Goal: Task Accomplishment & Management: Manage account settings

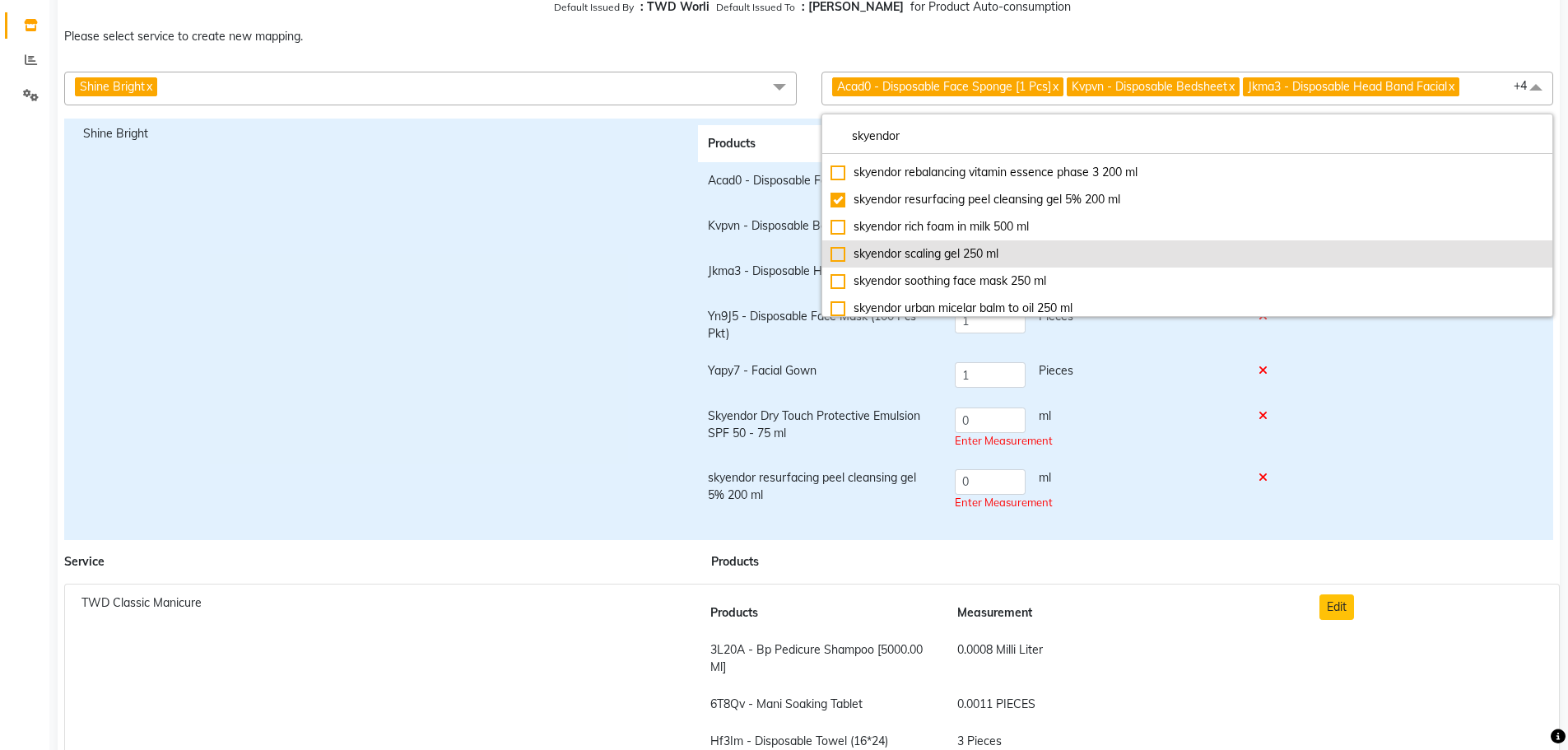
scroll to position [354, 0]
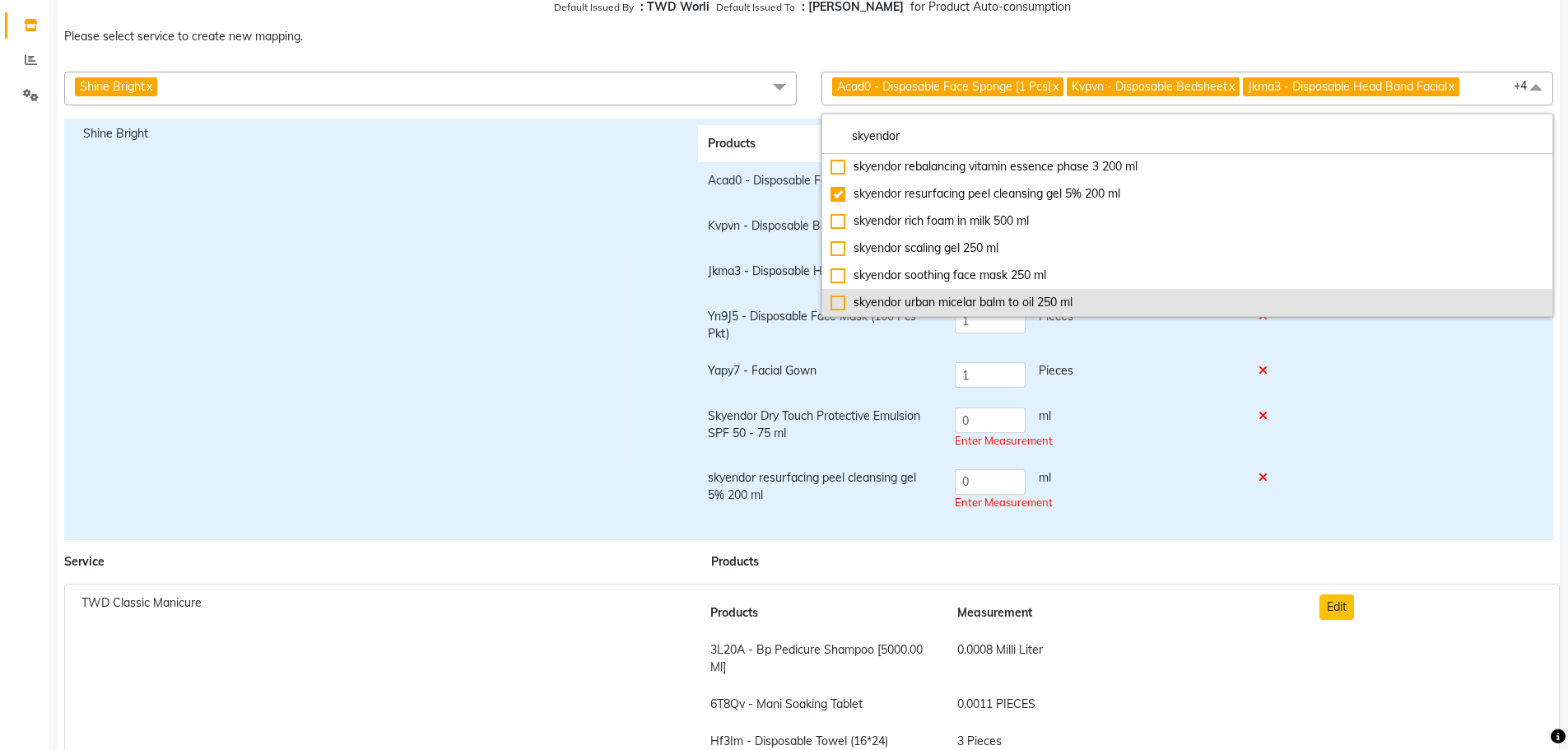
click at [963, 306] on div "skyendor urban micelar balm to oil 250 ml" at bounding box center [1188, 302] width 714 height 17
checkbox input "true"
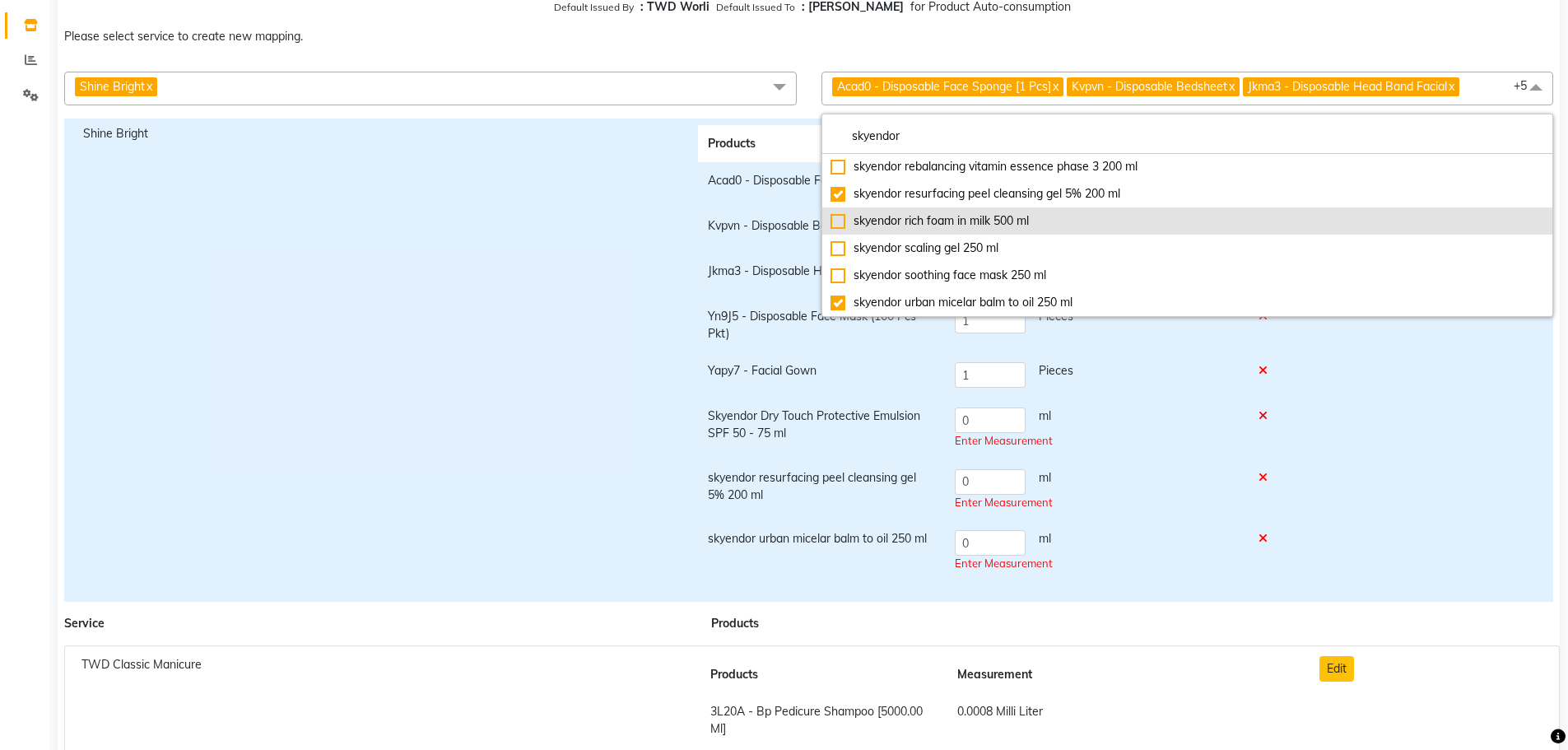
click at [946, 226] on div "skyendor rich foam in milk 500 ml" at bounding box center [1188, 221] width 714 height 17
checkbox input "true"
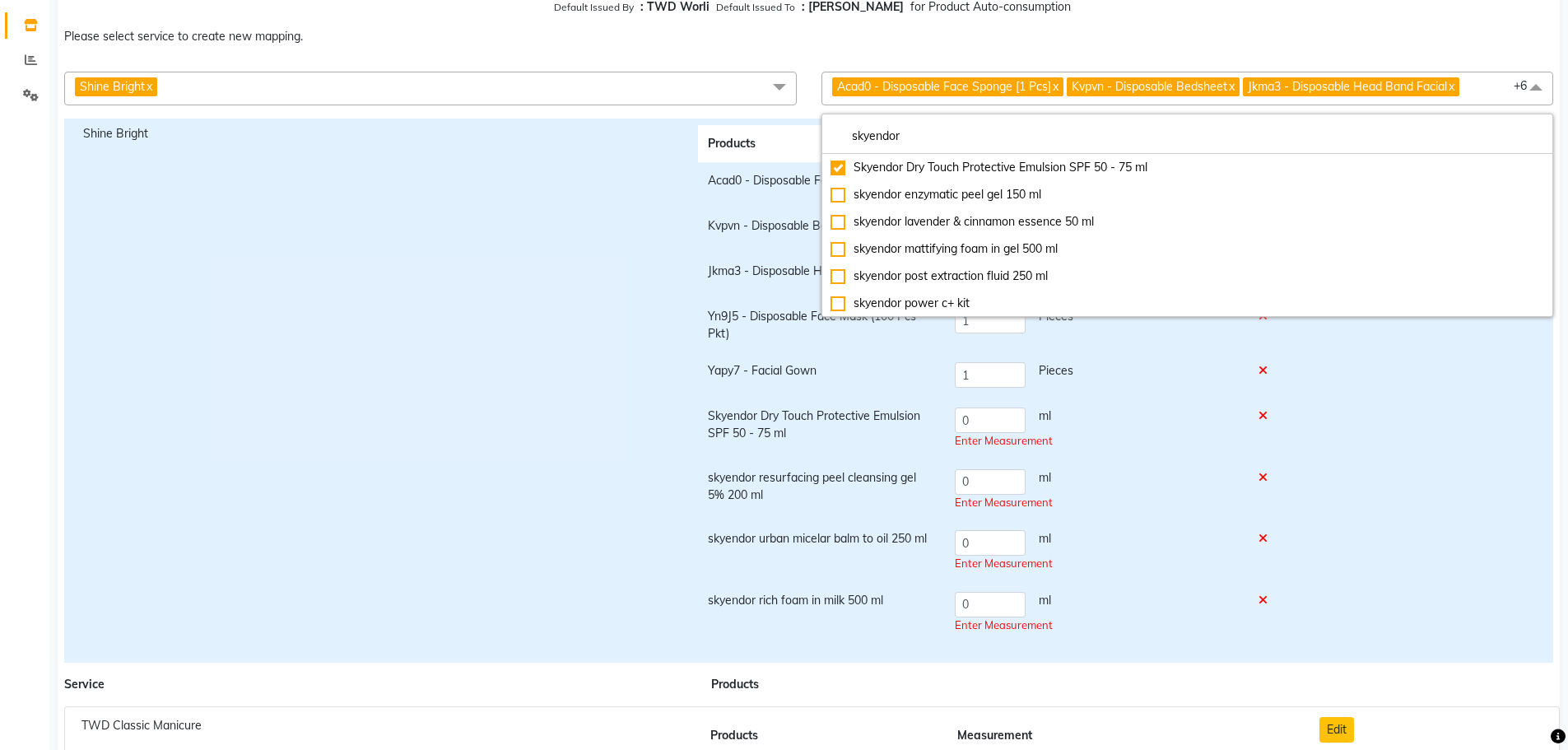
scroll to position [107, 0]
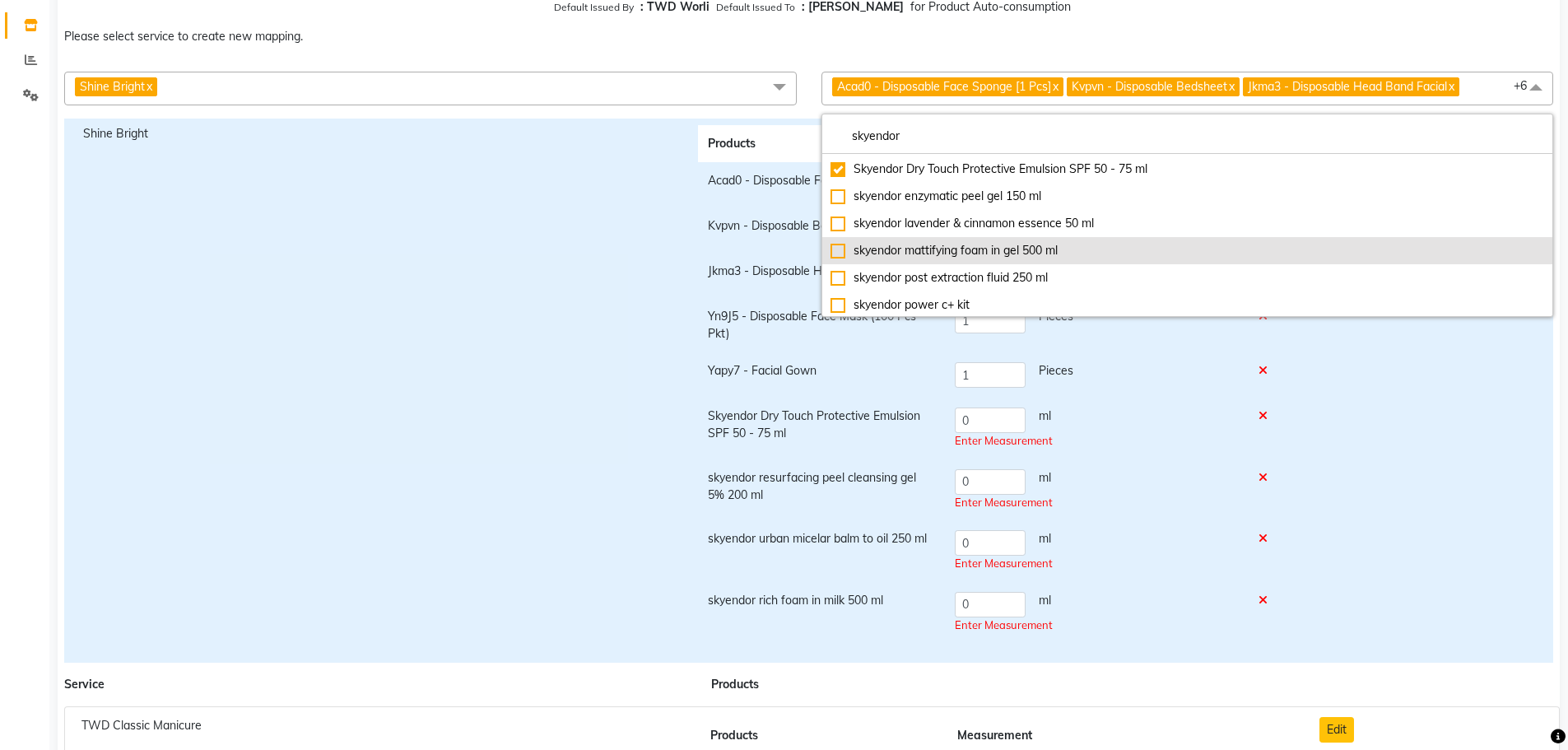
click at [941, 253] on div "skyendor mattifying foam in gel 500 ml" at bounding box center [1188, 250] width 714 height 17
checkbox input "true"
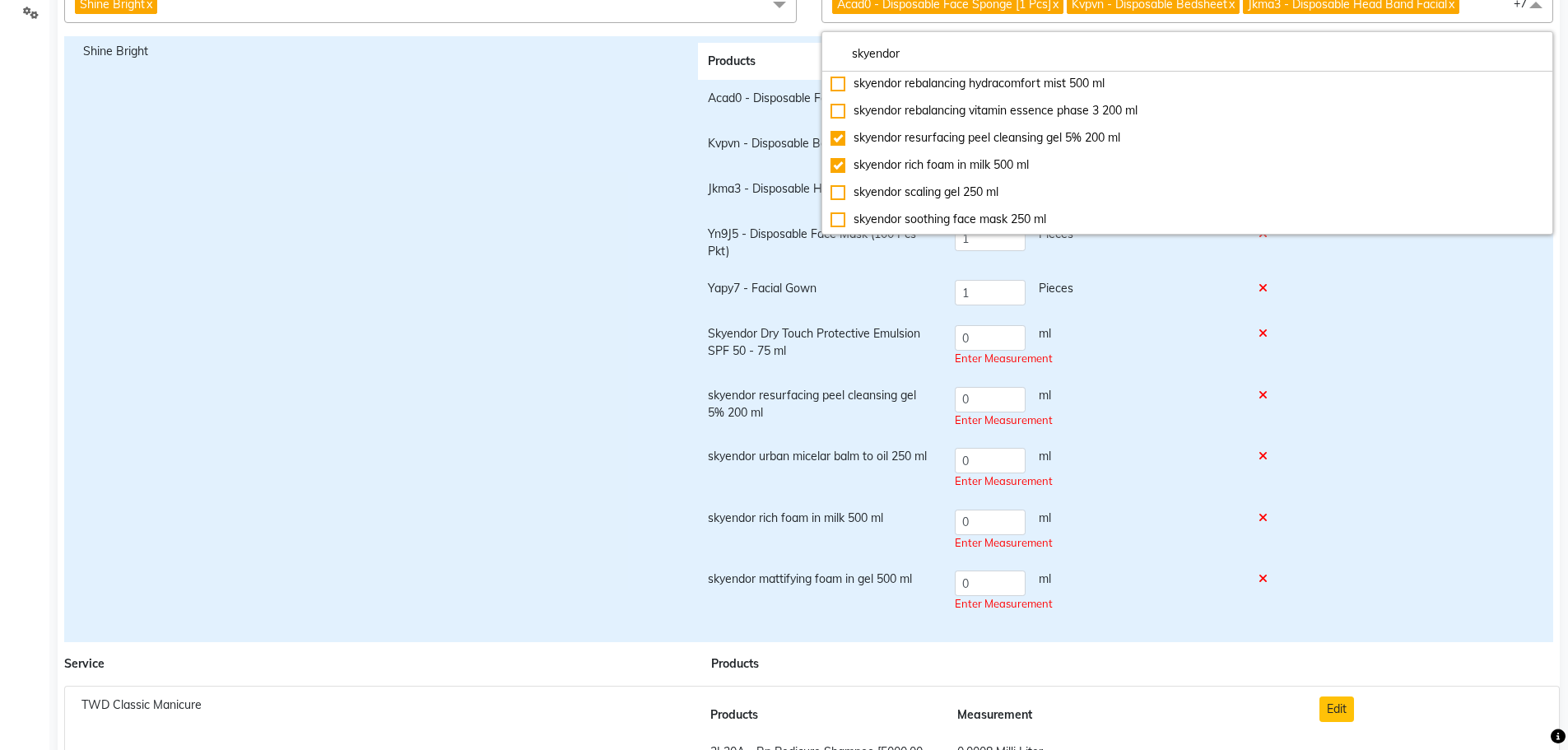
scroll to position [329, 0]
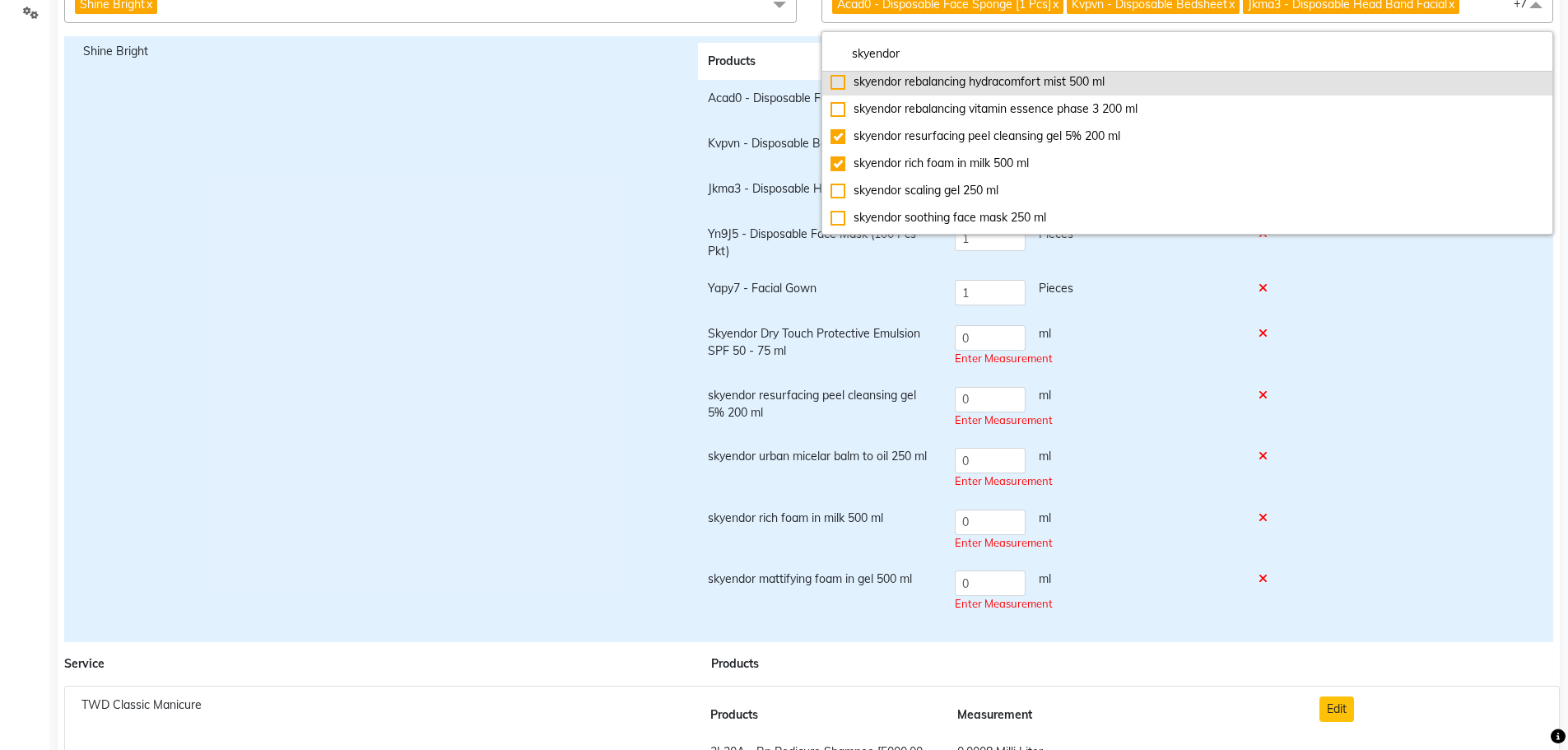
click at [958, 83] on div "skyendor rebalancing hydracomfort mist 500 ml" at bounding box center [1188, 82] width 714 height 17
checkbox input "true"
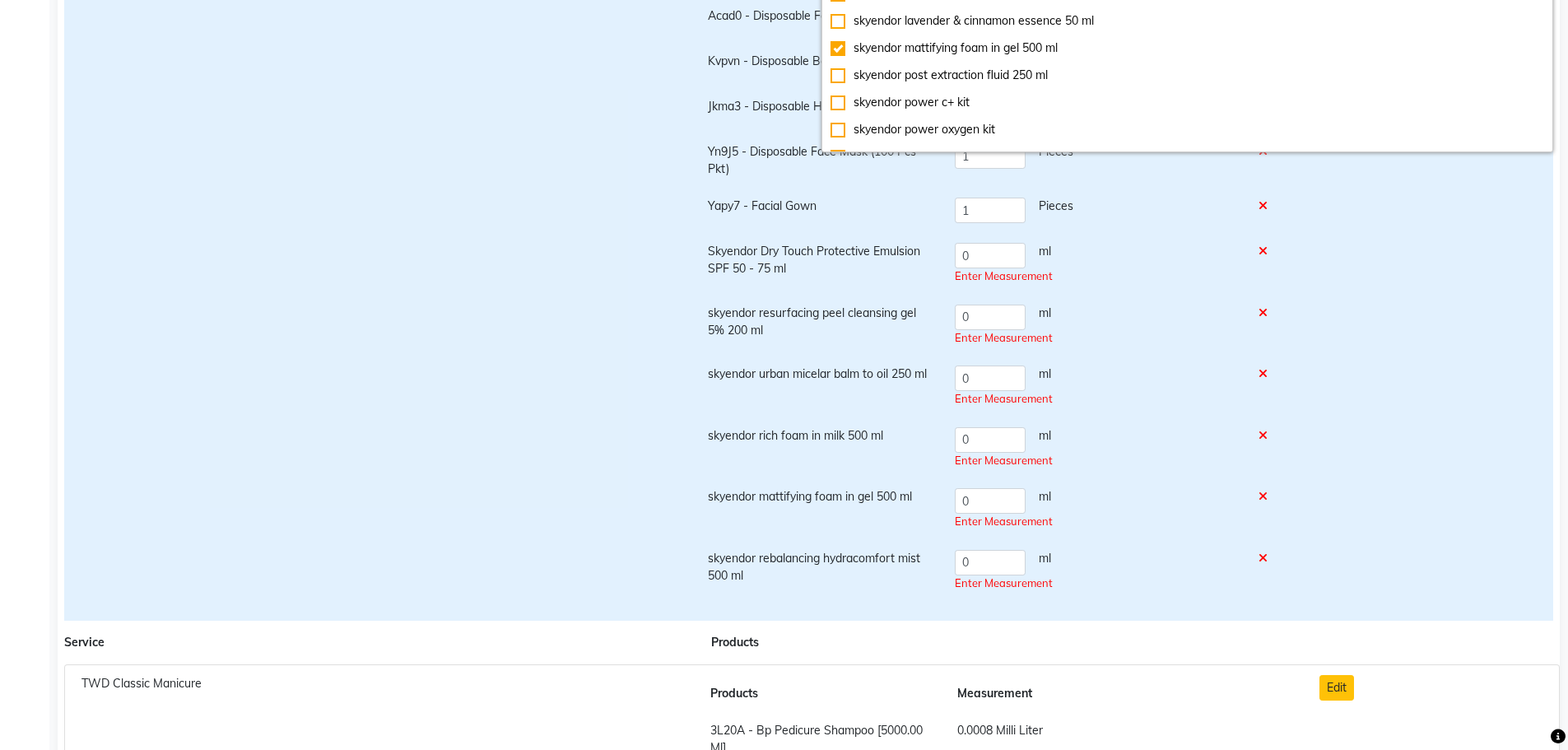
scroll to position [107, 0]
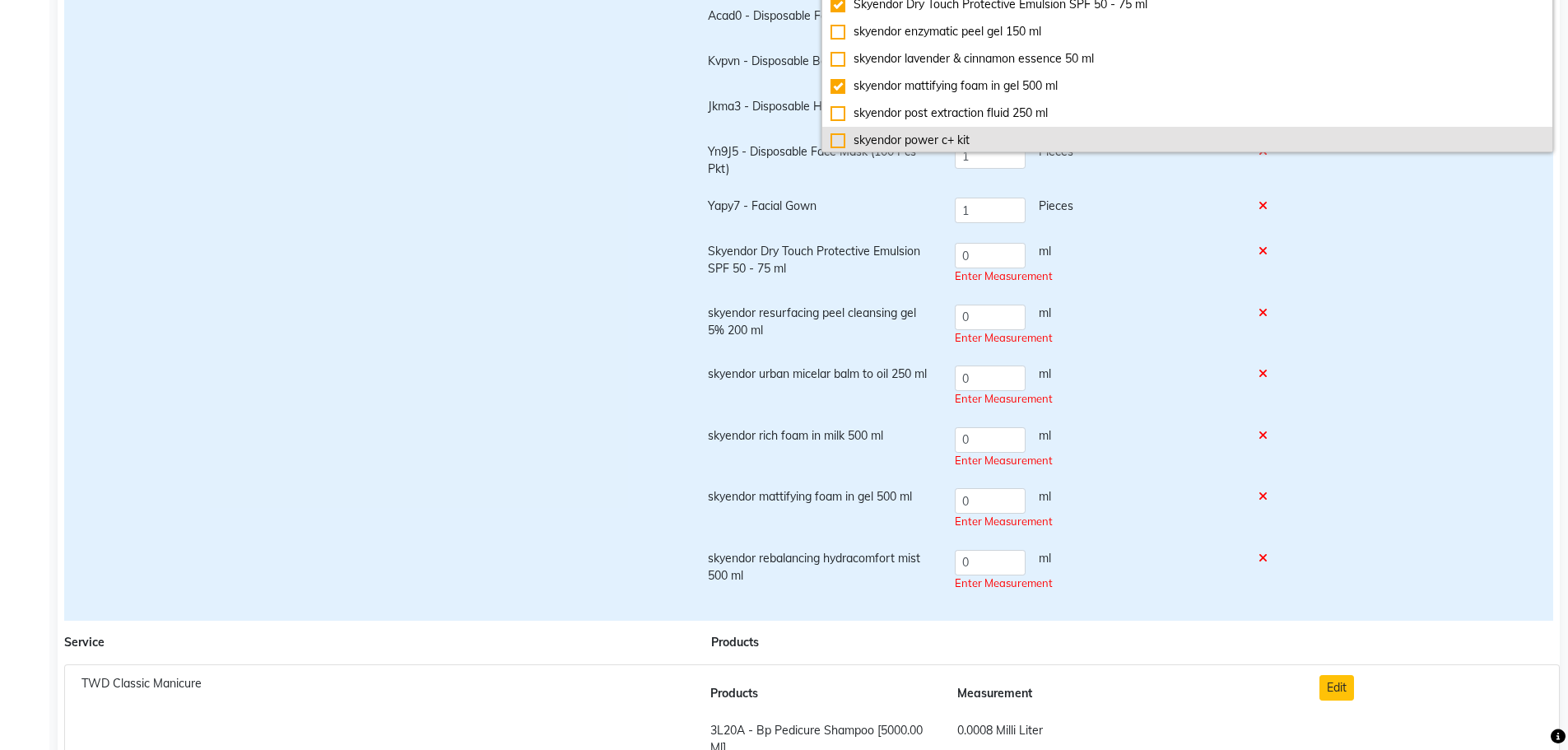
click at [947, 131] on li "skyendor power c+ kit" at bounding box center [1188, 140] width 731 height 27
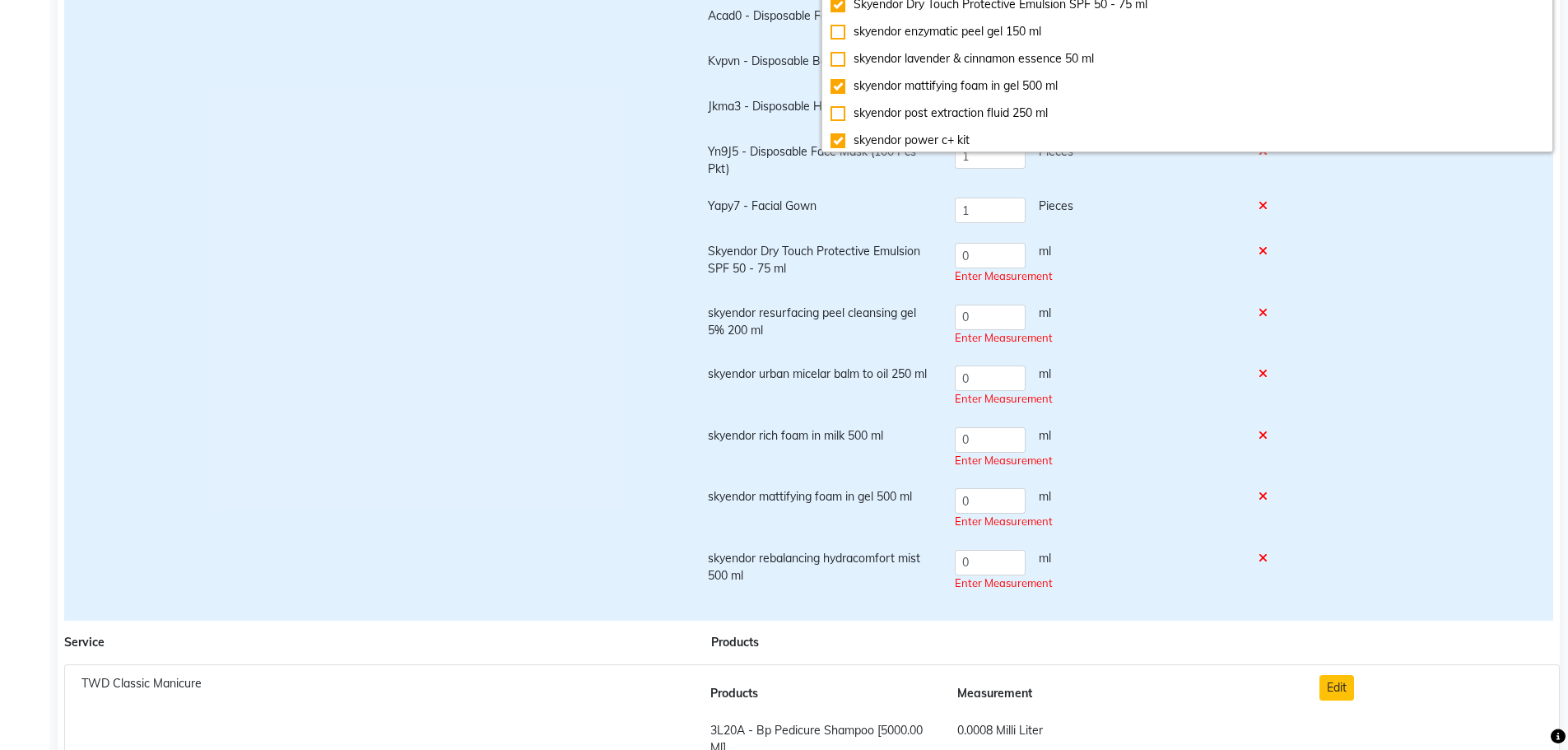
checkbox input "true"
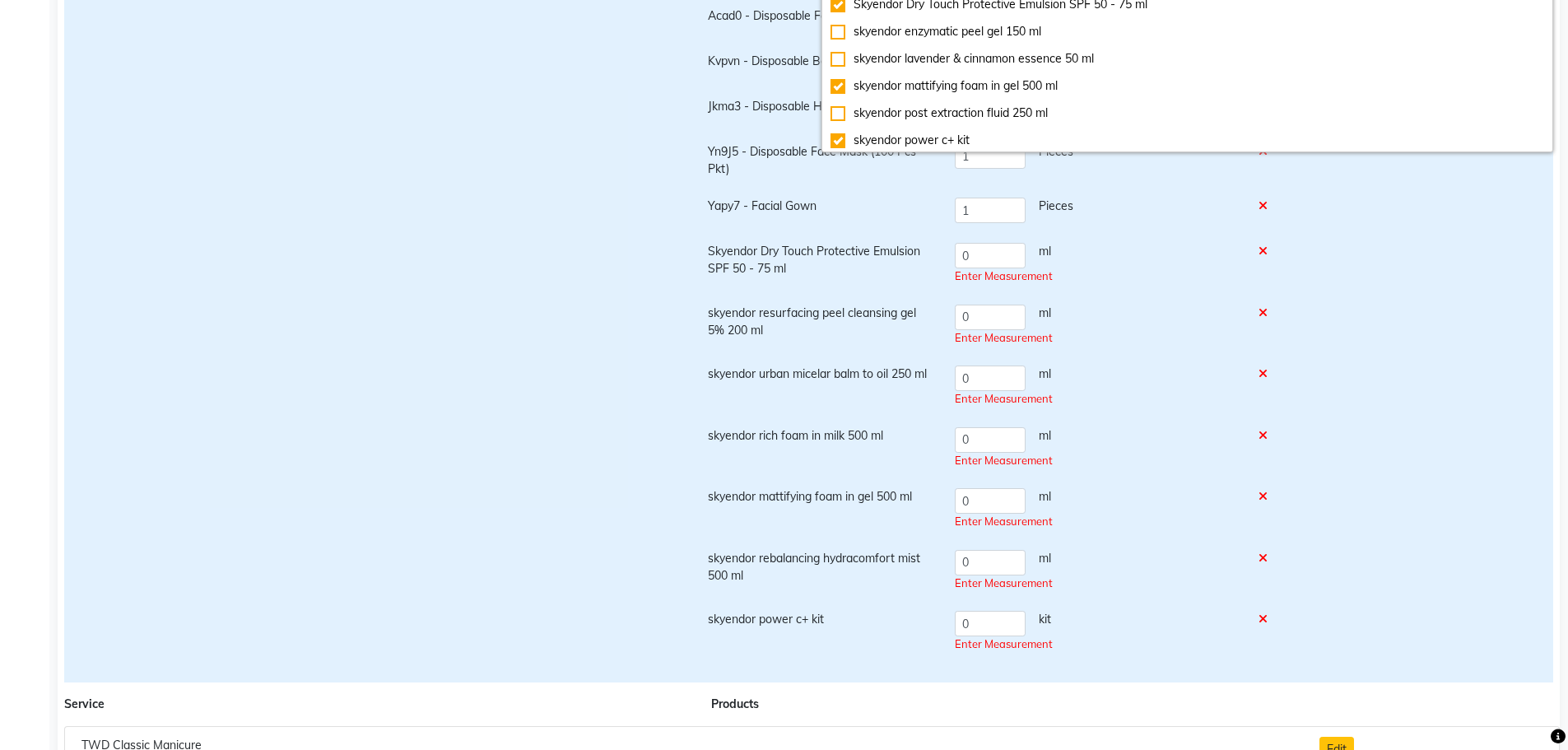
click at [1336, 241] on div "Save Close" at bounding box center [1423, 318] width 246 height 715
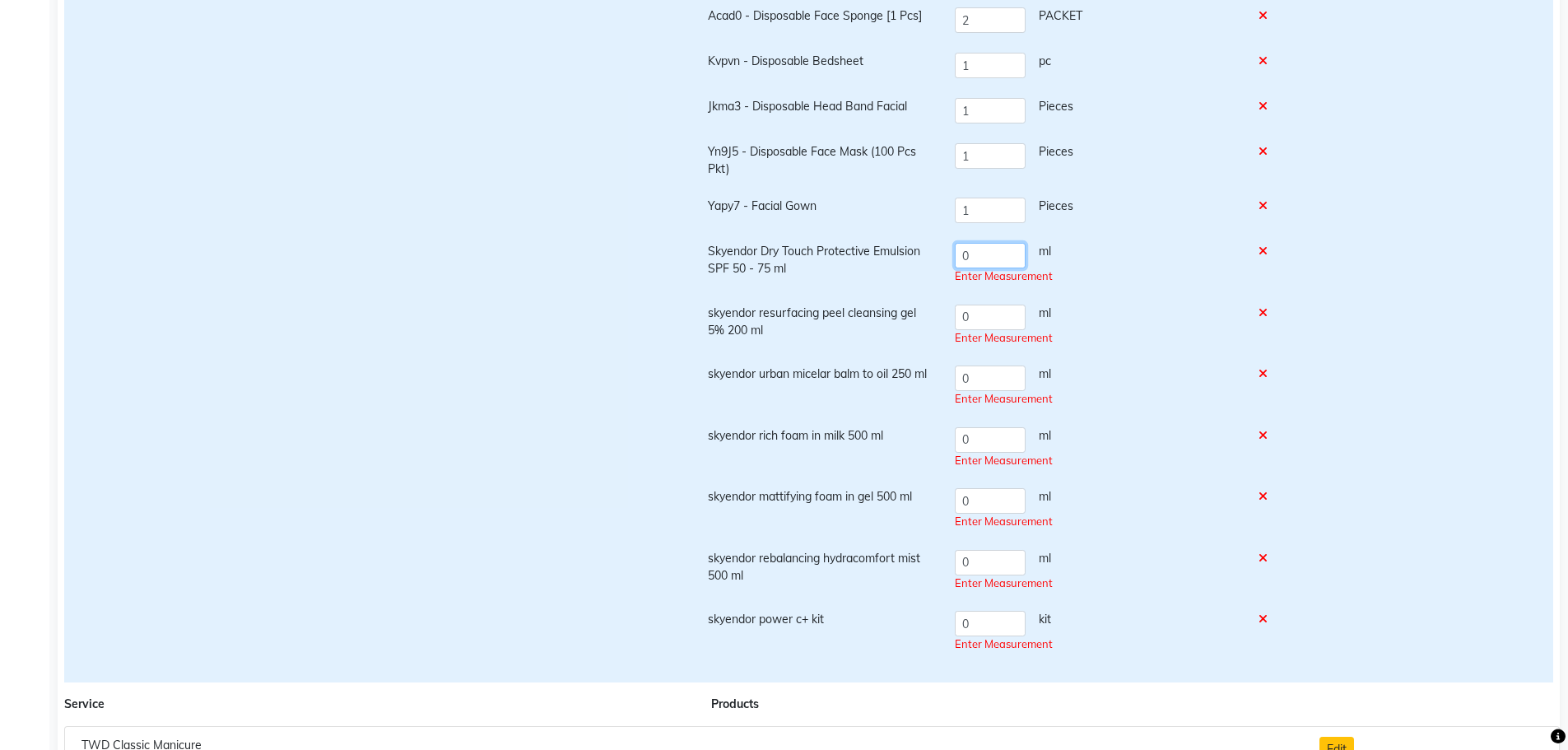
drag, startPoint x: 979, startPoint y: 255, endPoint x: 963, endPoint y: 259, distance: 16.5
click at [963, 259] on input "0" at bounding box center [990, 255] width 71 height 25
type input "0.50"
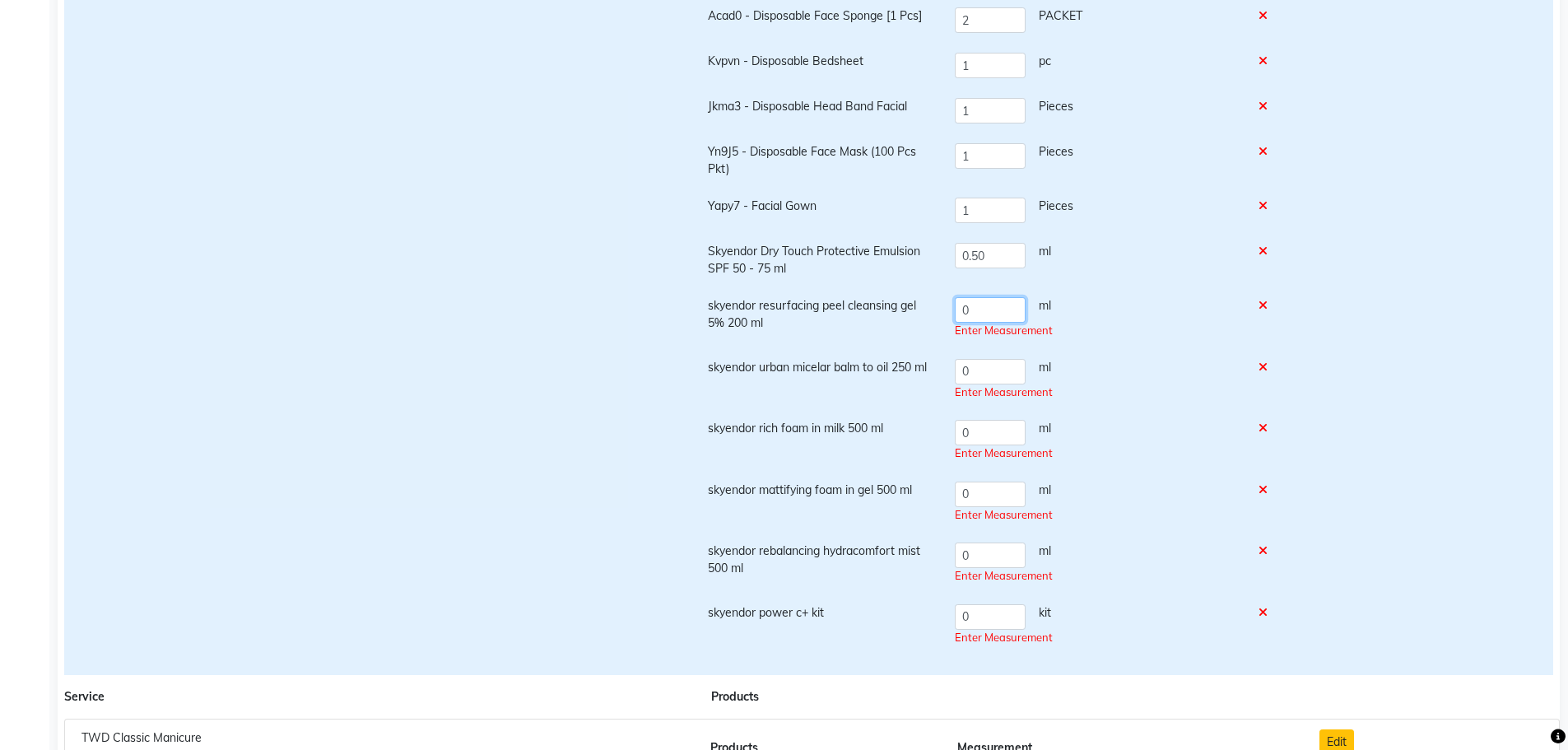
drag, startPoint x: 996, startPoint y: 317, endPoint x: 938, endPoint y: 305, distance: 59.2
click at [938, 305] on tr "skyendor resurfacing peel cleansing gel 5% 200 ml 0 ml Enter Measurement" at bounding box center [993, 318] width 590 height 62
type input "2"
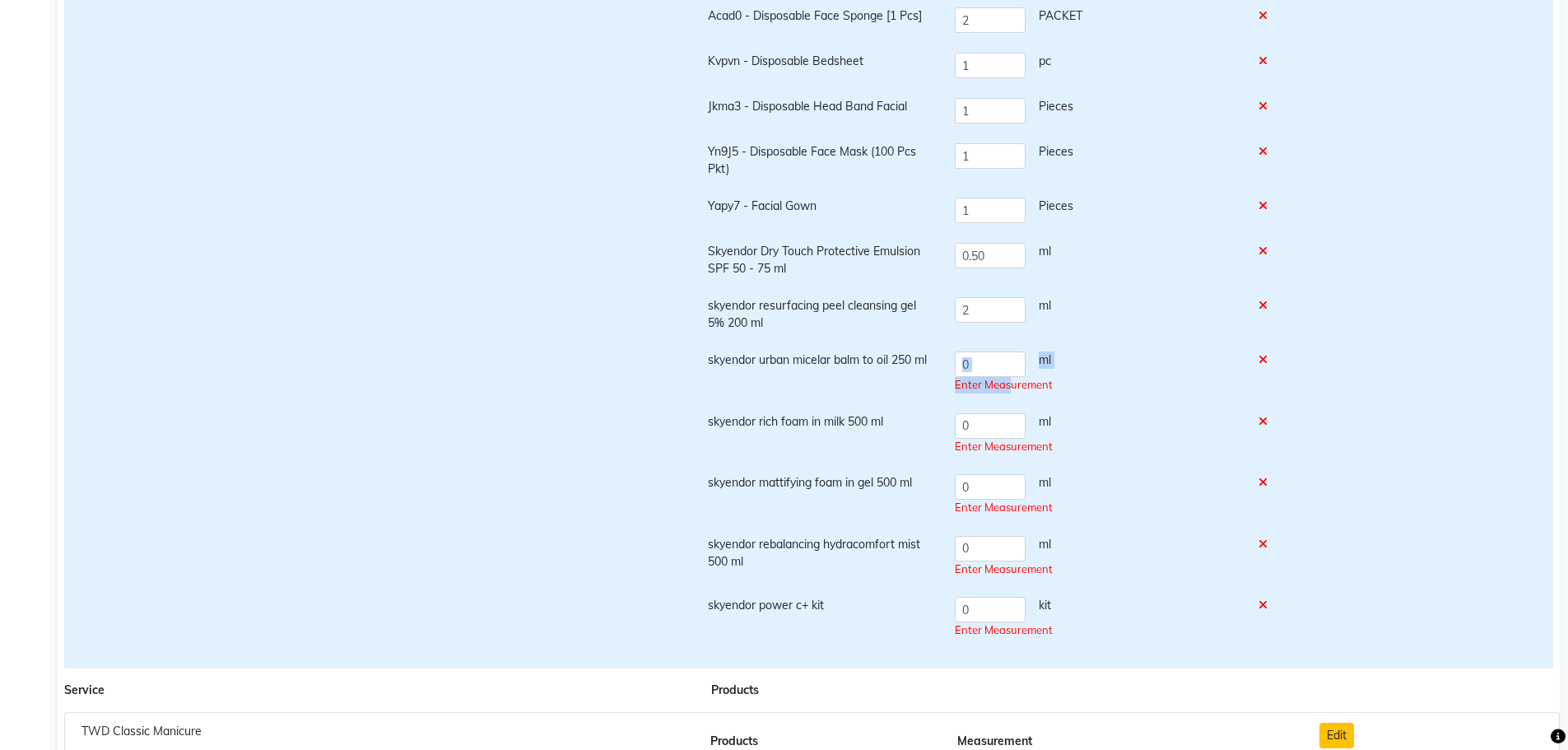
drag, startPoint x: 987, startPoint y: 378, endPoint x: 937, endPoint y: 373, distance: 50.2
click at [937, 373] on tr "skyendor urban micelar balm to oil 250 ml 0 ml Enter Measurement" at bounding box center [993, 373] width 590 height 62
click at [990, 363] on input "0" at bounding box center [990, 365] width 71 height 25
drag, startPoint x: 990, startPoint y: 363, endPoint x: 949, endPoint y: 355, distance: 41.8
click at [949, 355] on td "0 ml Enter Measurement" at bounding box center [1097, 373] width 304 height 62
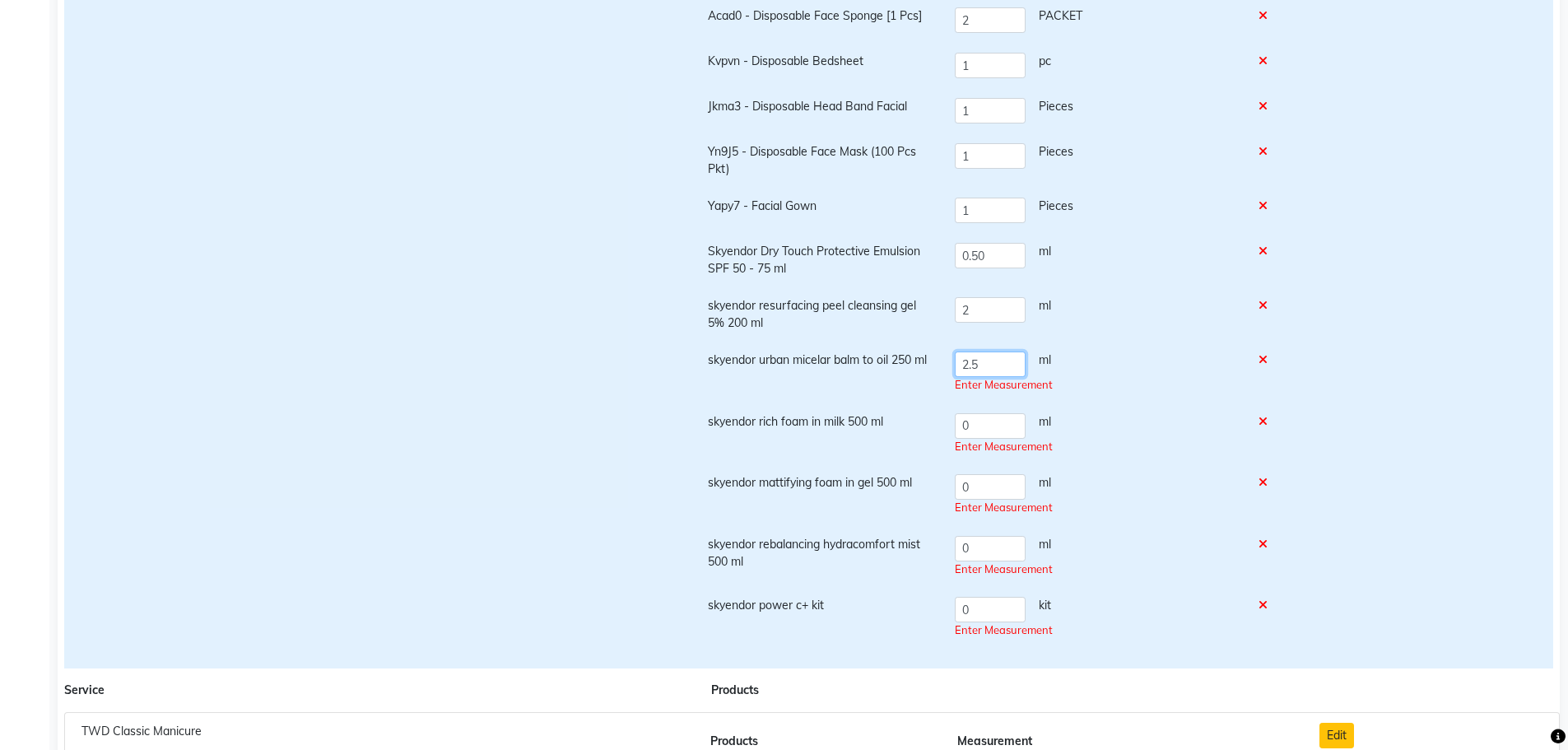
type input "2.5"
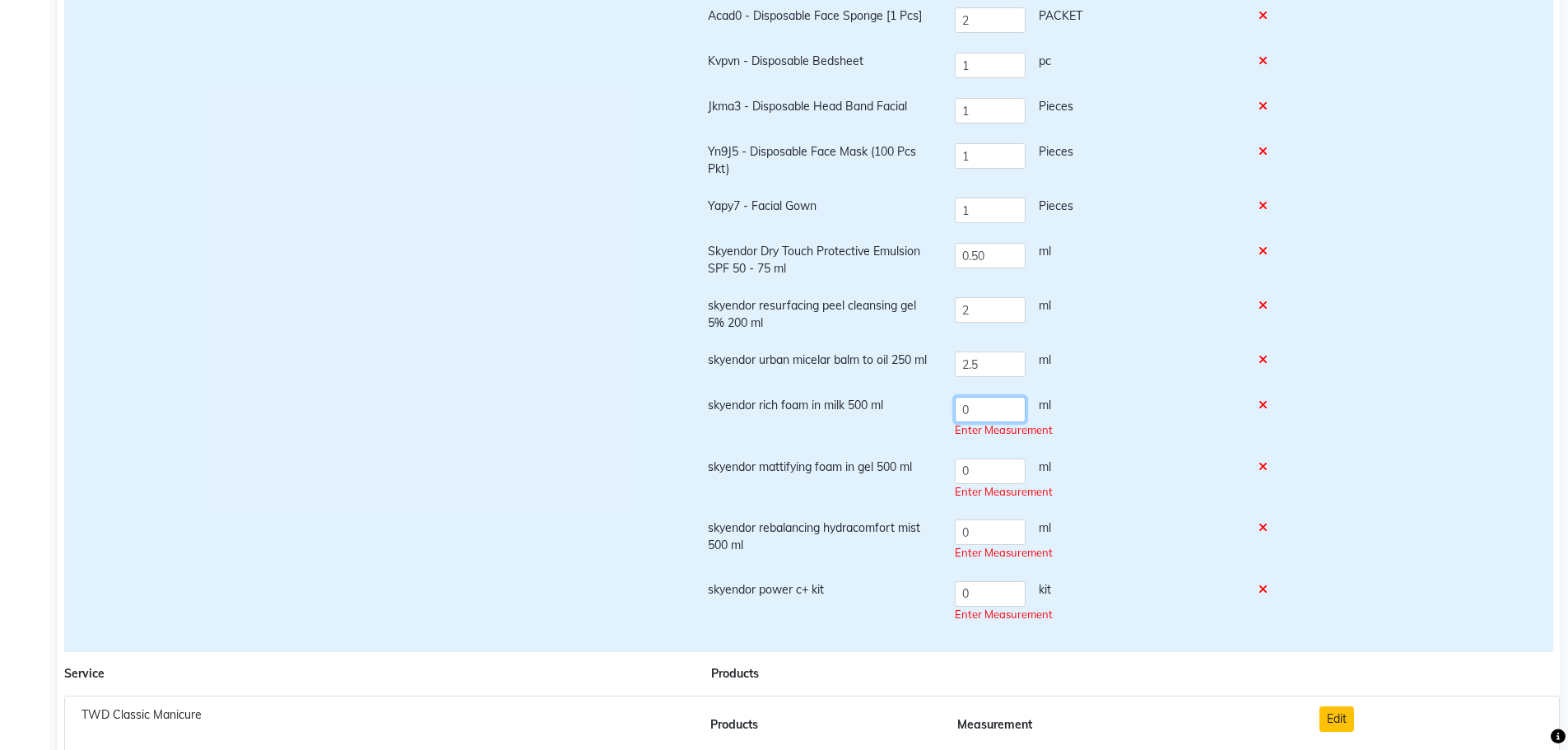
drag, startPoint x: 974, startPoint y: 423, endPoint x: 954, endPoint y: 427, distance: 20.4
click at [954, 427] on td "0 ml Enter Measurement" at bounding box center [1097, 418] width 304 height 62
type input "2"
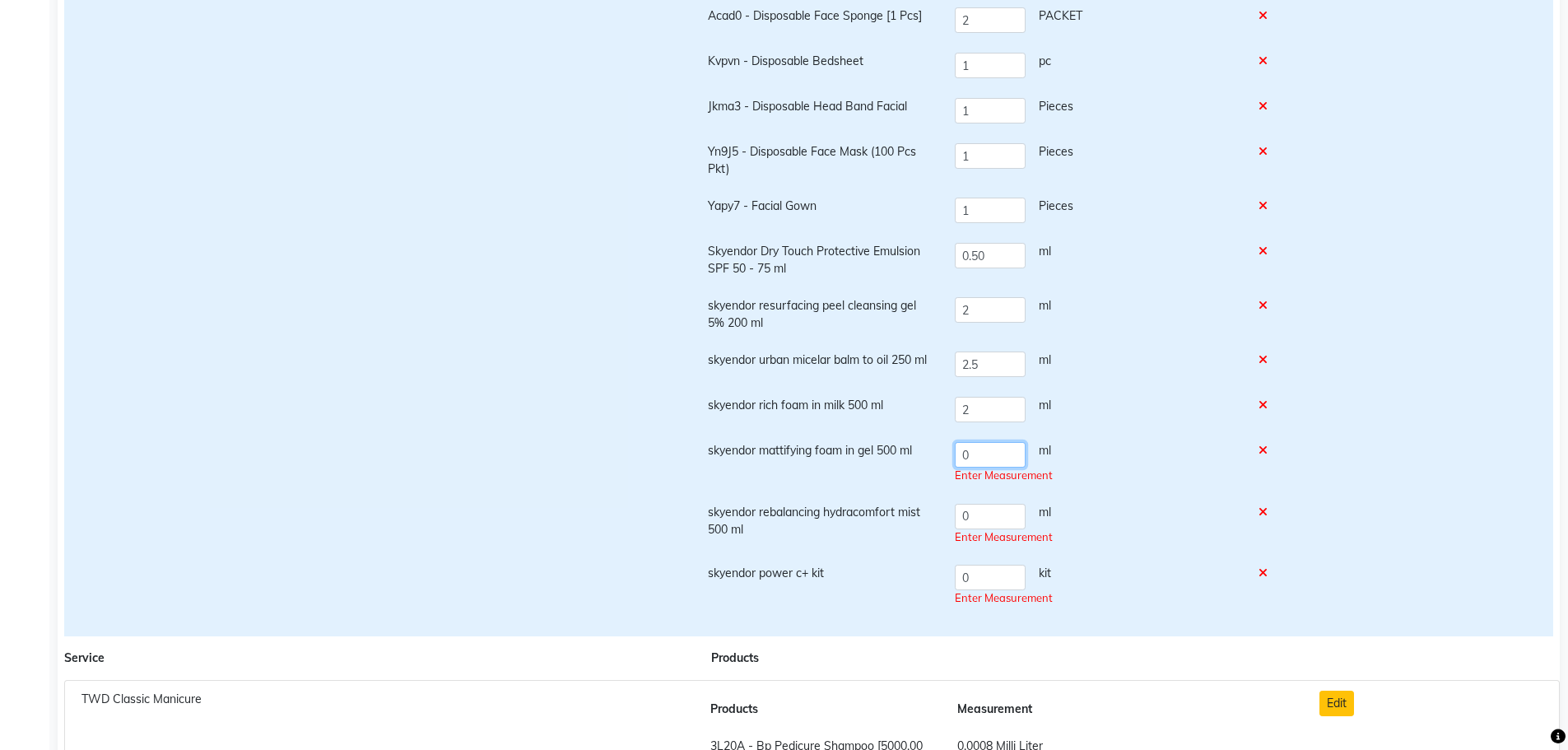
drag, startPoint x: 968, startPoint y: 465, endPoint x: 941, endPoint y: 464, distance: 27.0
click at [941, 464] on tr "skyendor mattifying foam in gel 500 ml 0 ml Enter Measurement" at bounding box center [993, 463] width 590 height 62
type input "2"
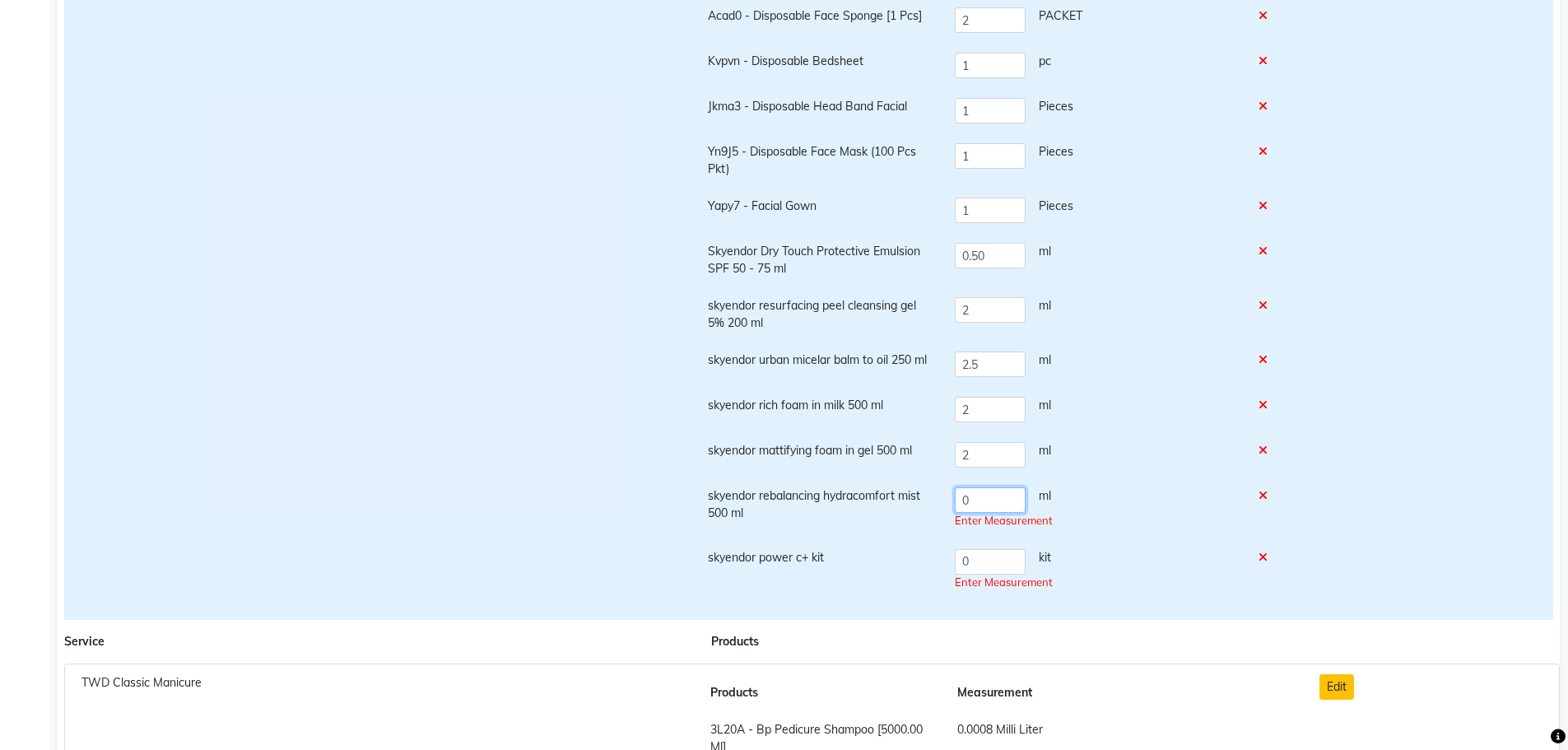
drag, startPoint x: 974, startPoint y: 515, endPoint x: 921, endPoint y: 519, distance: 53.2
click at [921, 519] on tr "skyendor rebalancing hydracomfort mist 500 ml 0 ml Enter Measurement" at bounding box center [993, 508] width 590 height 62
type input "2"
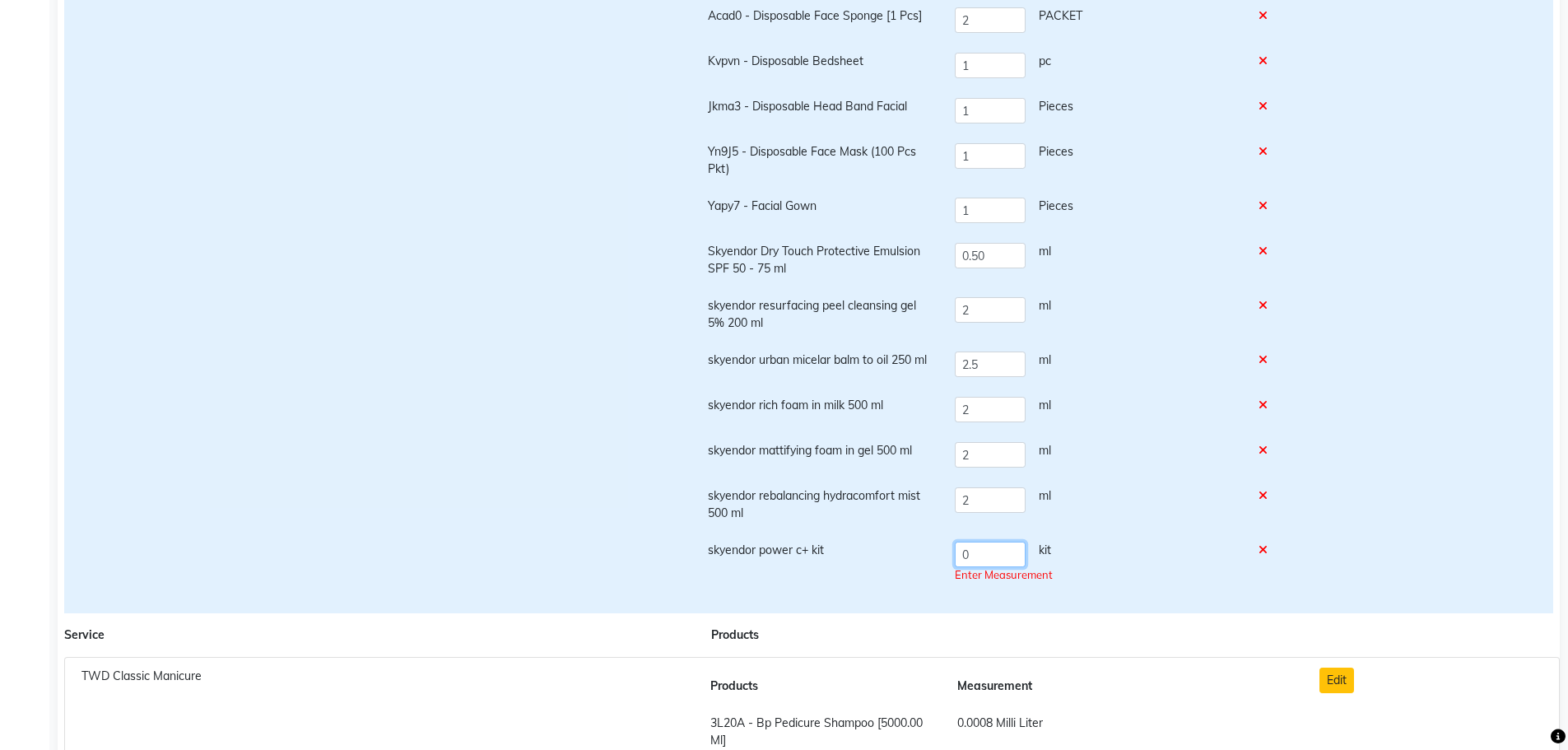
drag, startPoint x: 979, startPoint y: 558, endPoint x: 941, endPoint y: 558, distance: 38.0
click at [941, 558] on tr "skyendor power c+ kit 0 kit Enter Measurement" at bounding box center [993, 563] width 590 height 62
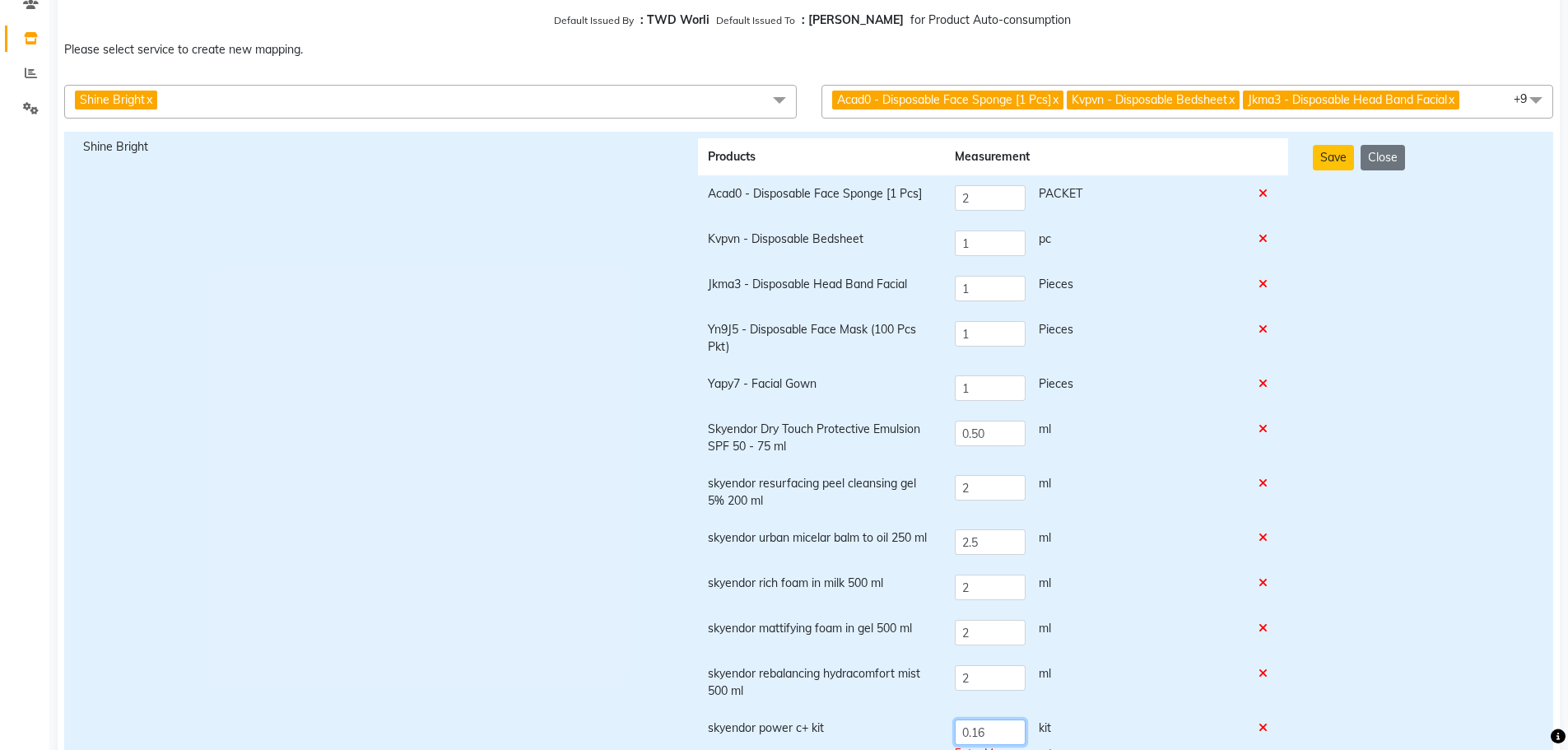
scroll to position [83, 0]
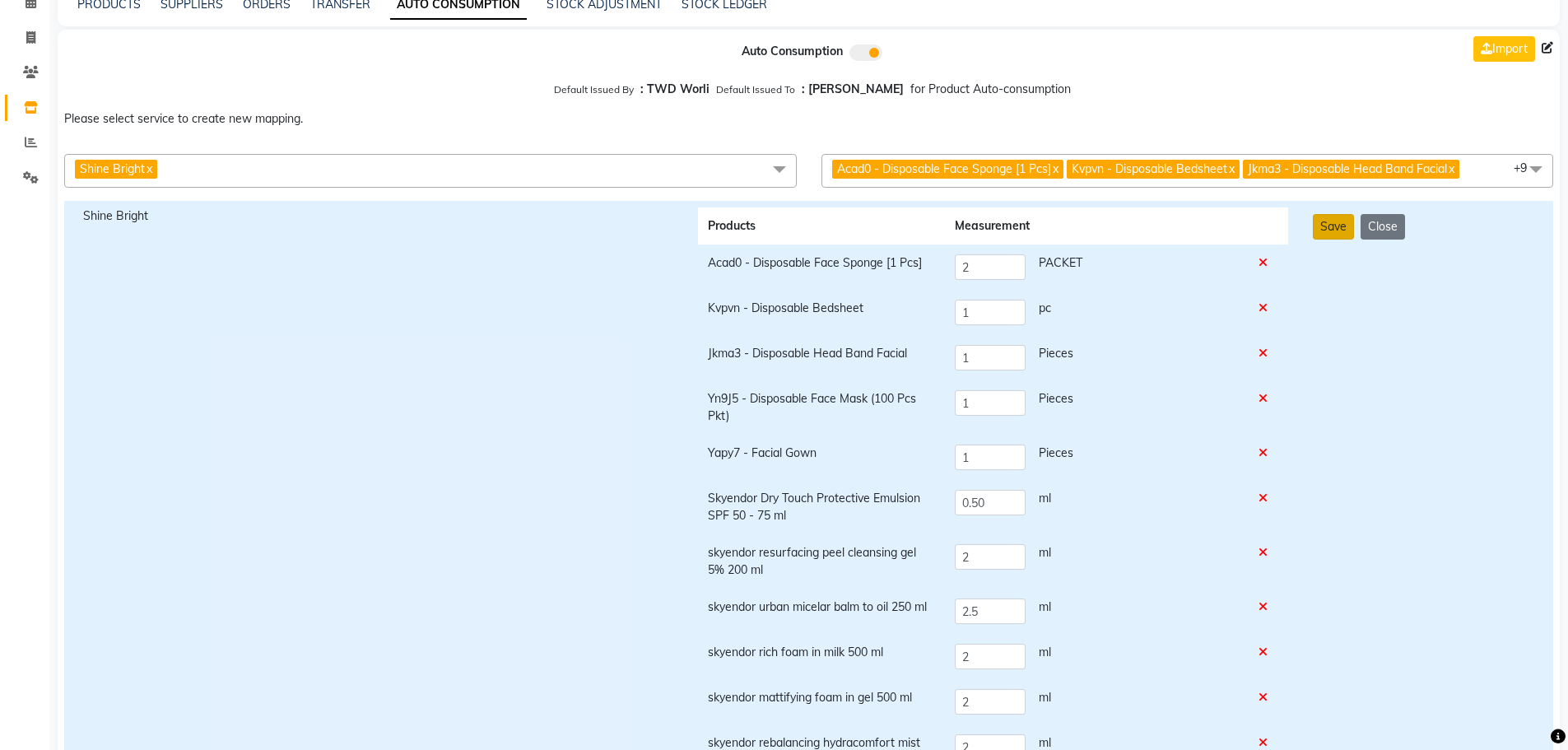
type input "0.16"
click at [1322, 231] on button "Save" at bounding box center [1333, 226] width 41 height 25
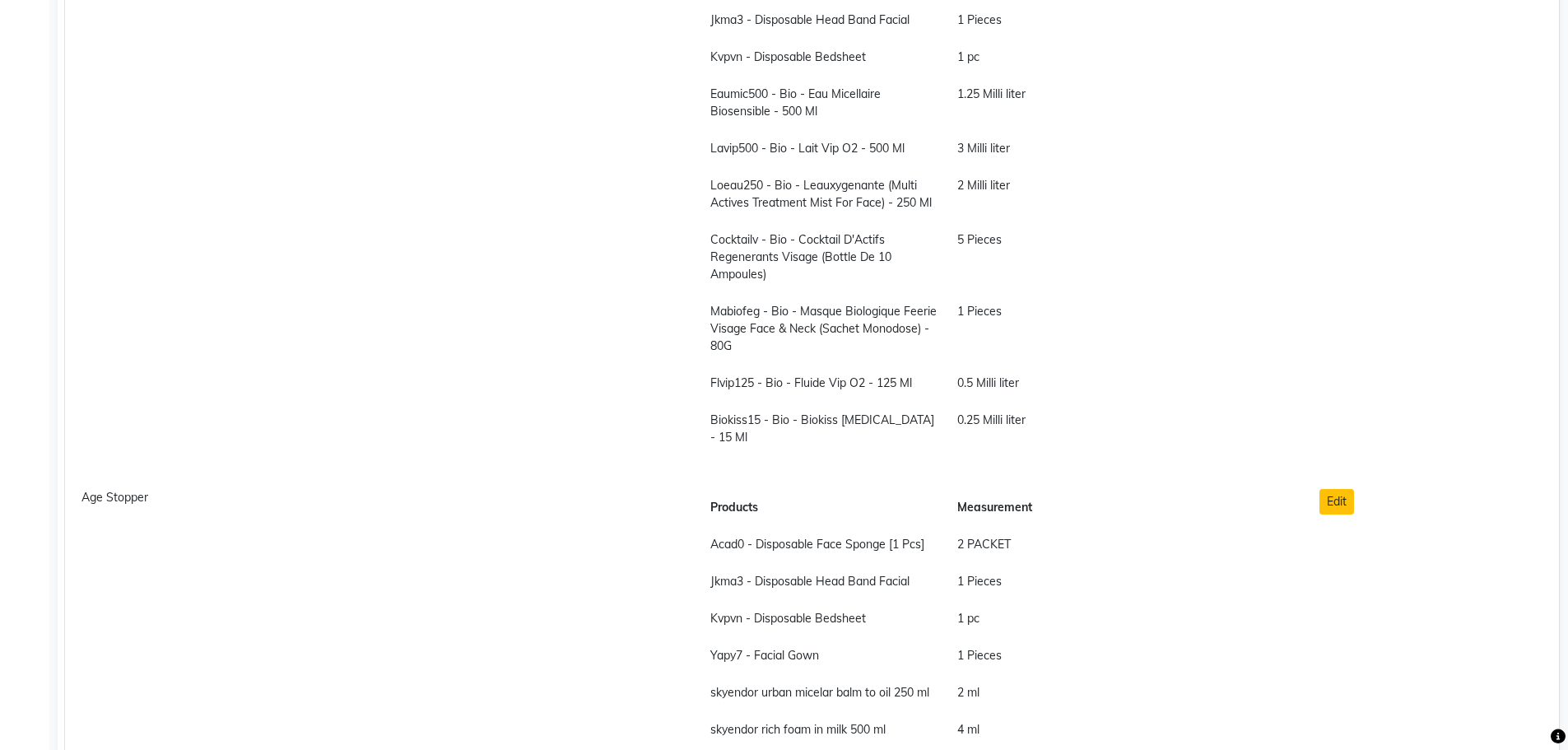
scroll to position [24618, 0]
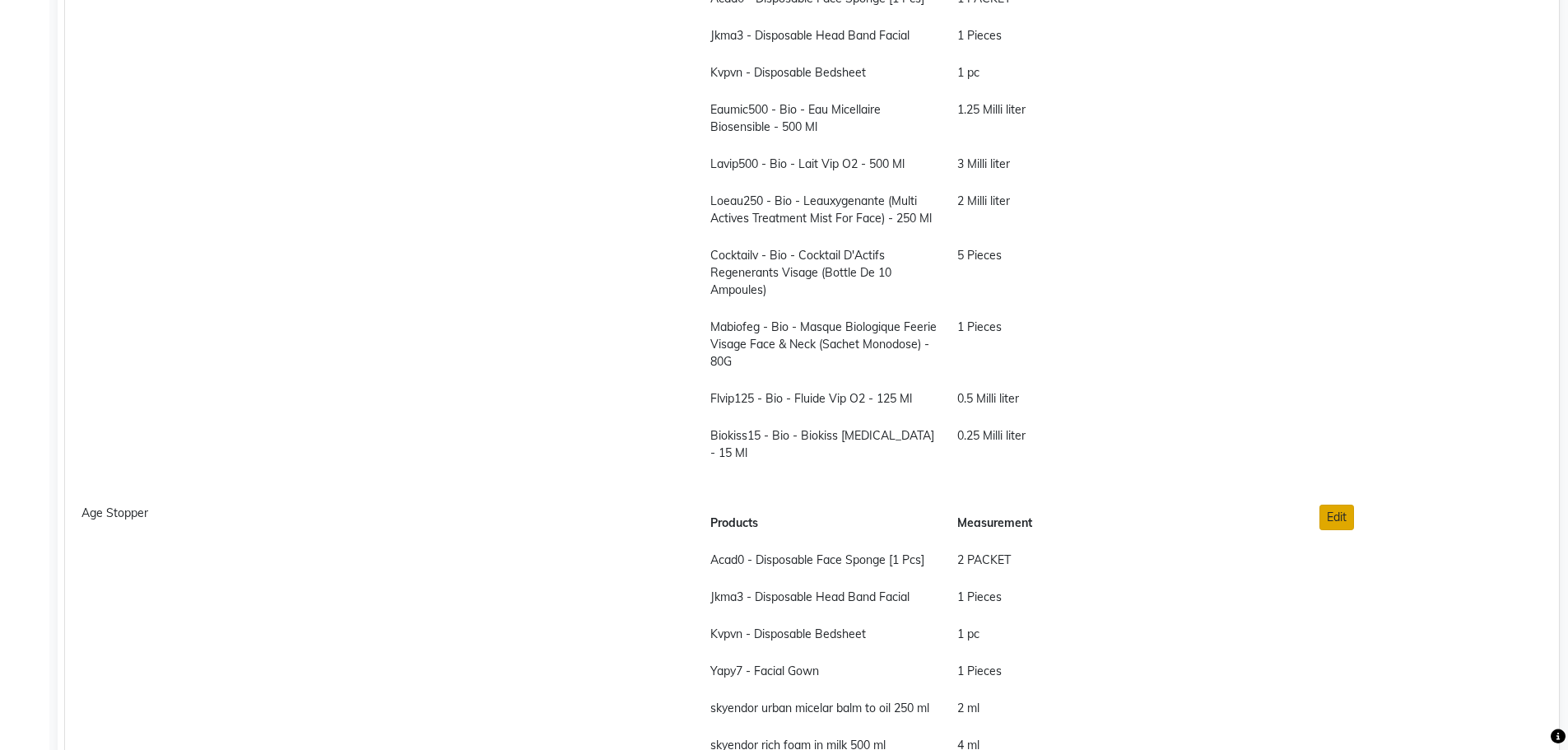
click at [1347, 505] on button "Edit" at bounding box center [1337, 517] width 35 height 25
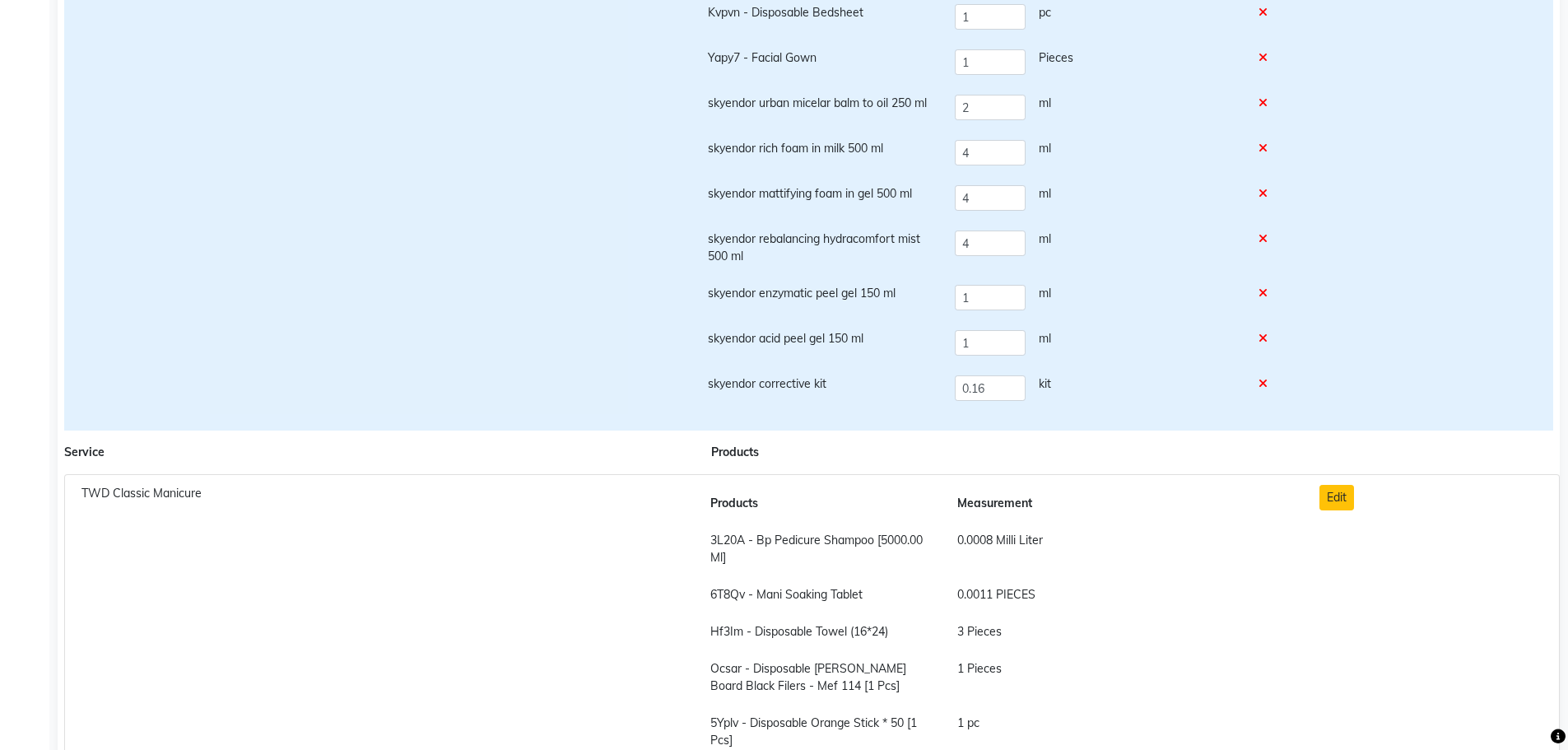
scroll to position [576, 0]
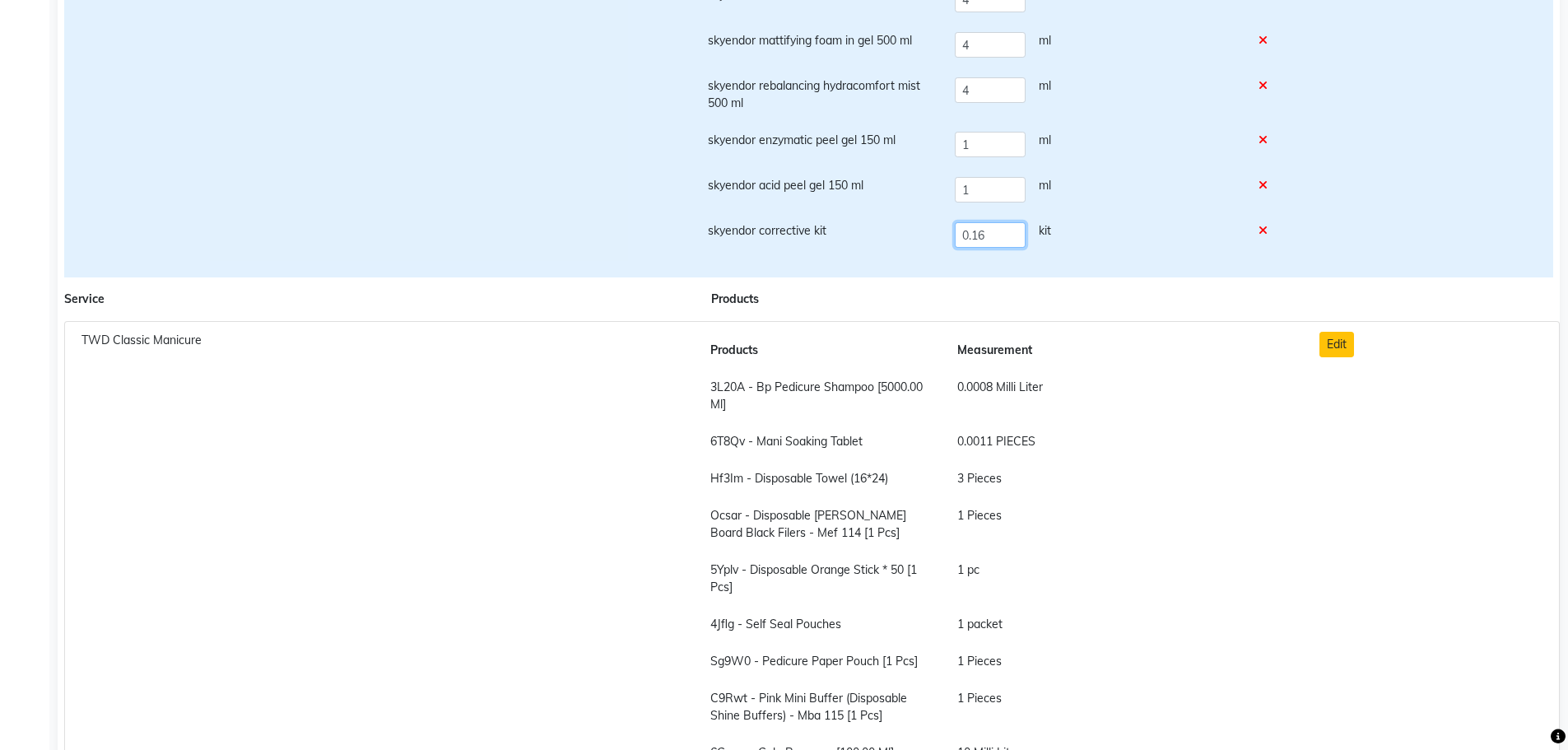
click at [1016, 235] on input "0.16" at bounding box center [990, 235] width 71 height 25
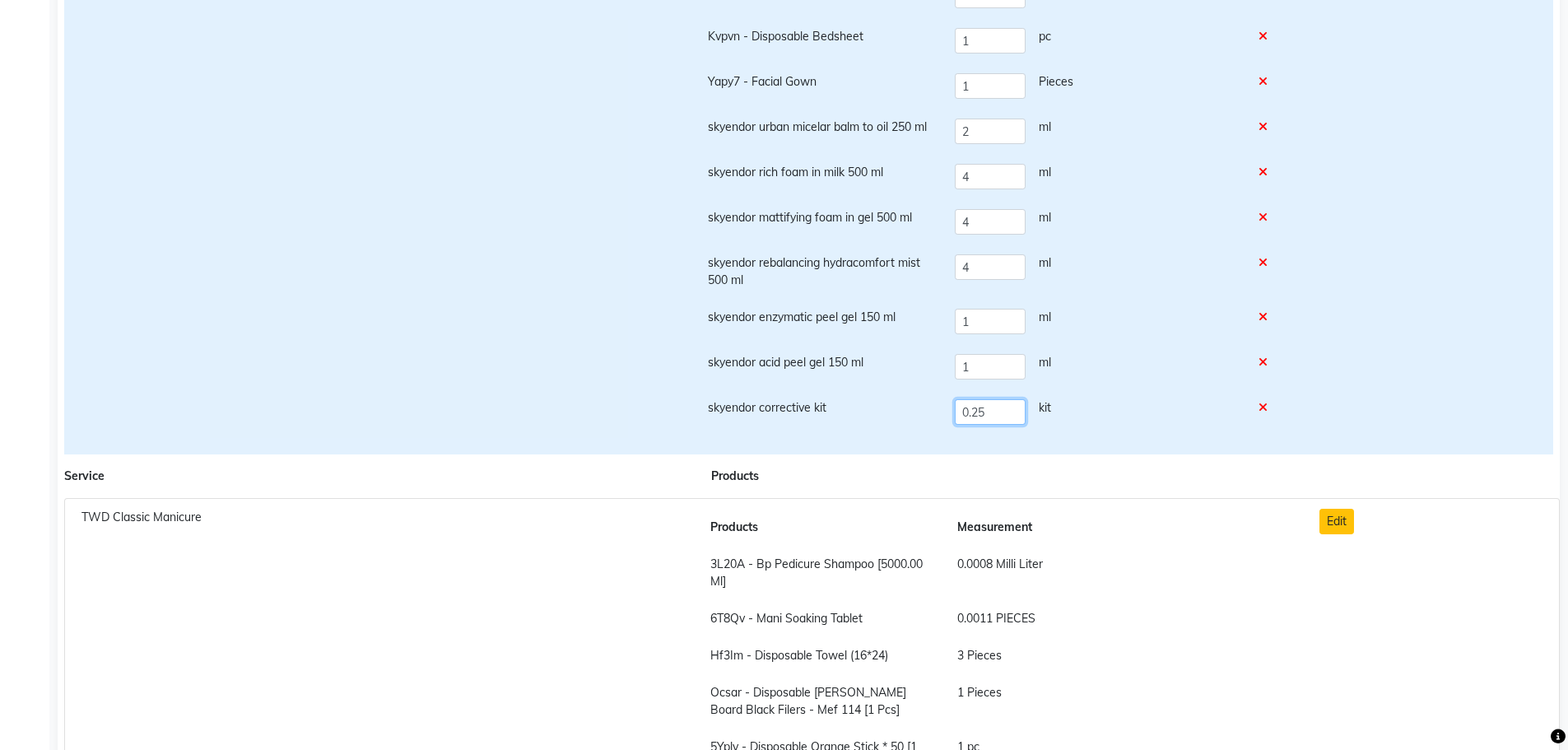
scroll to position [247, 0]
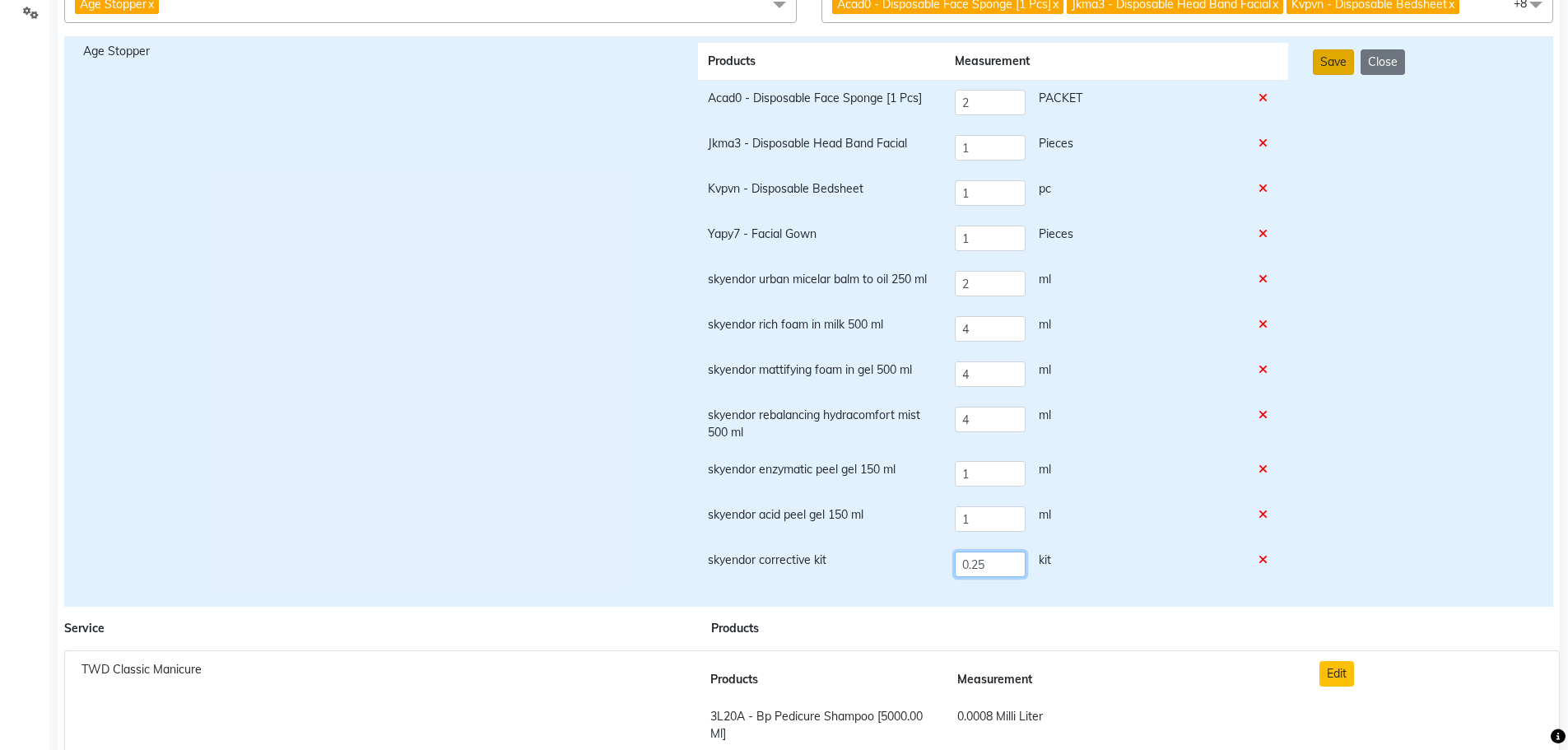
type input "0.25"
click at [1333, 62] on button "Save" at bounding box center [1333, 62] width 41 height 25
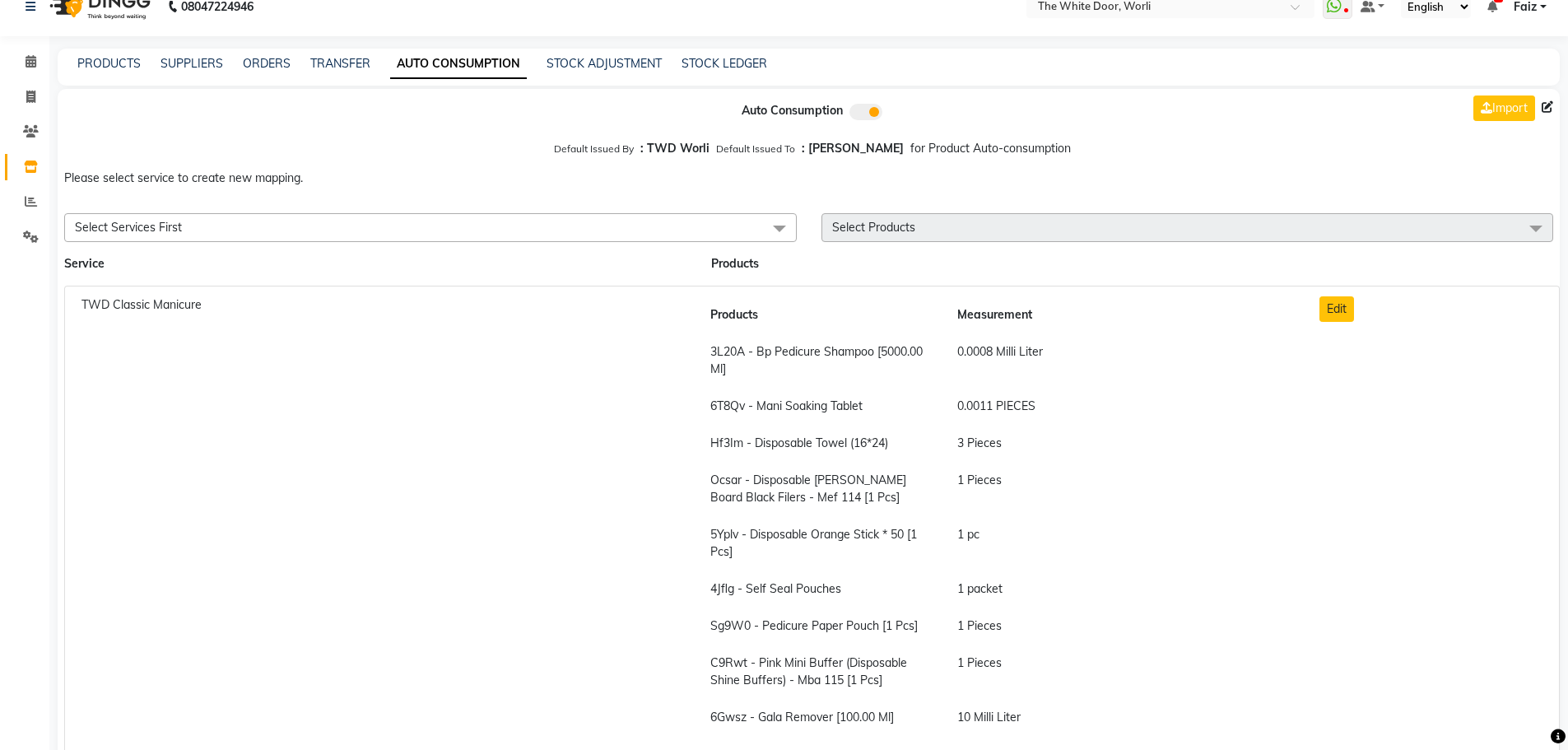
scroll to position [0, 0]
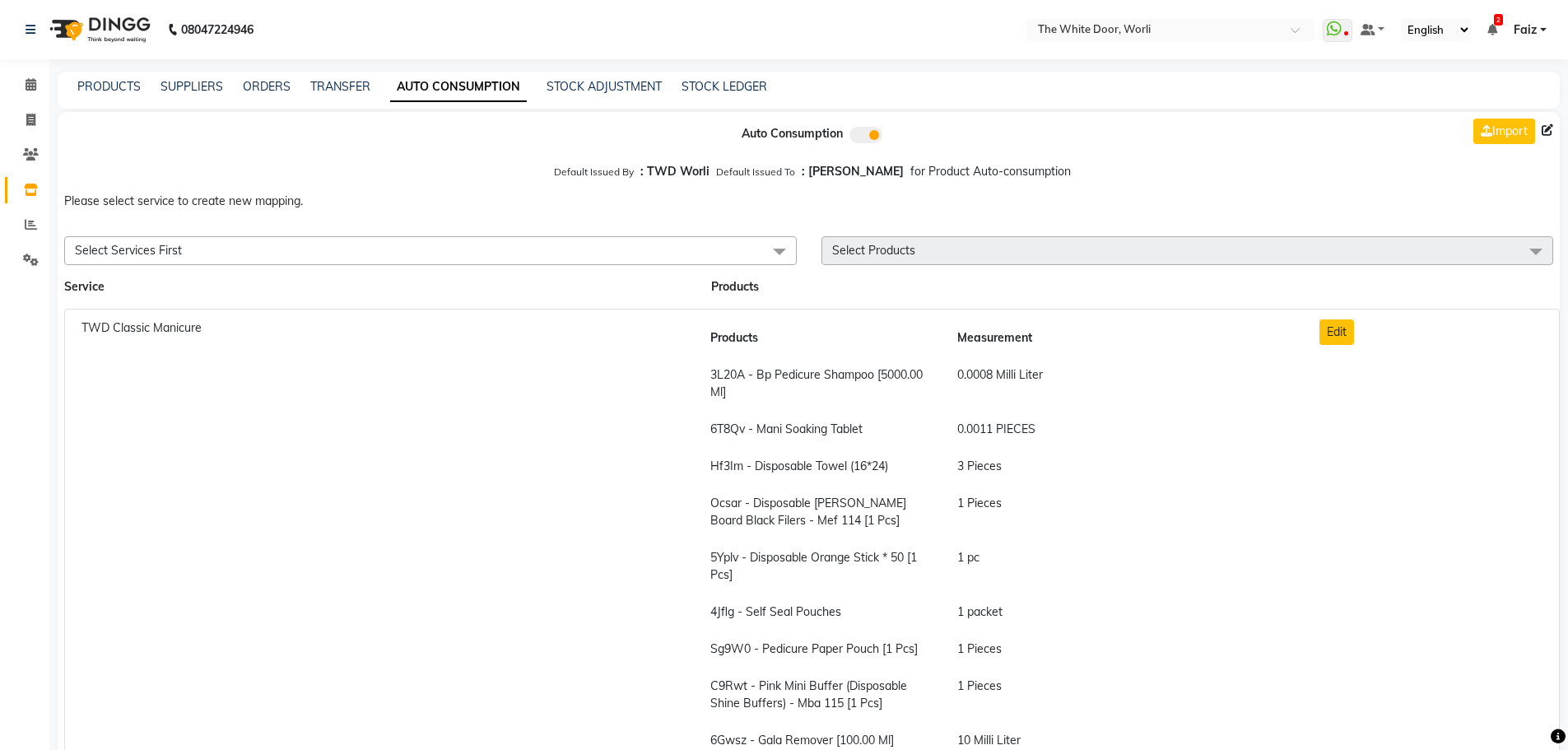
click at [568, 248] on span "Select Services First" at bounding box center [431, 251] width 733 height 29
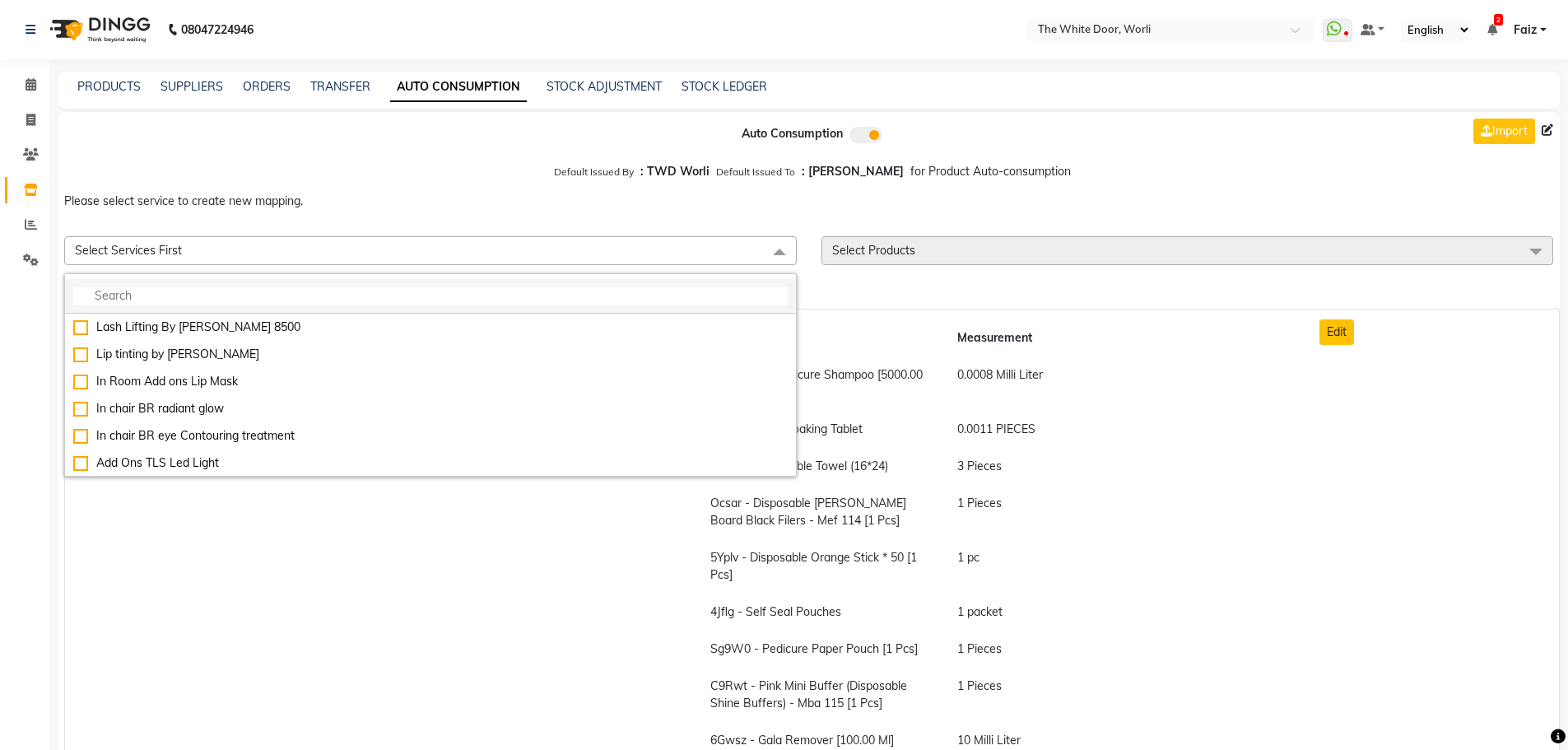
click at [549, 295] on input "multiselect-search" at bounding box center [431, 295] width 714 height 17
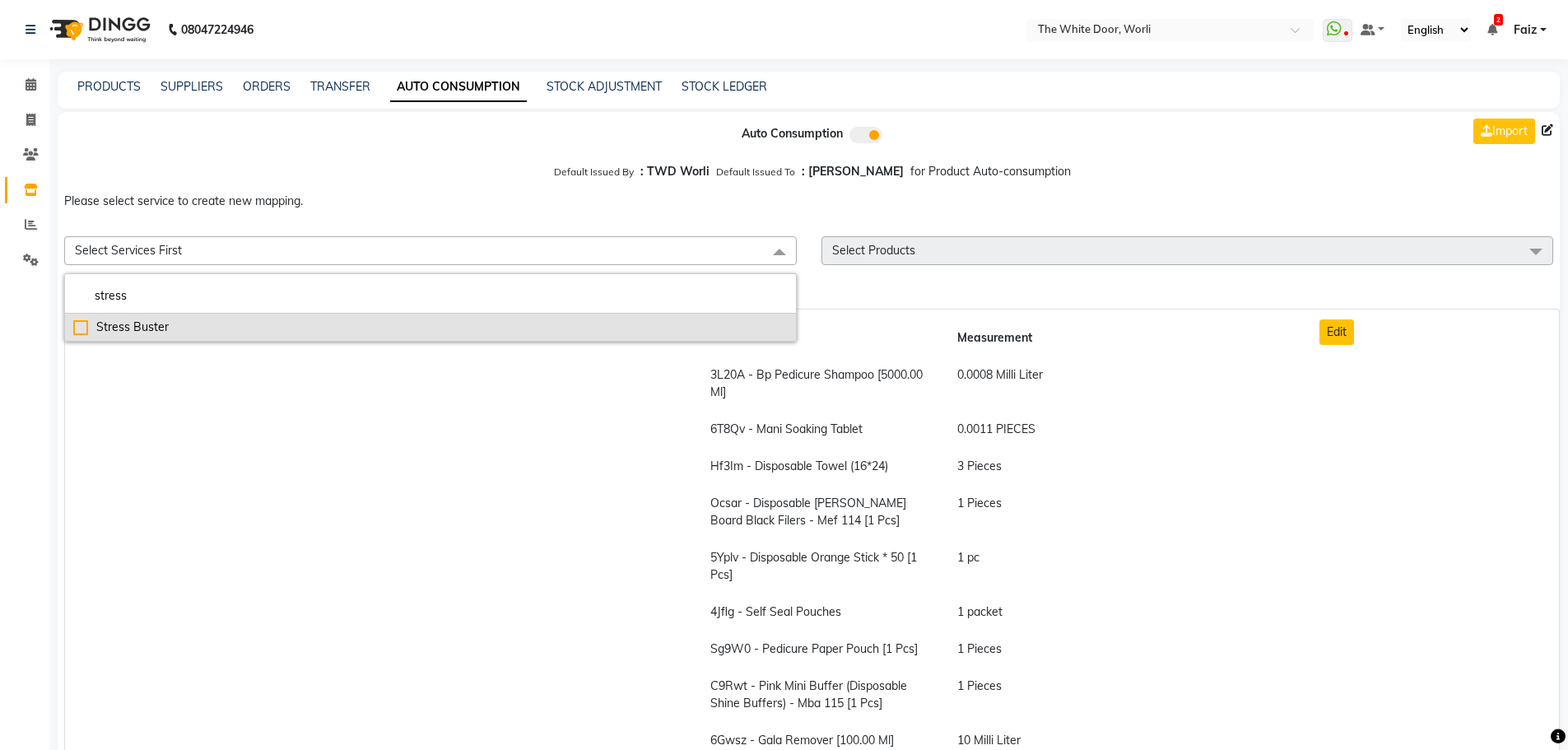
type input "stress"
click at [548, 331] on div "Stress Buster" at bounding box center [431, 326] width 714 height 17
checkbox input "true"
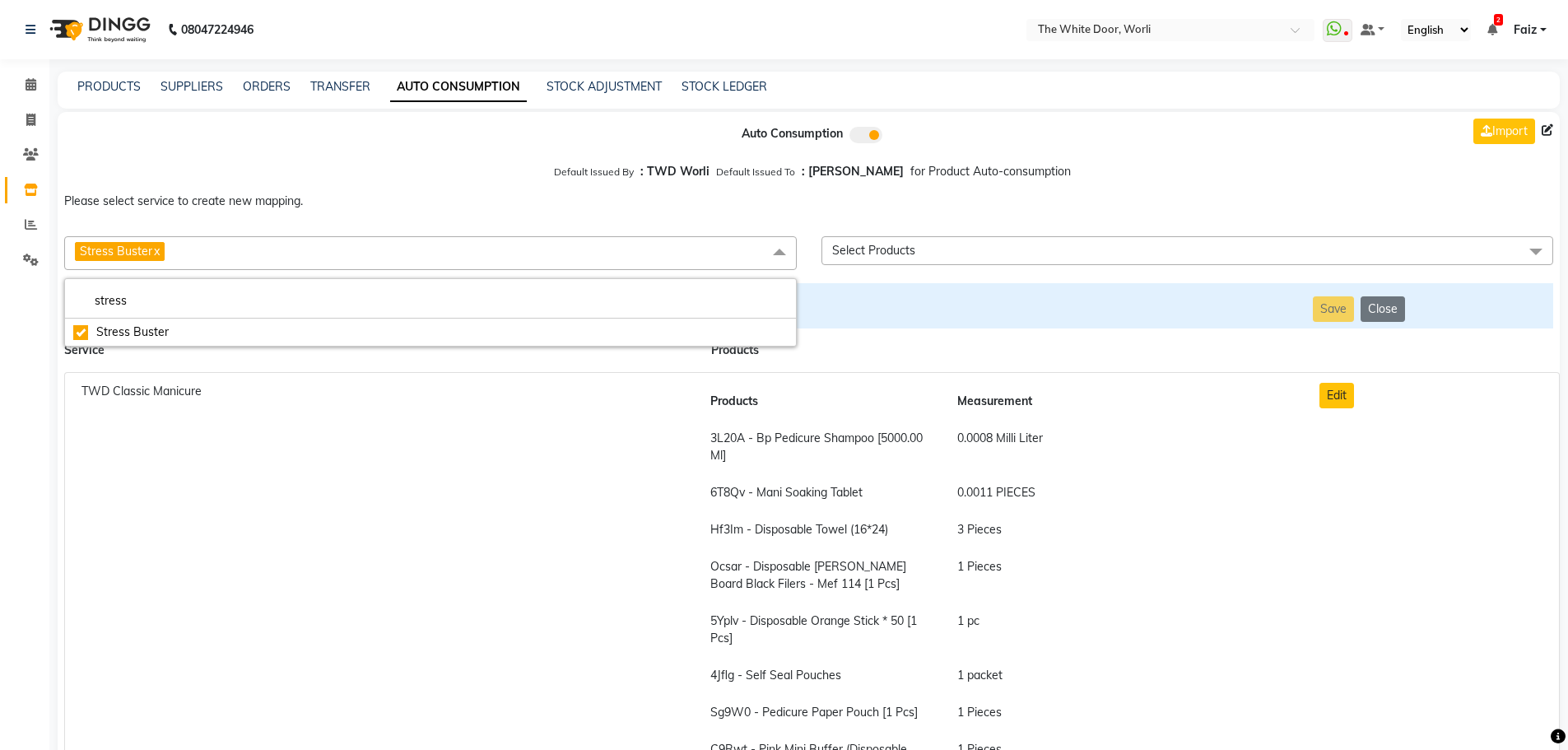
click at [957, 256] on span "Select Products" at bounding box center [1188, 251] width 733 height 29
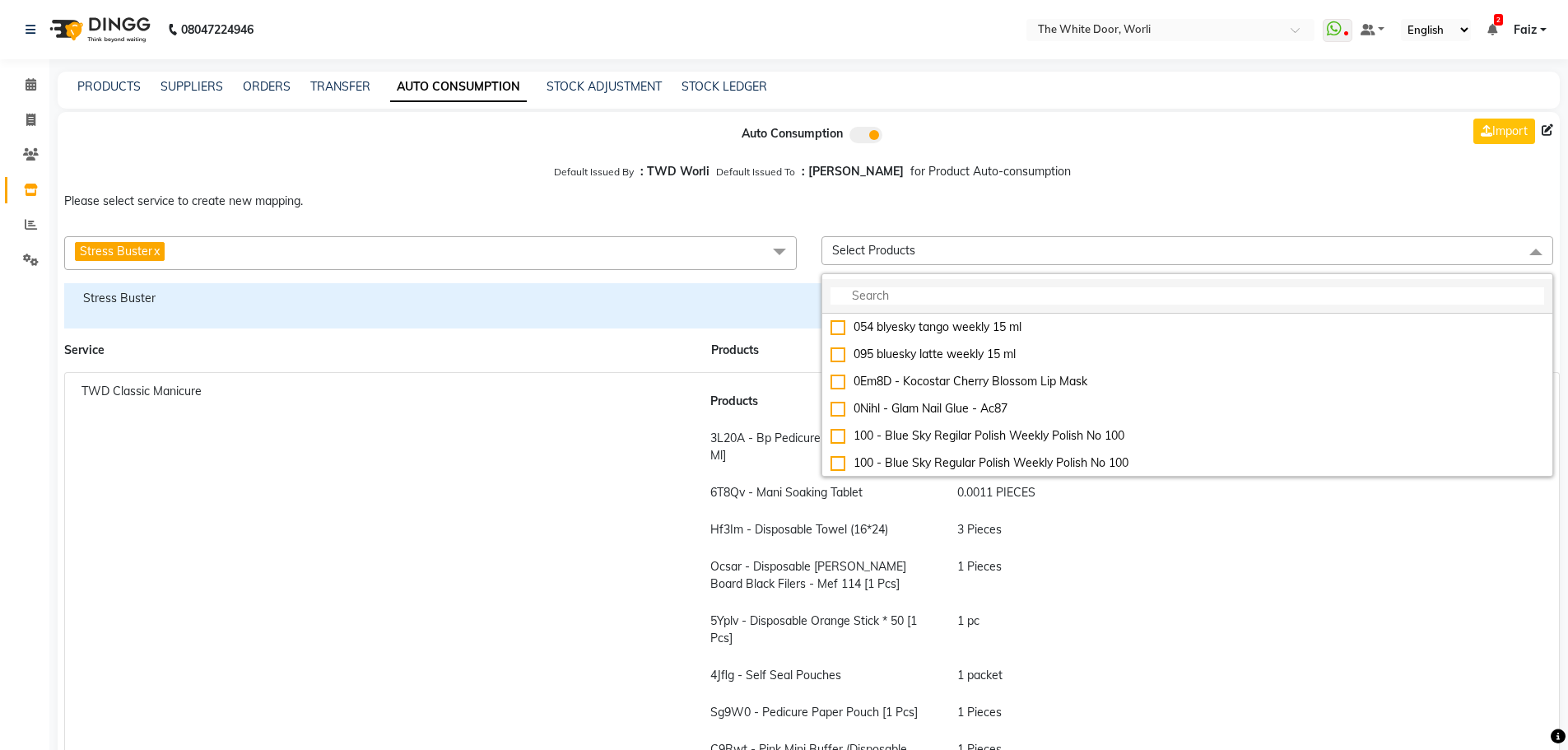
click at [953, 301] on input "multiselect-search" at bounding box center [1188, 295] width 714 height 17
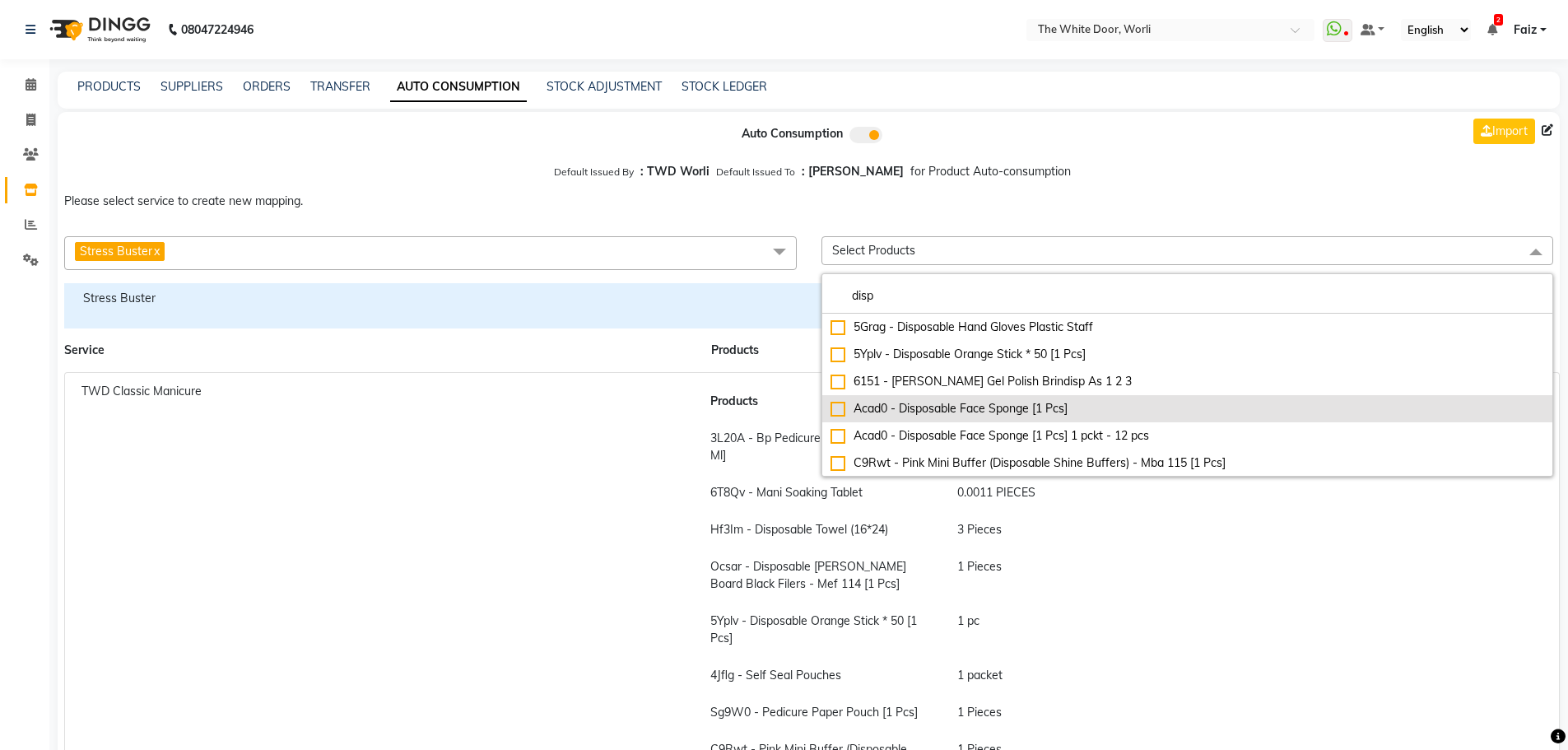
type input "disp"
click at [918, 403] on div "Acad0 - Disposable Face Sponge [1 Pcs]" at bounding box center [1188, 408] width 714 height 17
checkbox input"] "true"
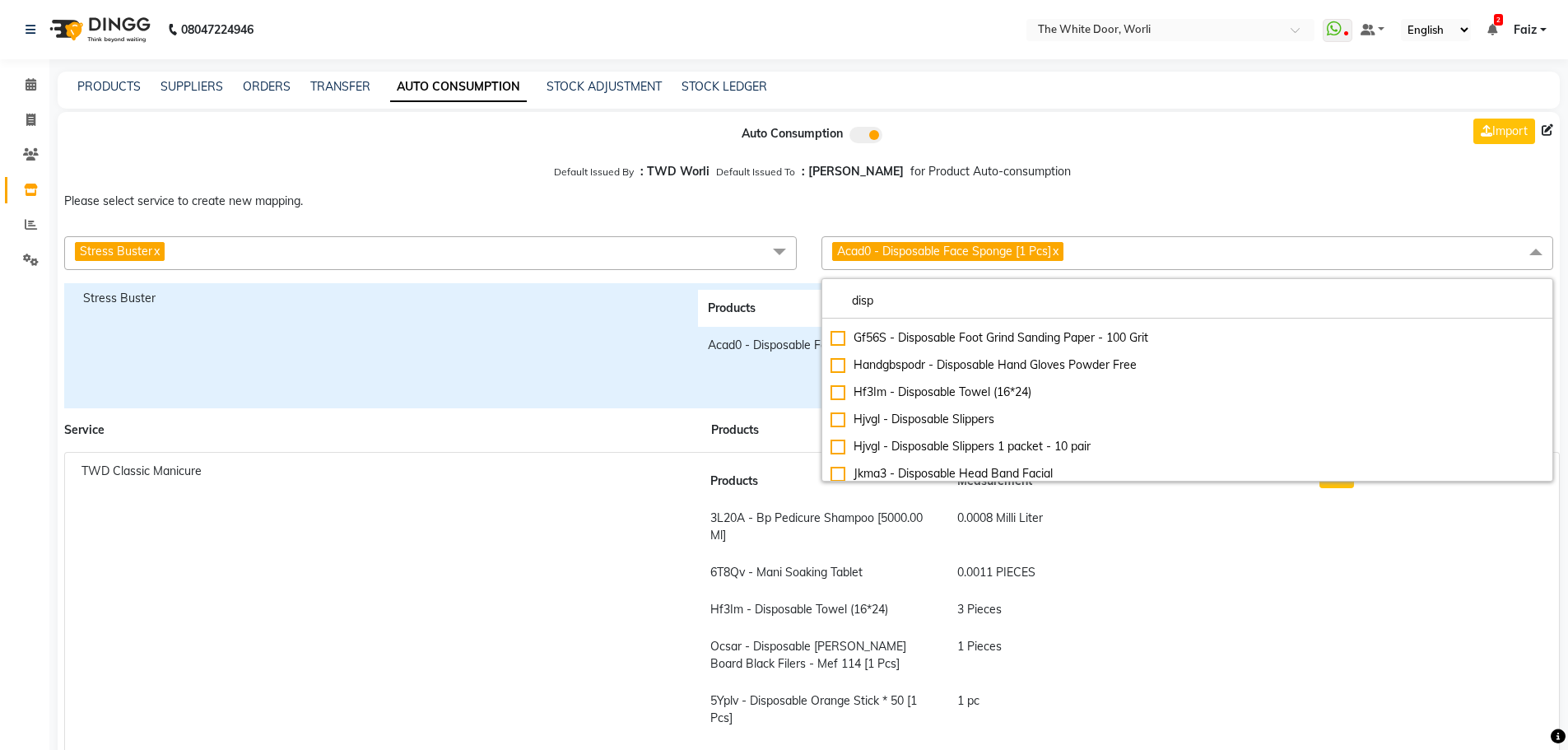
scroll to position [576, 0]
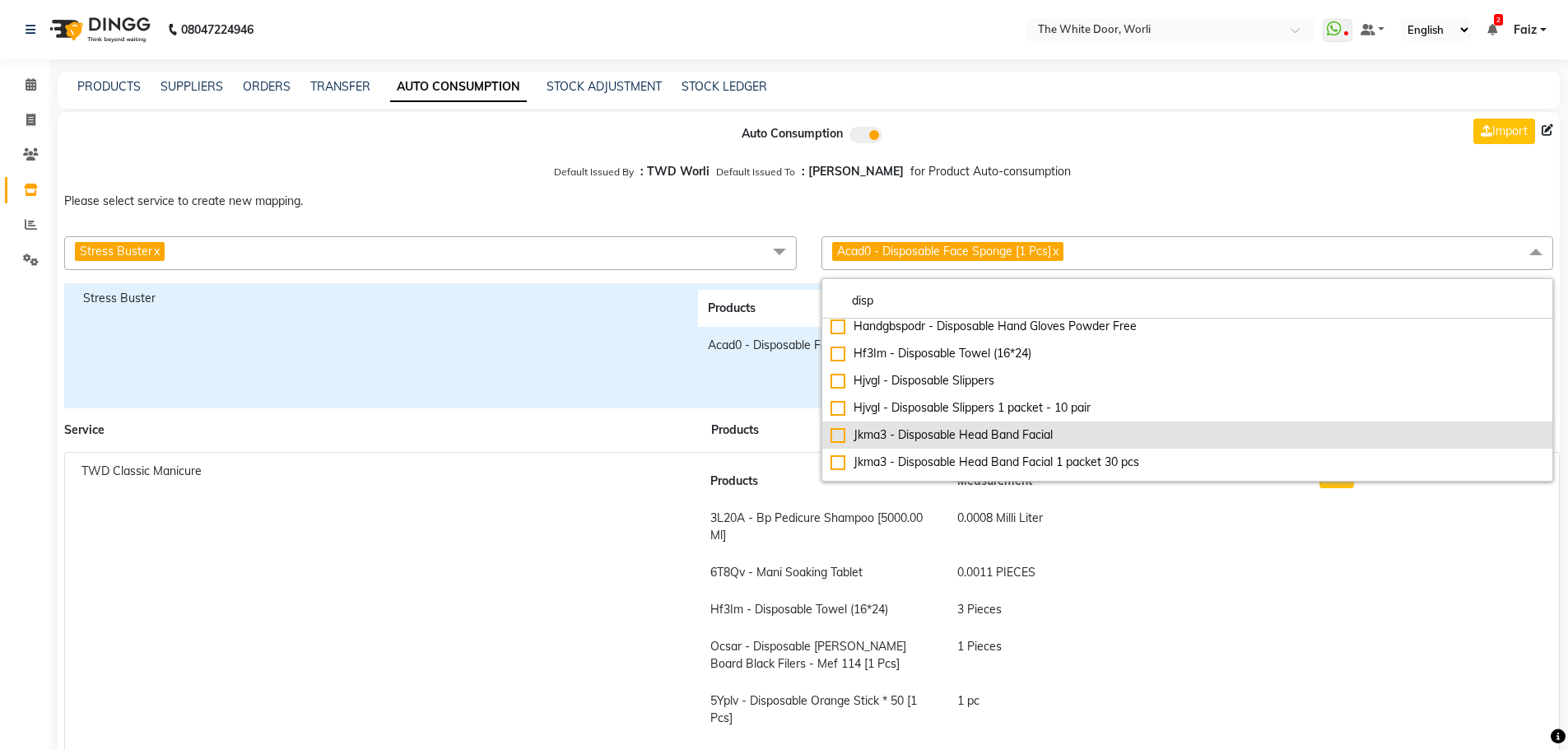
click at [912, 430] on div "Jkma3 - Disposable Head Band Facial" at bounding box center [1188, 435] width 714 height 17
checkbox input "true"
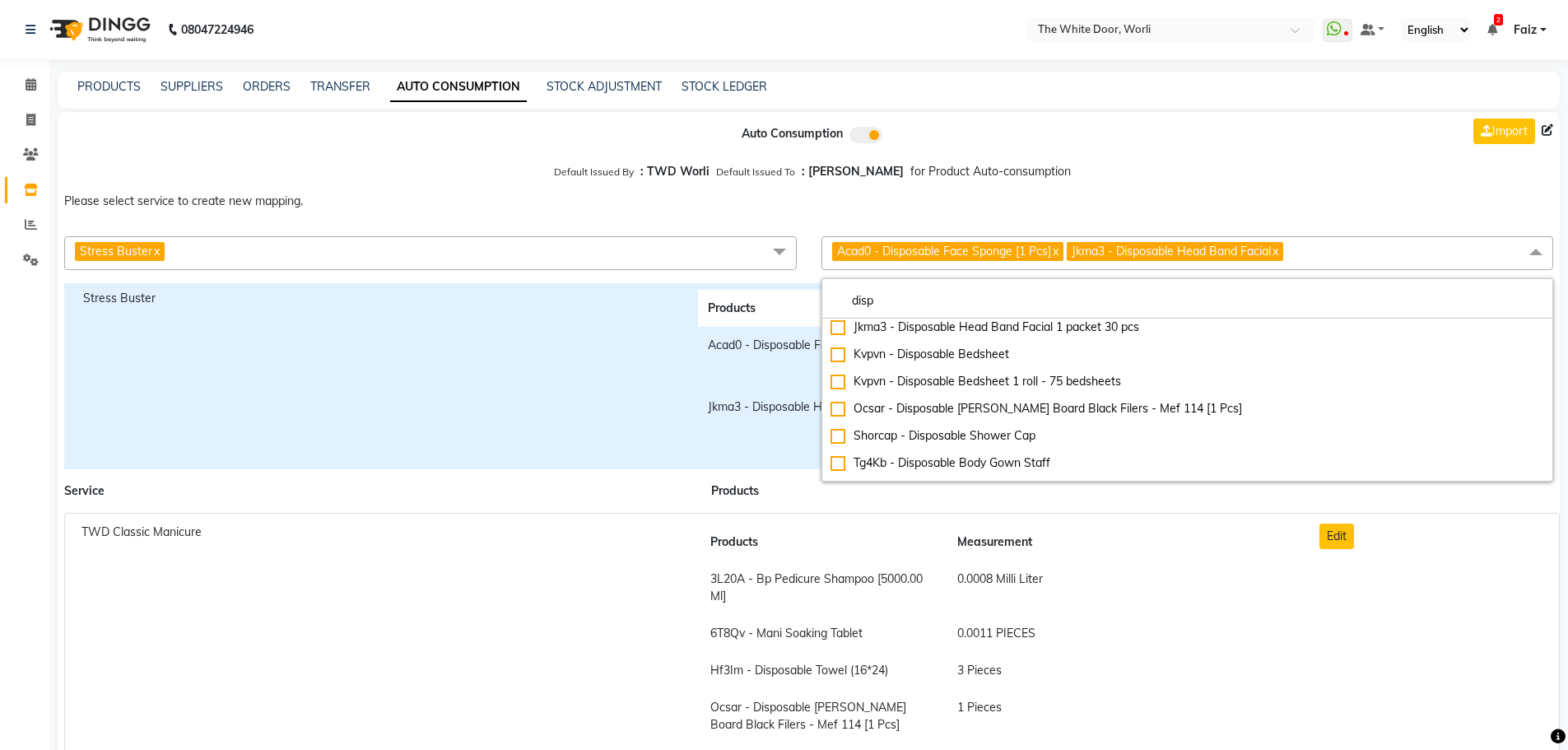
scroll to position [741, 0]
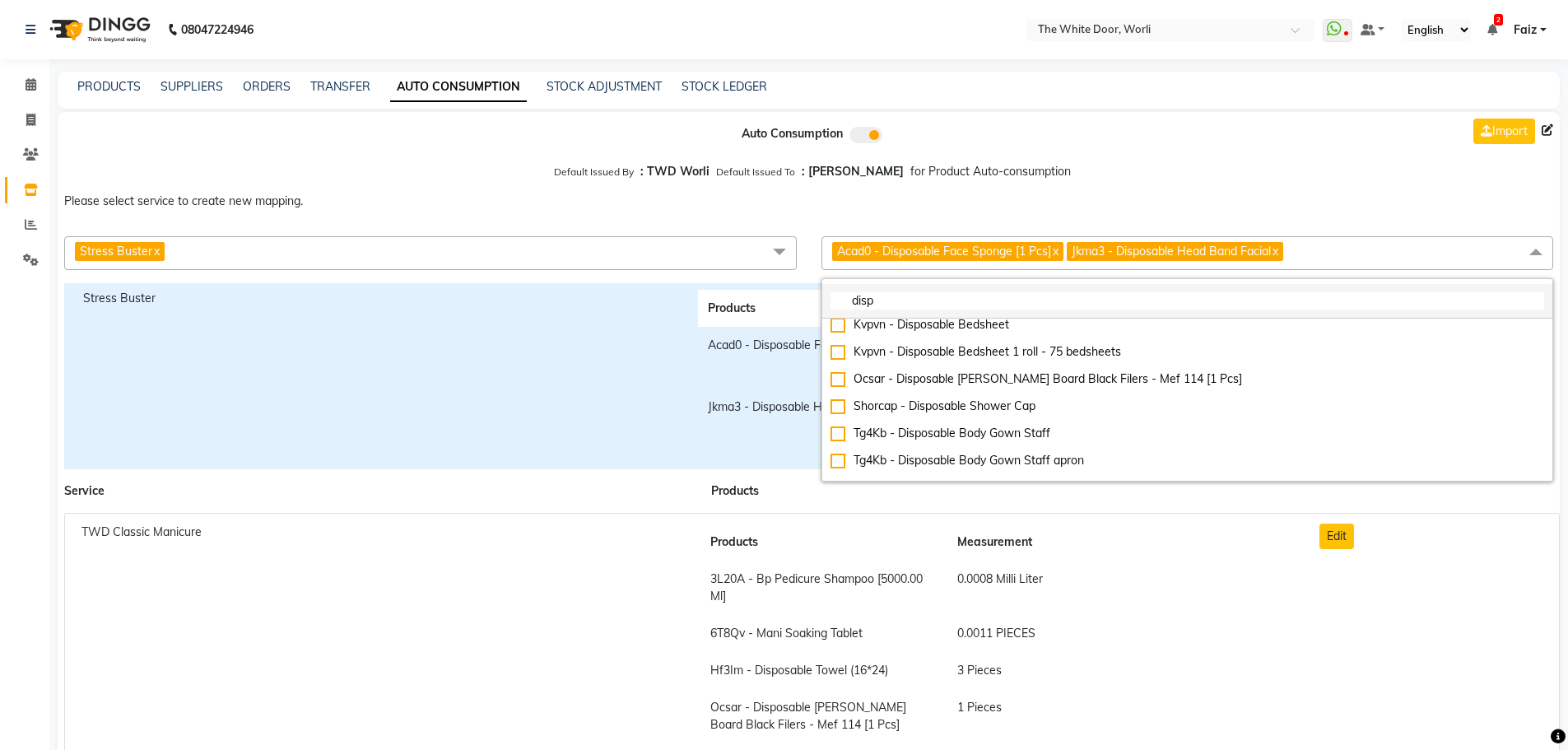
click at [914, 317] on li "disp" at bounding box center [1188, 301] width 731 height 35
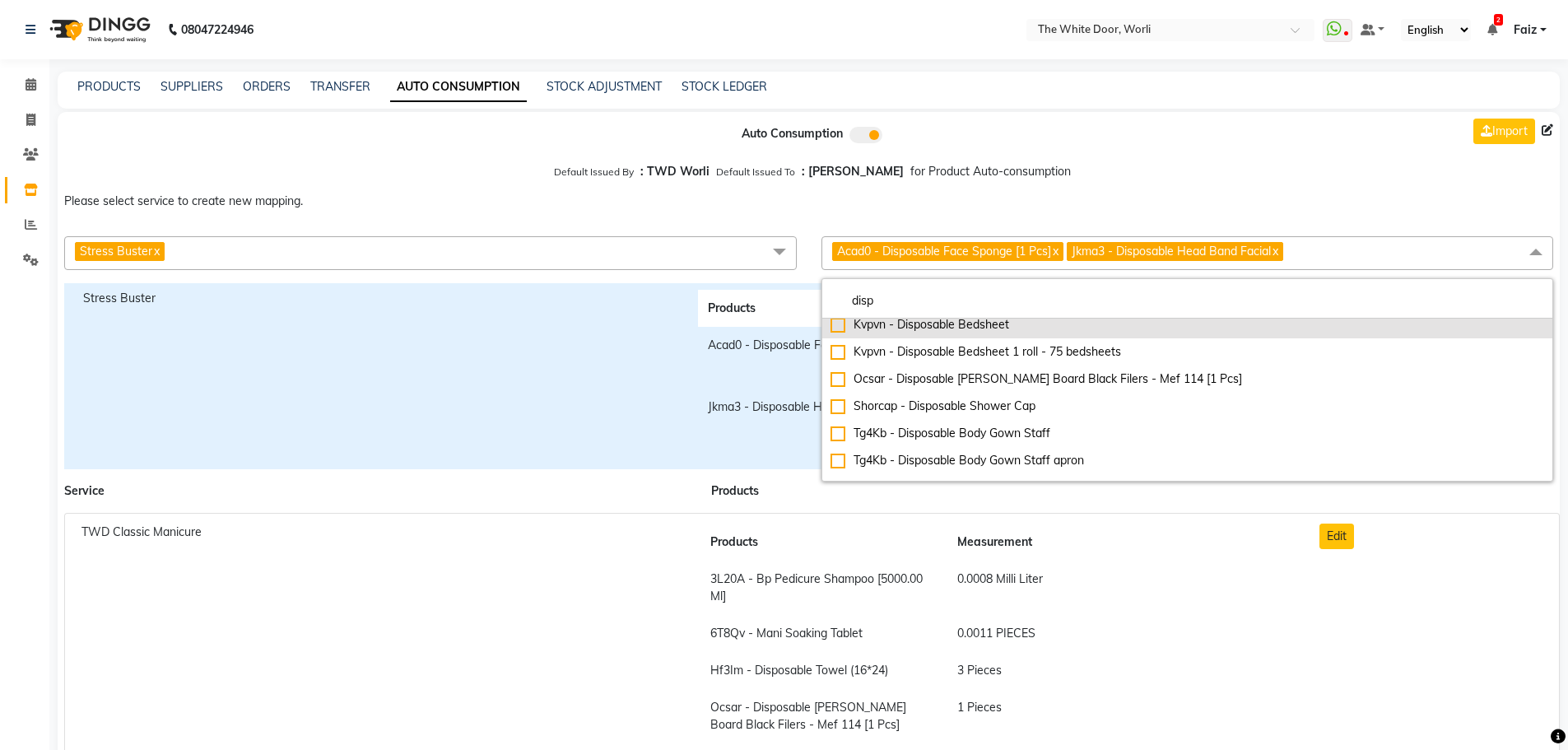
click at [915, 318] on div "Kvpvn - Disposable Bedsheet" at bounding box center [1188, 325] width 714 height 17
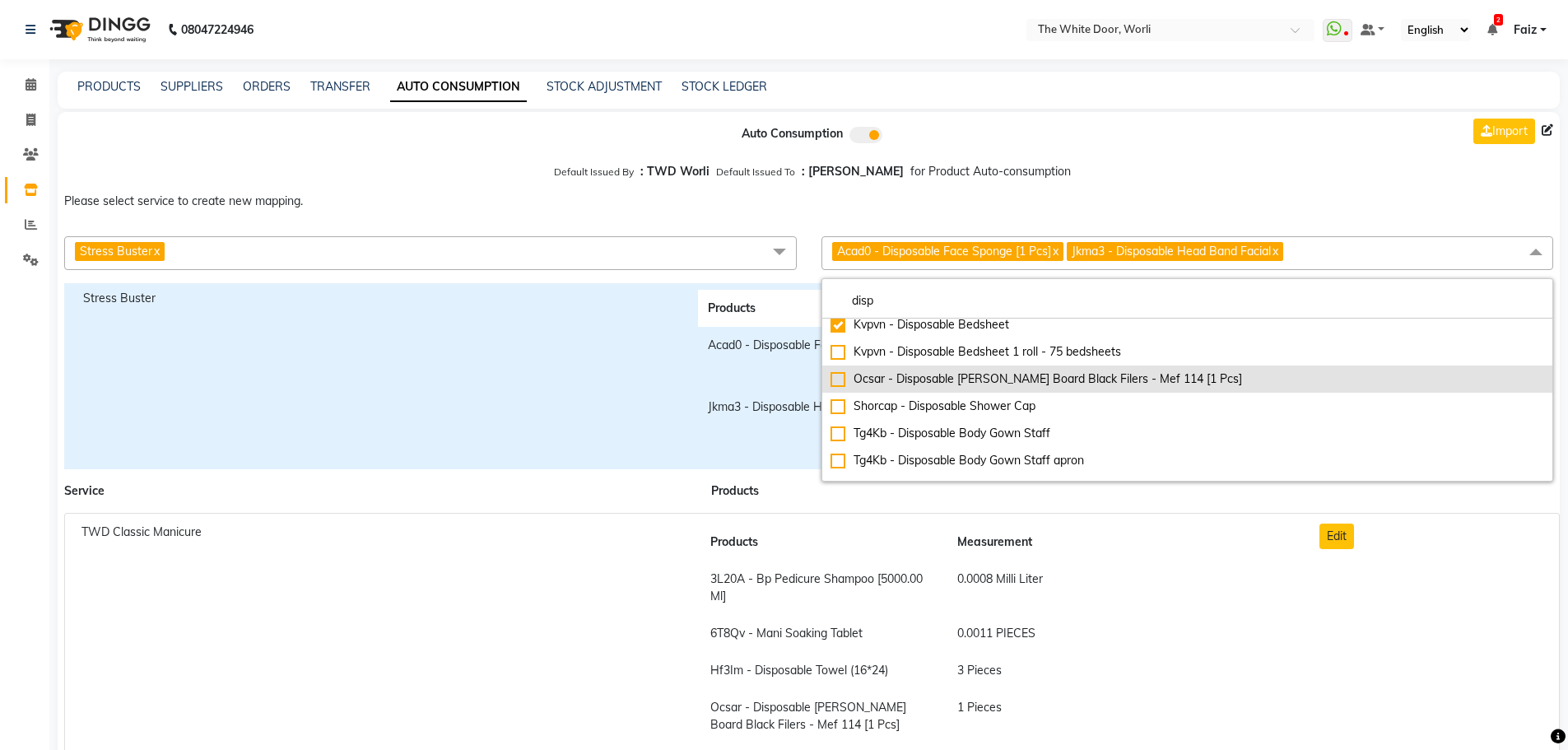
checkbox input "true"
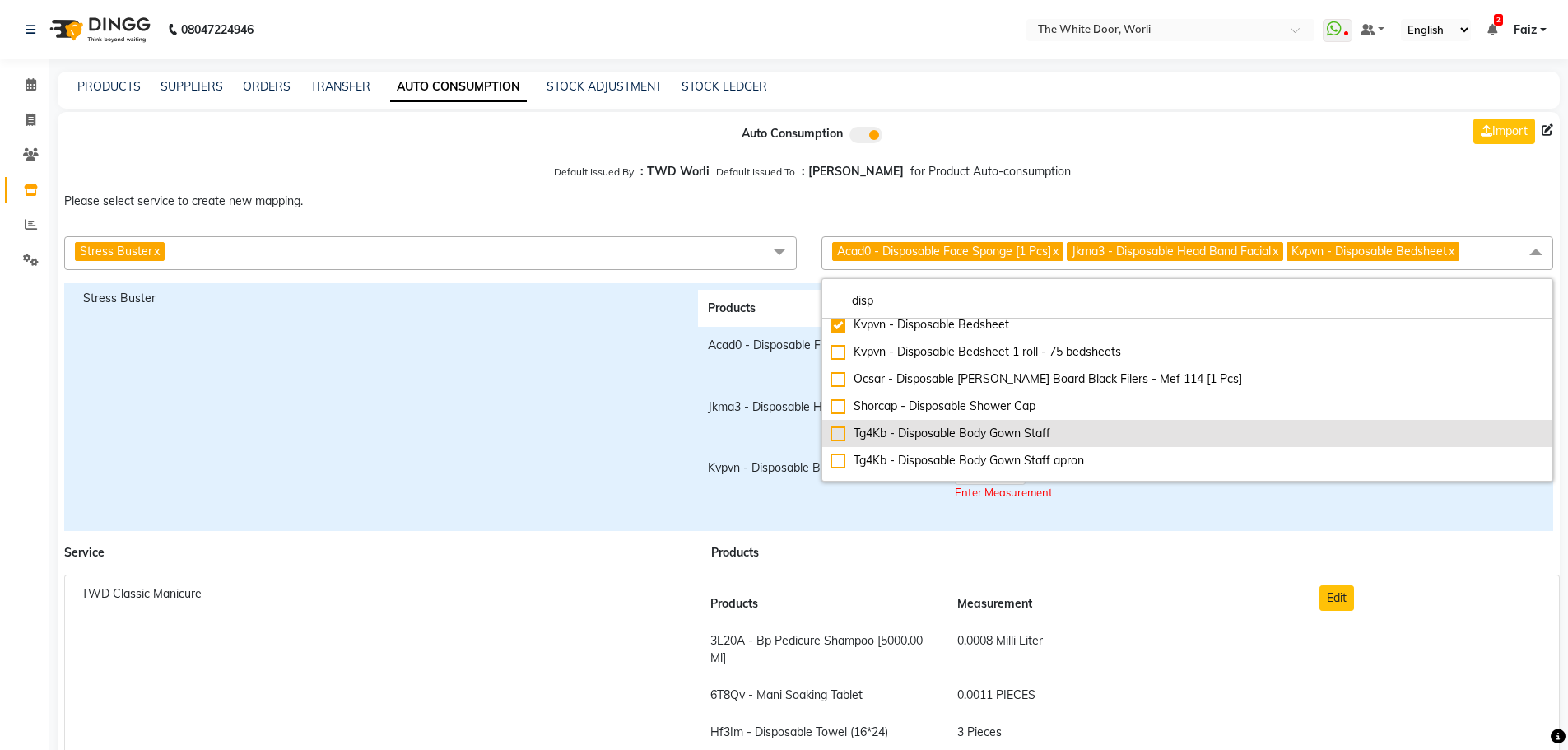
scroll to position [824, 0]
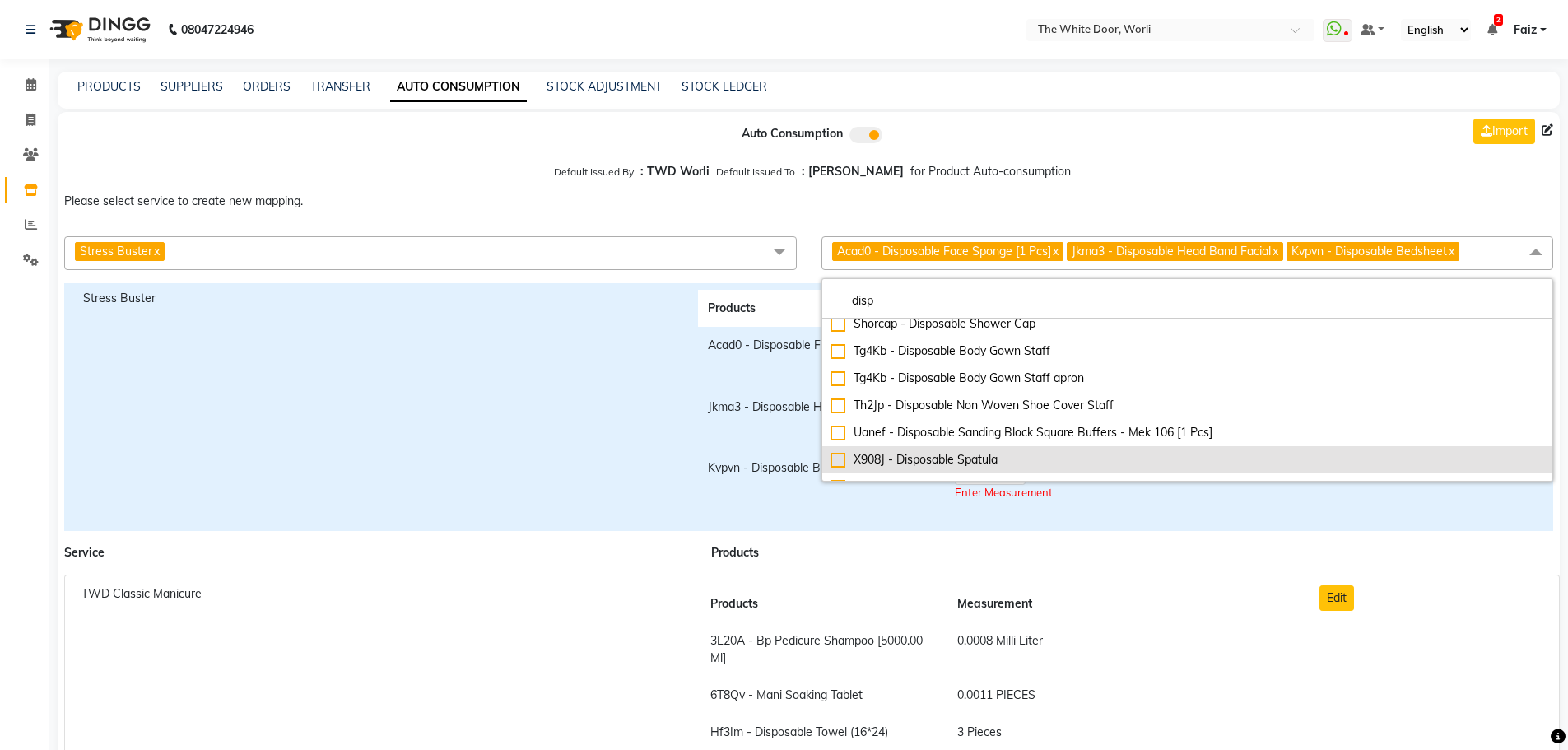
click at [921, 464] on div "X908J - Disposable Spatula" at bounding box center [1188, 459] width 714 height 17
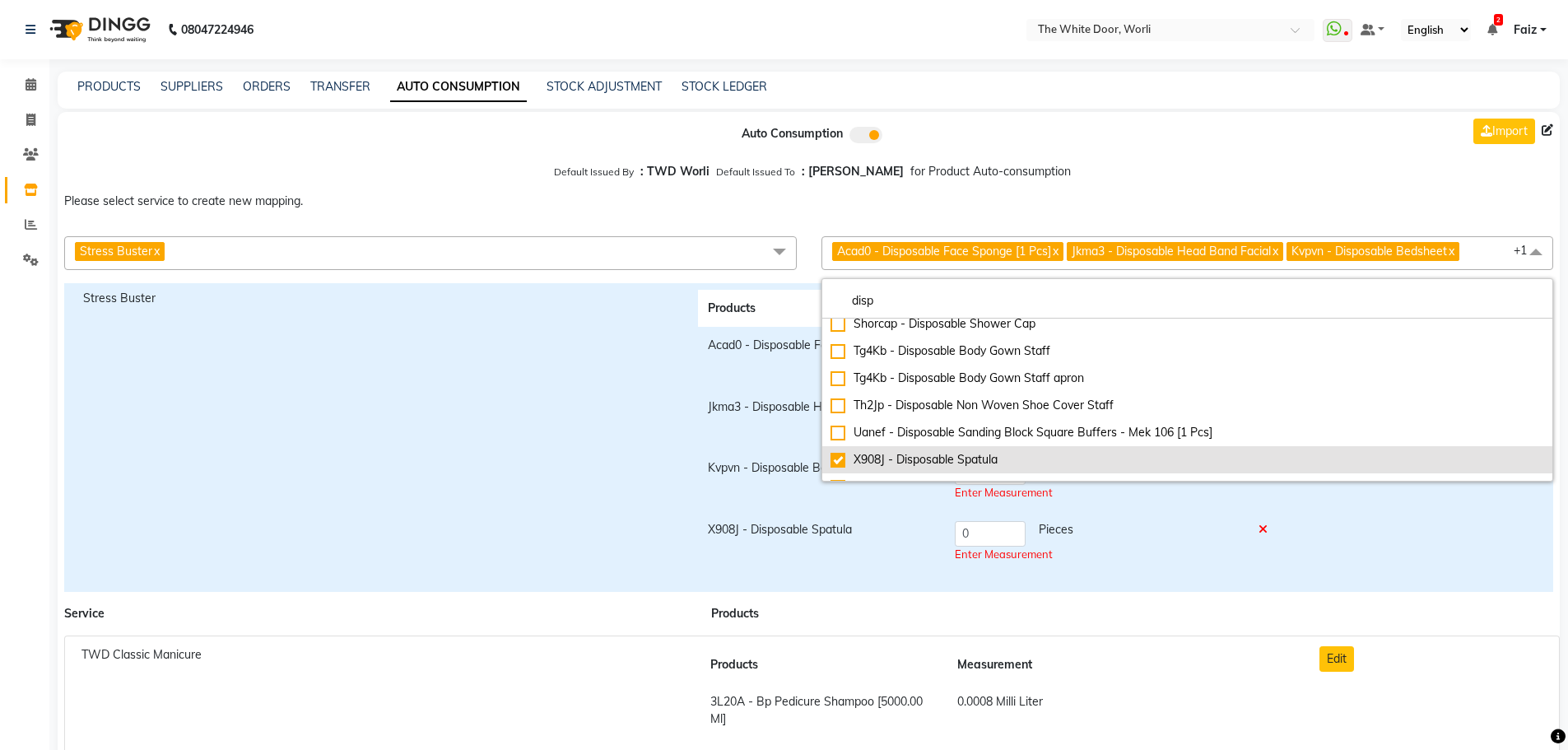
scroll to position [843, 0]
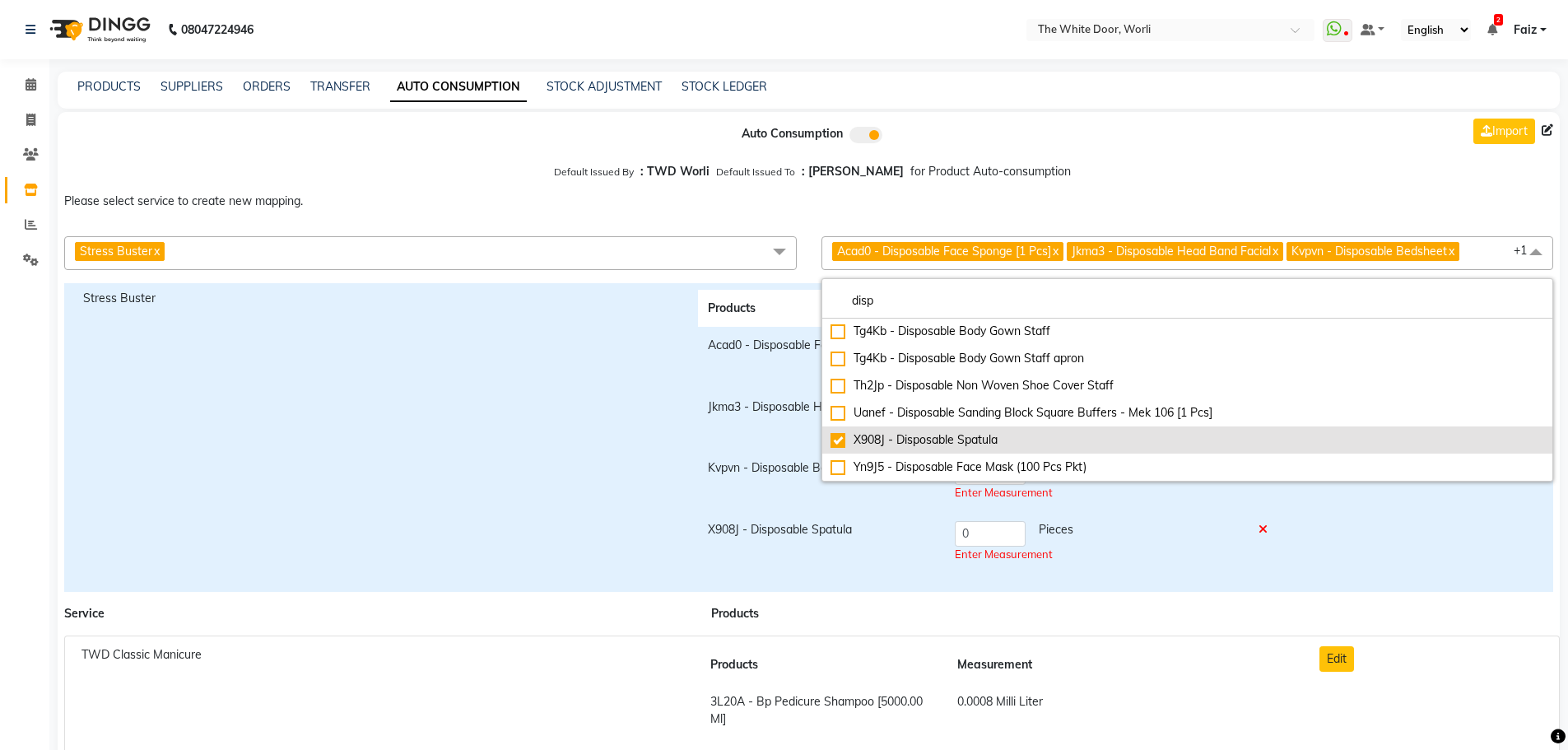
click at [924, 435] on div "X908J - Disposable Spatula" at bounding box center [1188, 440] width 714 height 17
checkbox input "false"
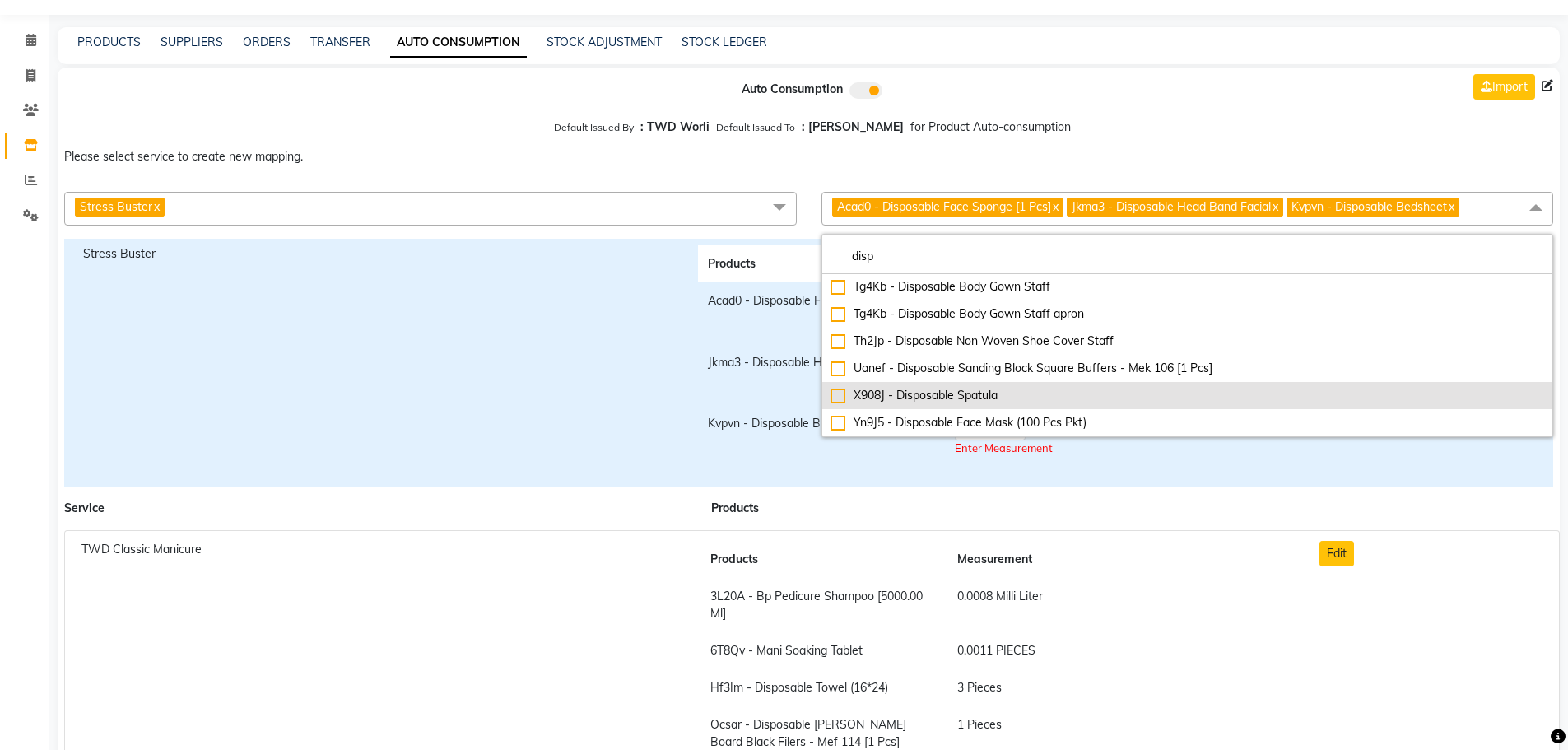
scroll to position [83, 0]
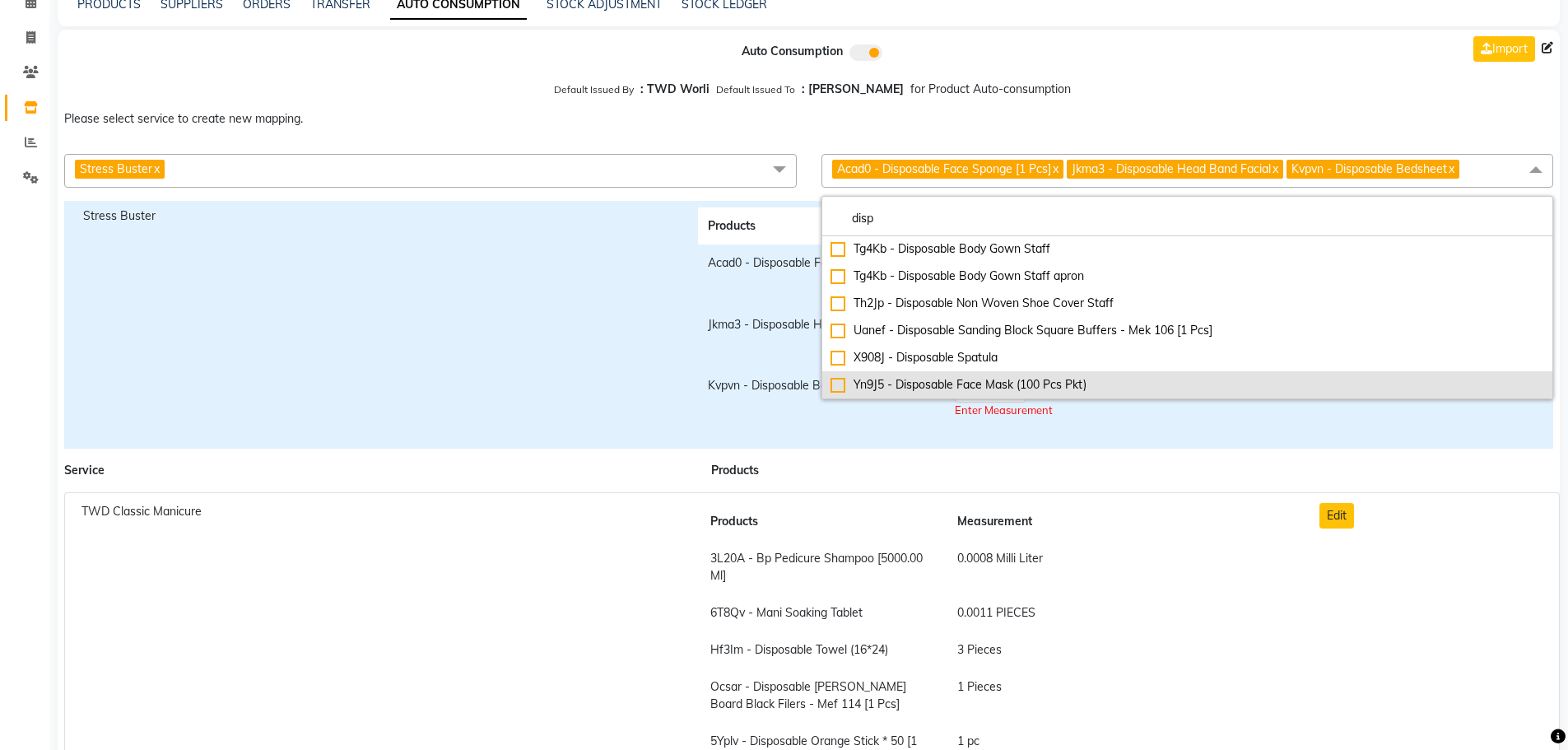
click at [929, 375] on li "Yn9J5 - Disposable Face Mask (100 Pcs Pkt)" at bounding box center [1188, 385] width 731 height 27
checkbox input "true"
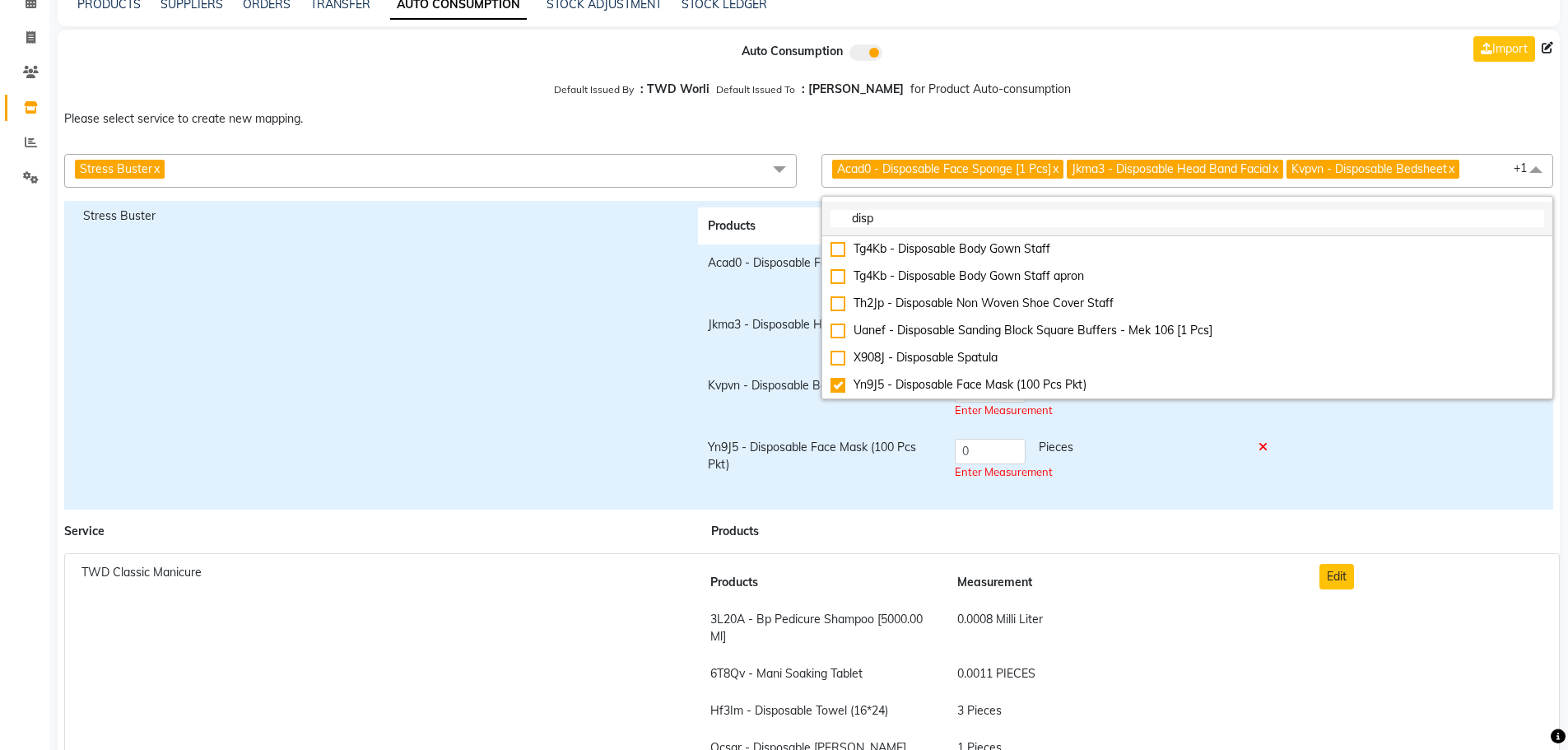
click at [876, 218] on input "disp" at bounding box center [1188, 218] width 714 height 17
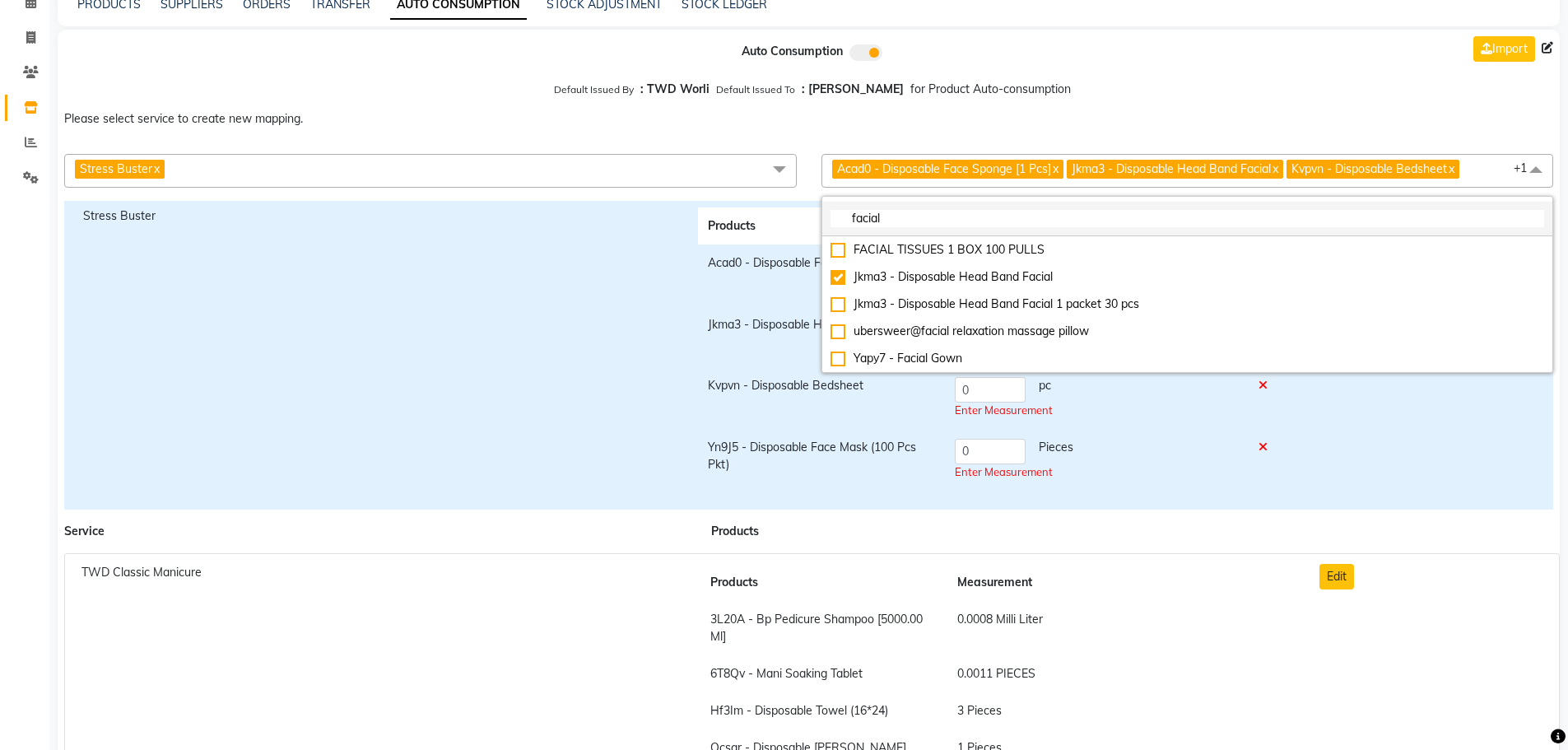
scroll to position [0, 0]
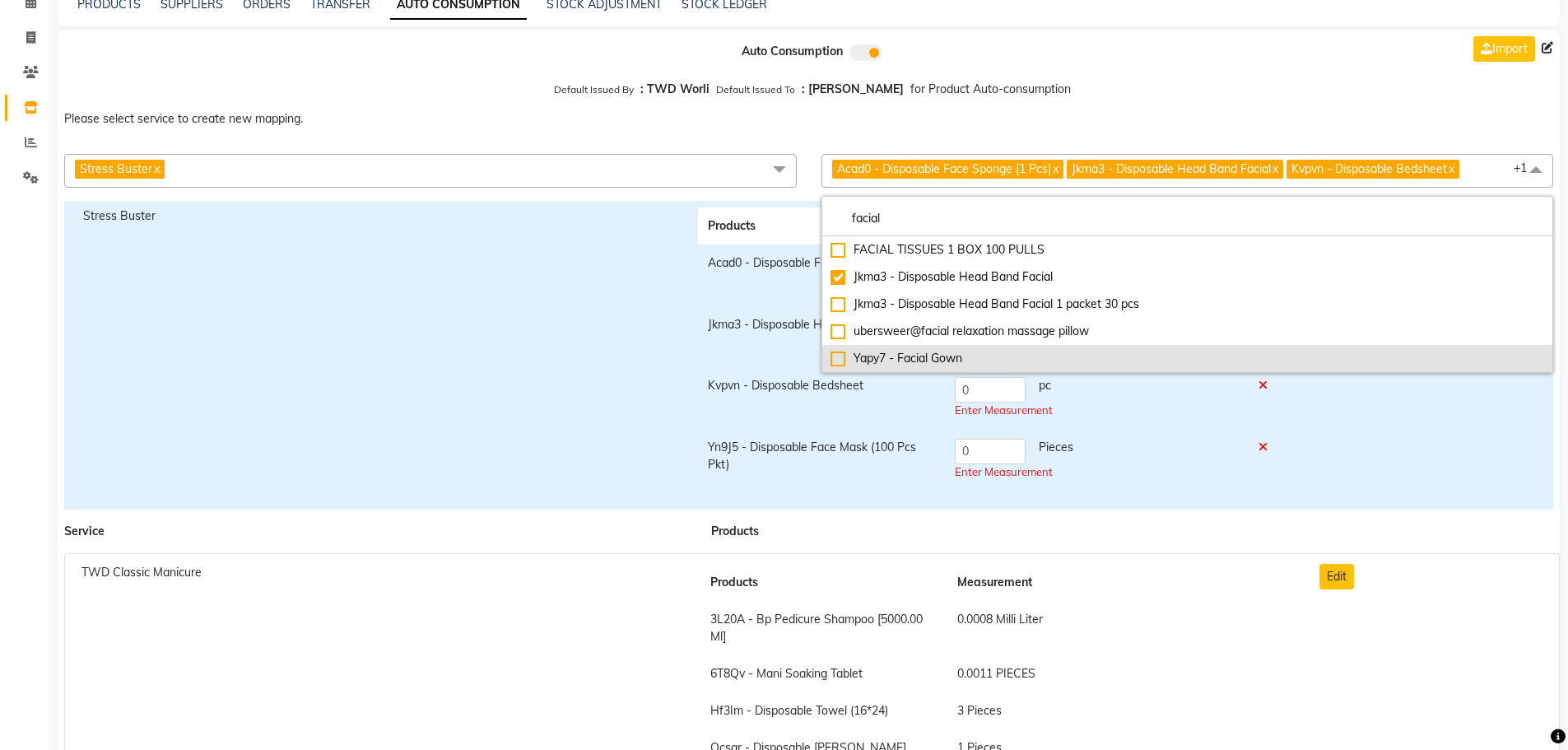
type input "facial"
click at [894, 362] on div "Yapy7 - Facial Gown" at bounding box center [1188, 358] width 714 height 17
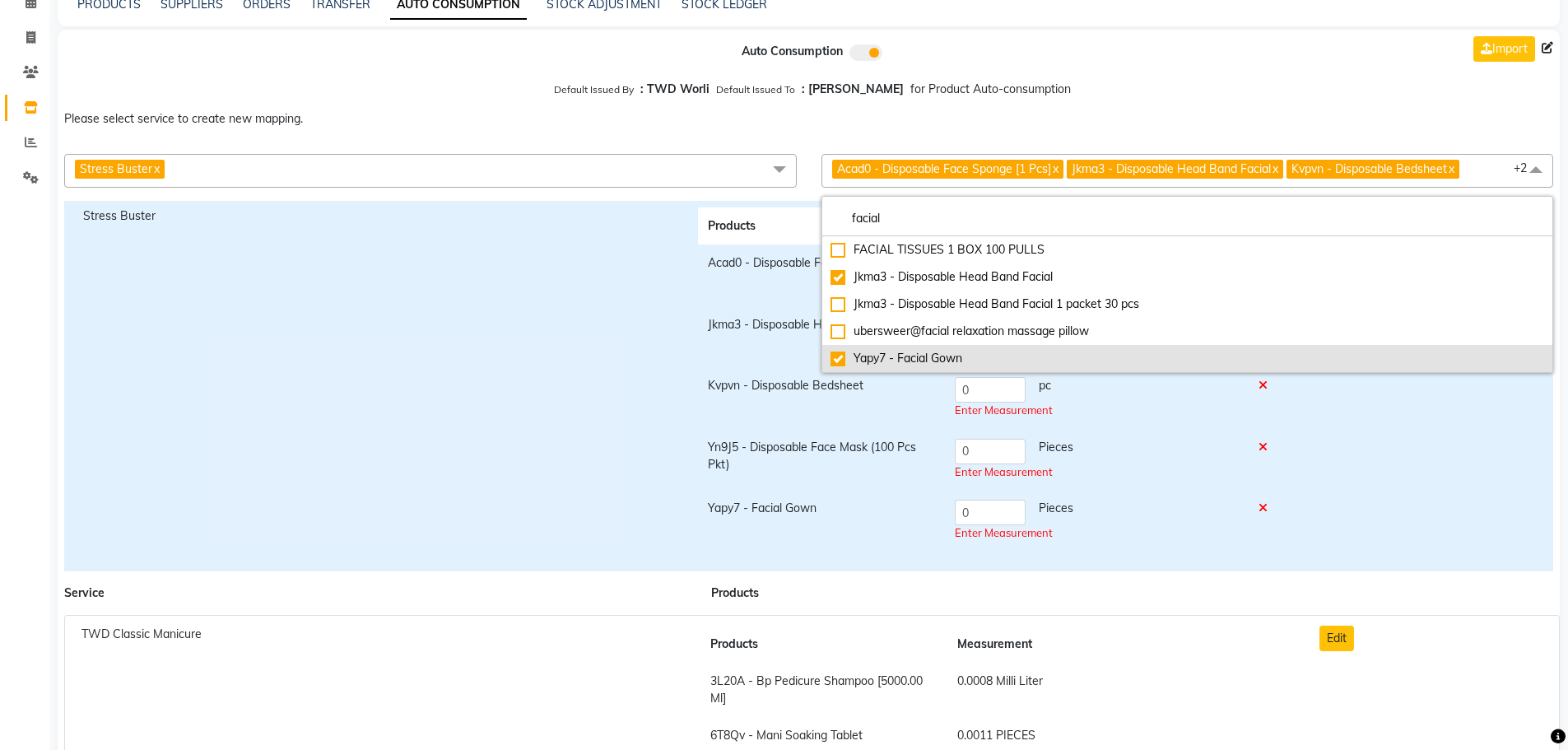
checkbox input "true"
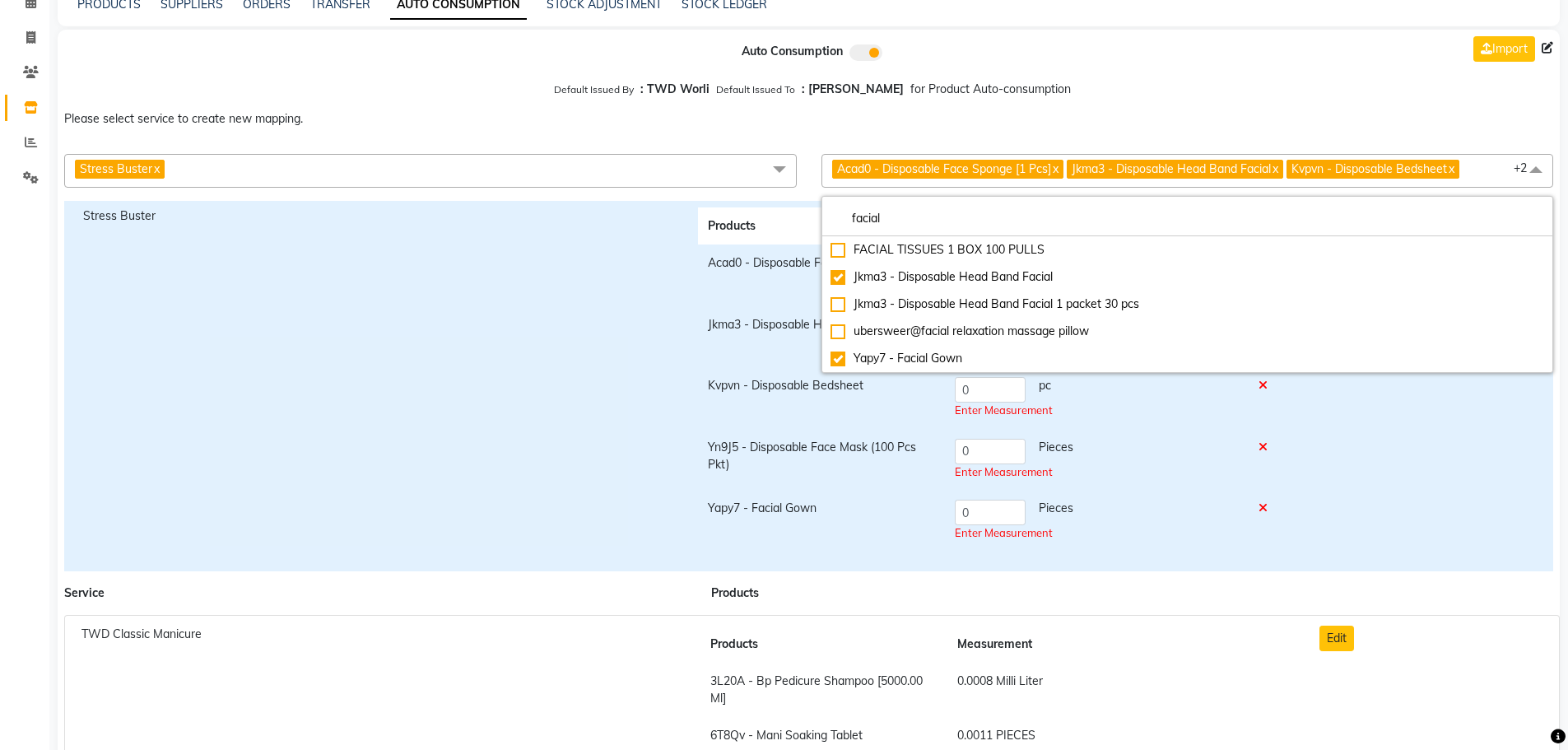
click at [1243, 466] on td "0 Pieces Enter Measurement" at bounding box center [1097, 460] width 304 height 62
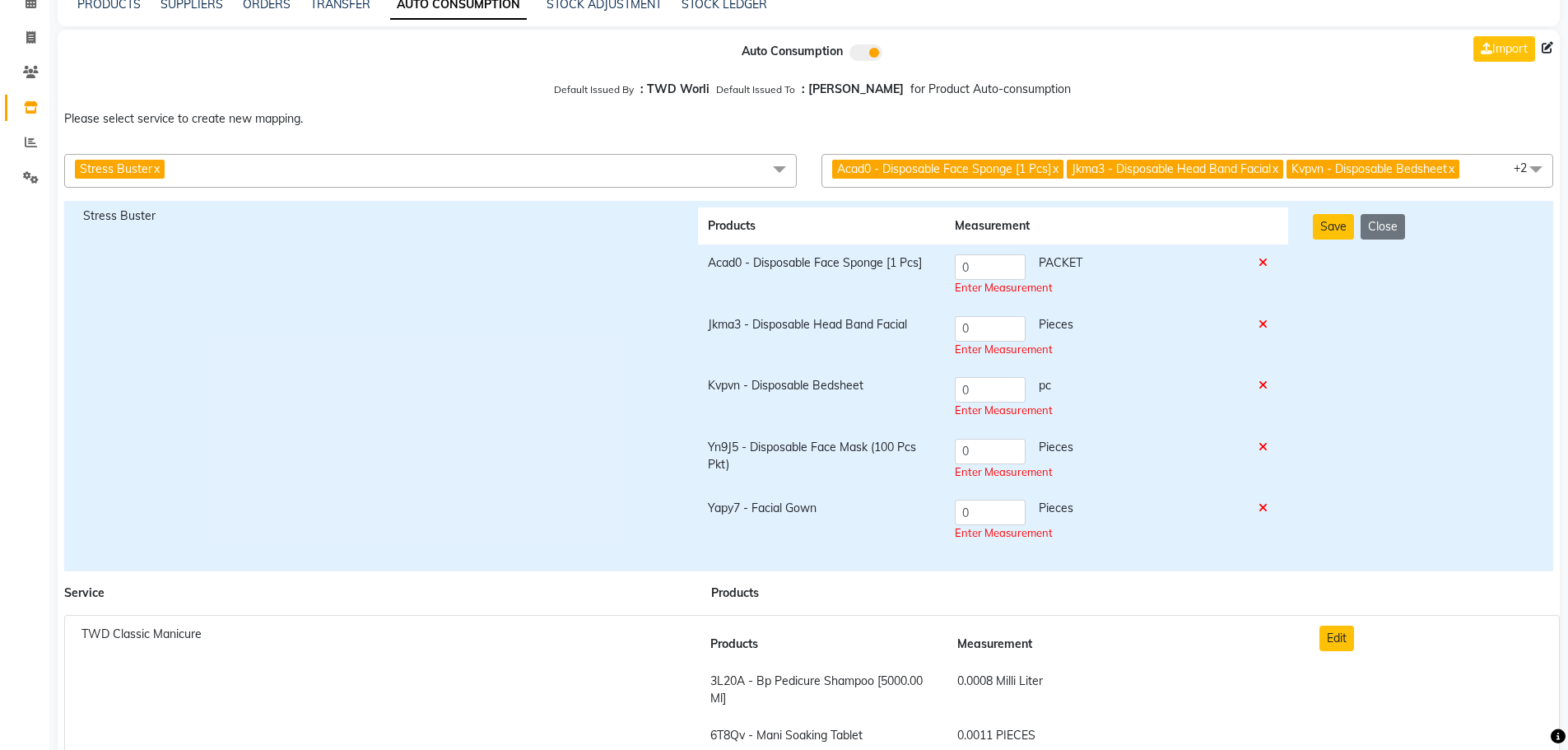
click at [1207, 458] on div "0 Pieces" at bounding box center [1096, 452] width 284 height 25
drag, startPoint x: 950, startPoint y: 268, endPoint x: 924, endPoint y: 265, distance: 26.2
click at [924, 265] on tr "Acad0 - Disposable Face Sponge [1 Pcs] 0 PACKET Enter Measurement" at bounding box center [993, 275] width 590 height 62
type input "2"
type input "1"
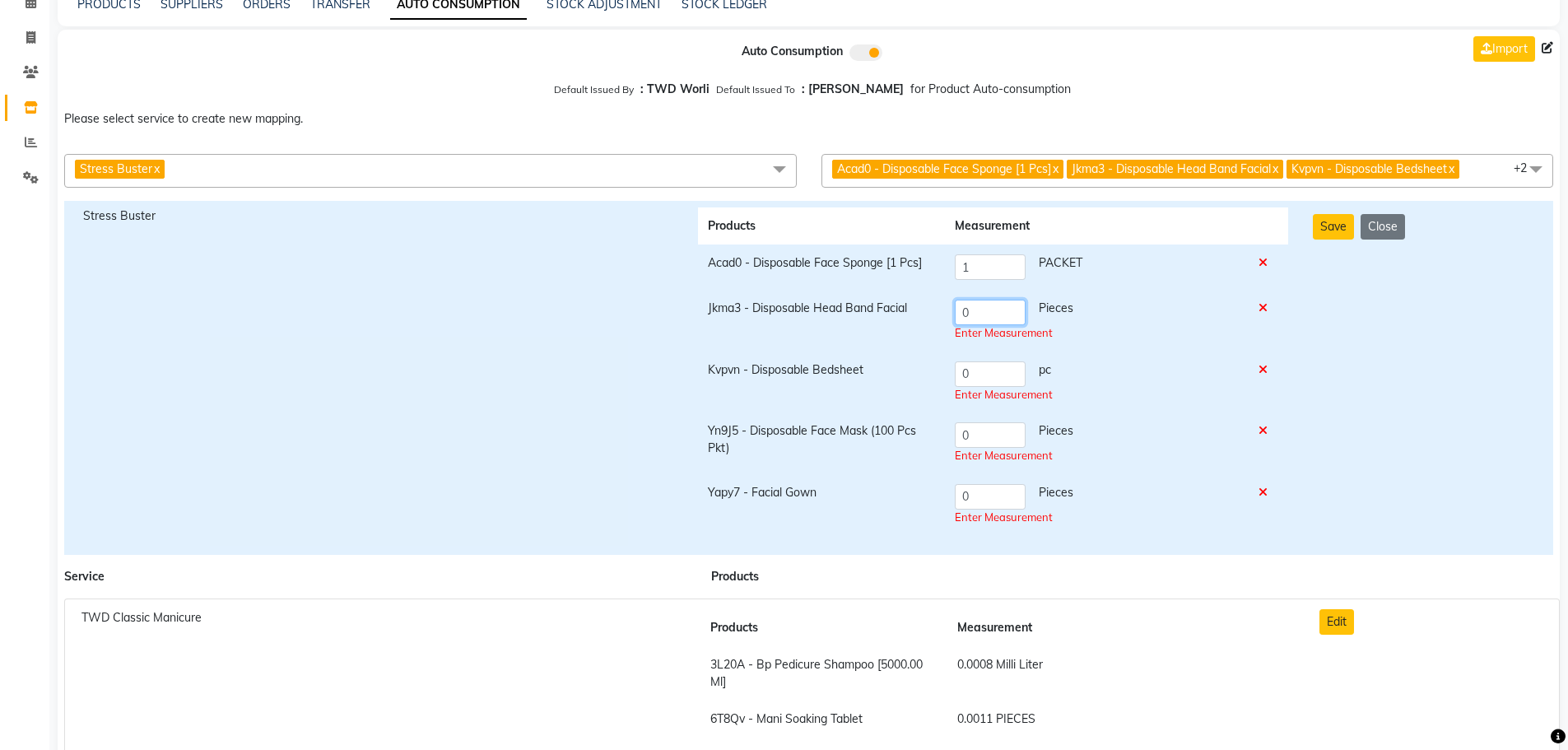
drag, startPoint x: 982, startPoint y: 329, endPoint x: 954, endPoint y: 334, distance: 28.4
click at [954, 334] on td "0 Pieces Enter Measurement" at bounding box center [1097, 321] width 304 height 62
type input "1"
drag, startPoint x: 985, startPoint y: 371, endPoint x: 934, endPoint y: 368, distance: 51.1
click at [934, 368] on tr "Kvpvn - Disposable Bedsheet 0 pc Enter Measurement" at bounding box center [993, 383] width 590 height 62
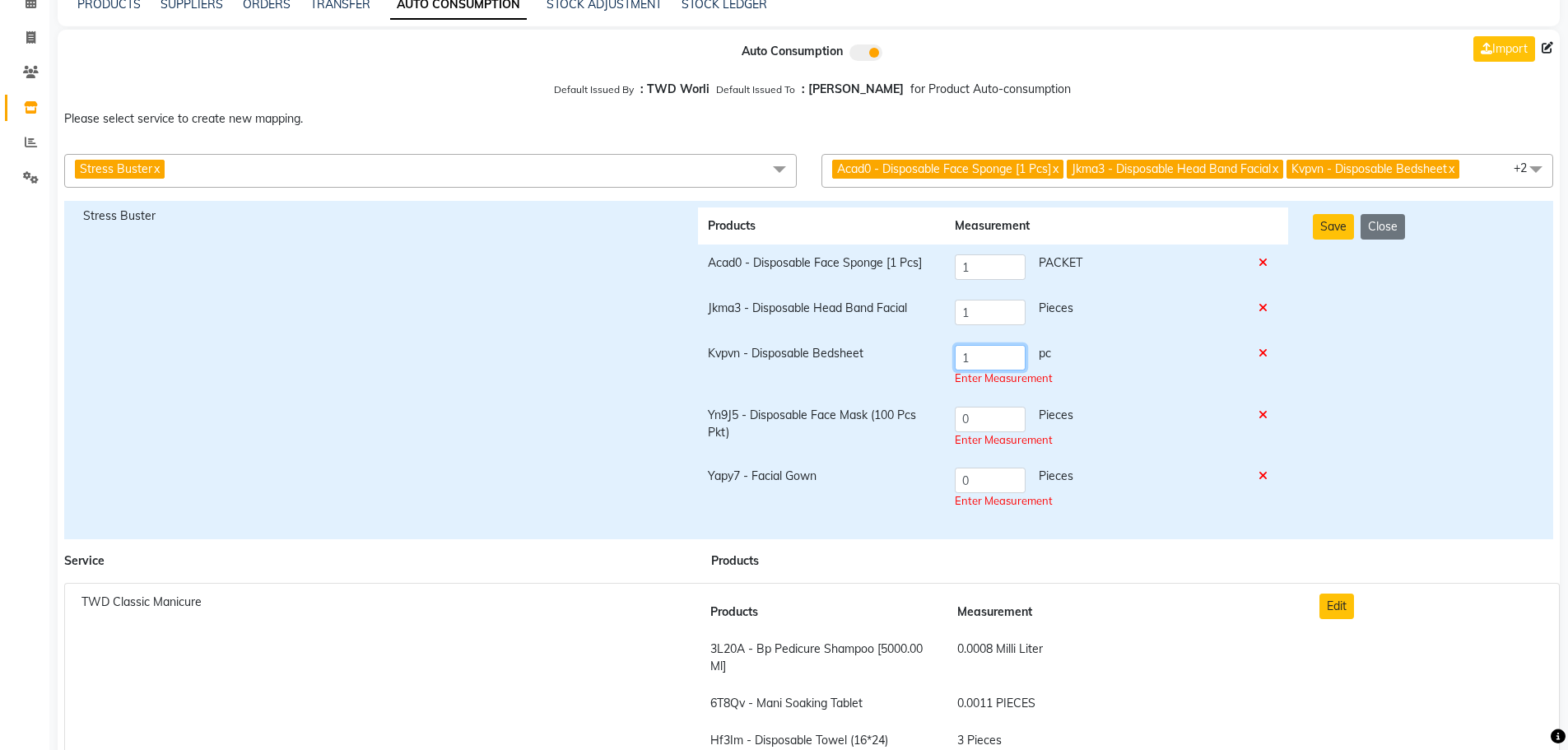
type input "1"
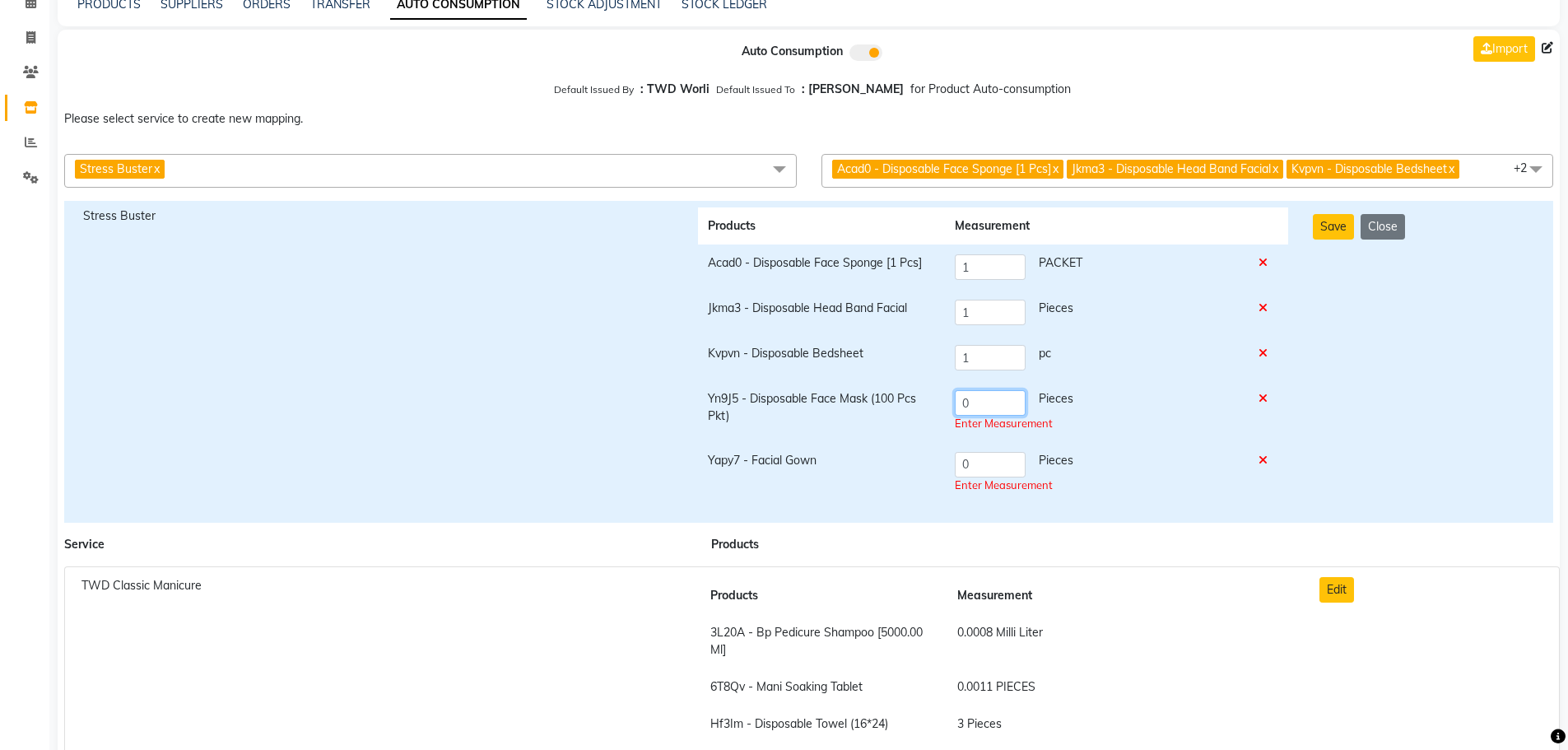
drag, startPoint x: 986, startPoint y: 418, endPoint x: 942, endPoint y: 418, distance: 44.0
click at [942, 418] on tr "Yn9J5 - Disposable Face Mask (100 Pcs Pkt) 0 Pieces Enter Measurement" at bounding box center [993, 411] width 590 height 62
type input "1"
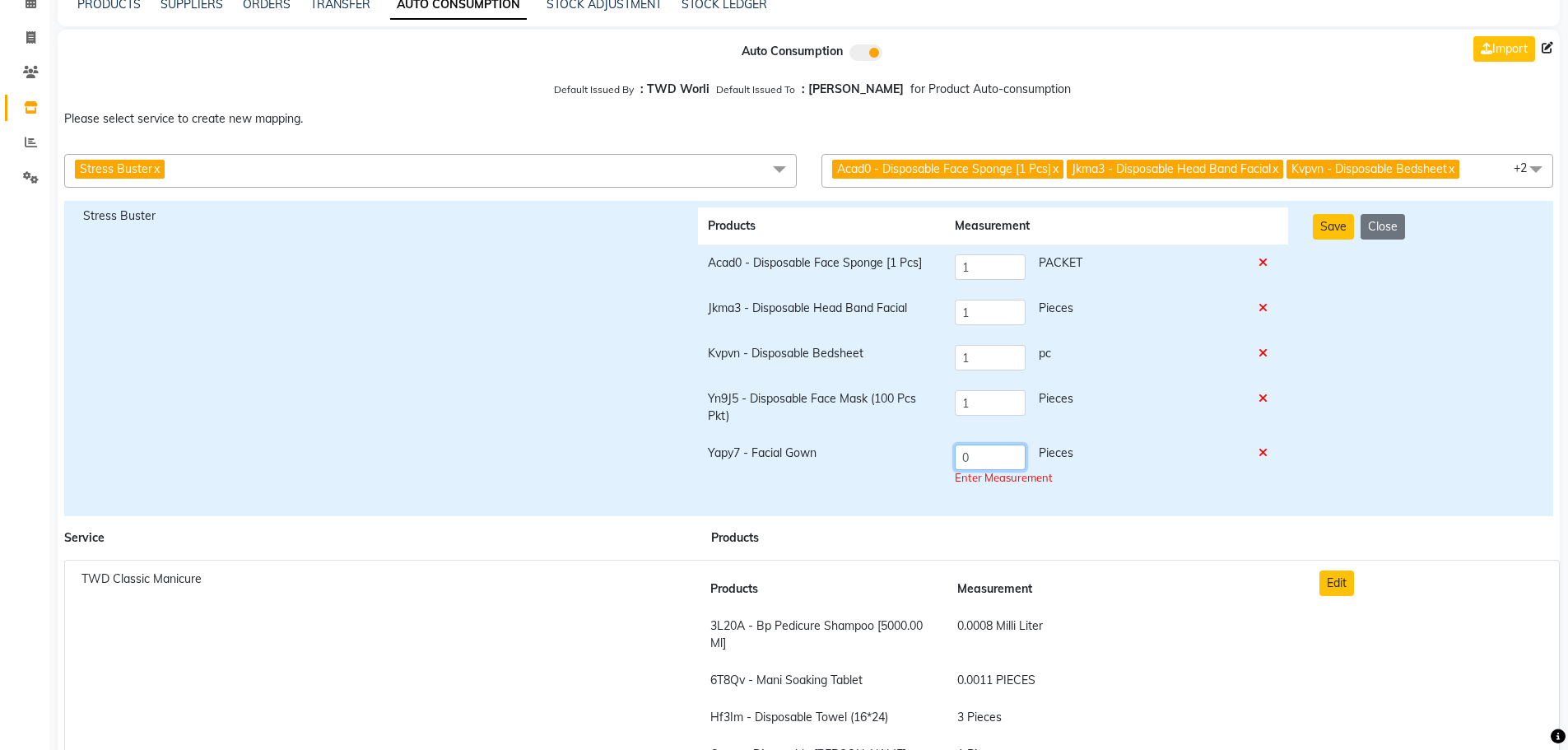
drag, startPoint x: 991, startPoint y: 458, endPoint x: 928, endPoint y: 455, distance: 63.1
click at [928, 455] on tr "Yapy7 - Facial Gown 0 Pieces Enter Measurement" at bounding box center [993, 465] width 590 height 62
type input "1"
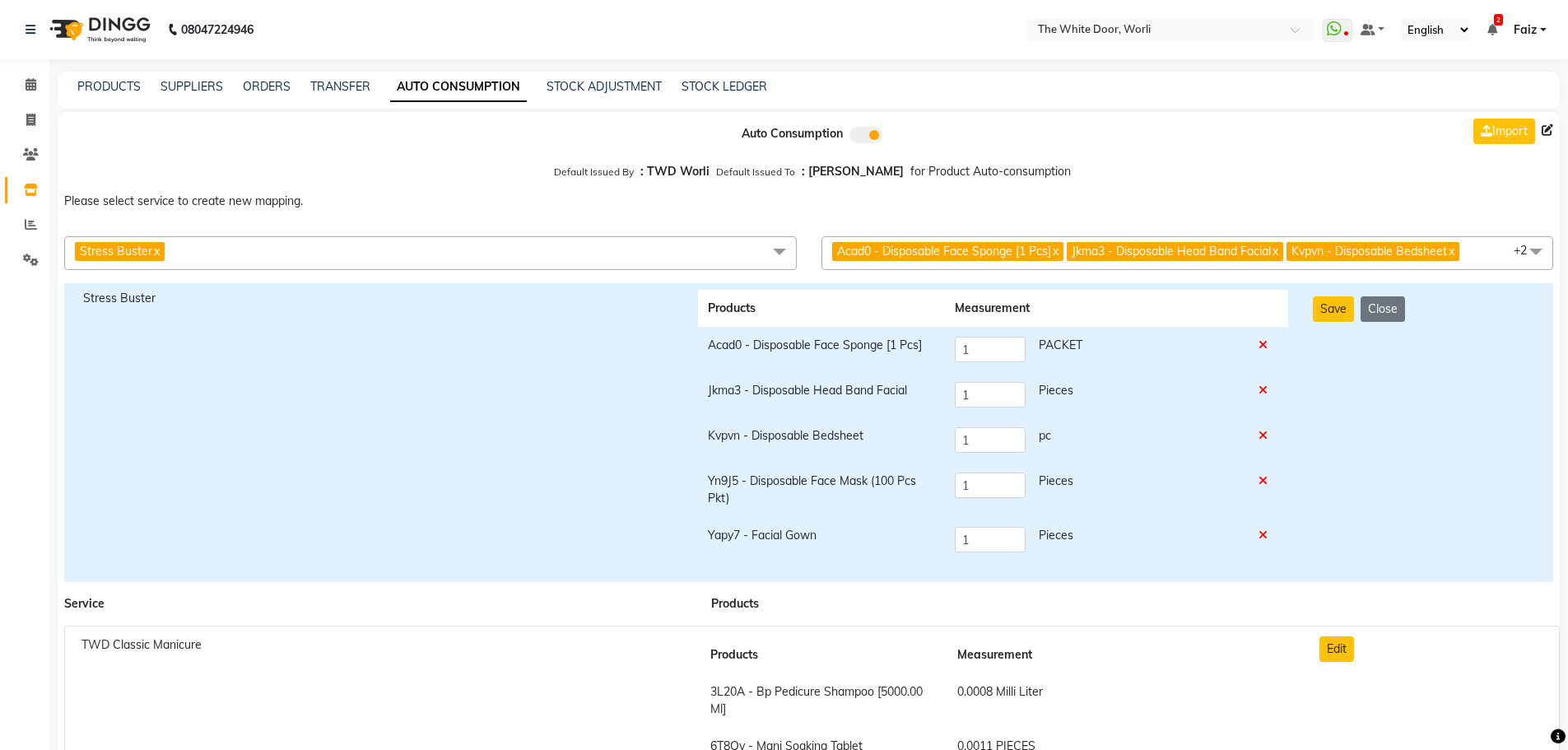
click at [1488, 251] on span "Acad0 - Disposable Face Sponge [1 Pcs] x Jkma3 - Disposable Head Band Facial x …" at bounding box center [1188, 253] width 733 height 34
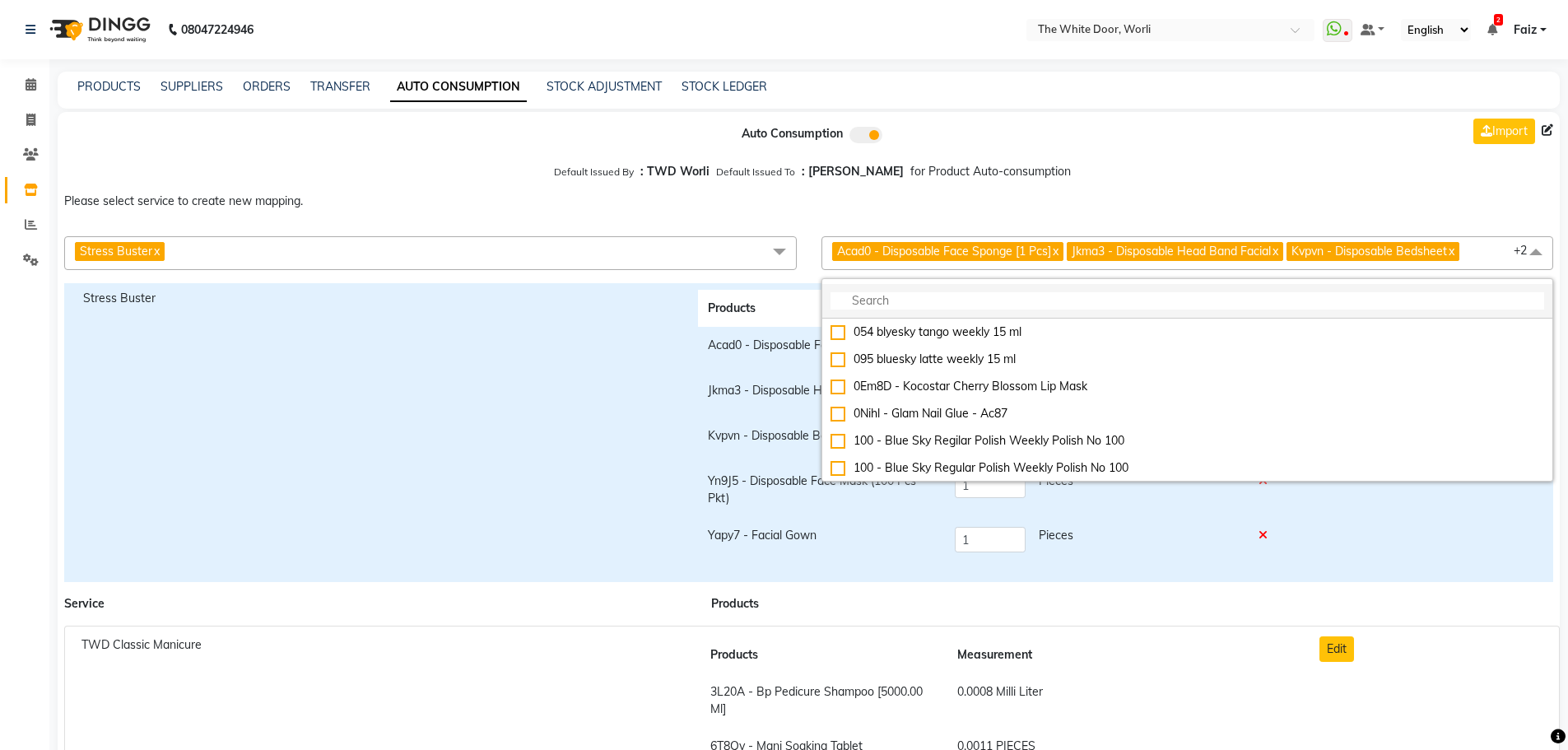
click at [979, 301] on input "multiselect-search" at bounding box center [1188, 300] width 714 height 17
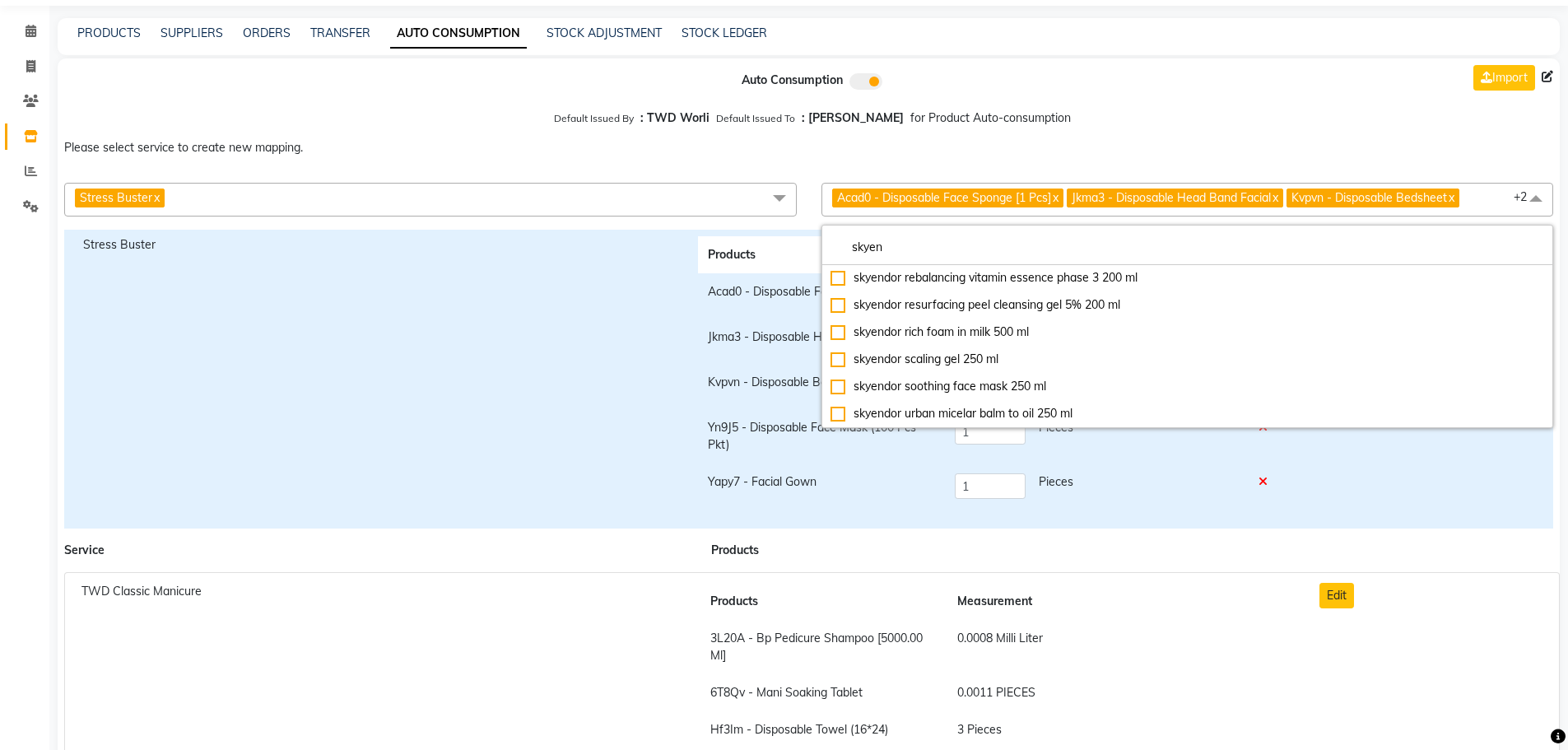
scroll to position [83, 0]
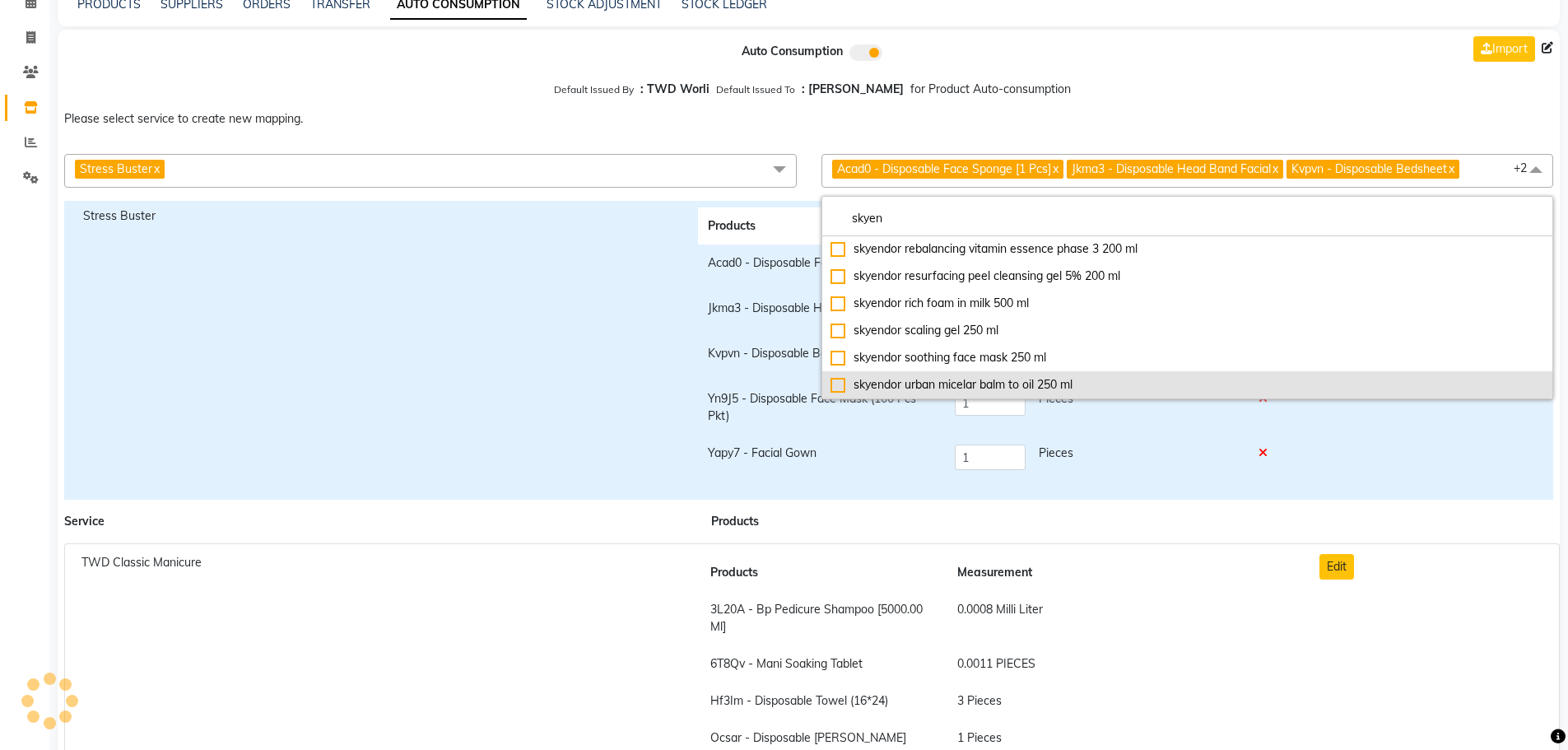
type input "skyen"
click at [928, 382] on div "skyendor urban micelar balm to oil 250 ml" at bounding box center [1188, 385] width 714 height 17
checkbox input "true"
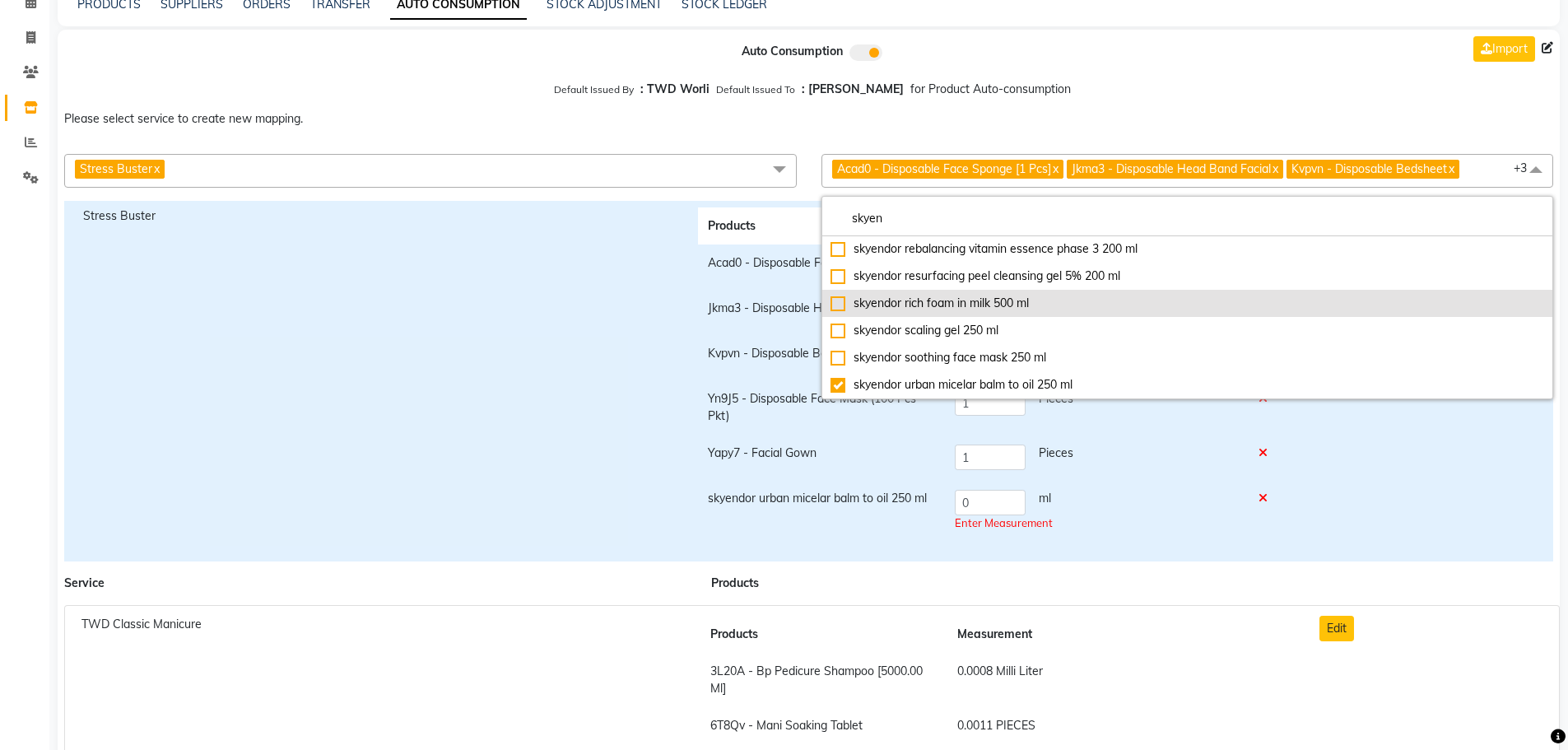
click at [929, 301] on div "skyendor rich foam in milk 500 ml" at bounding box center [1188, 303] width 714 height 17
checkbox input "true"
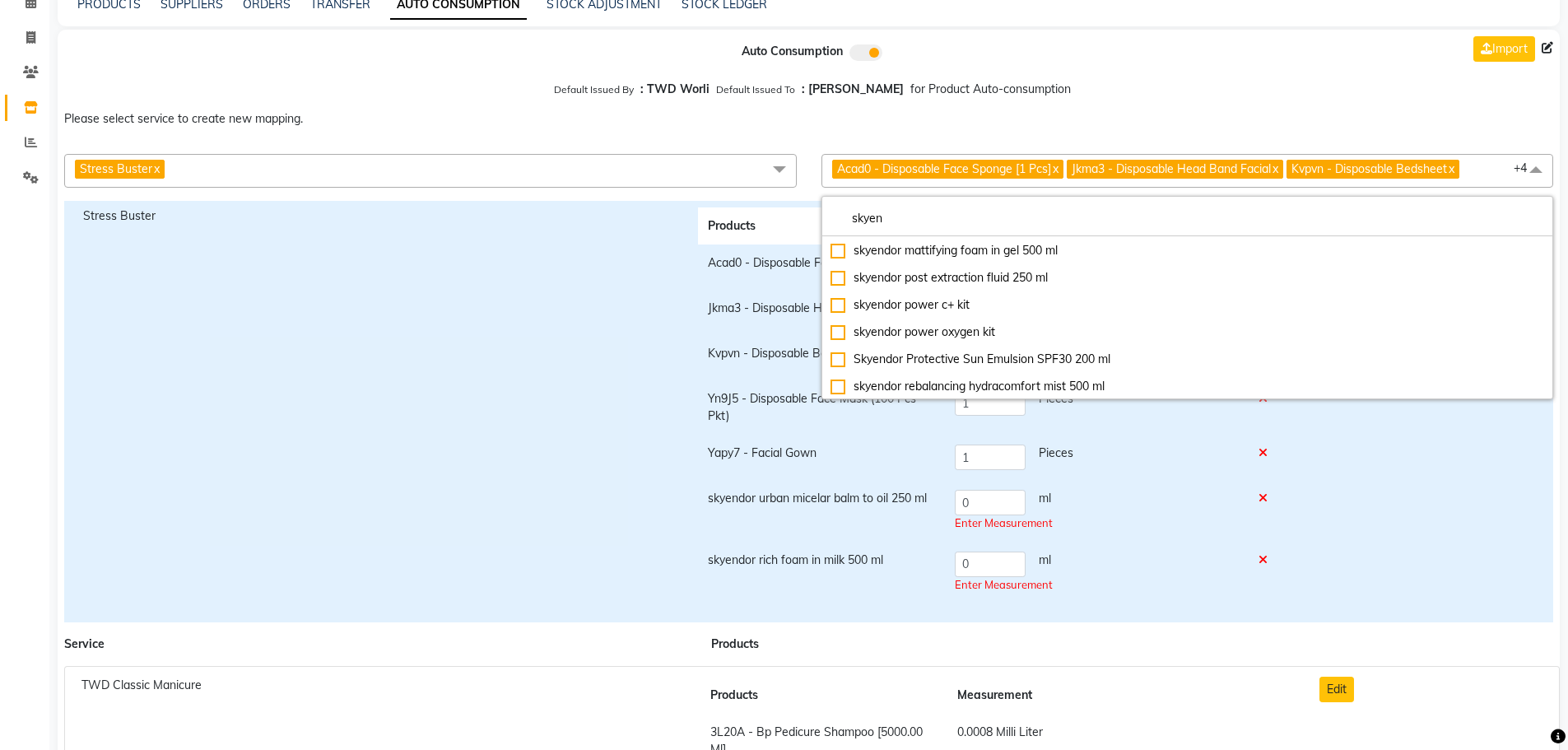
scroll to position [135, 0]
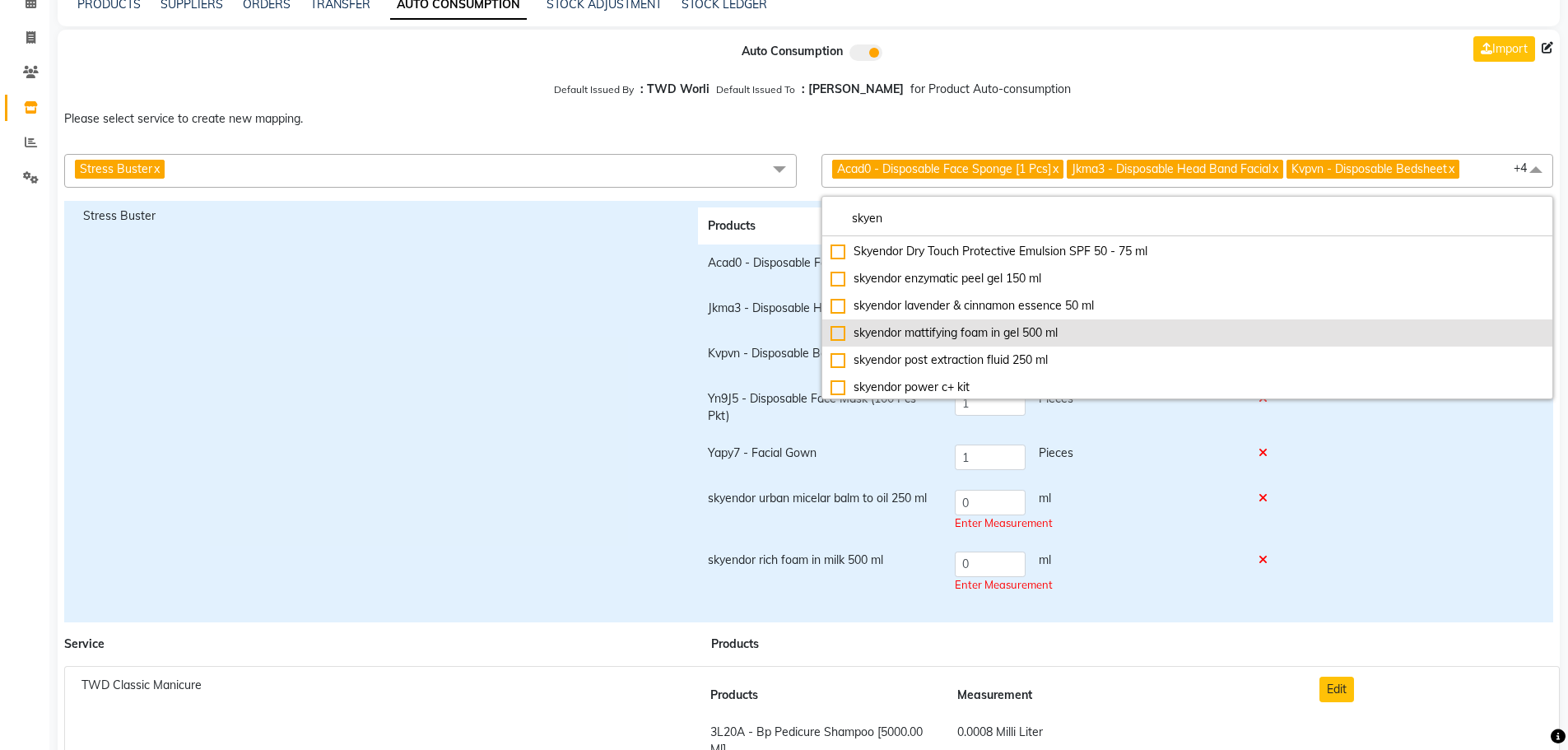
click at [943, 331] on div "skyendor mattifying foam in gel 500 ml" at bounding box center [1188, 333] width 714 height 17
checkbox input "true"
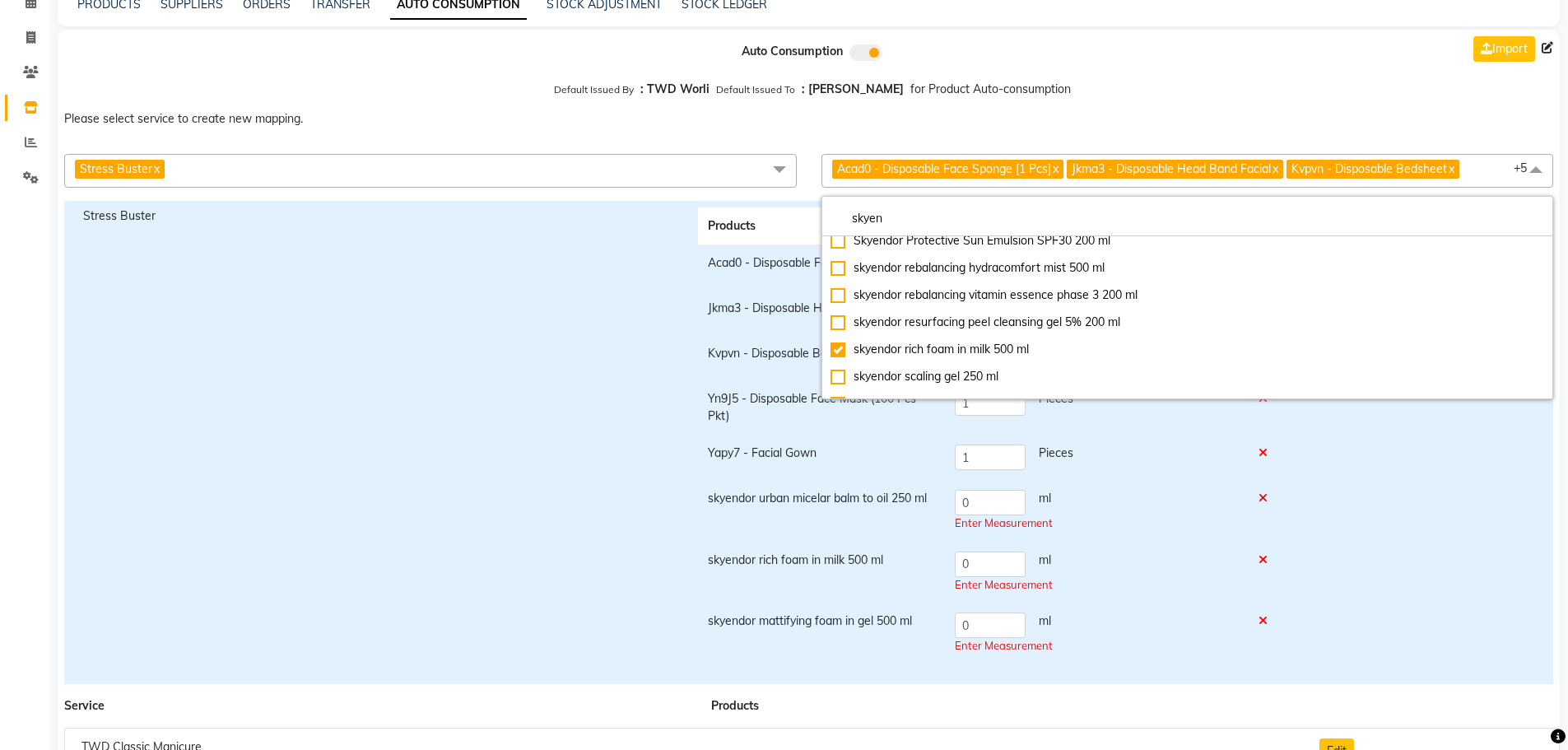
scroll to position [299, 0]
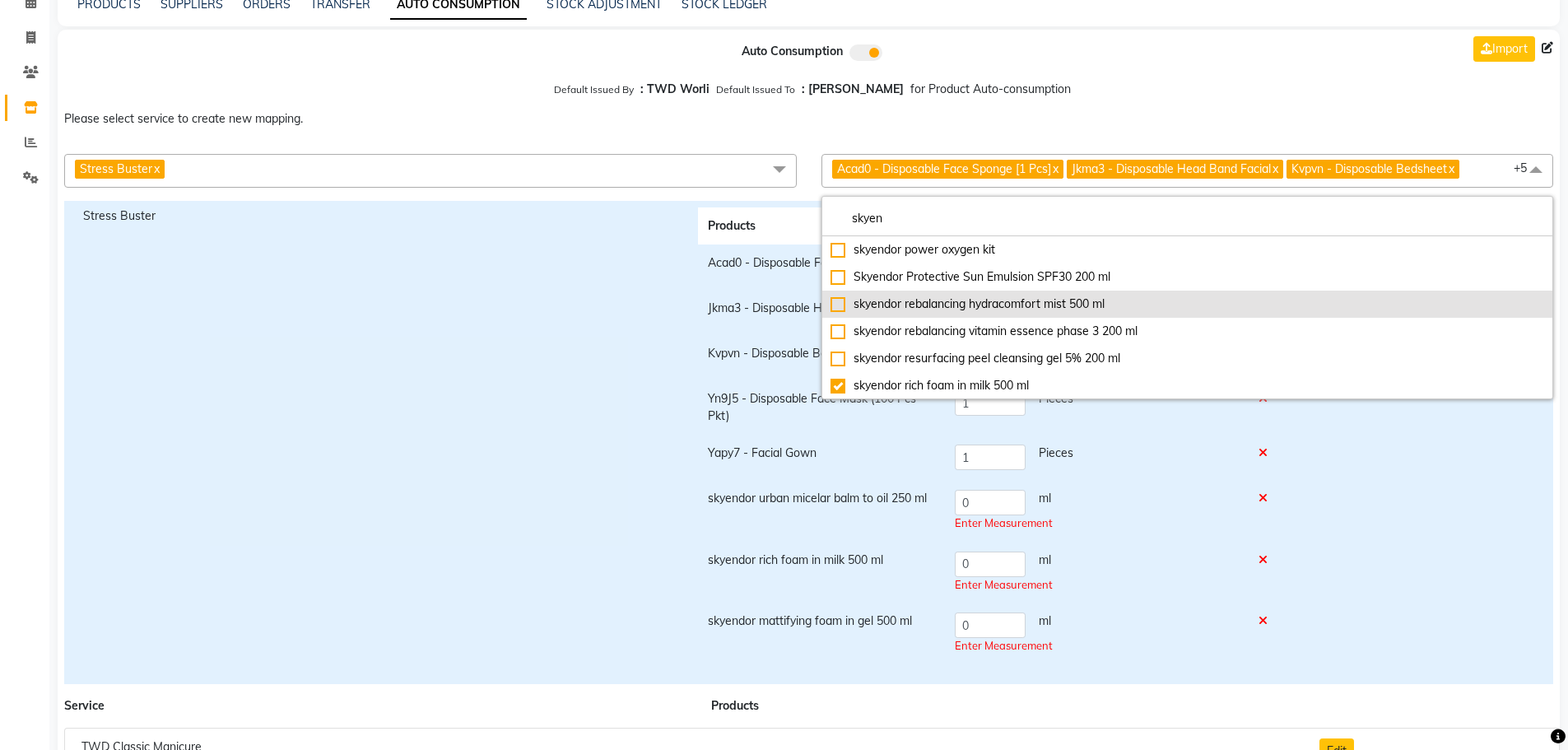
click at [973, 311] on div "skyendor rebalancing hydracomfort mist 500 ml" at bounding box center [1188, 304] width 714 height 17
checkbox input "true"
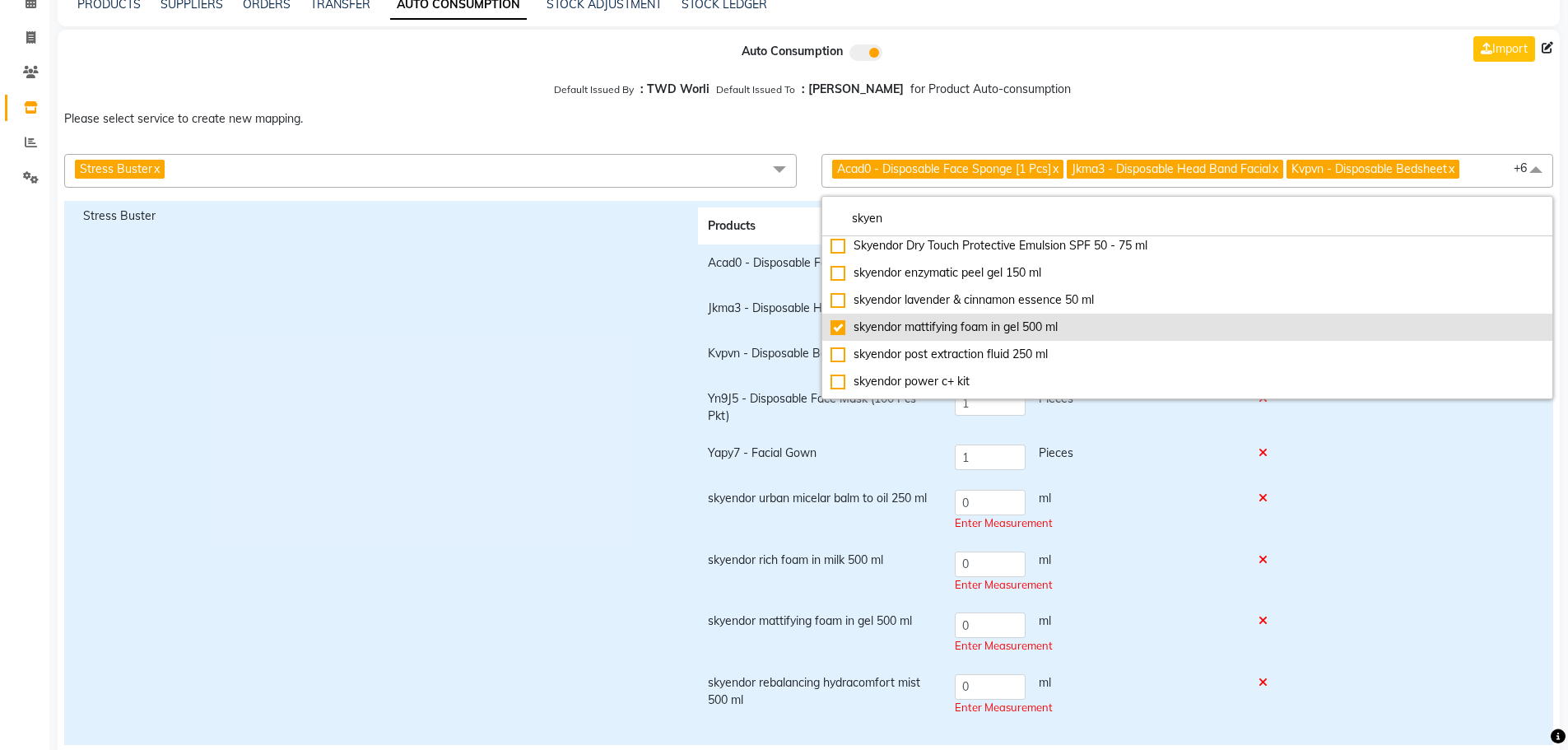
scroll to position [135, 0]
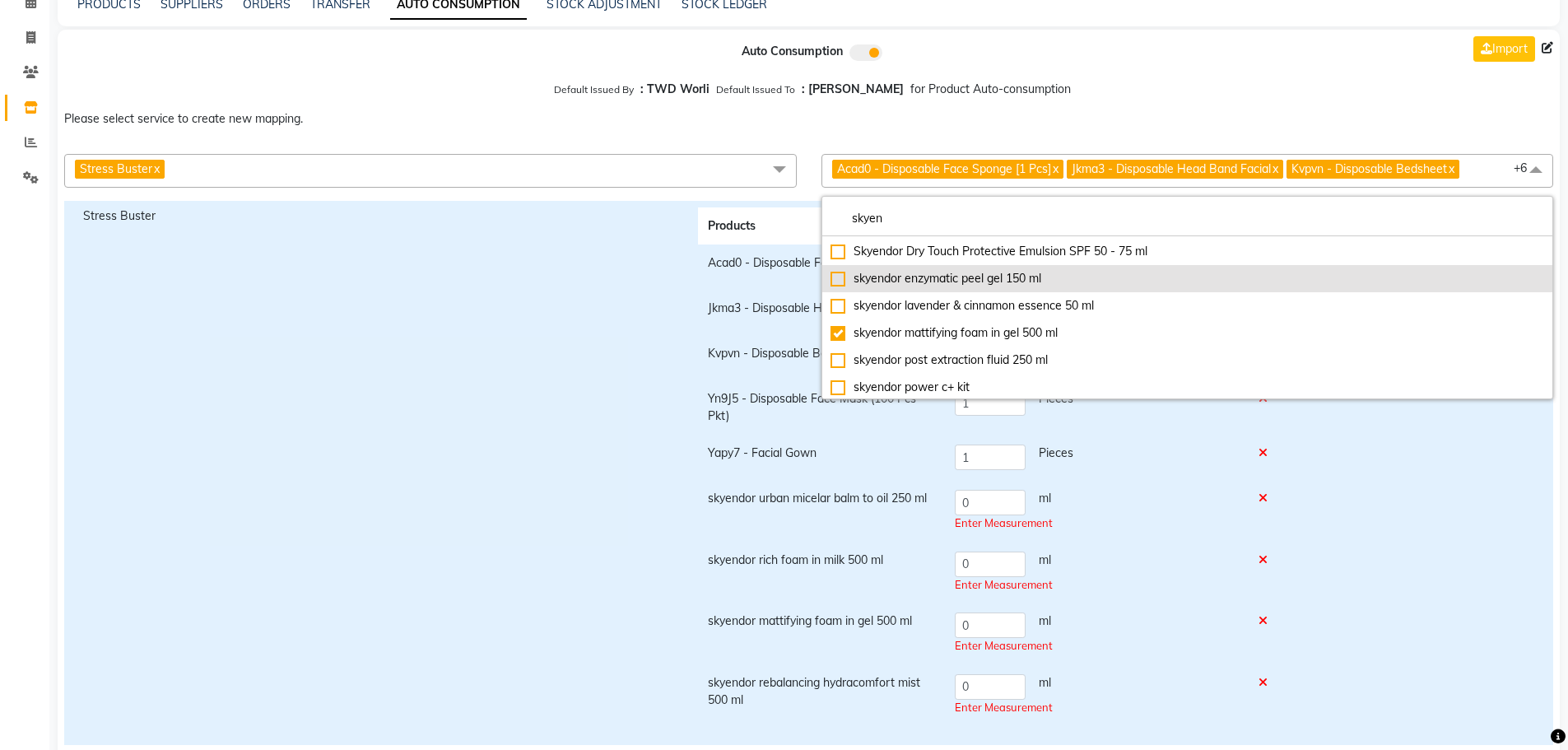
click at [969, 280] on div "skyendor enzymatic peel gel 150 ml" at bounding box center [1188, 278] width 714 height 17
checkbox input "true"
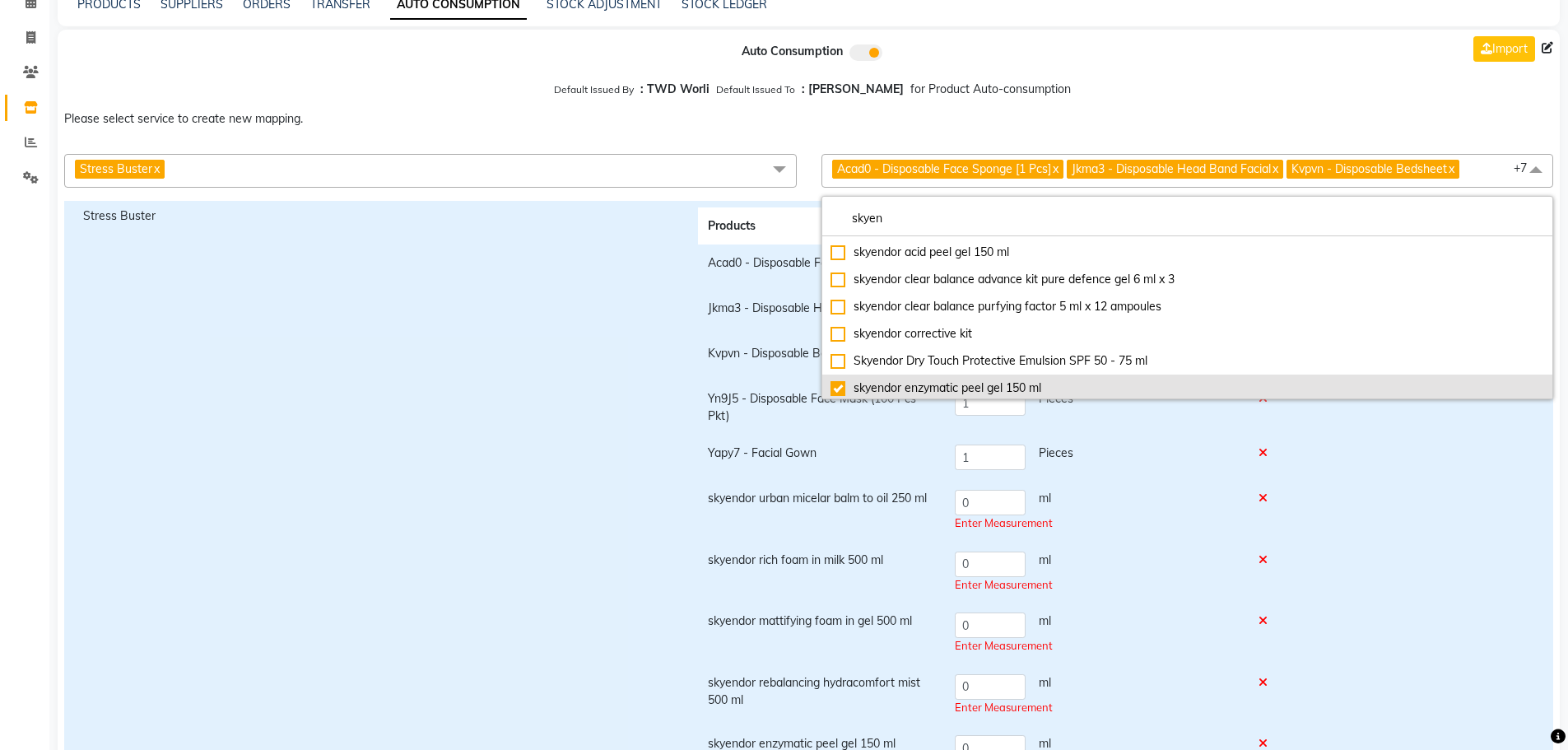
scroll to position [0, 0]
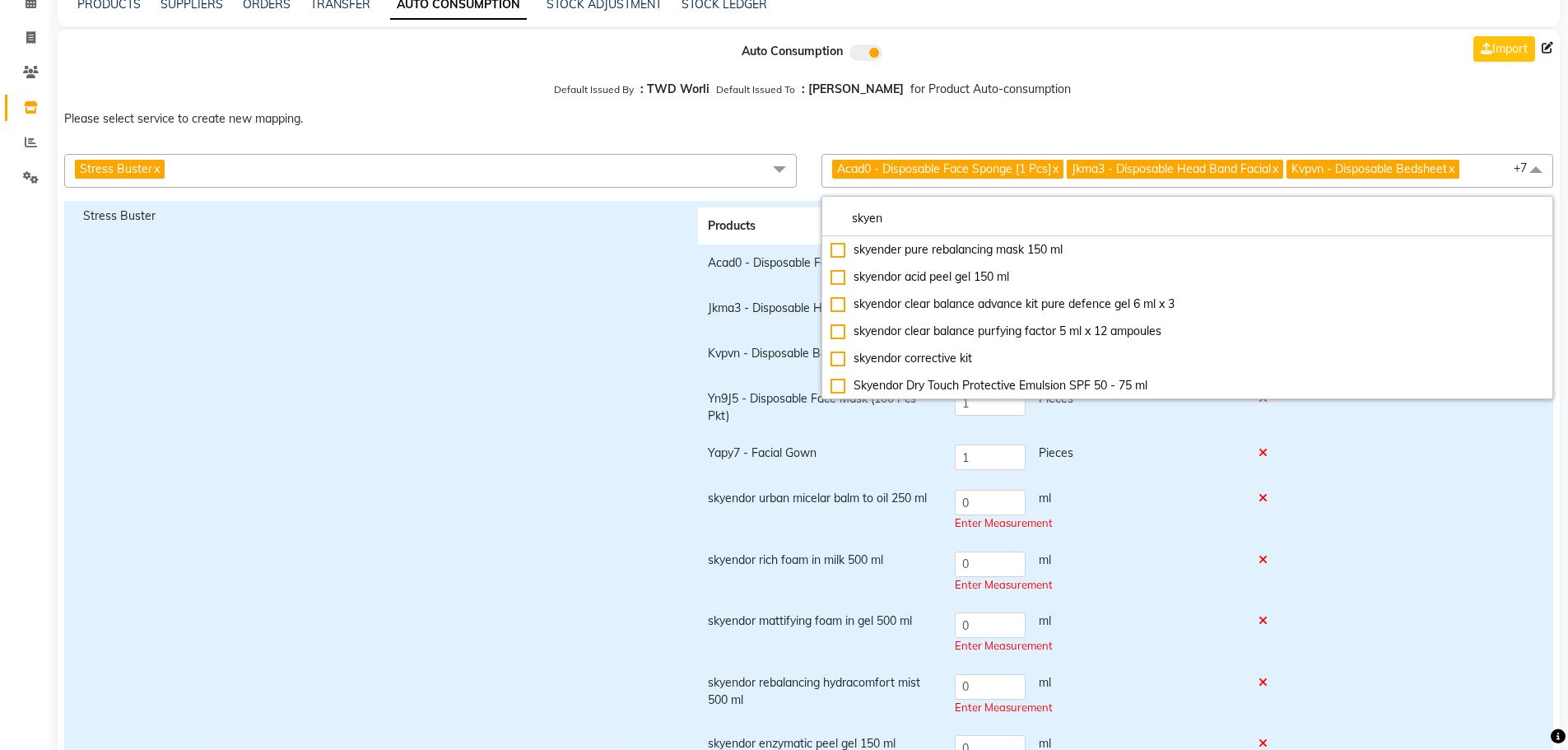
click at [969, 280] on div "skyendor acid peel gel 150 ml" at bounding box center [1188, 276] width 714 height 17
checkbox input "true"
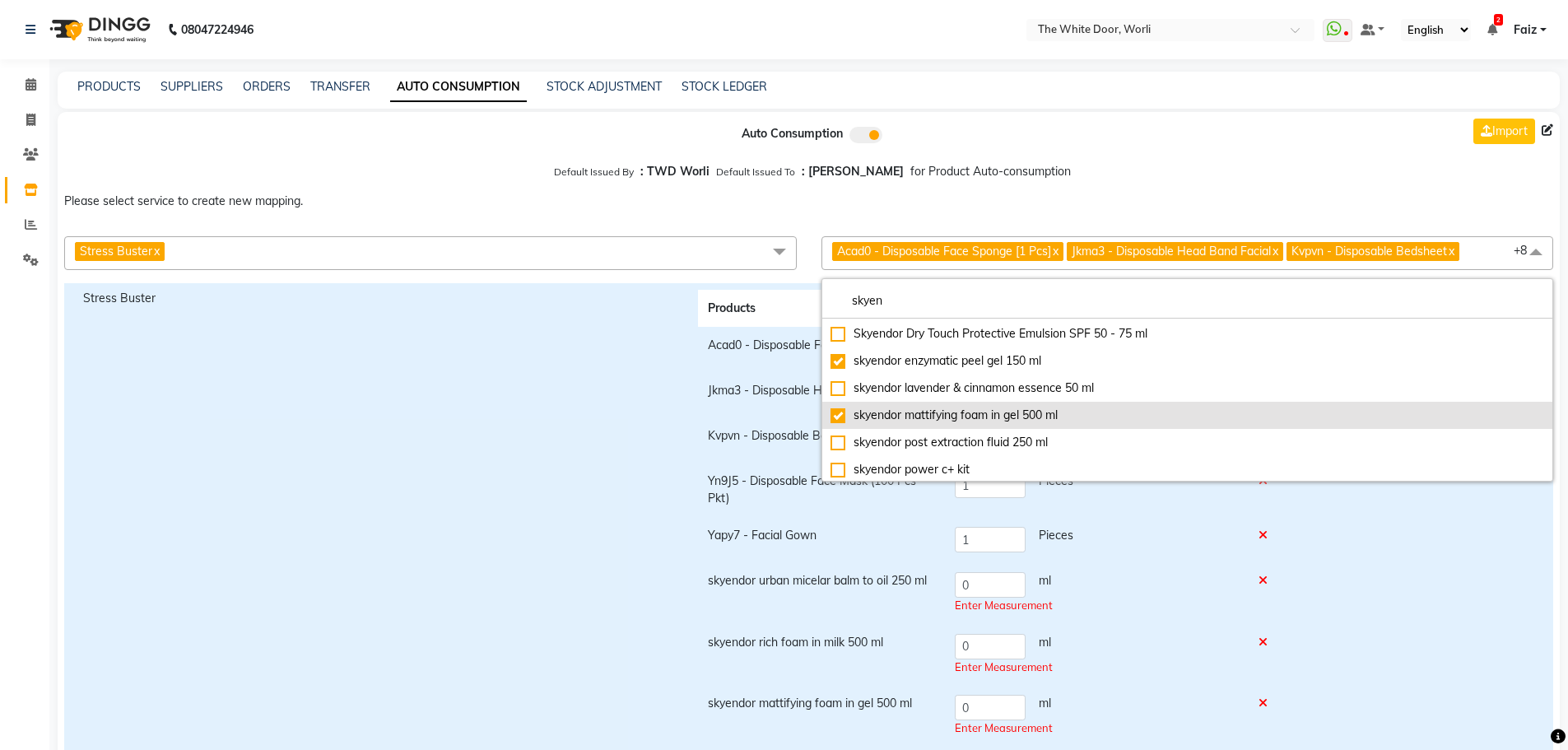
scroll to position [216, 0]
click at [1014, 417] on div "skyendor power oxygen kit" at bounding box center [1188, 414] width 714 height 17
checkbox input "true"
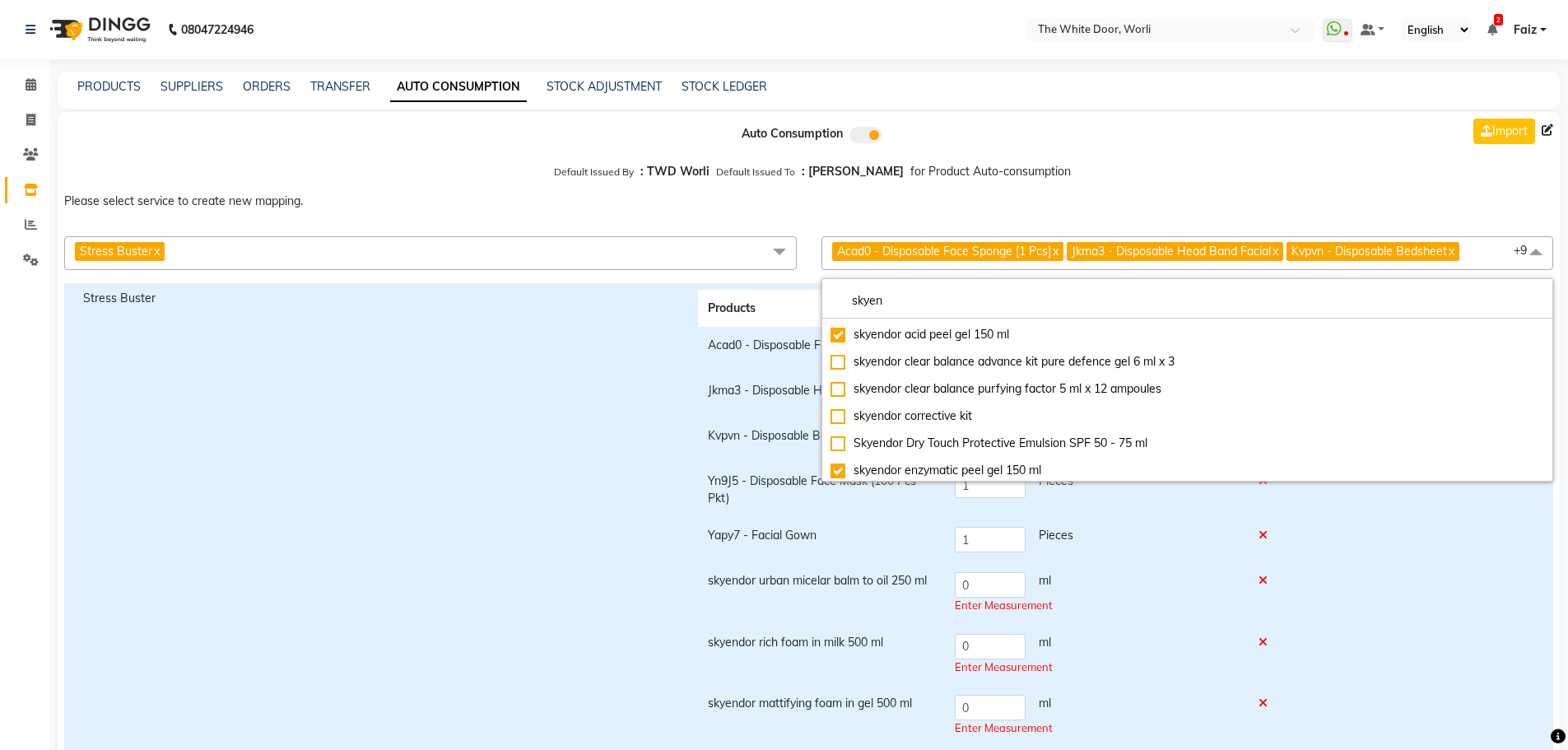
scroll to position [0, 0]
click at [1126, 615] on td "0 ml Enter Measurement" at bounding box center [1097, 594] width 304 height 62
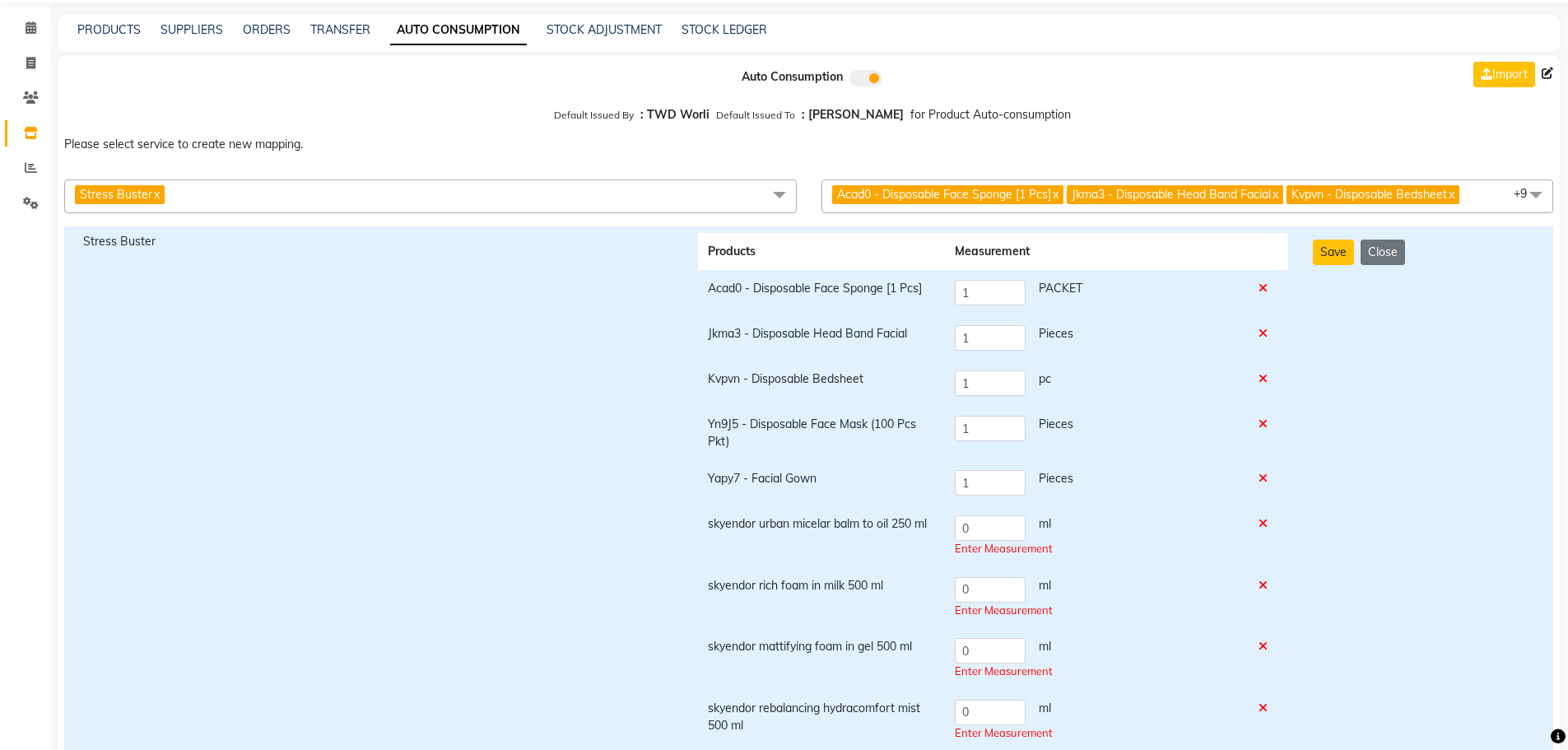
scroll to position [165, 0]
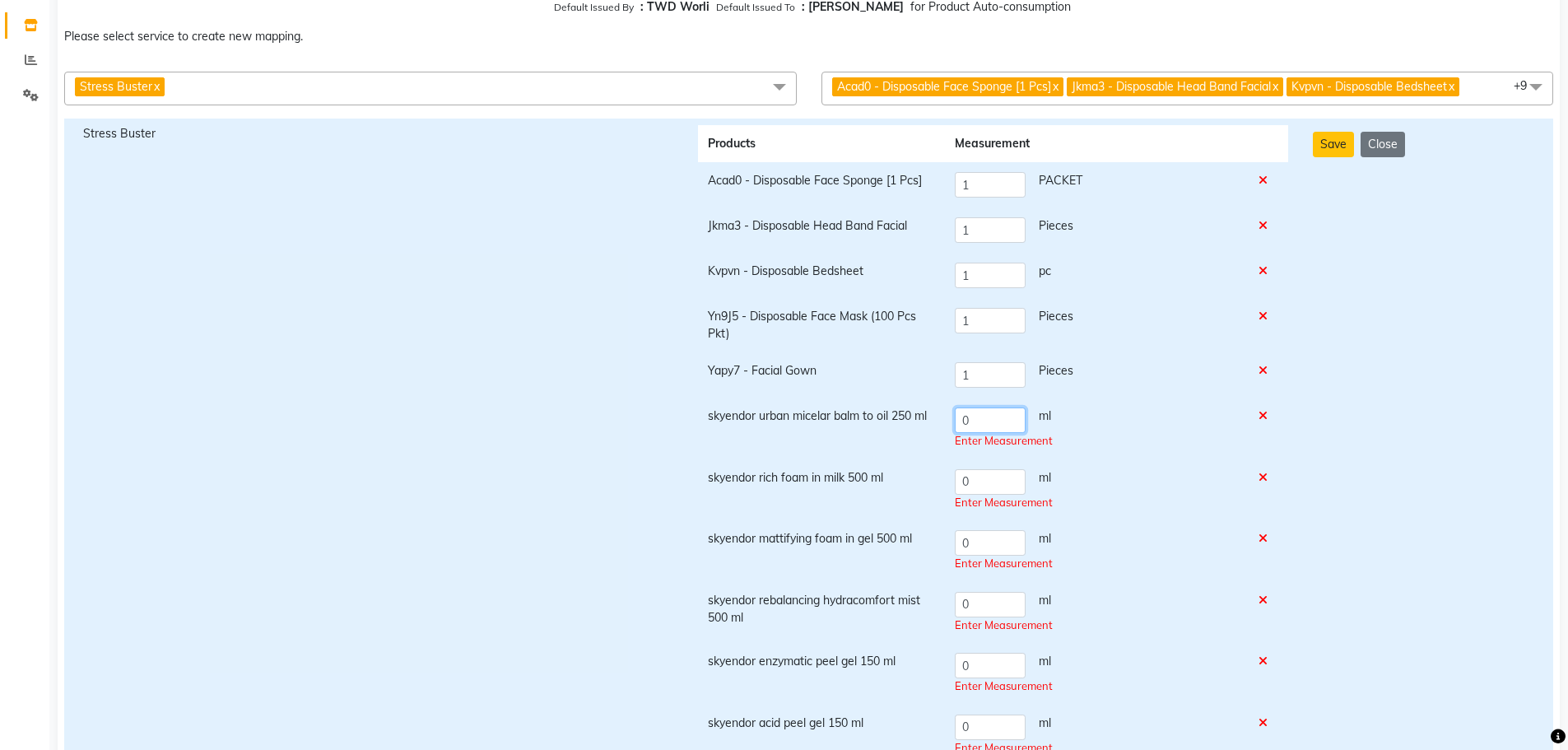
drag, startPoint x: 979, startPoint y: 422, endPoint x: 937, endPoint y: 425, distance: 42.1
click at [937, 425] on tr "skyendor urban micelar balm to oil 250 ml 0 ml Enter Measurement" at bounding box center [993, 428] width 590 height 62
type input "2"
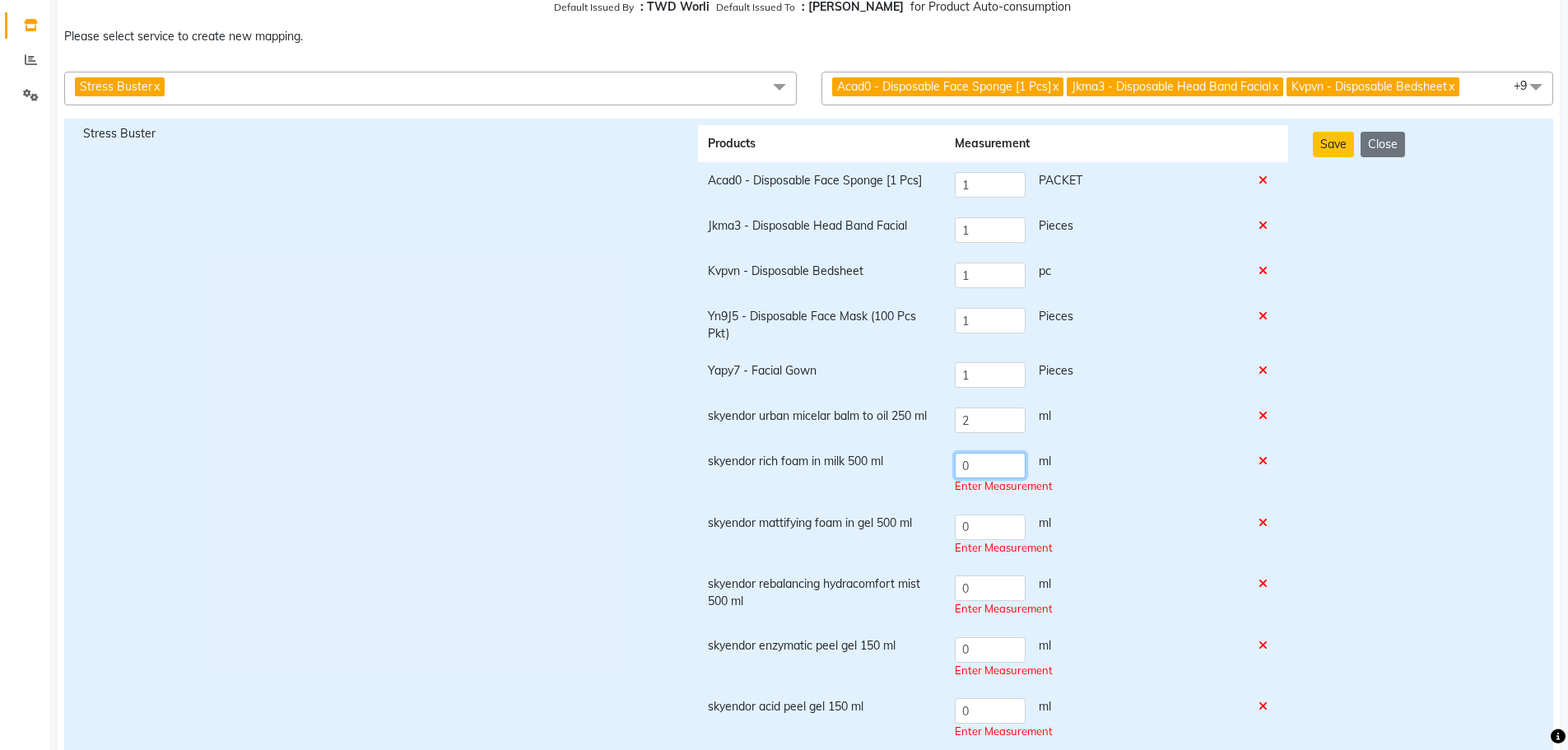
drag, startPoint x: 990, startPoint y: 483, endPoint x: 951, endPoint y: 485, distance: 39.1
click at [951, 485] on td "0 ml Enter Measurement" at bounding box center [1097, 474] width 304 height 62
type input "2"
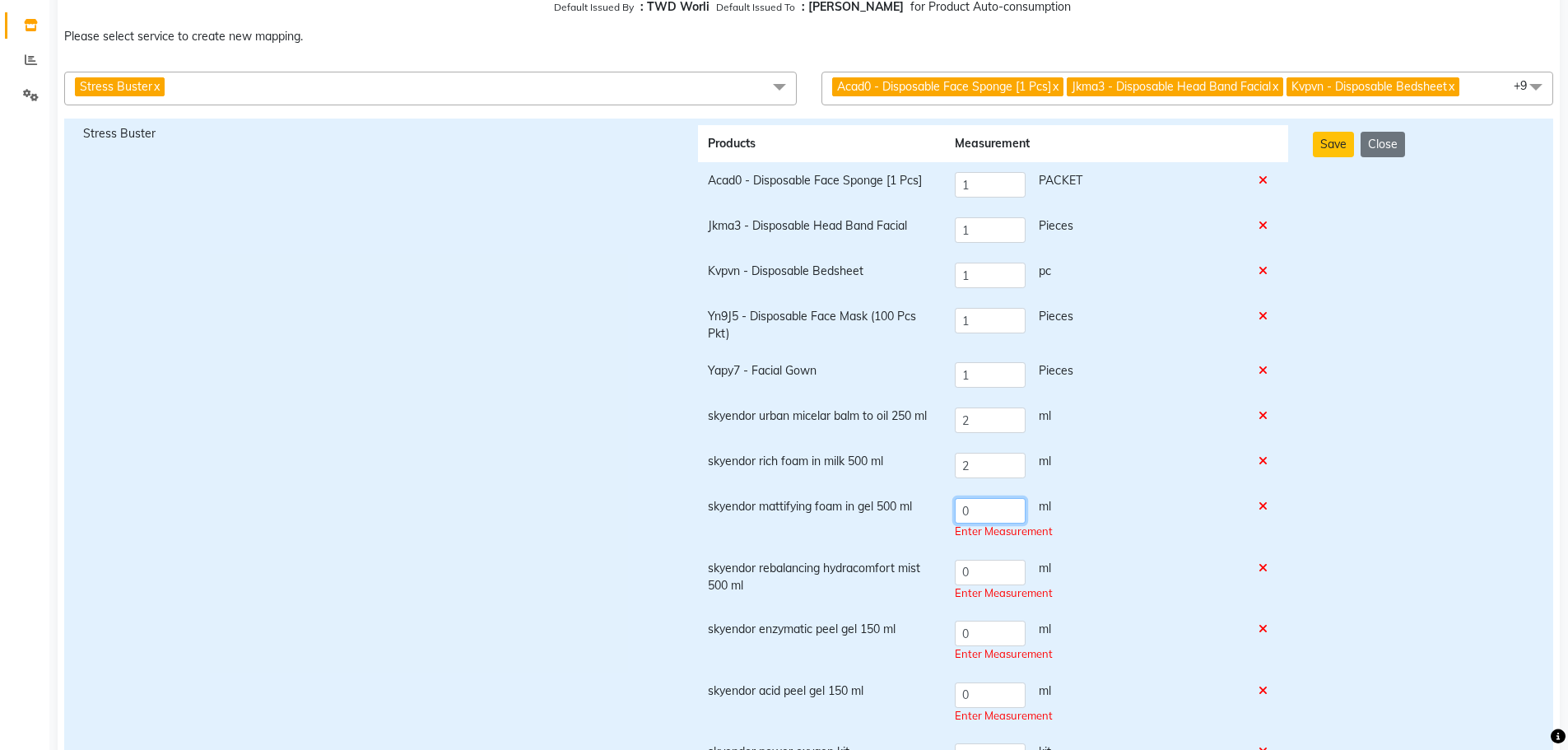
drag, startPoint x: 980, startPoint y: 521, endPoint x: 946, endPoint y: 509, distance: 36.1
click at [946, 509] on td "0 ml Enter Measurement" at bounding box center [1097, 519] width 304 height 62
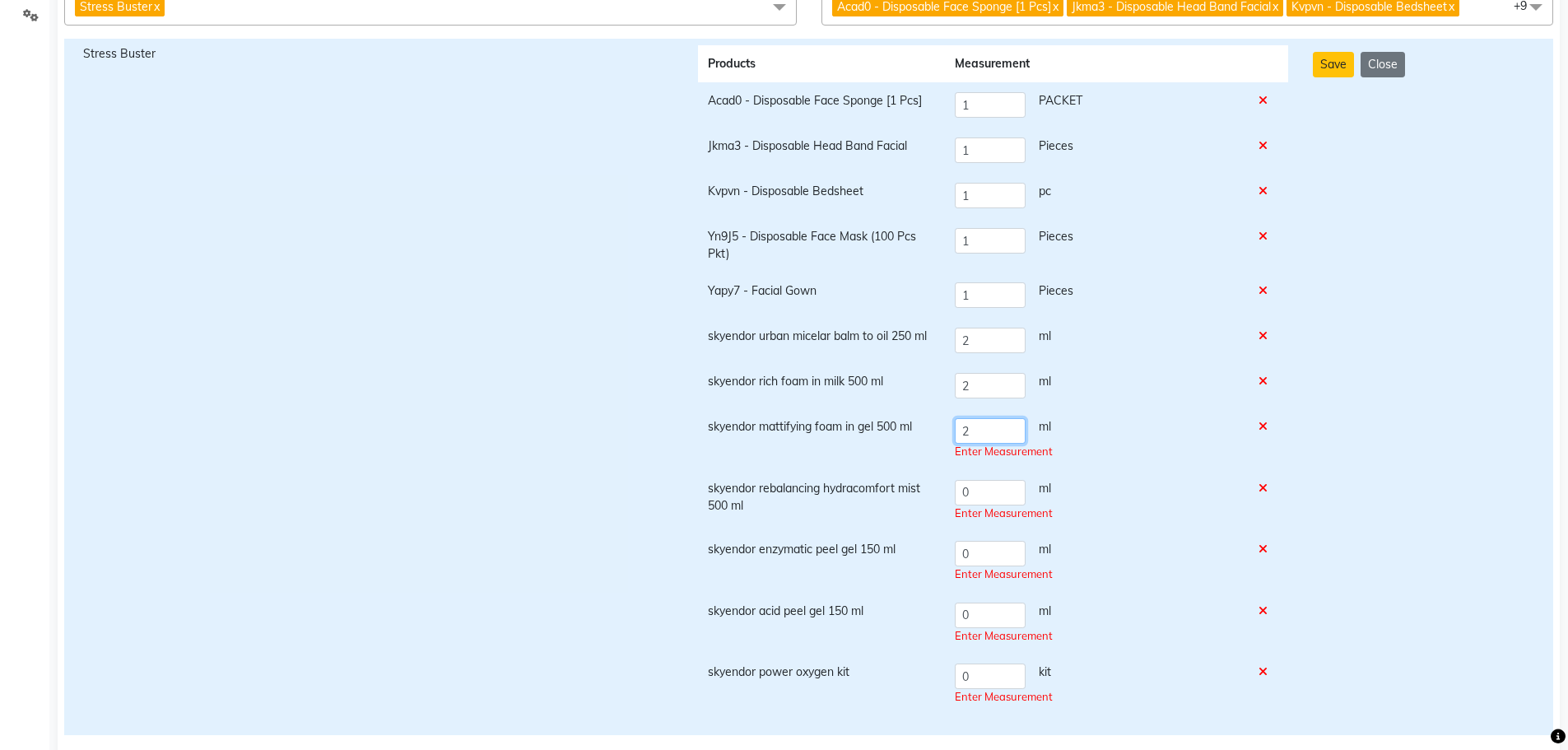
scroll to position [247, 0]
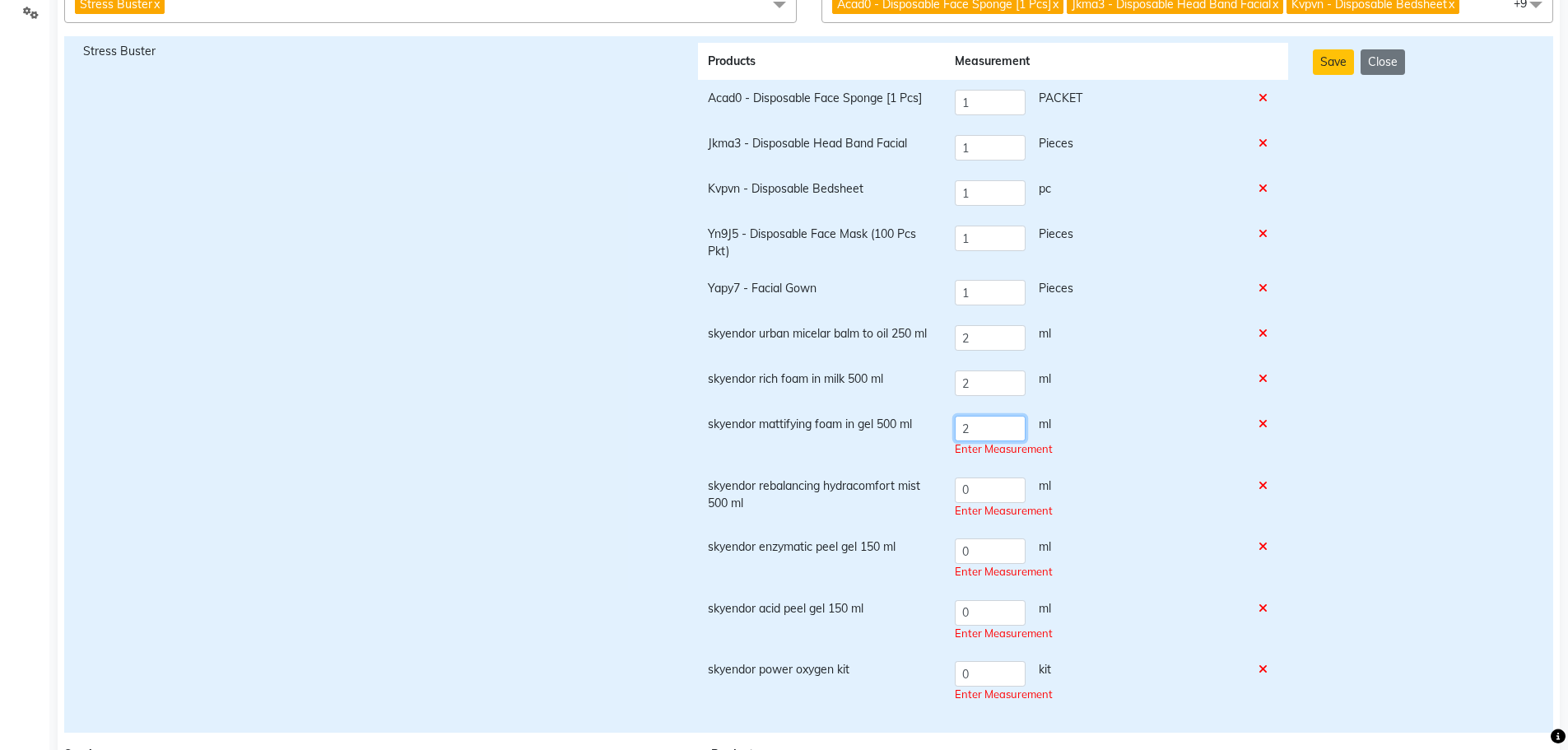
type input "2"
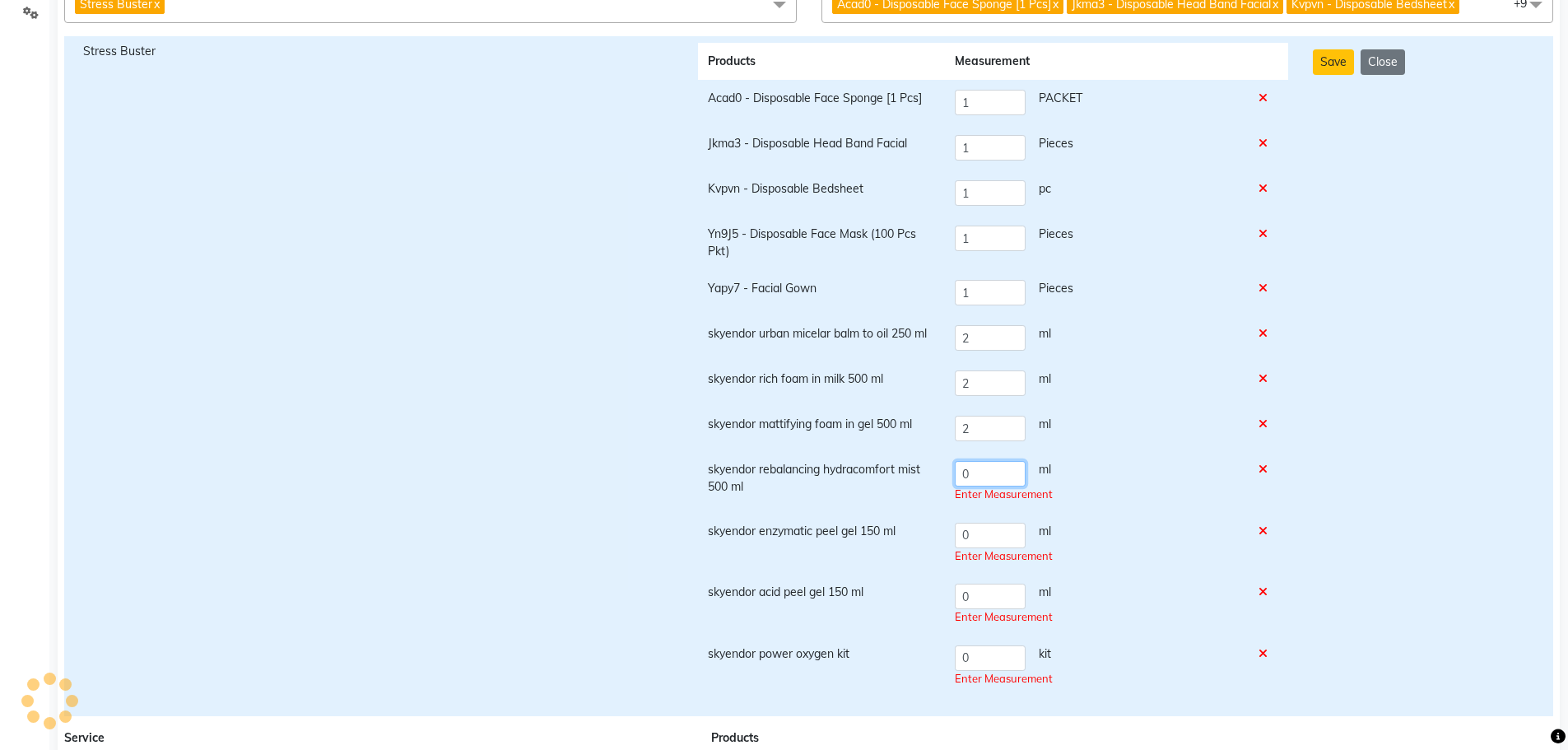
drag, startPoint x: 992, startPoint y: 489, endPoint x: 953, endPoint y: 492, distance: 39.1
click at [953, 492] on td "0 ml Enter Measurement" at bounding box center [1097, 482] width 304 height 62
type input "2"
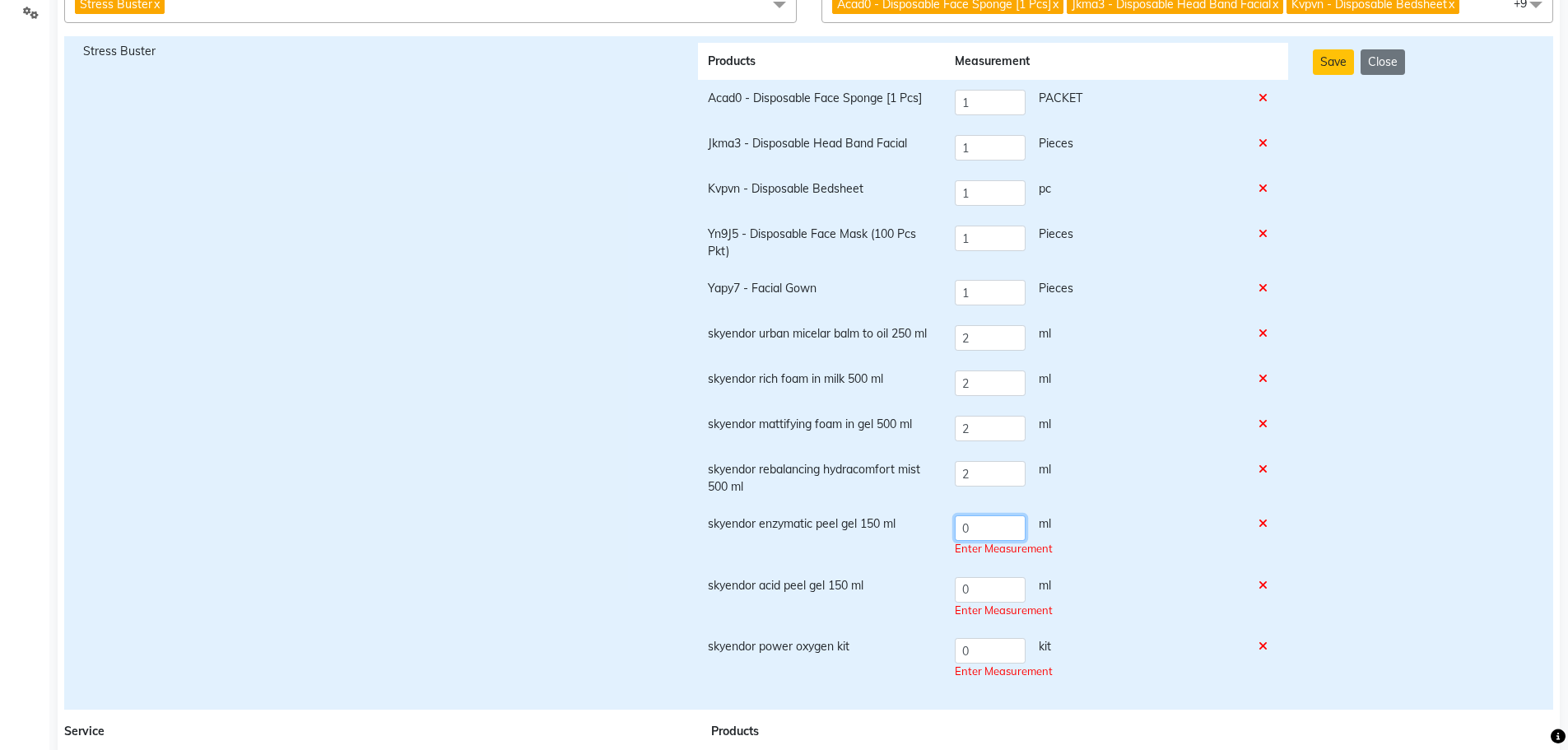
click at [946, 532] on td "0 ml Enter Measurement" at bounding box center [1097, 536] width 304 height 62
type input "2"
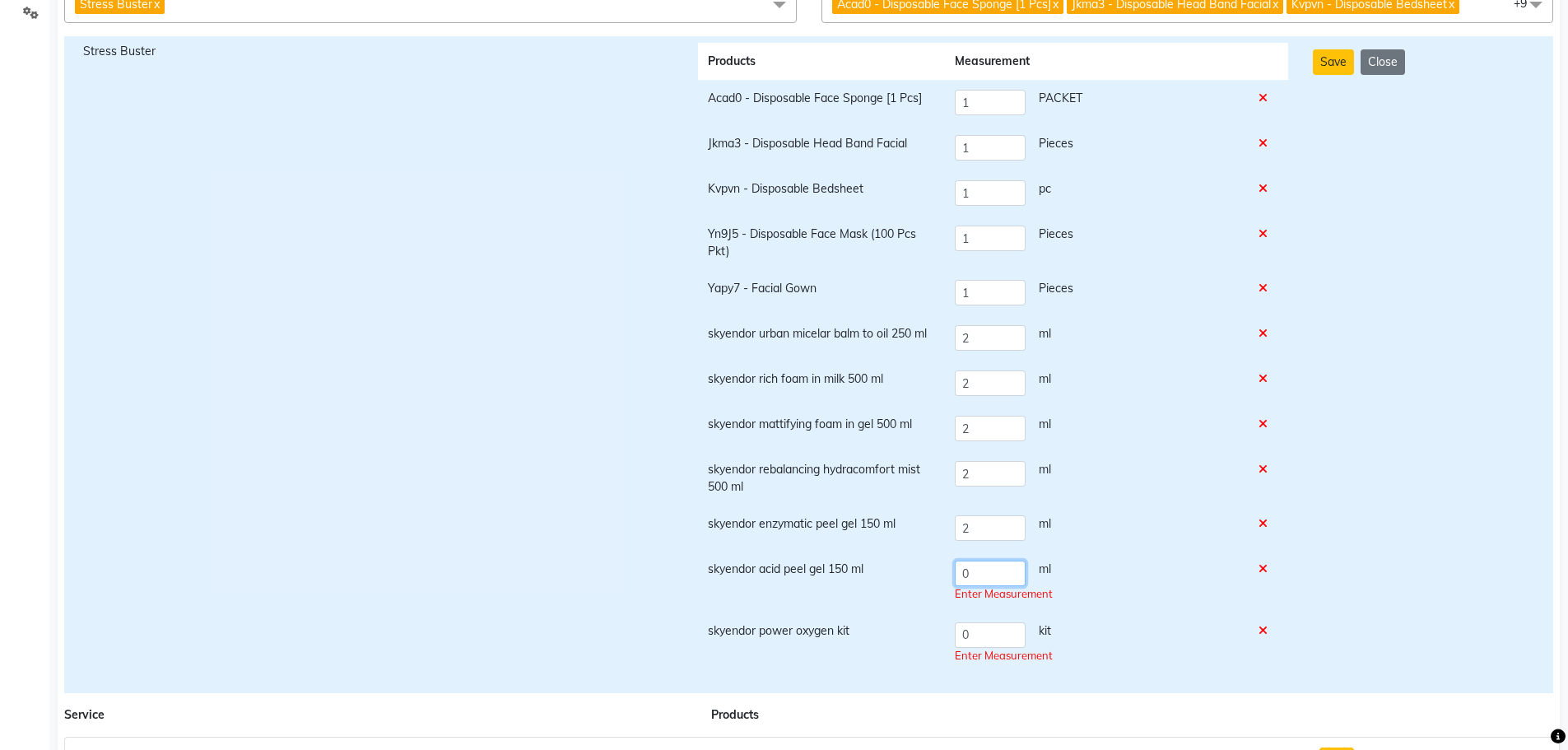
drag, startPoint x: 982, startPoint y: 585, endPoint x: 954, endPoint y: 584, distance: 28.0
click at [954, 584] on td "0 ml Enter Measurement" at bounding box center [1097, 582] width 304 height 62
type input "2"
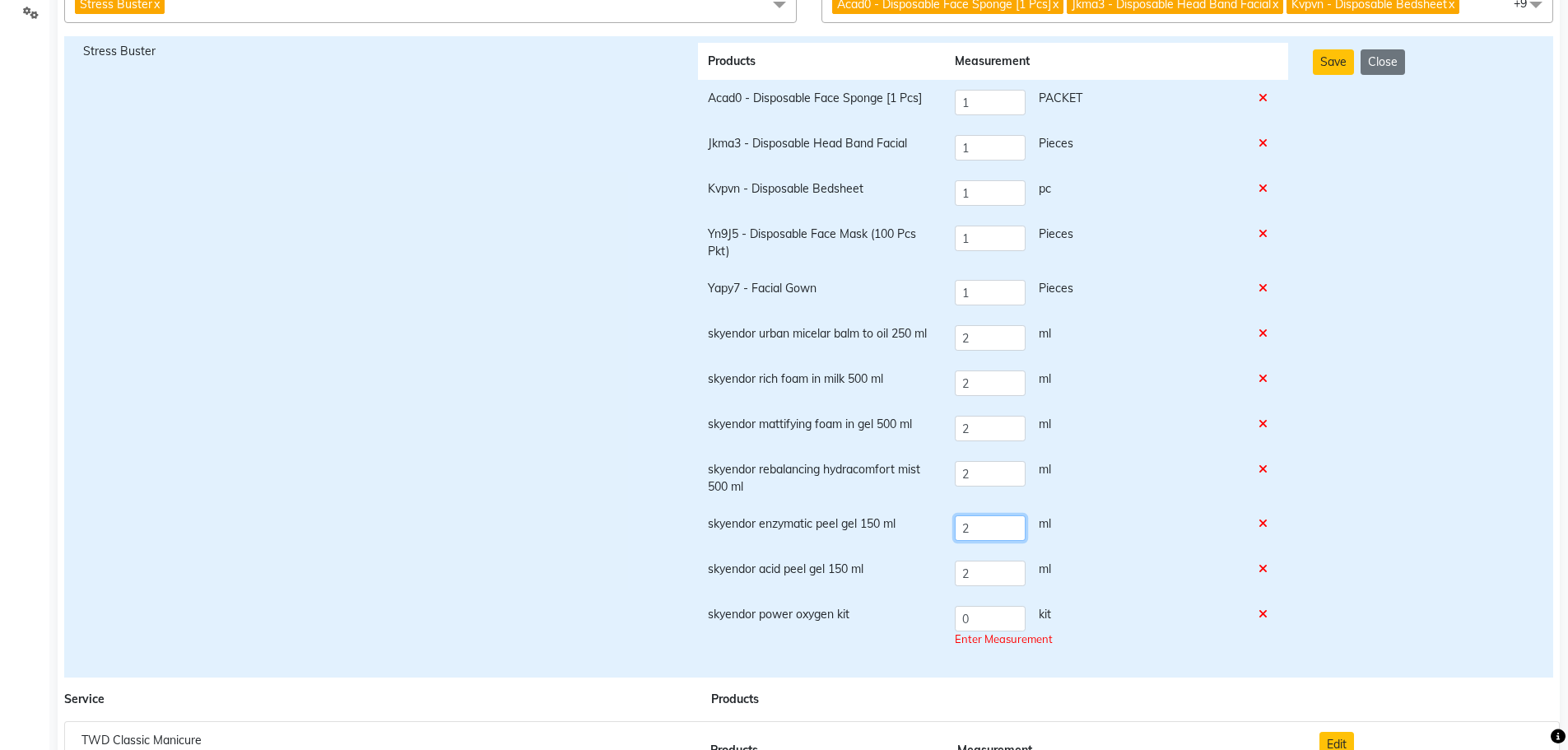
drag, startPoint x: 985, startPoint y: 525, endPoint x: 936, endPoint y: 525, distance: 49.0
click at [939, 525] on tr "skyendor enzymatic peel gel 150 ml 2 ml" at bounding box center [993, 528] width 590 height 45
drag, startPoint x: 973, startPoint y: 615, endPoint x: 954, endPoint y: 615, distance: 19.0
click at [954, 615] on td "0 kit Enter Measurement" at bounding box center [1097, 627] width 304 height 62
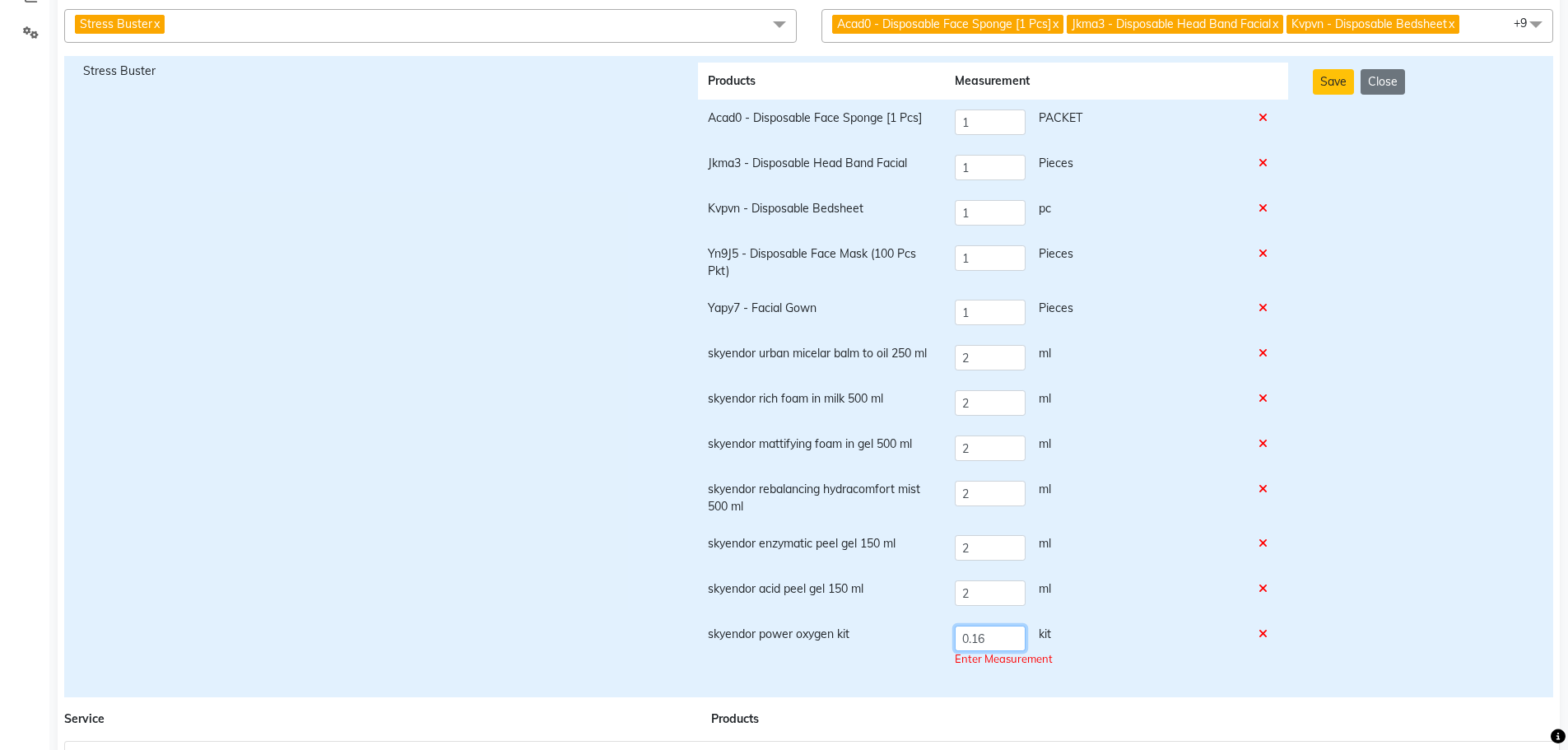
scroll to position [0, 0]
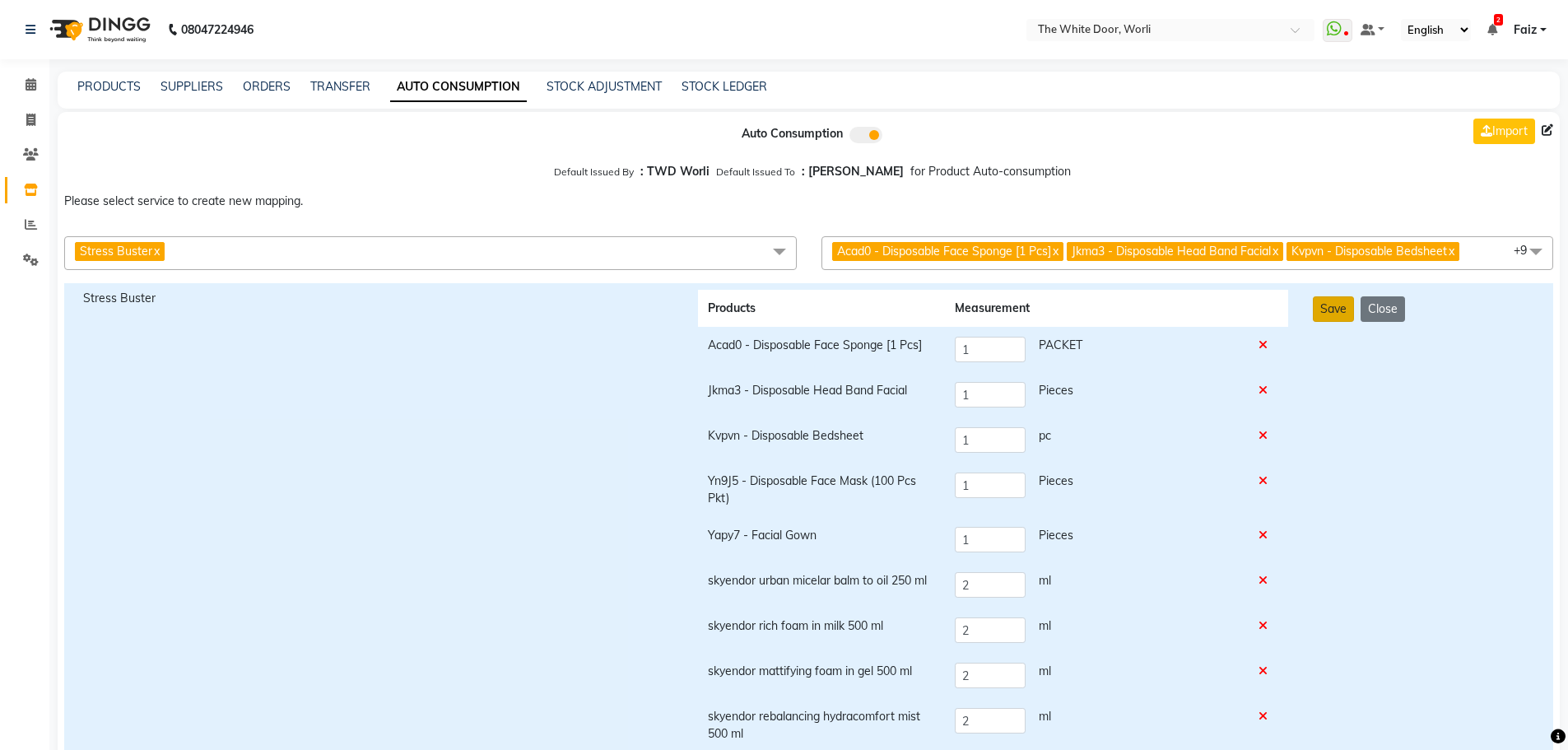
type input "0.16"
click at [1342, 305] on button "Save" at bounding box center [1333, 309] width 41 height 25
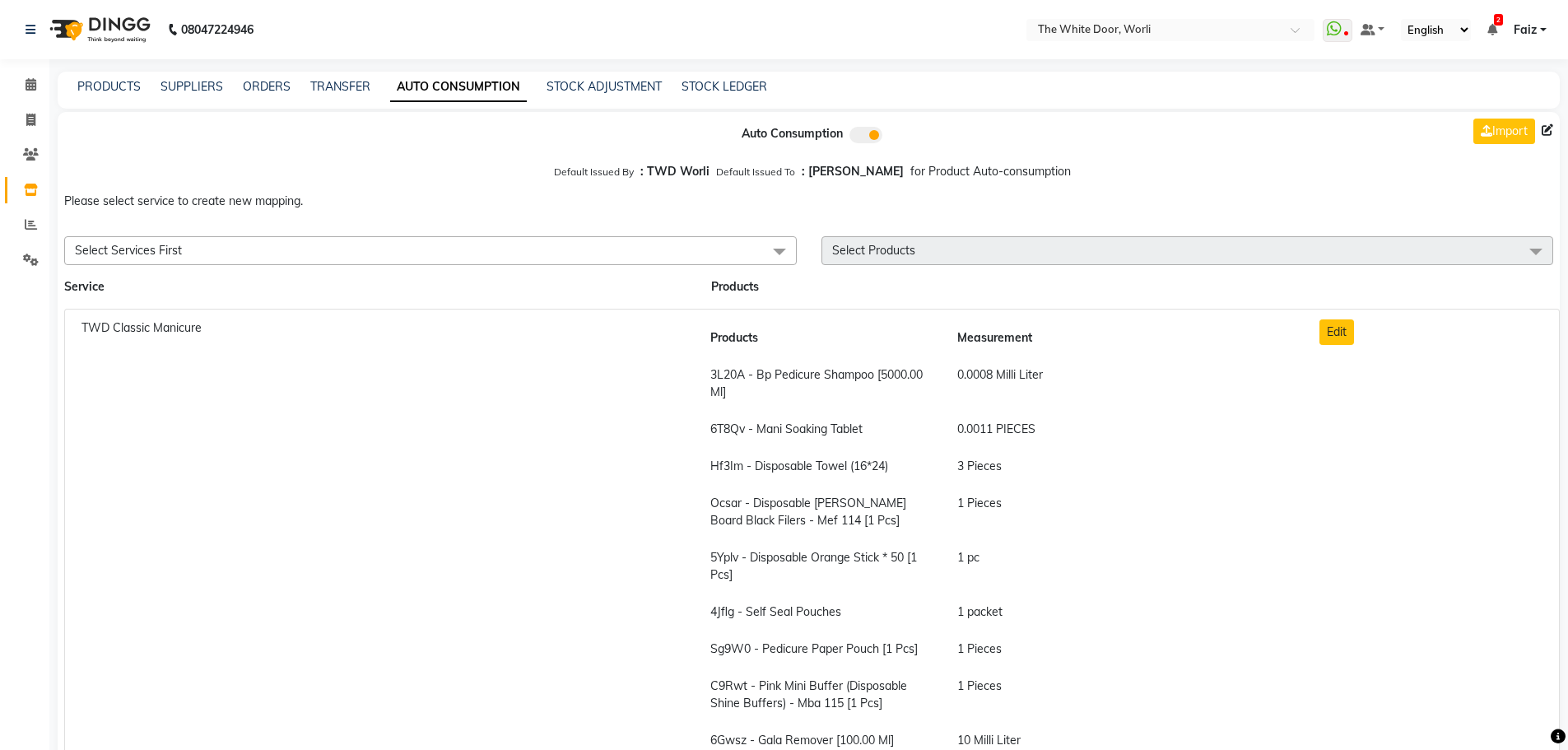
click at [212, 245] on span "Select Services First" at bounding box center [431, 251] width 733 height 29
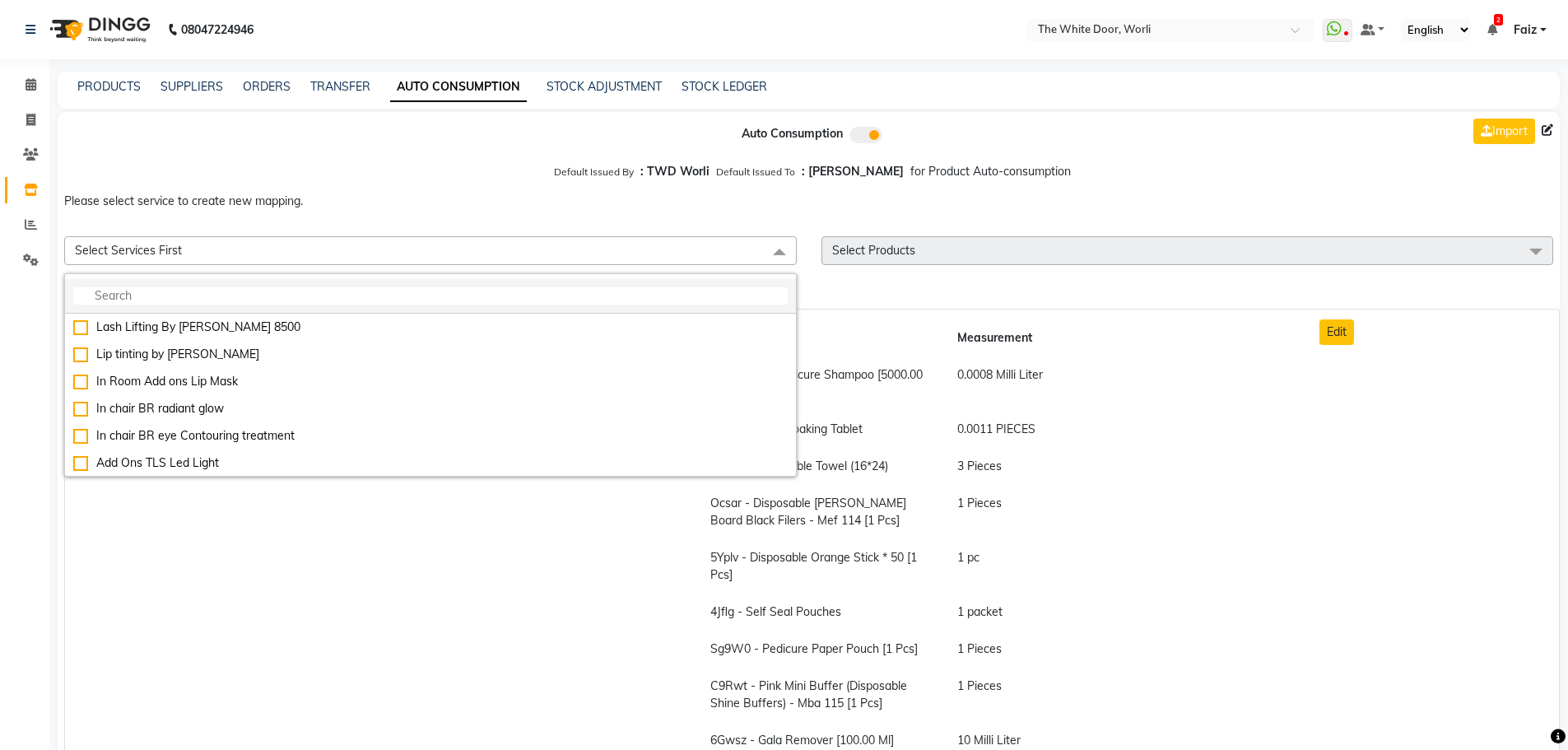
click at [212, 292] on input "multiselect-search" at bounding box center [431, 295] width 714 height 17
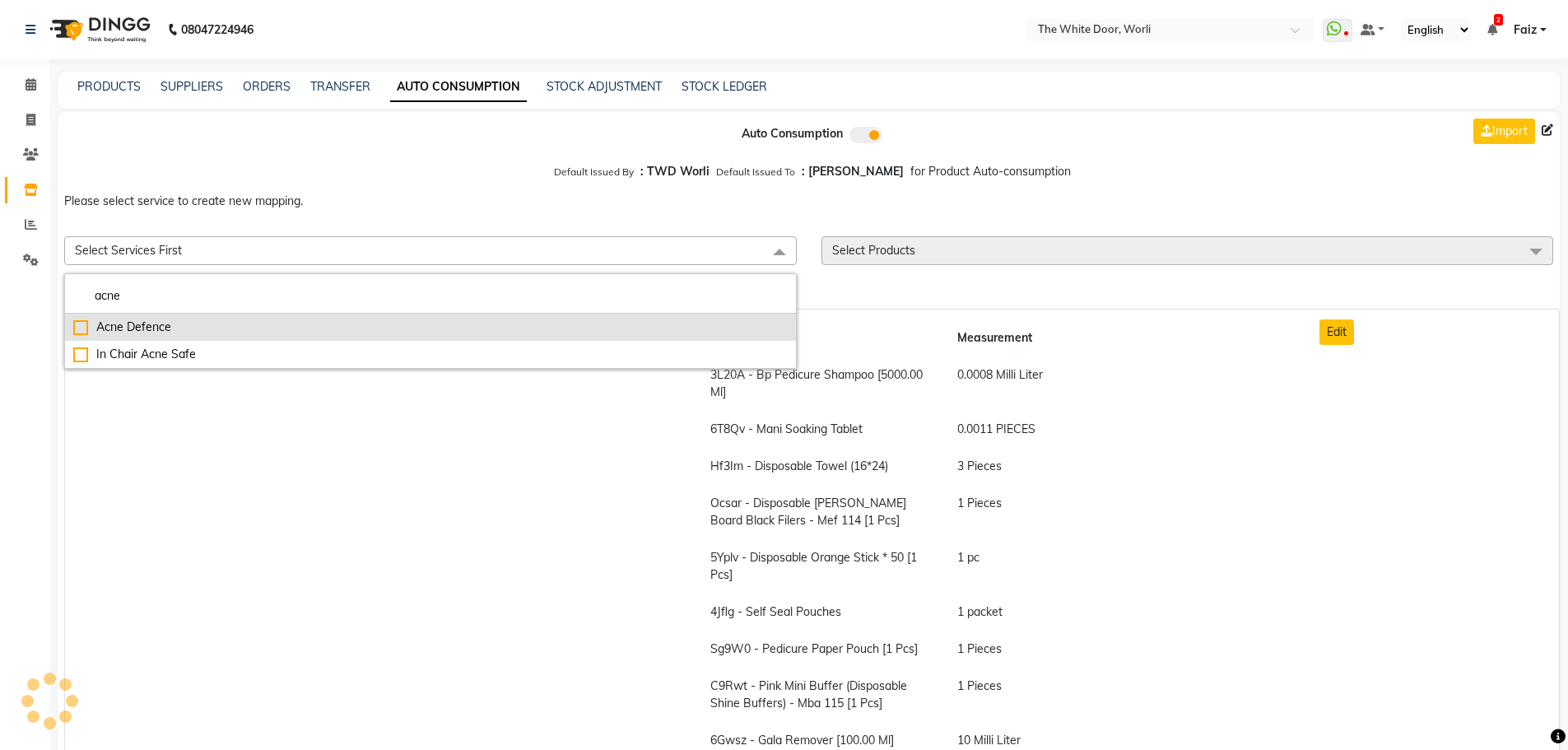
type input "acne"
click at [207, 320] on div "Acne Defence" at bounding box center [431, 326] width 714 height 17
checkbox input "true"
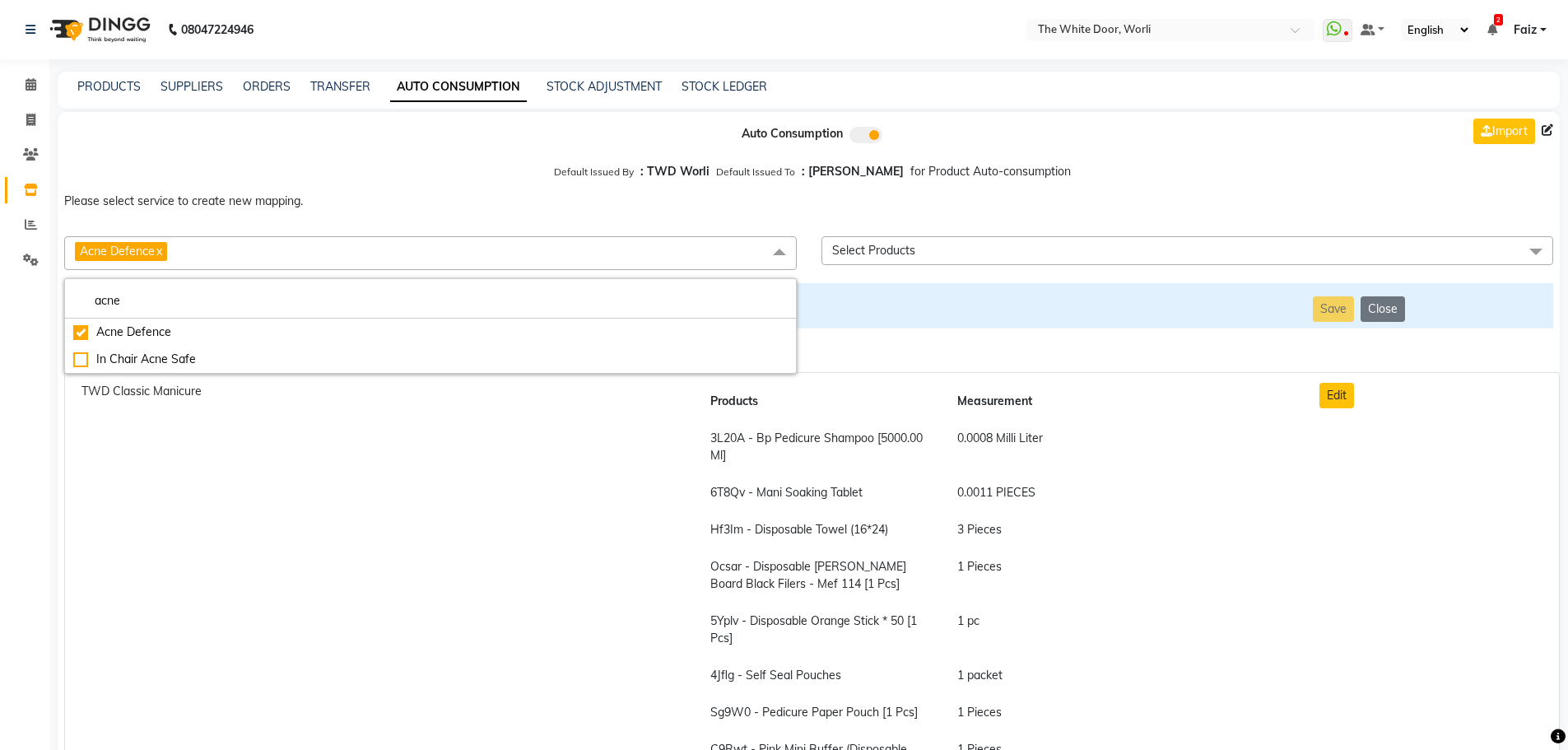
click at [876, 257] on span "Select Products" at bounding box center [874, 250] width 83 height 15
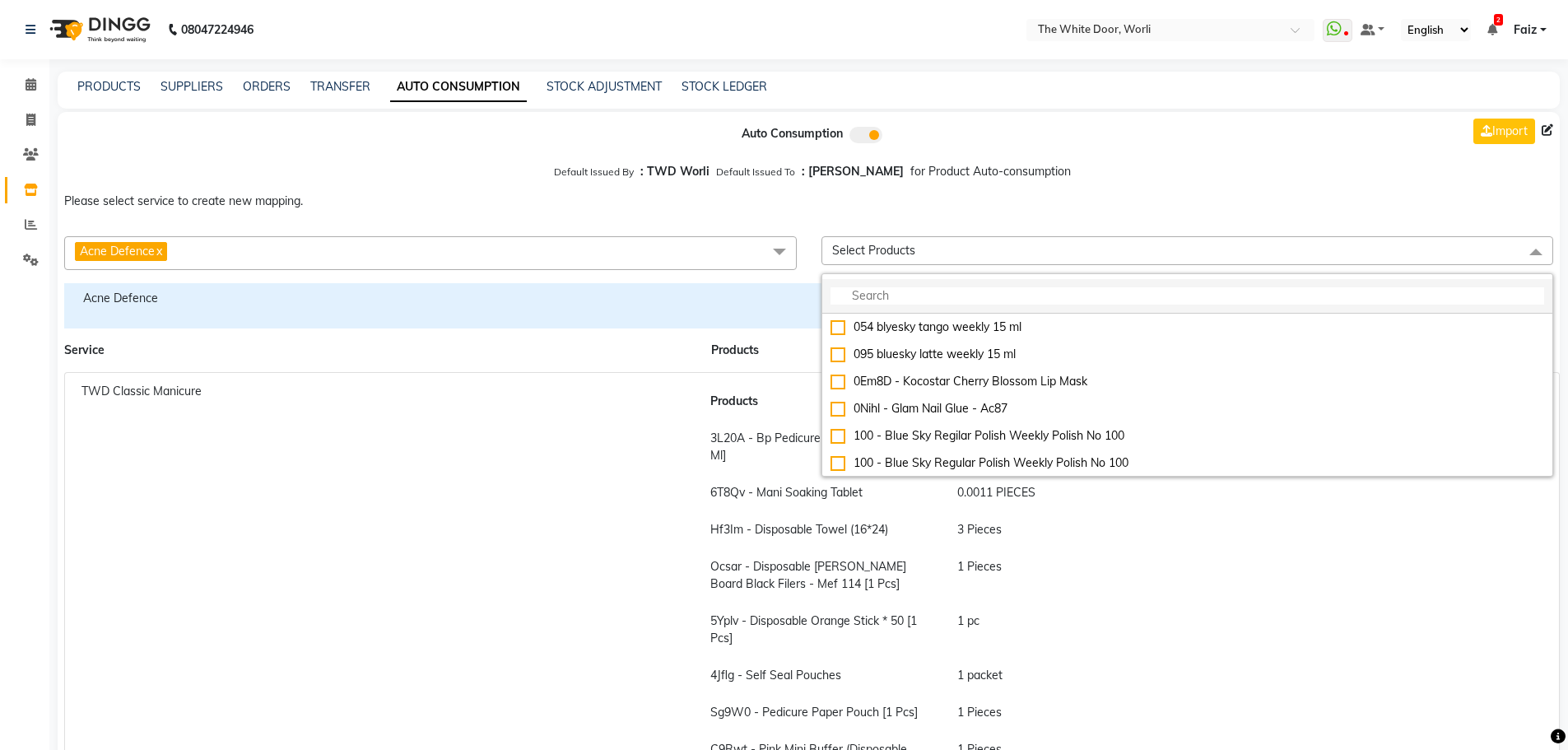
click at [876, 292] on input "multiselect-search" at bounding box center [1188, 295] width 714 height 17
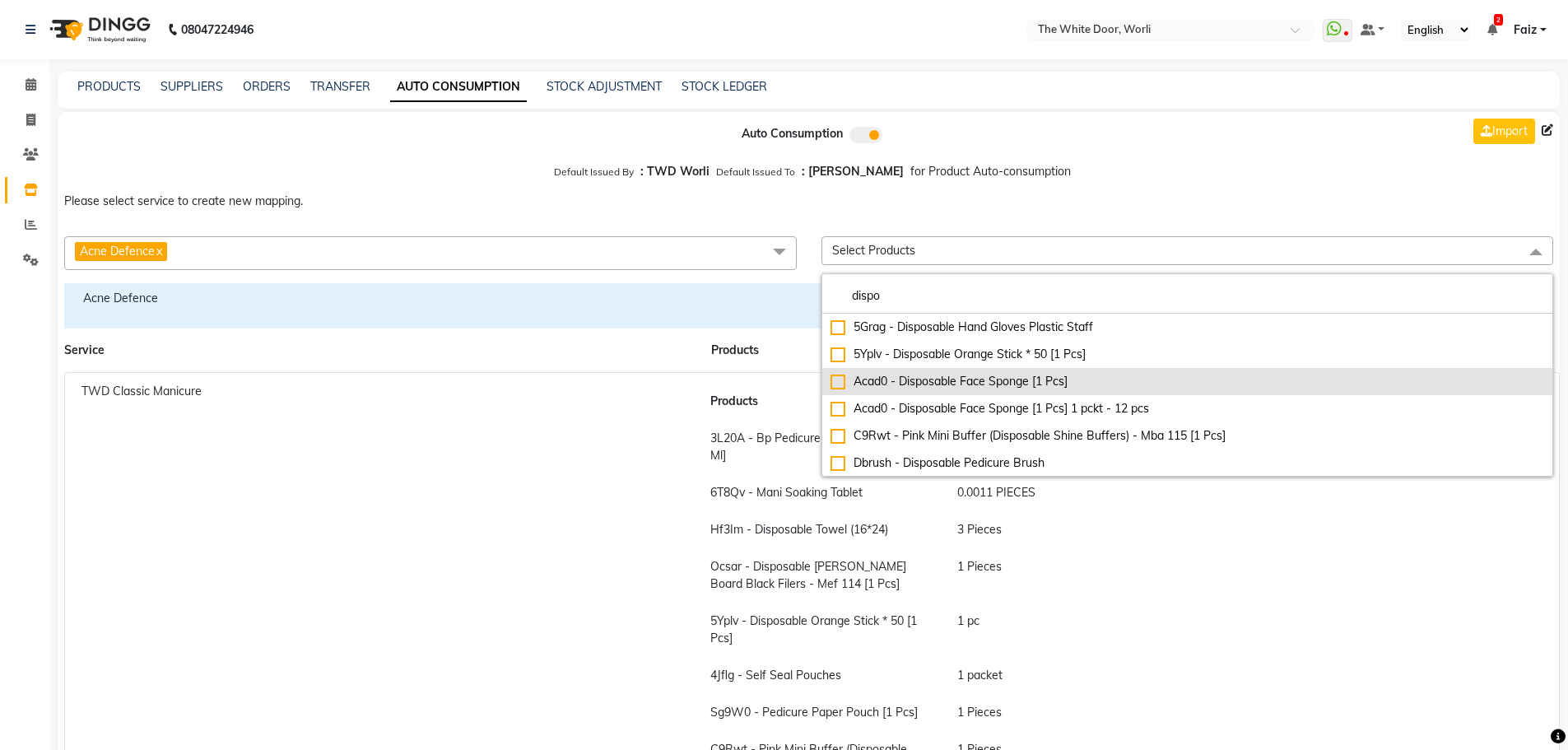
type input "dispo"
click at [993, 383] on div "Acad0 - Disposable Face Sponge [1 Pcs]" at bounding box center [1188, 381] width 714 height 17
checkbox input"] "true"
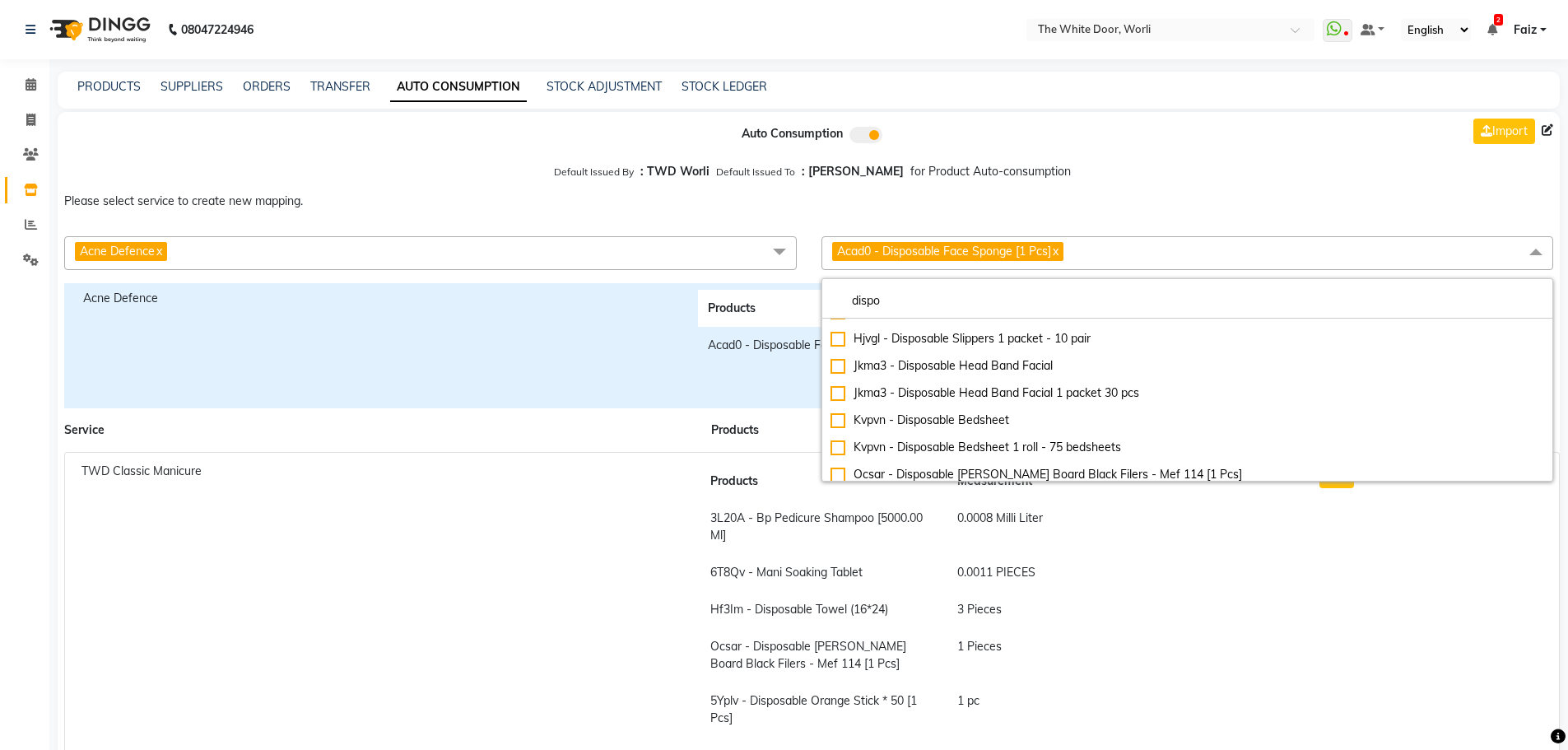
scroll to position [658, 0]
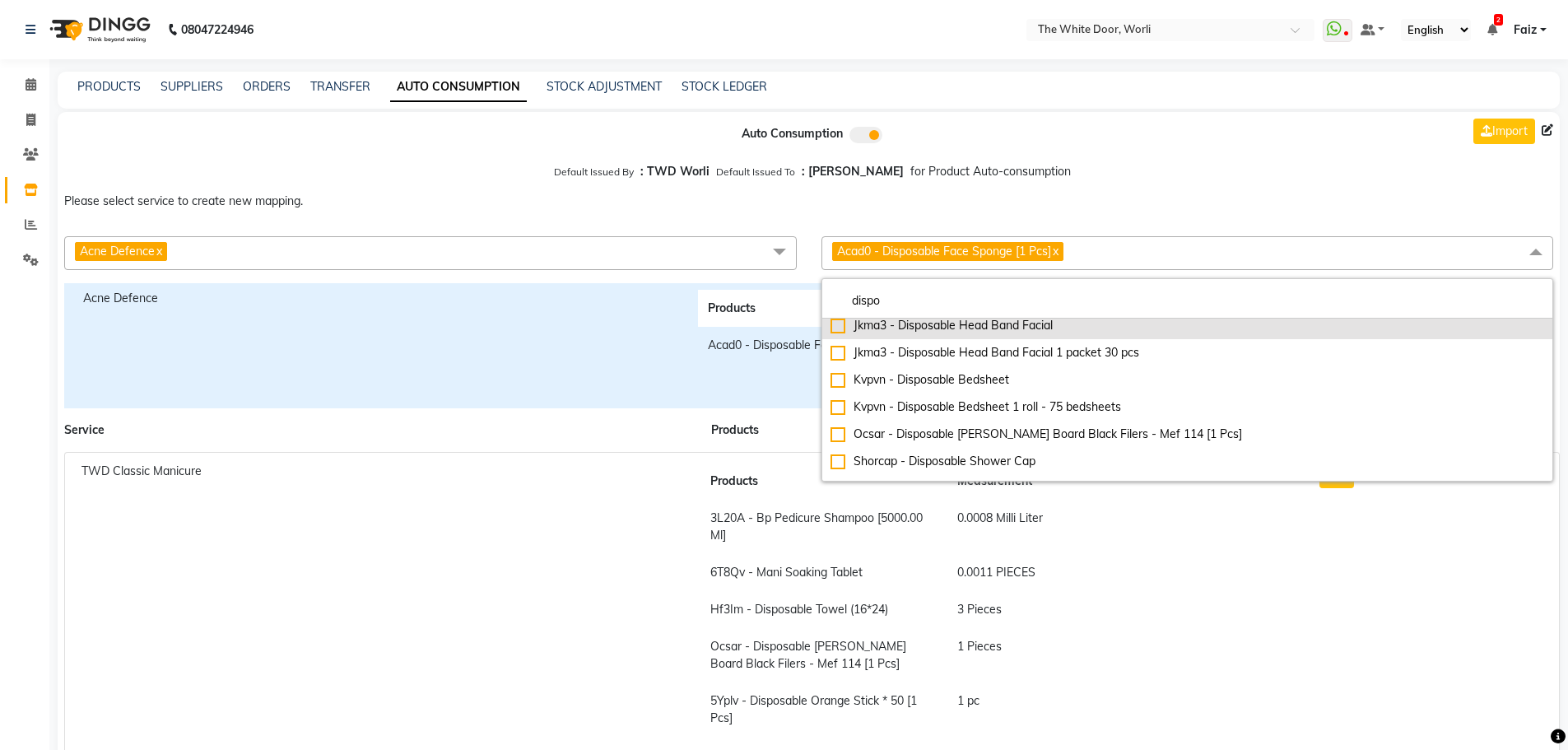
click at [992, 333] on div "Jkma3 - Disposable Head Band Facial" at bounding box center [1188, 325] width 714 height 17
checkbox input "true"
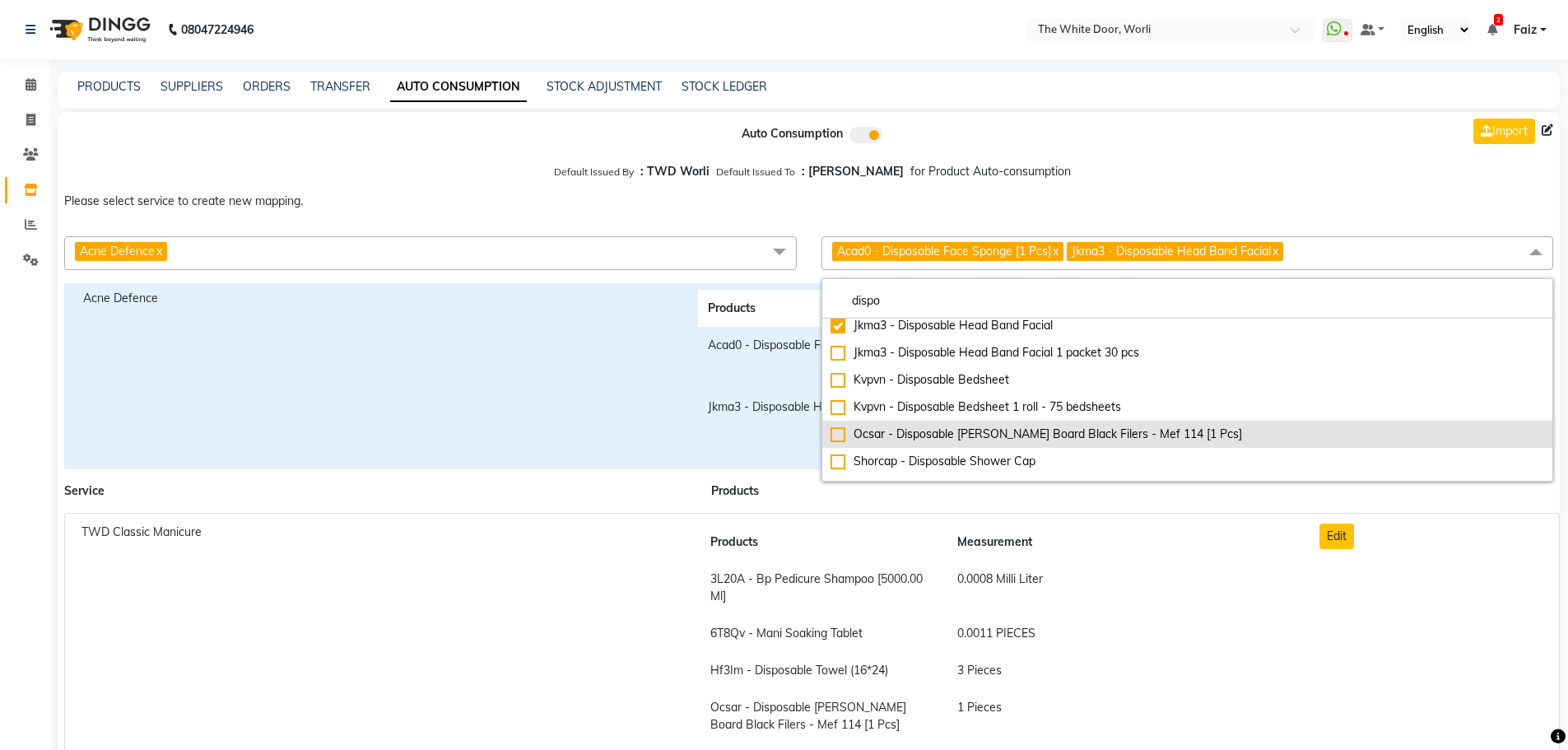
drag, startPoint x: 981, startPoint y: 370, endPoint x: 957, endPoint y: 430, distance: 64.6
click at [981, 371] on li "Kvpvn - Disposable Bedsheet" at bounding box center [1188, 380] width 731 height 27
checkbox input "true"
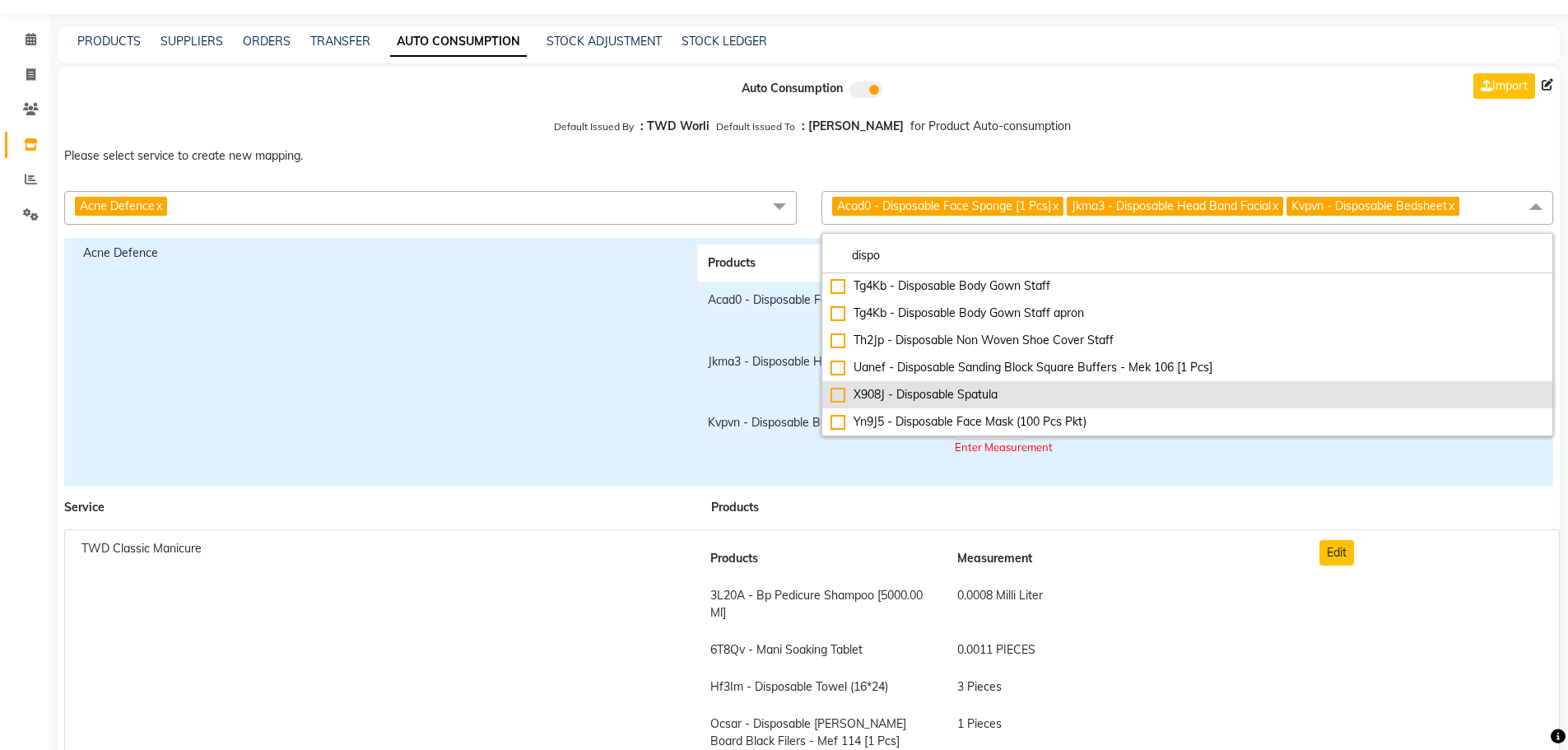
scroll to position [83, 0]
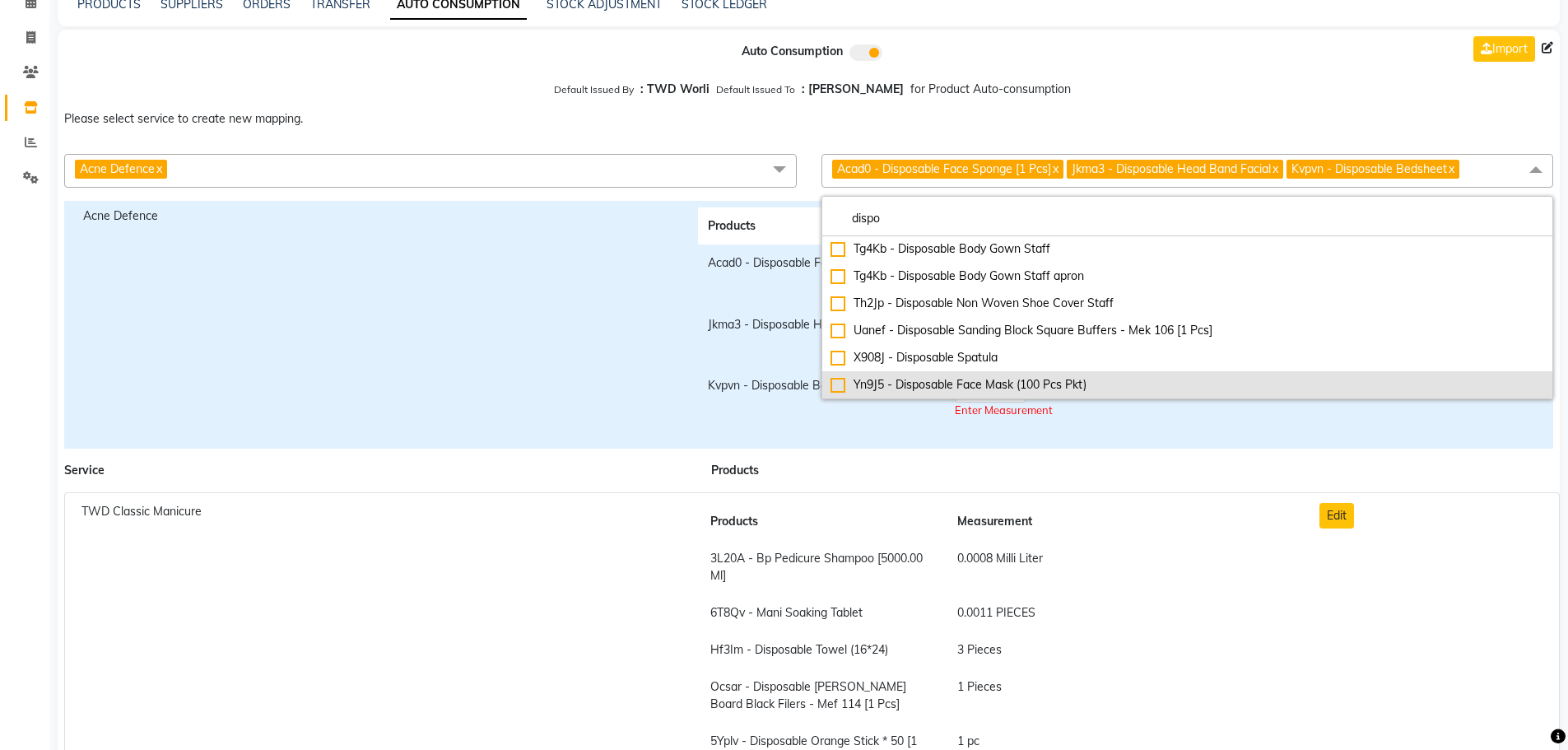
click at [947, 378] on div "Yn9J5 - Disposable Face Mask (100 Pcs Pkt)" at bounding box center [1188, 385] width 714 height 17
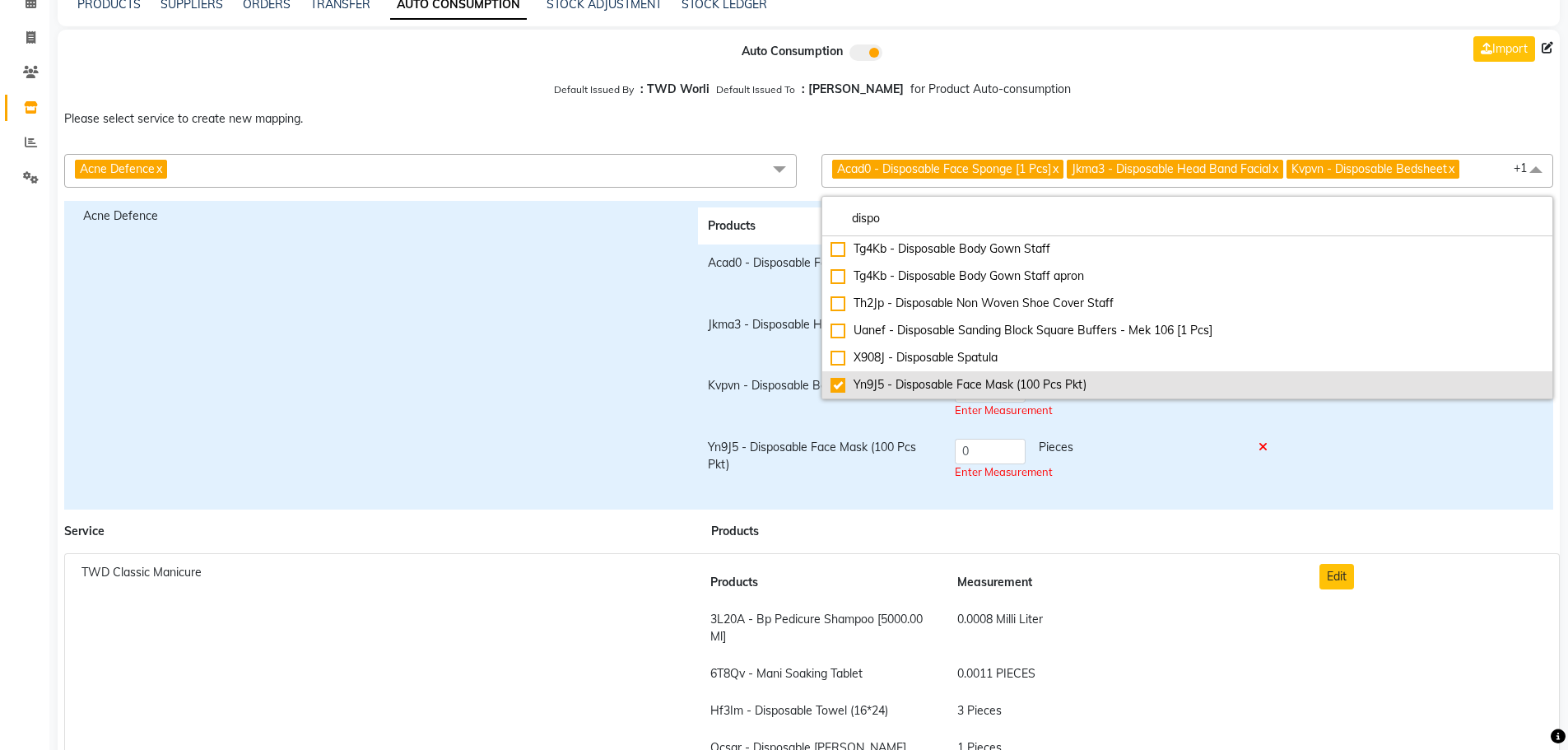
checkbox input "true"
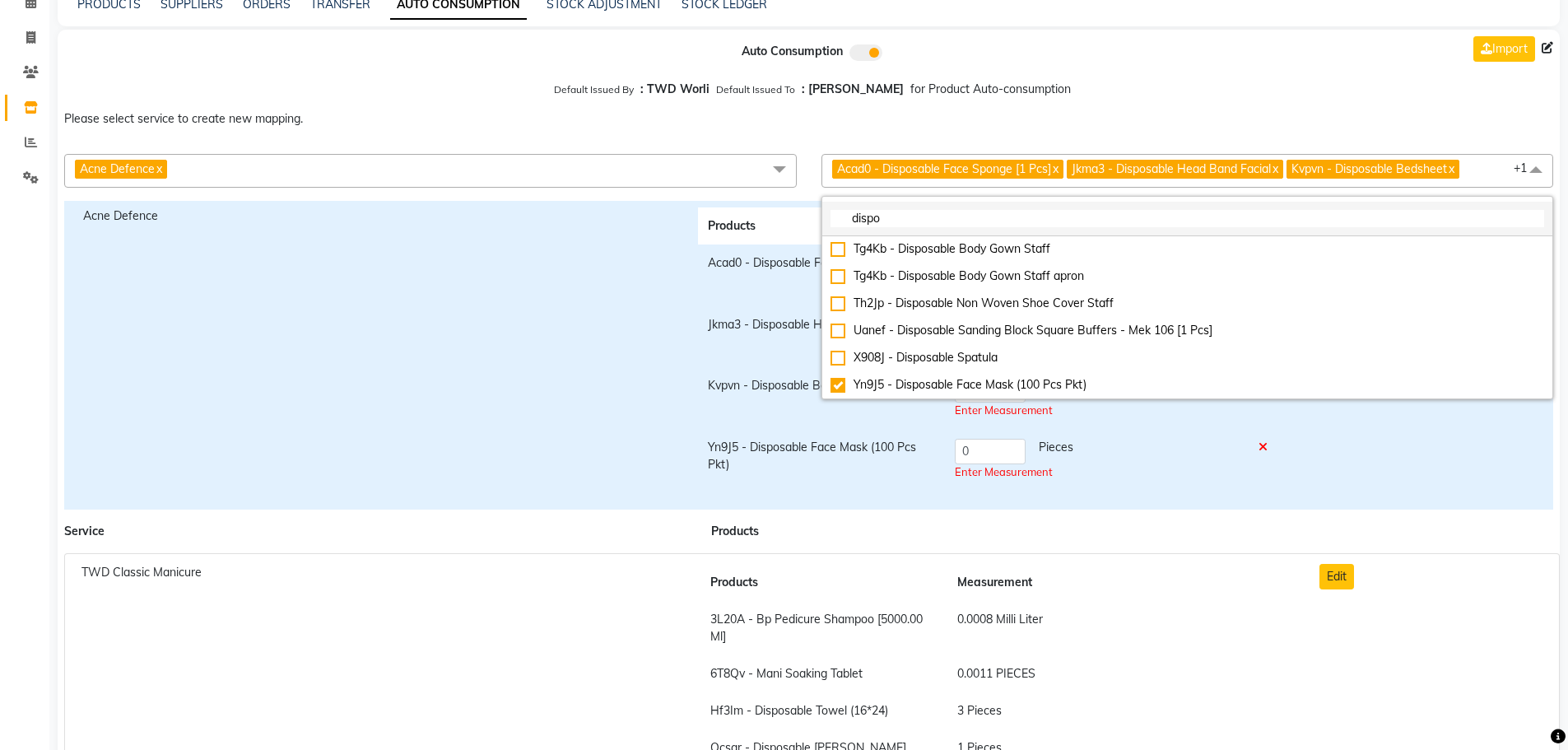
click at [932, 207] on li "dispo" at bounding box center [1188, 219] width 731 height 35
click at [929, 218] on input "dispo" at bounding box center [1188, 218] width 714 height 17
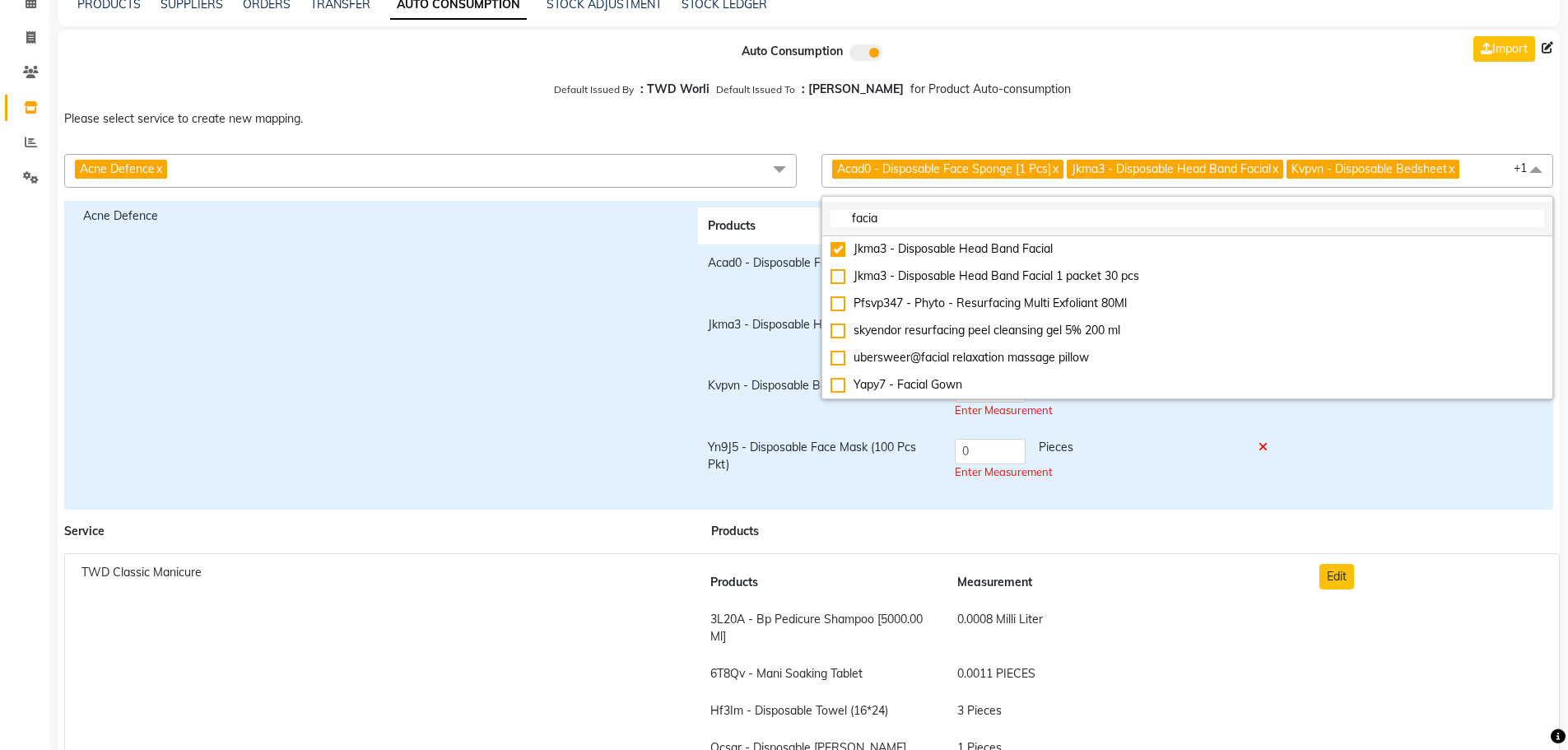
scroll to position [0, 0]
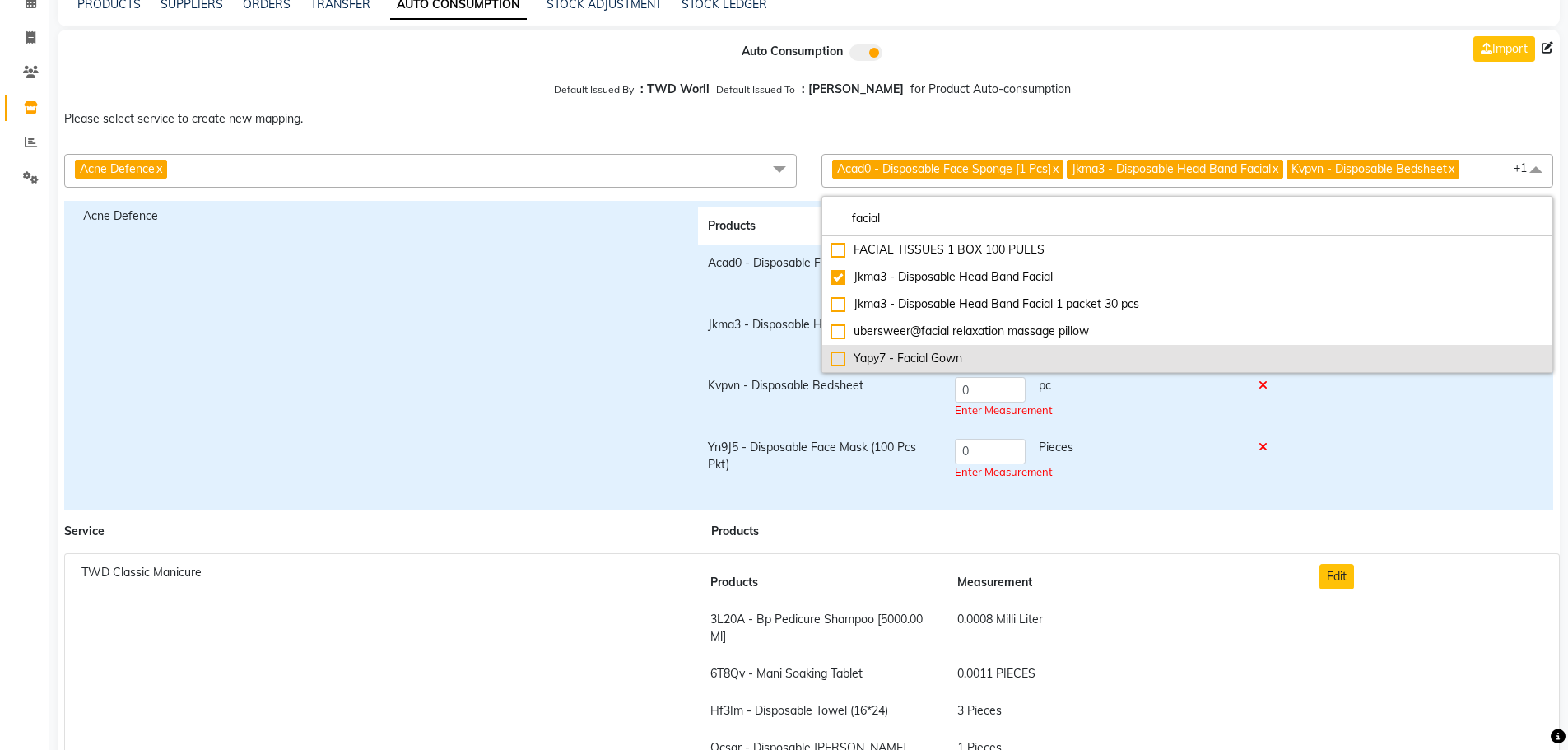
type input "facial"
click at [954, 345] on li "Yapy7 - Facial Gown" at bounding box center [1188, 358] width 731 height 27
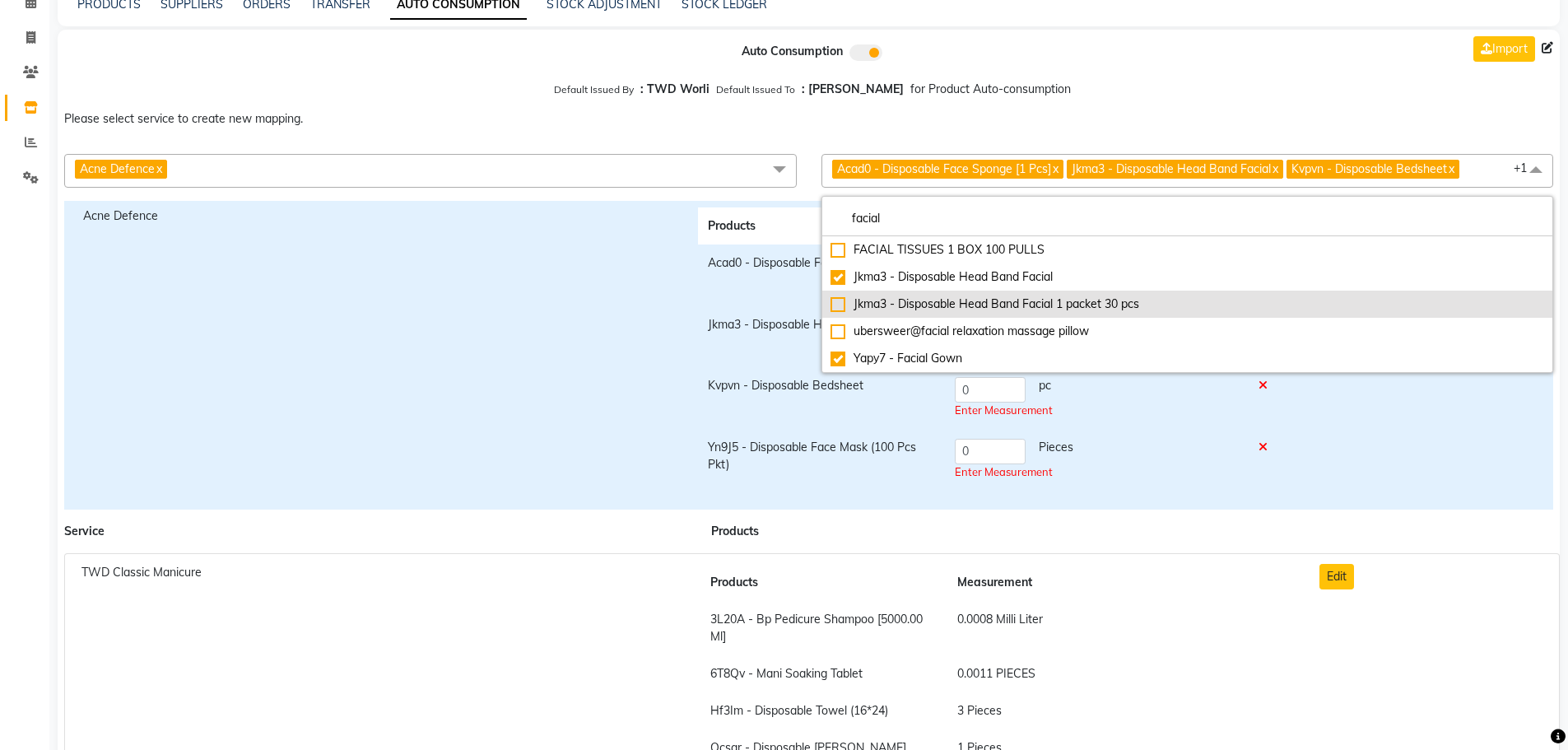
checkbox input "true"
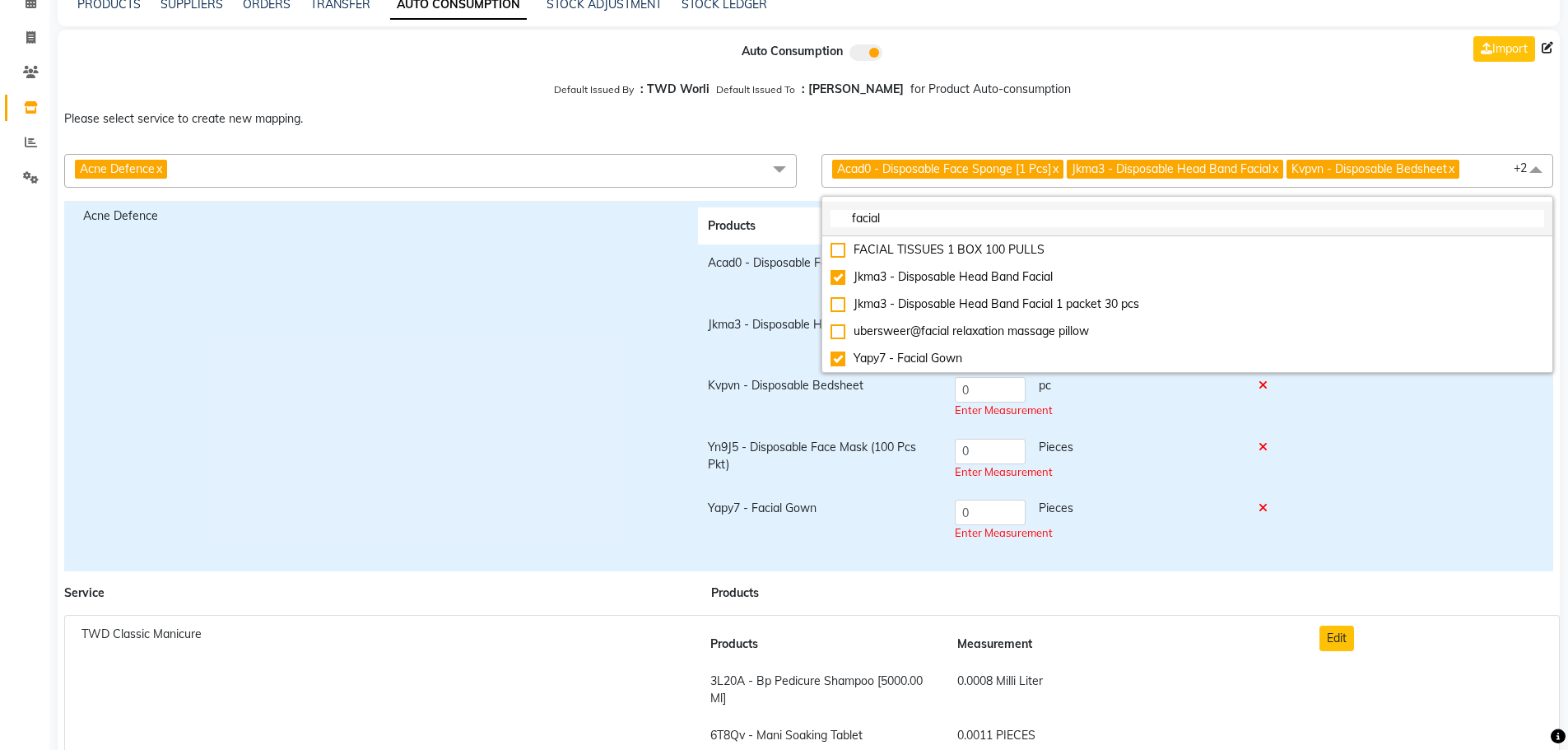
click at [1066, 212] on input "facial" at bounding box center [1188, 218] width 714 height 17
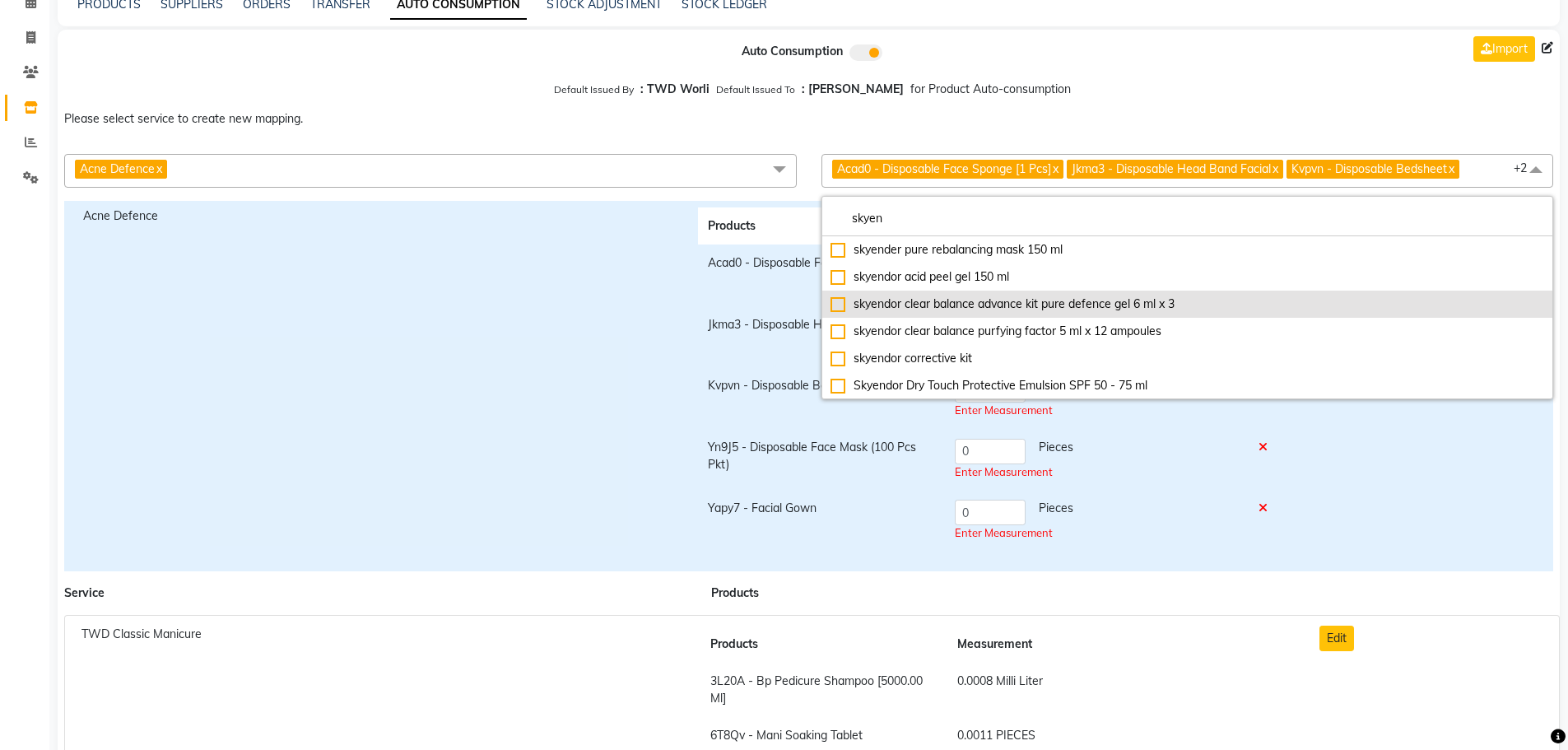
type input "skyen"
click at [956, 309] on div "skyendor clear balance advance kit pure defence gel 6 ml x 3" at bounding box center [1188, 304] width 714 height 17
checkbox input "true"
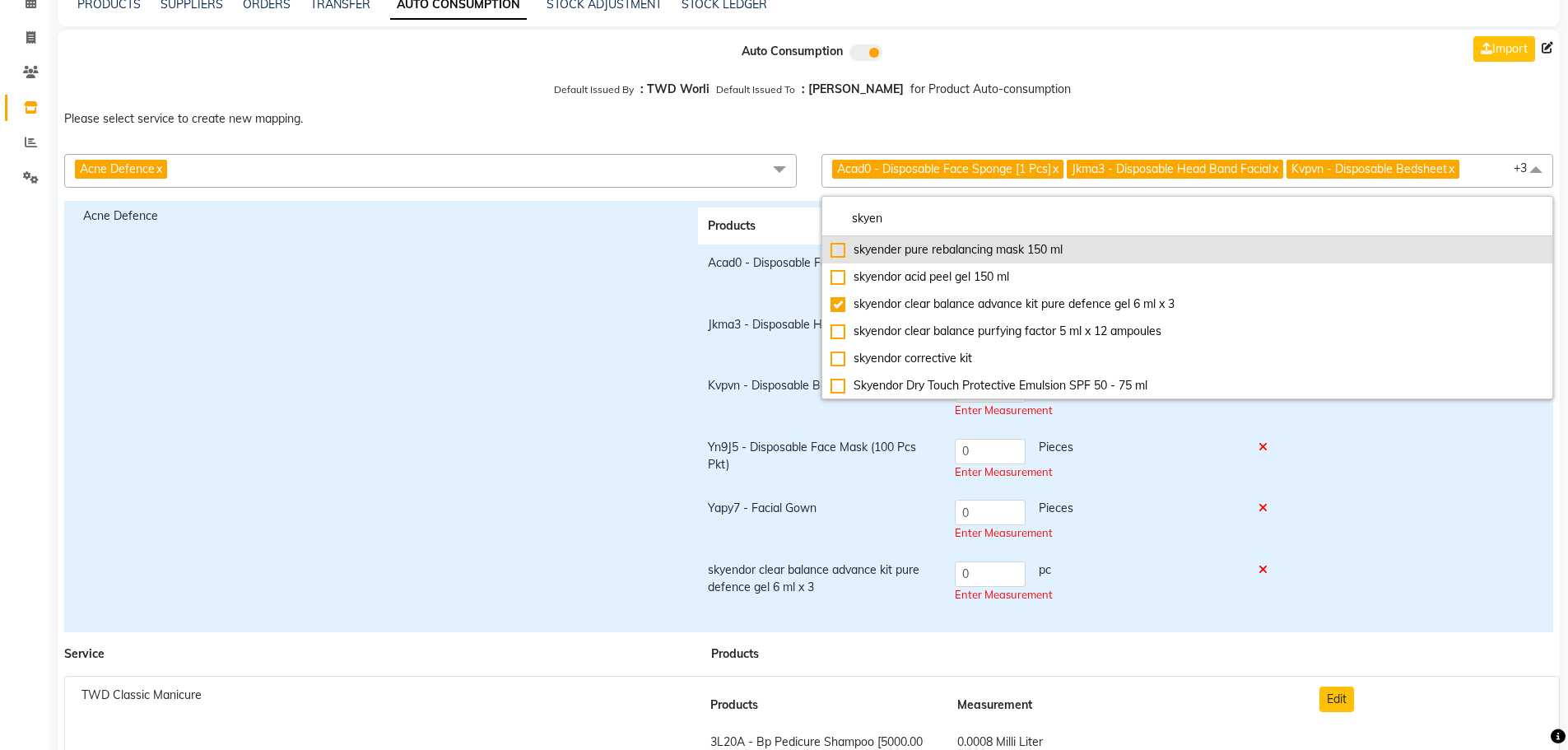
click at [998, 257] on div "skyender pure rebalancing mask 150 ml" at bounding box center [1188, 249] width 714 height 17
checkbox input "true"
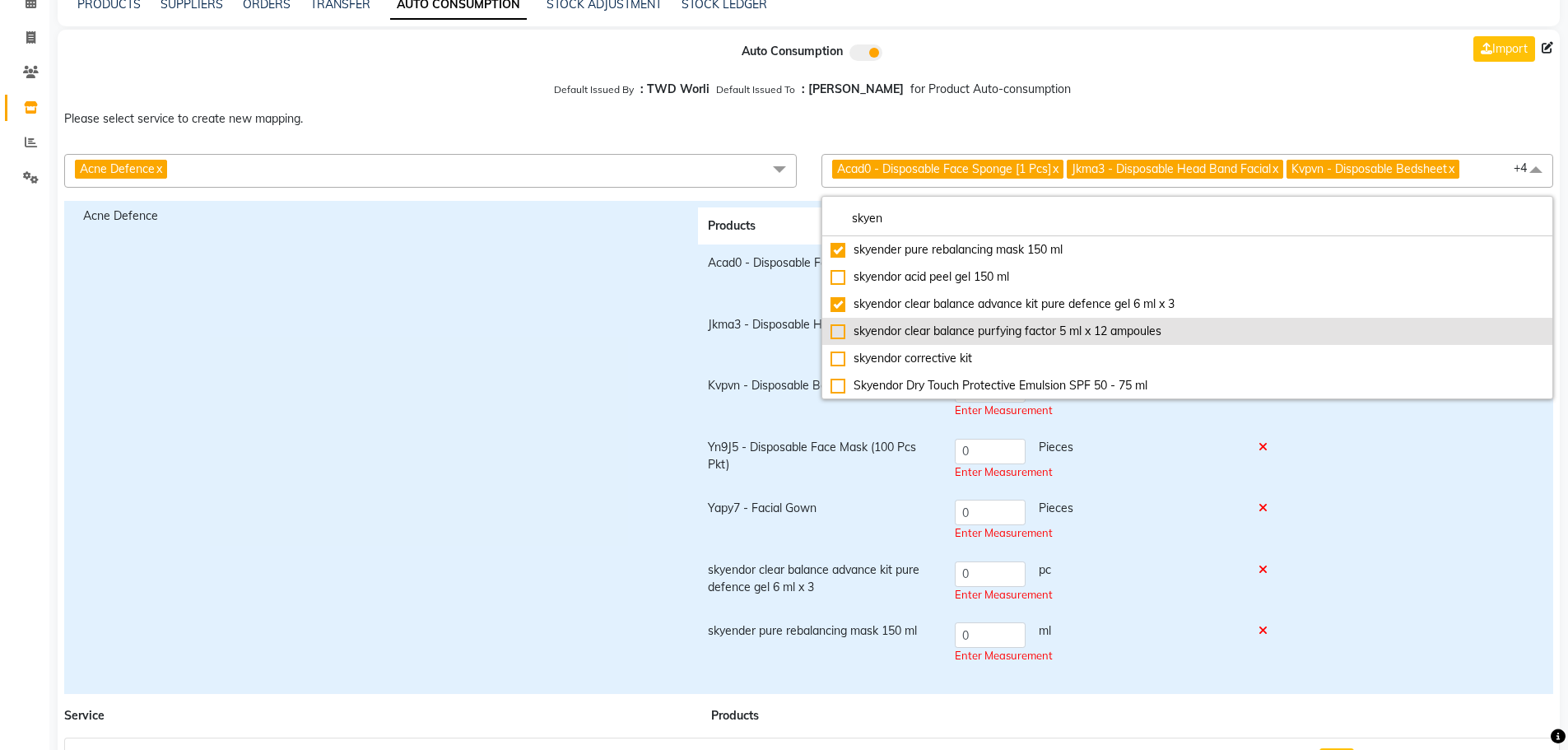
scroll to position [83, 0]
click at [987, 327] on div "skyendor enzymatic peel gel 150 ml" at bounding box center [1188, 330] width 714 height 17
checkbox input "true"
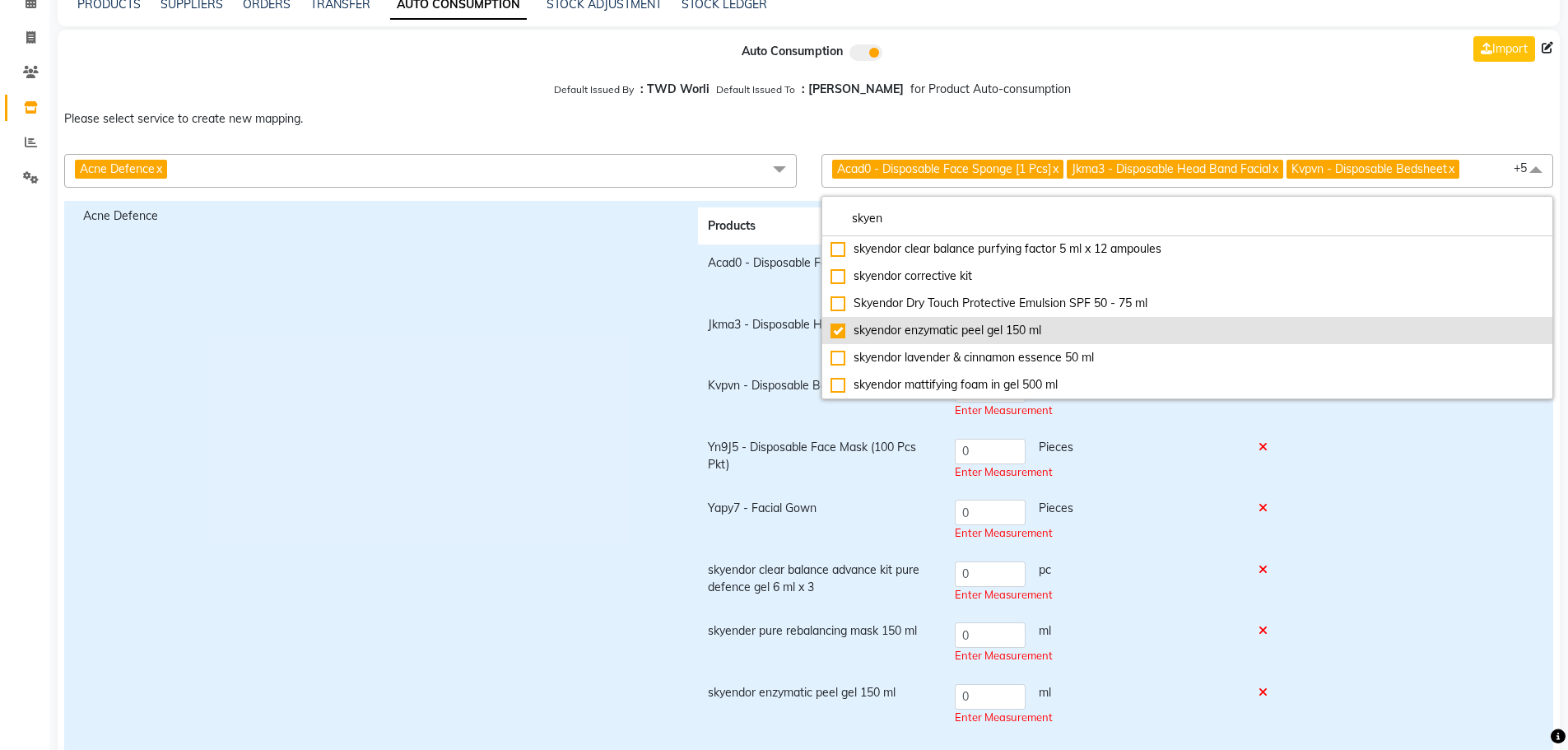
scroll to position [0, 0]
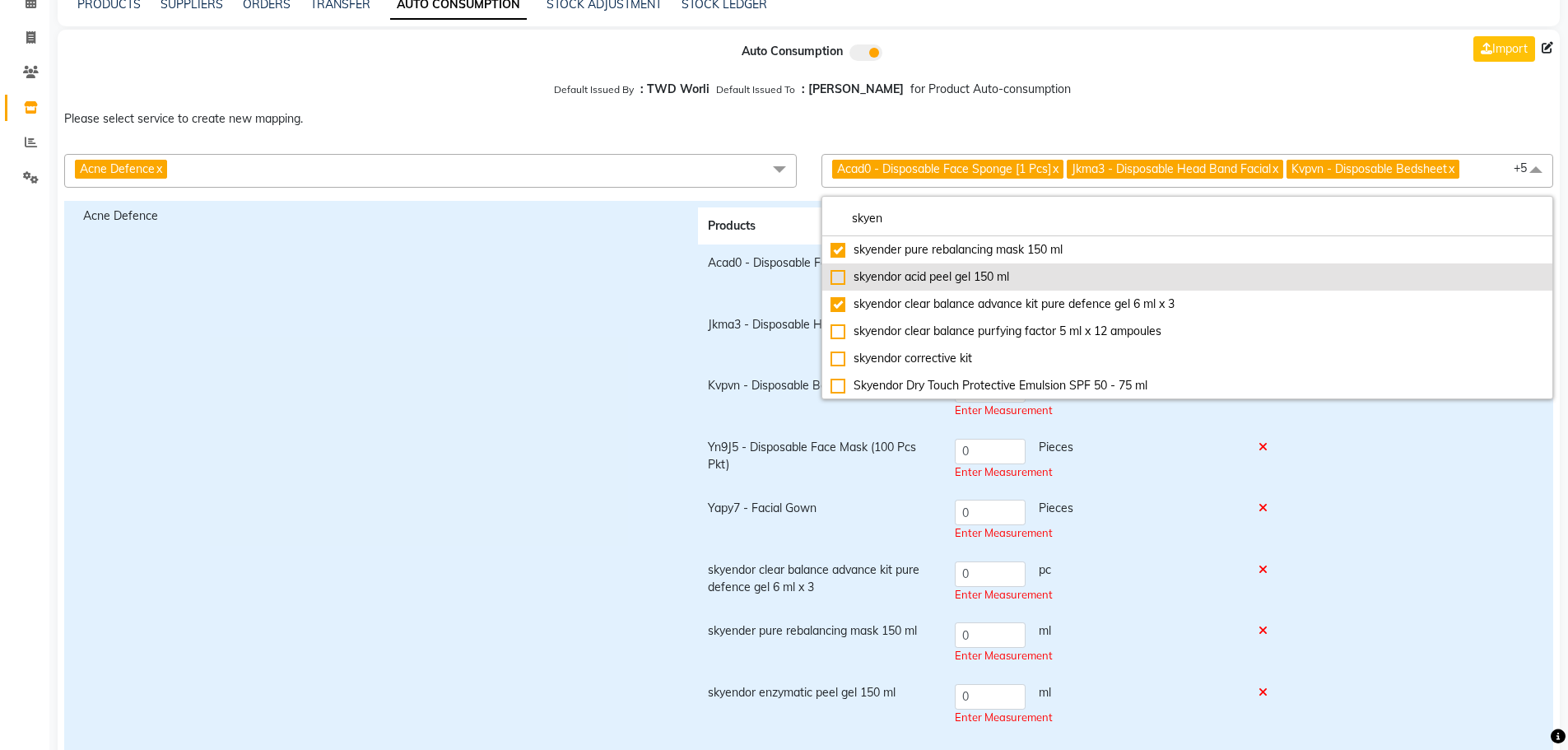
click at [982, 280] on div "skyendor acid peel gel 150 ml" at bounding box center [1188, 276] width 714 height 17
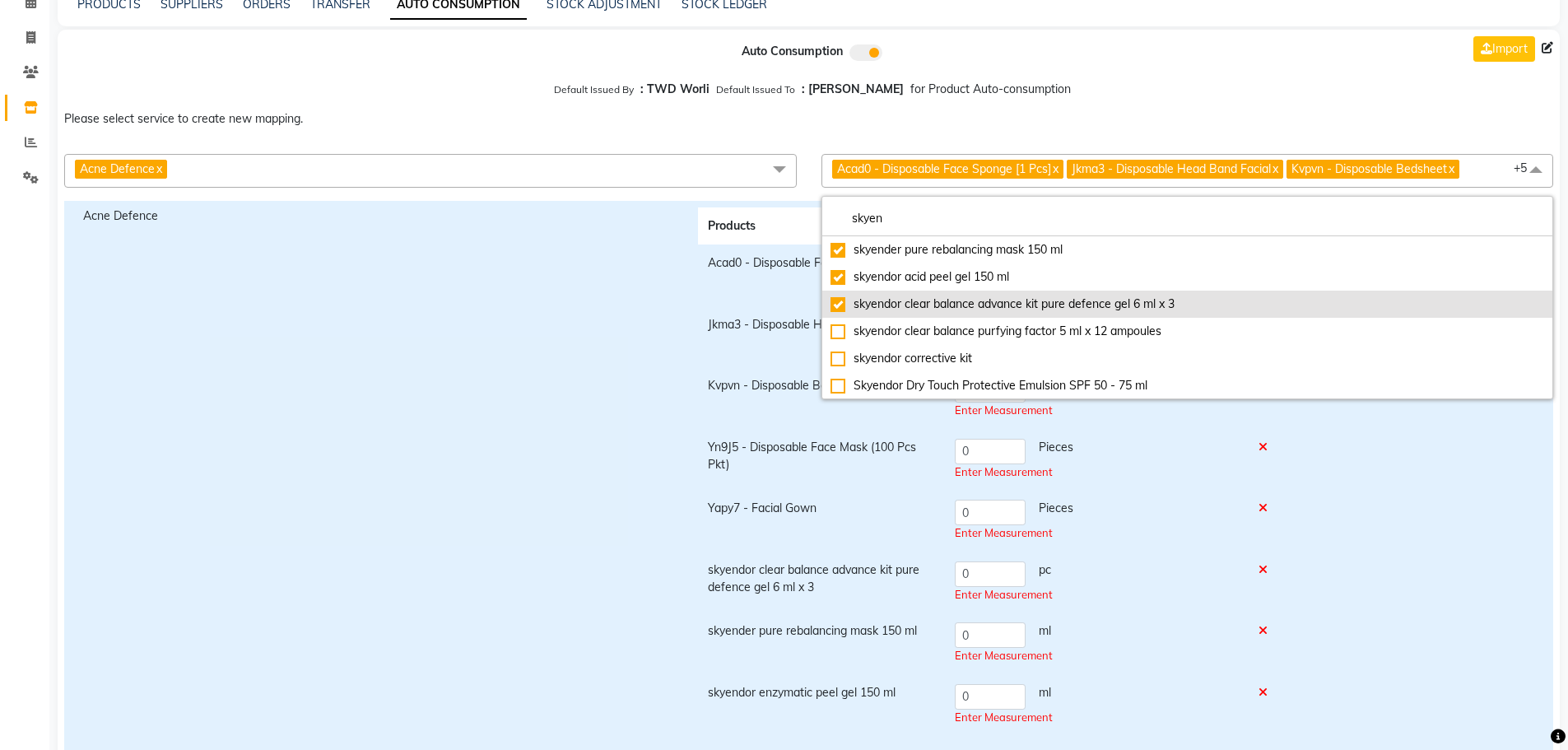
checkbox input "true"
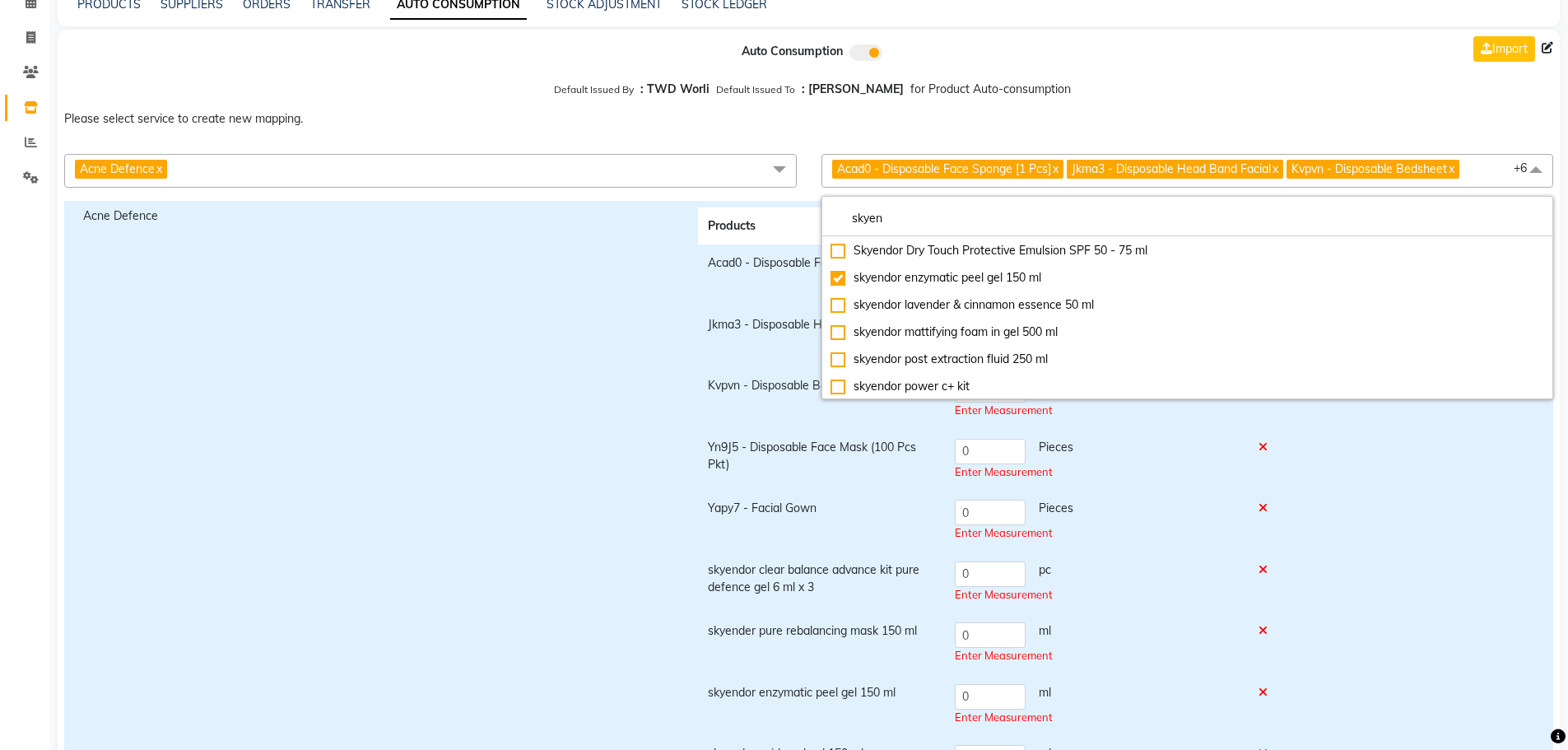
scroll to position [165, 0]
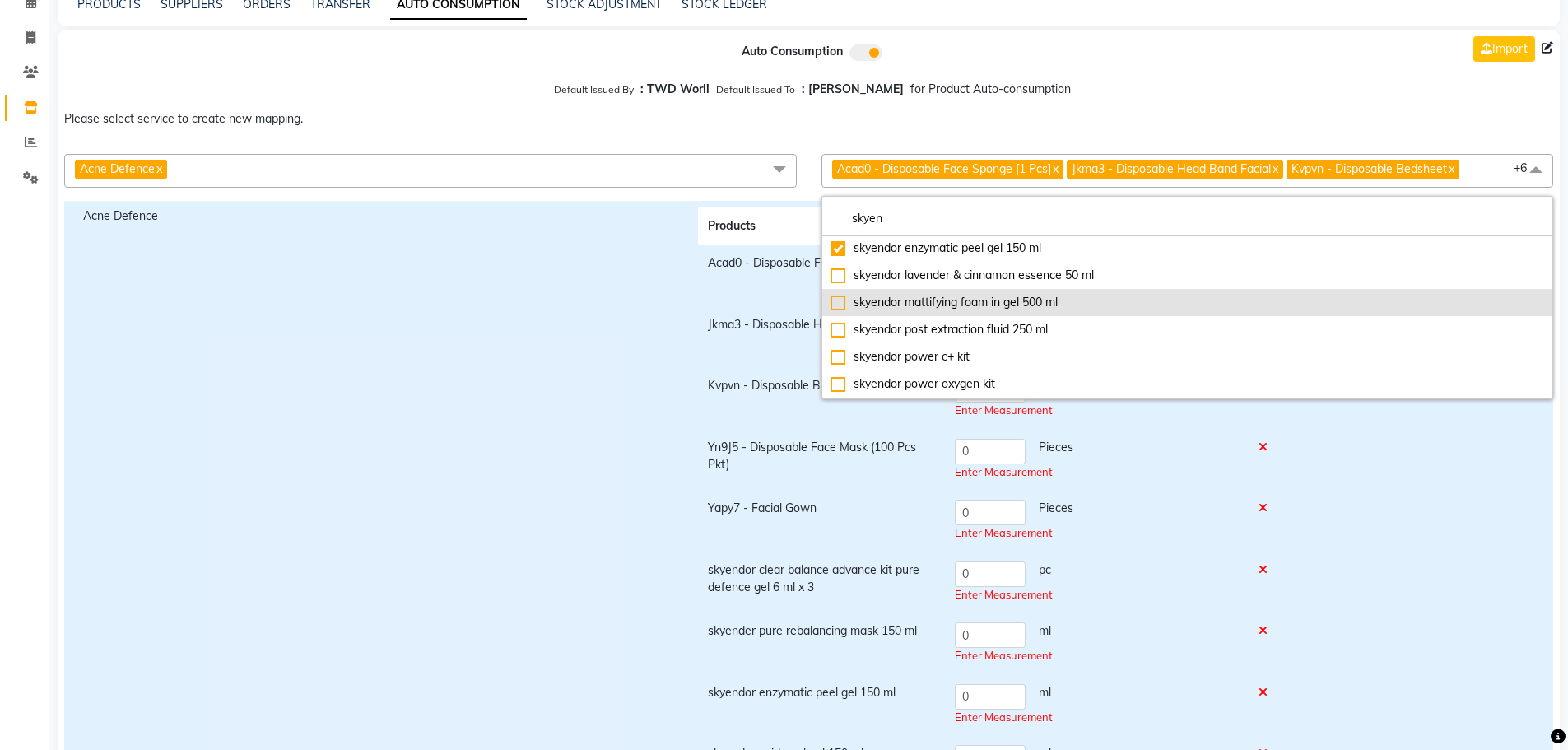
click at [988, 297] on div "skyendor mattifying foam in gel 500 ml" at bounding box center [1188, 302] width 714 height 17
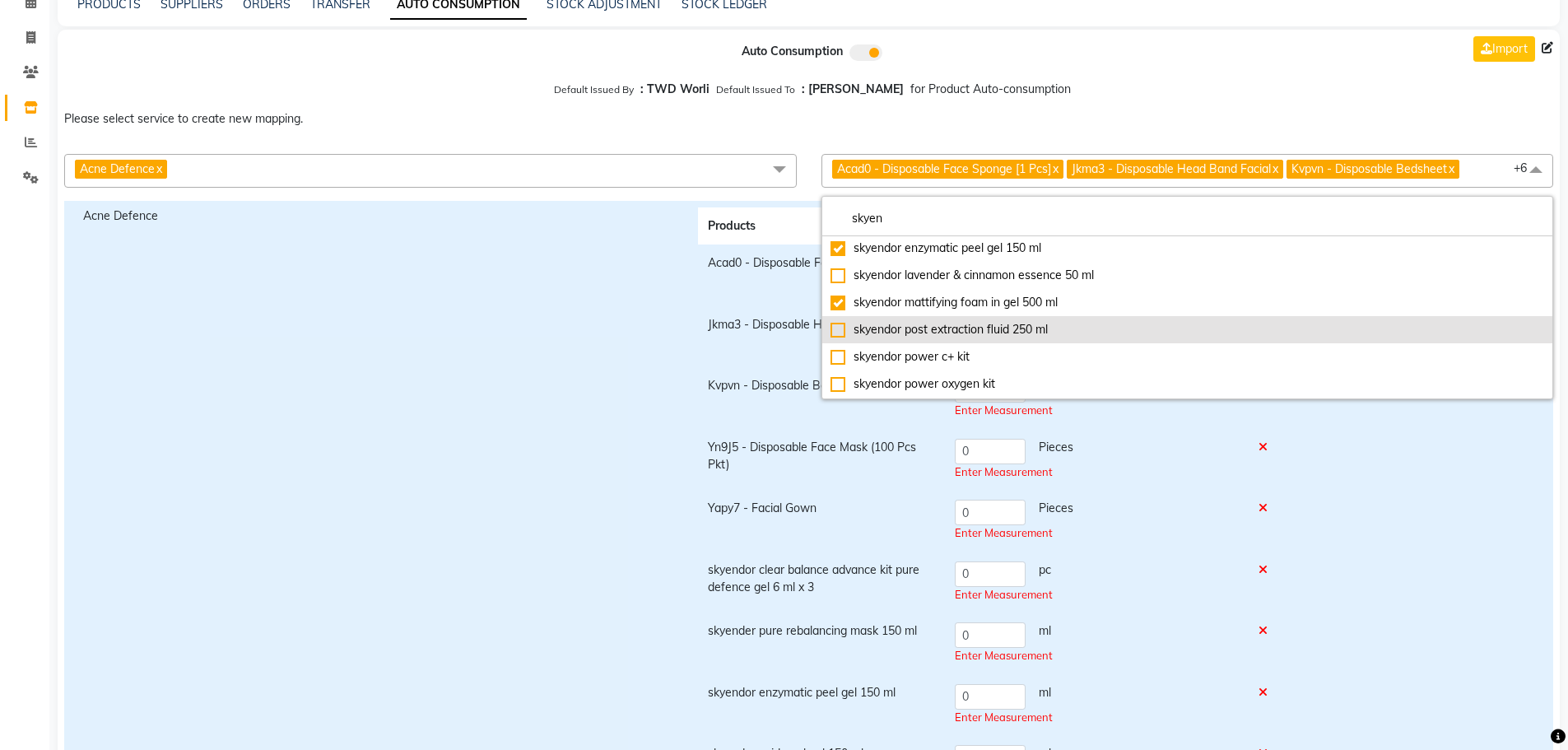
checkbox input "true"
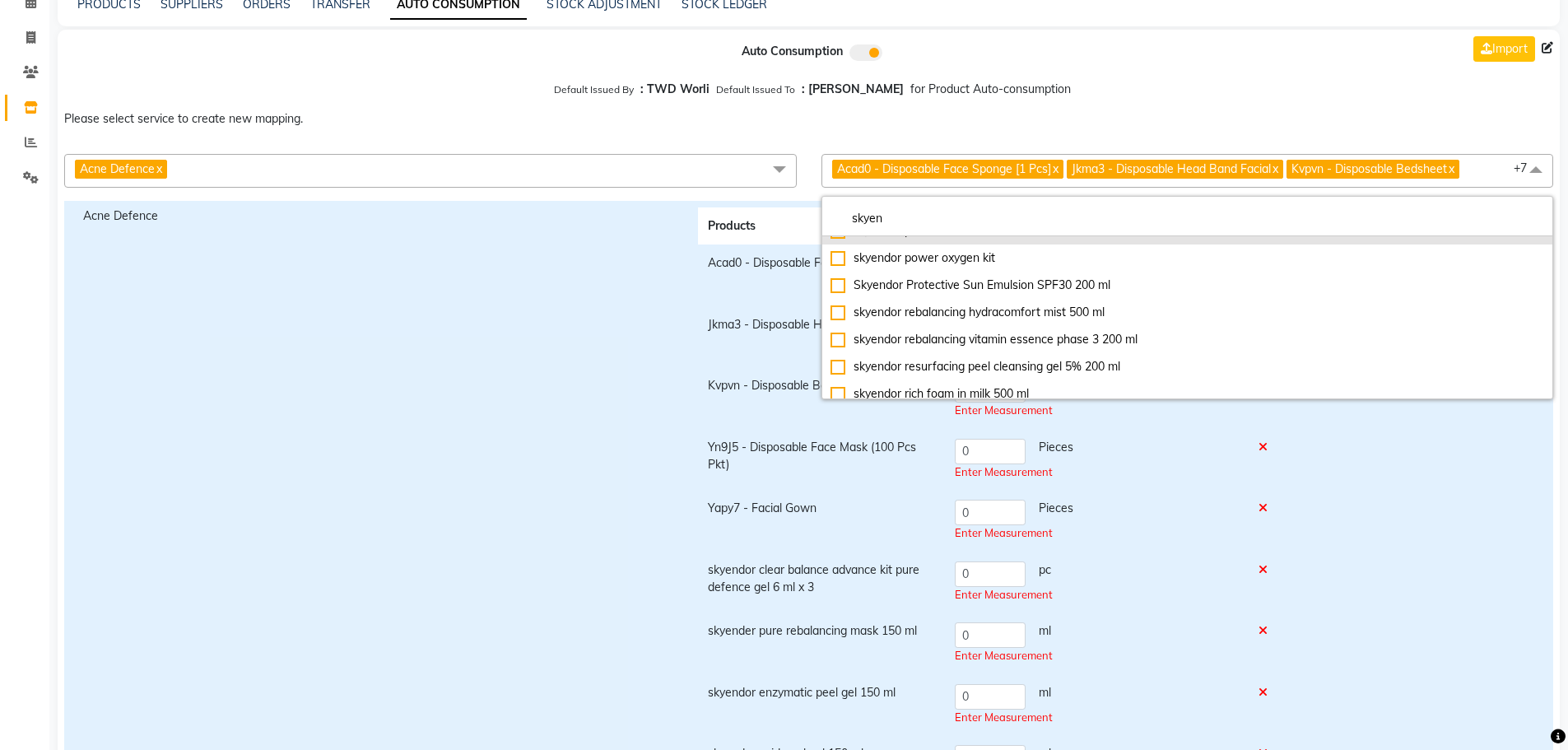
scroll to position [329, 0]
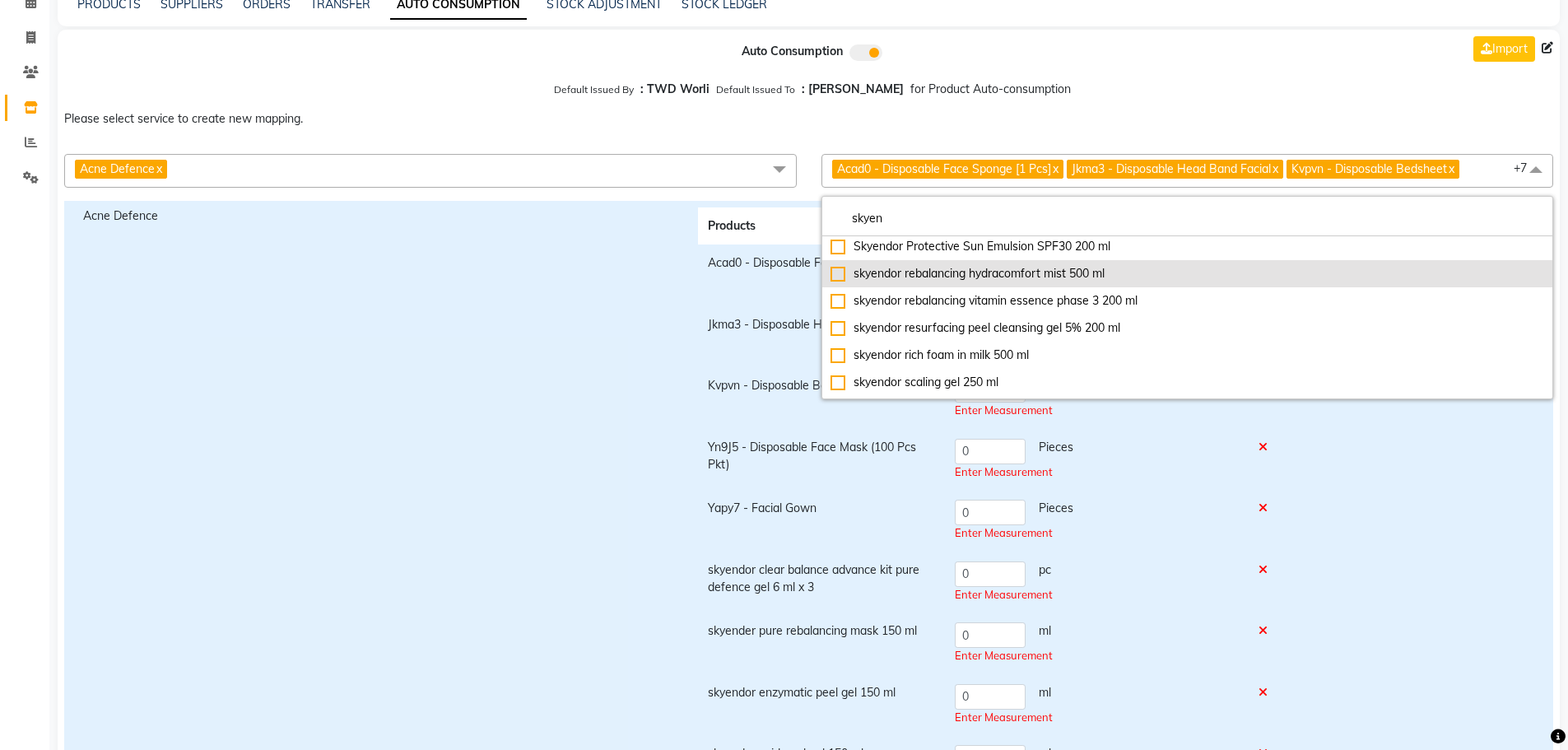
click at [990, 272] on div "skyendor rebalancing hydracomfort mist 500 ml" at bounding box center [1188, 274] width 714 height 17
checkbox input "true"
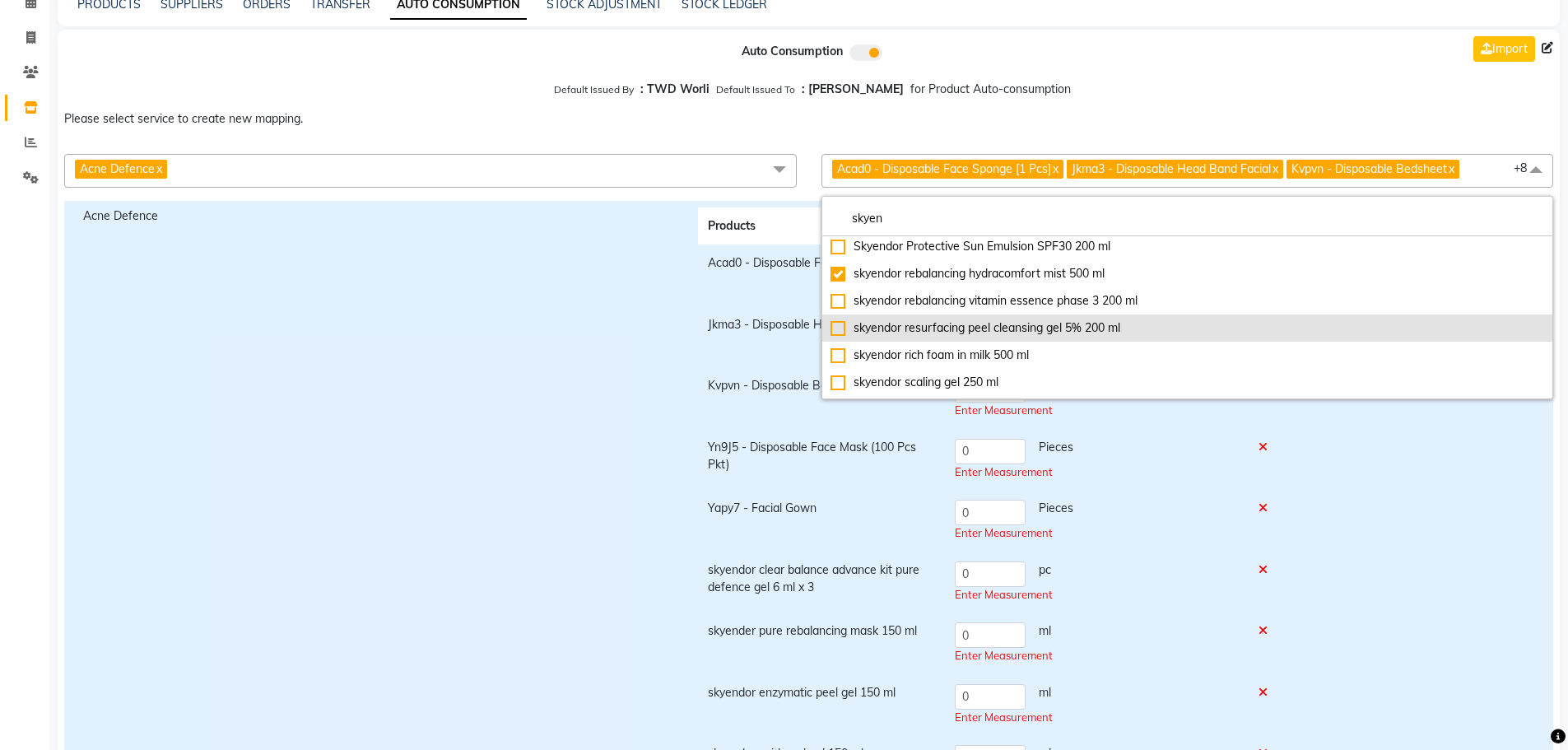
click at [992, 330] on div "skyendor resurfacing peel cleansing gel 5% 200 ml" at bounding box center [1188, 327] width 714 height 17
checkbox input "true"
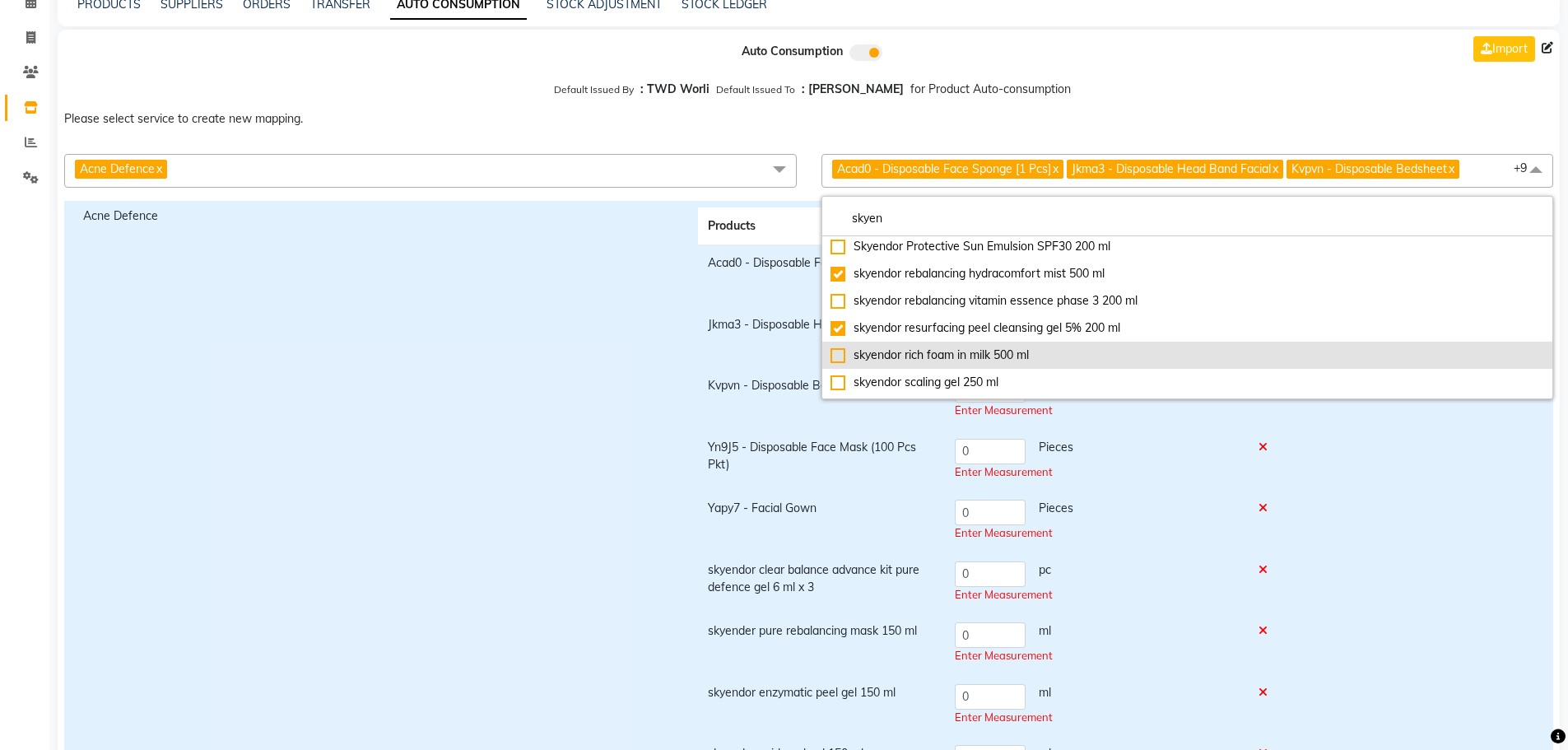
click at [935, 366] on li "skyendor rich foam in milk 500 ml" at bounding box center [1188, 355] width 731 height 27
checkbox input "true"
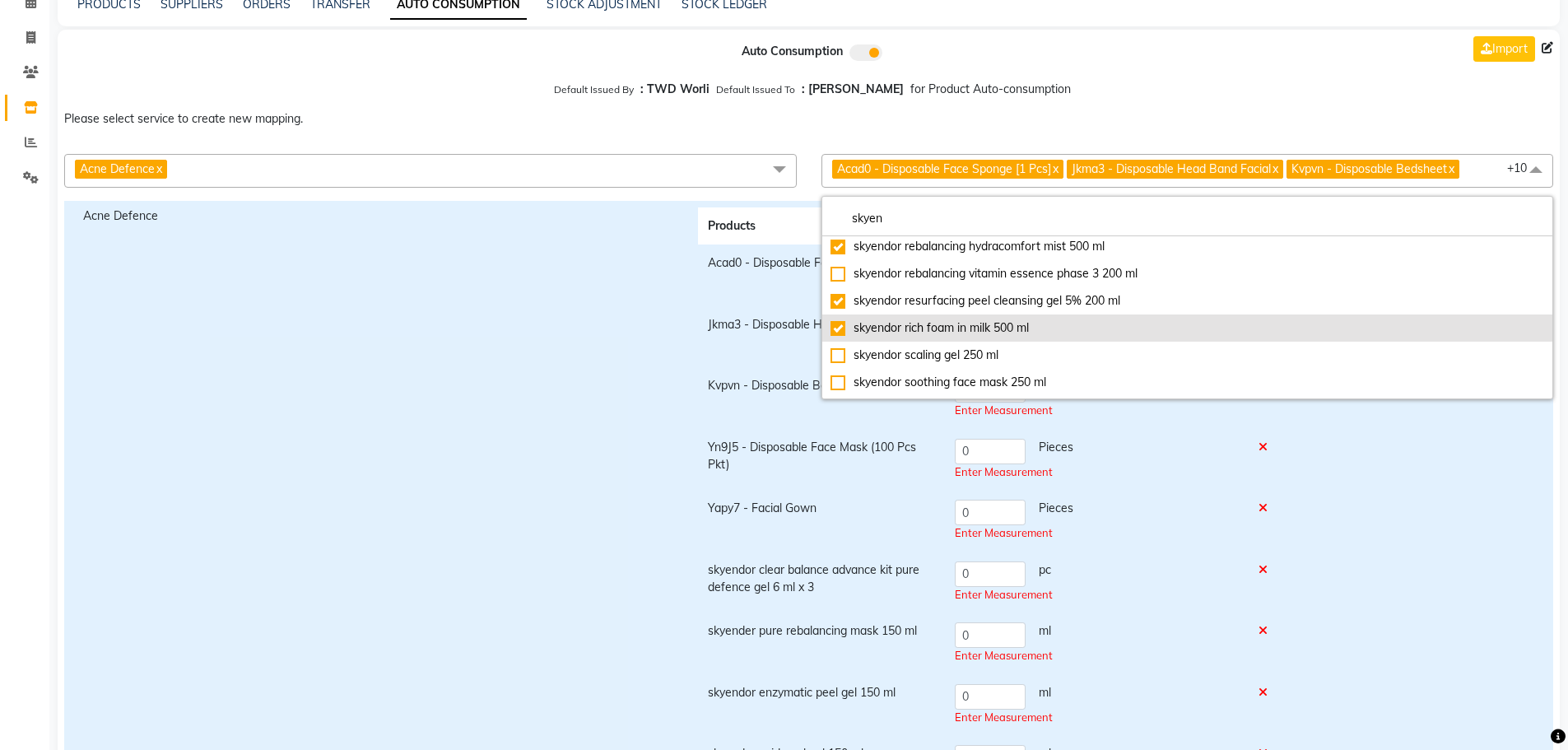
scroll to position [381, 0]
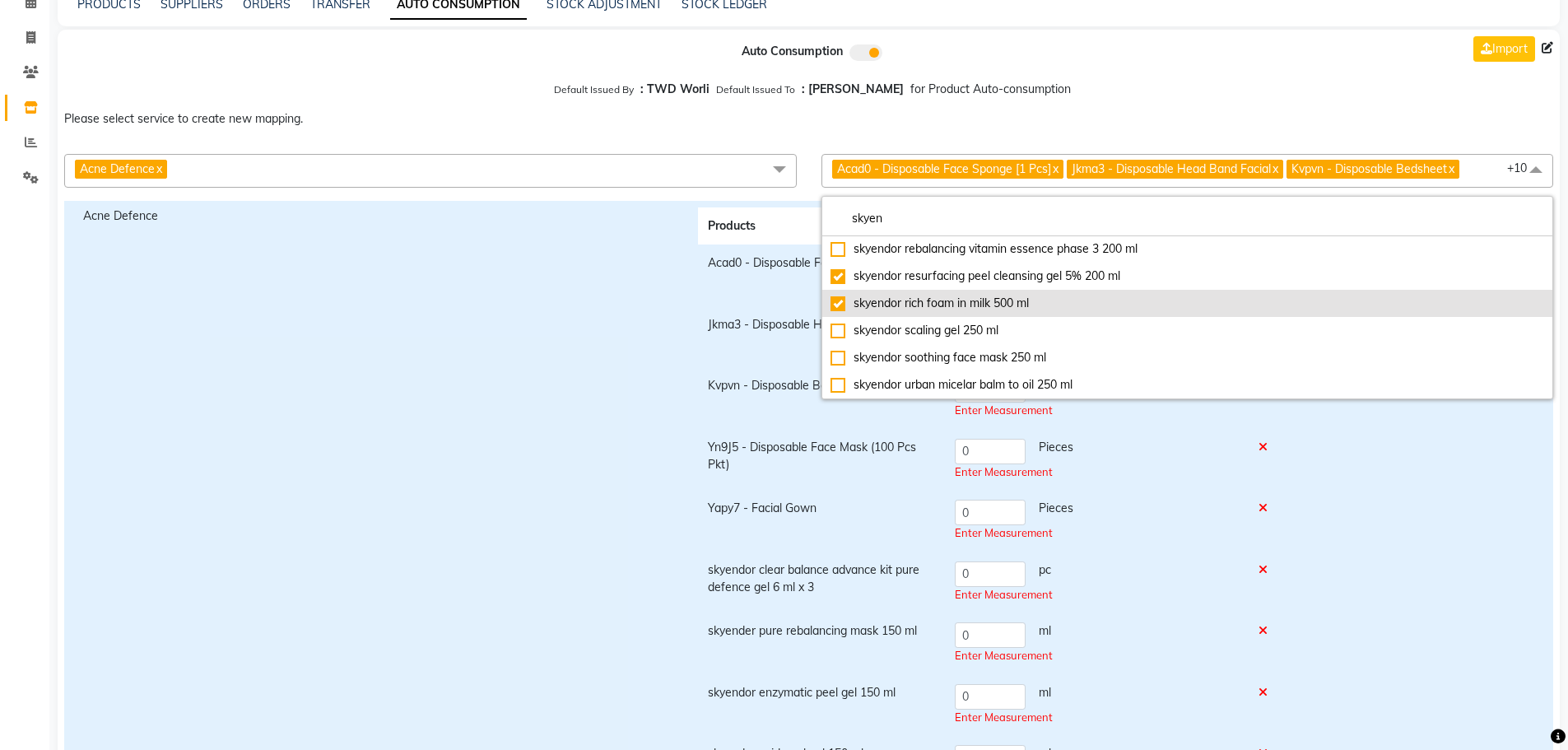
click at [935, 366] on div "skyendor soothing face mask 250 ml" at bounding box center [1188, 357] width 714 height 17
checkbox input "true"
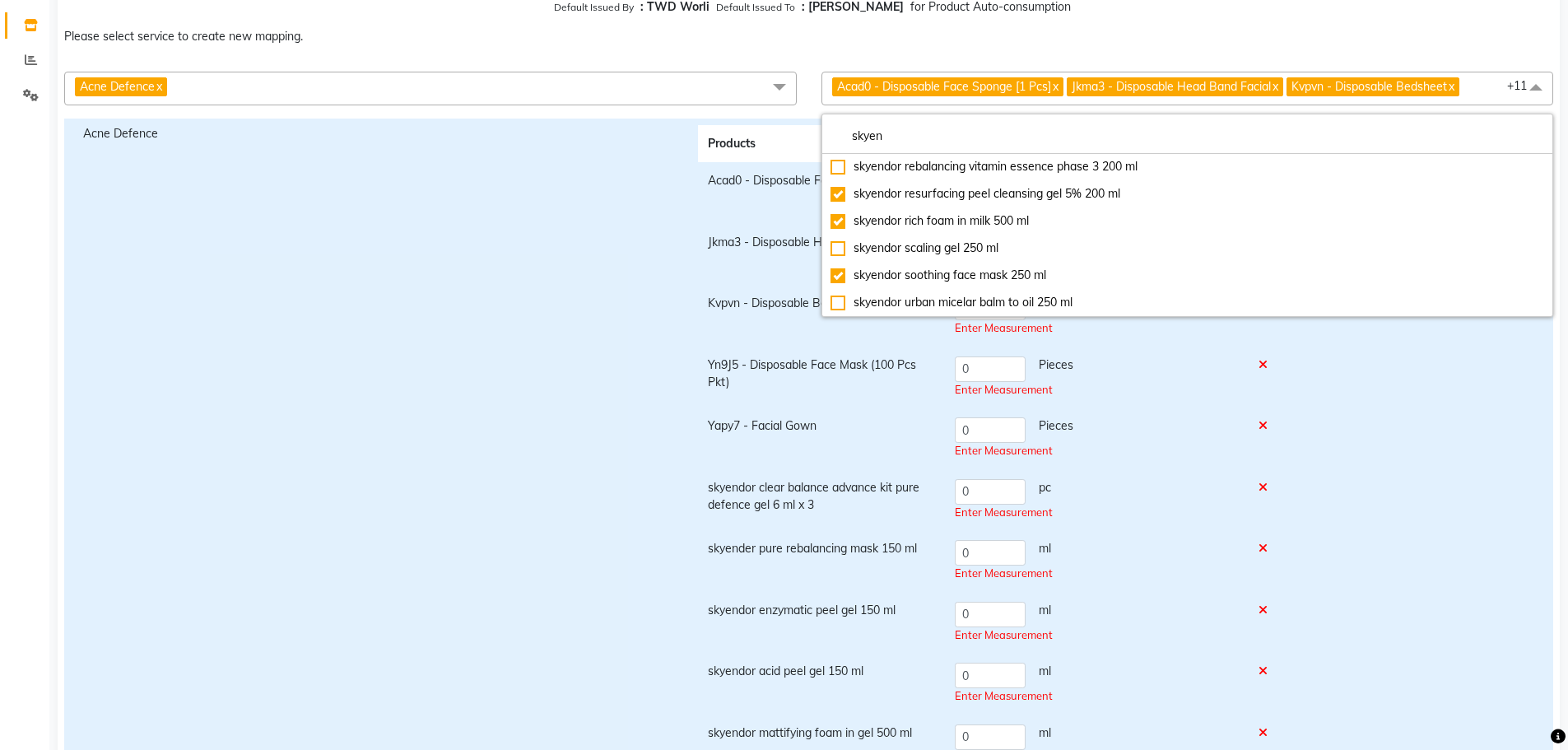
click at [1117, 448] on div "Enter Measurement" at bounding box center [1096, 451] width 284 height 16
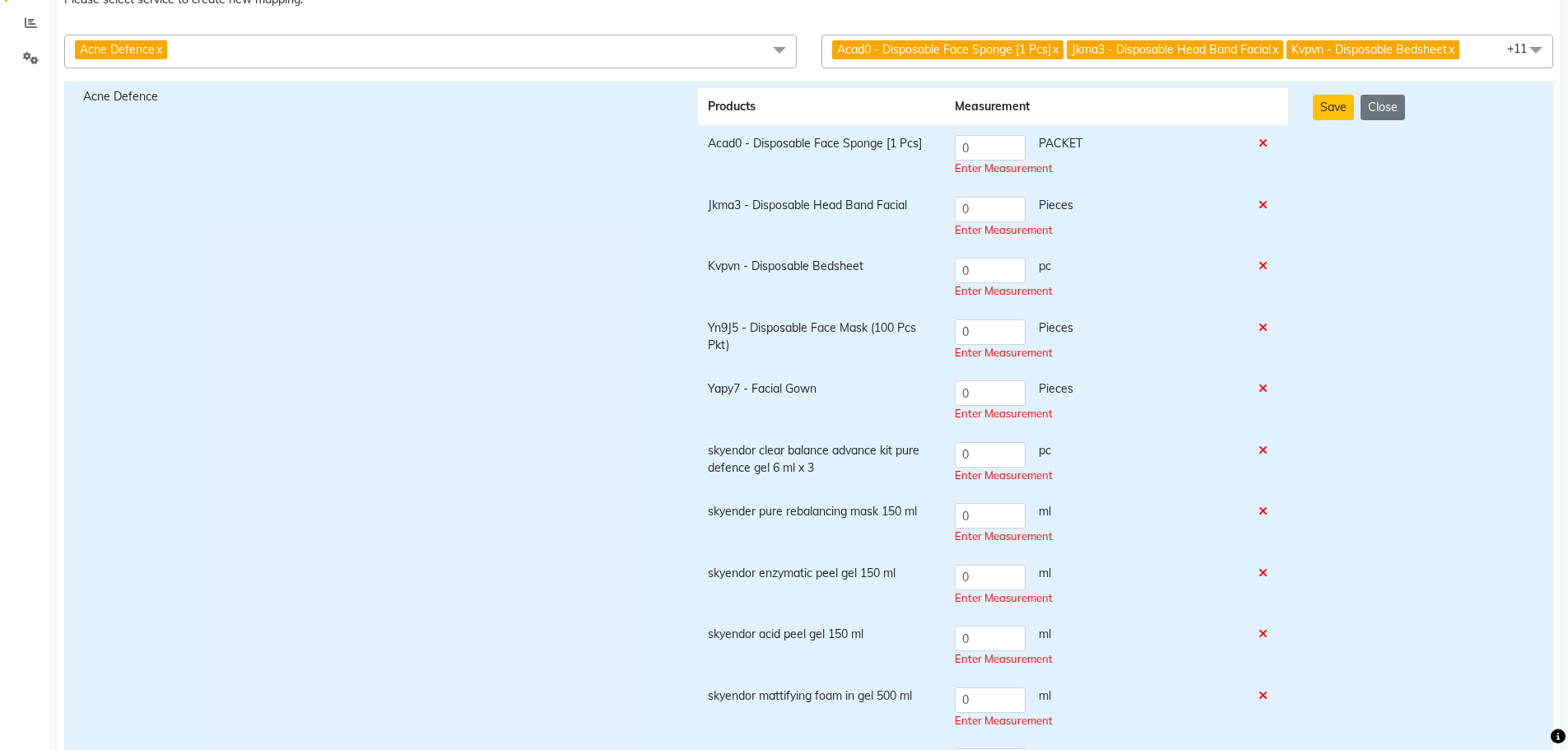
scroll to position [247, 0]
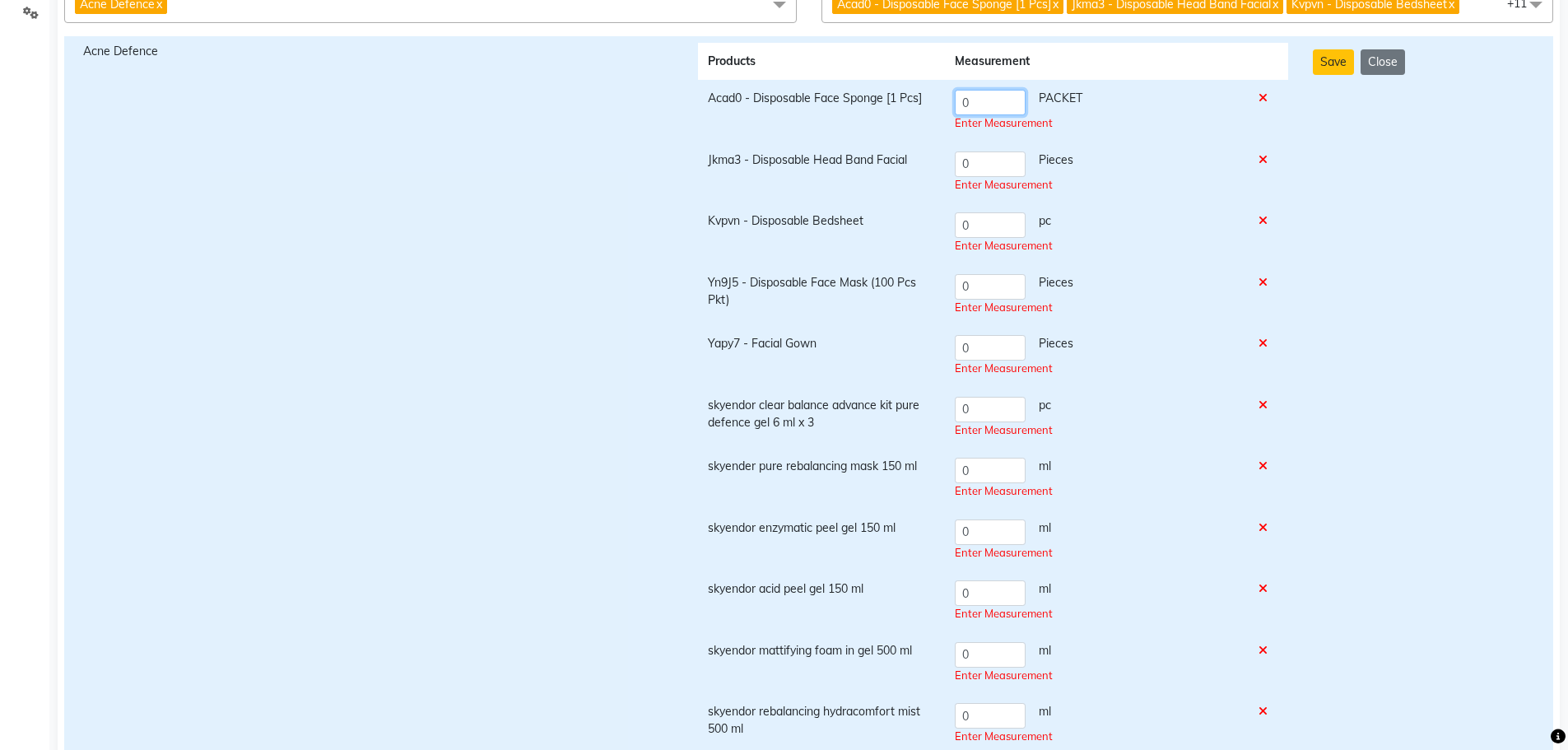
drag, startPoint x: 982, startPoint y: 104, endPoint x: 949, endPoint y: 91, distance: 35.5
click at [949, 91] on td "0 PACKET Enter Measurement" at bounding box center [1097, 111] width 304 height 62
type input "1"
drag, startPoint x: 990, startPoint y: 158, endPoint x: 940, endPoint y: 159, distance: 50.0
click at [940, 159] on tr "Jkma3 - Disposable Head Band Facial 0 Pieces Enter Measurement" at bounding box center [993, 173] width 590 height 62
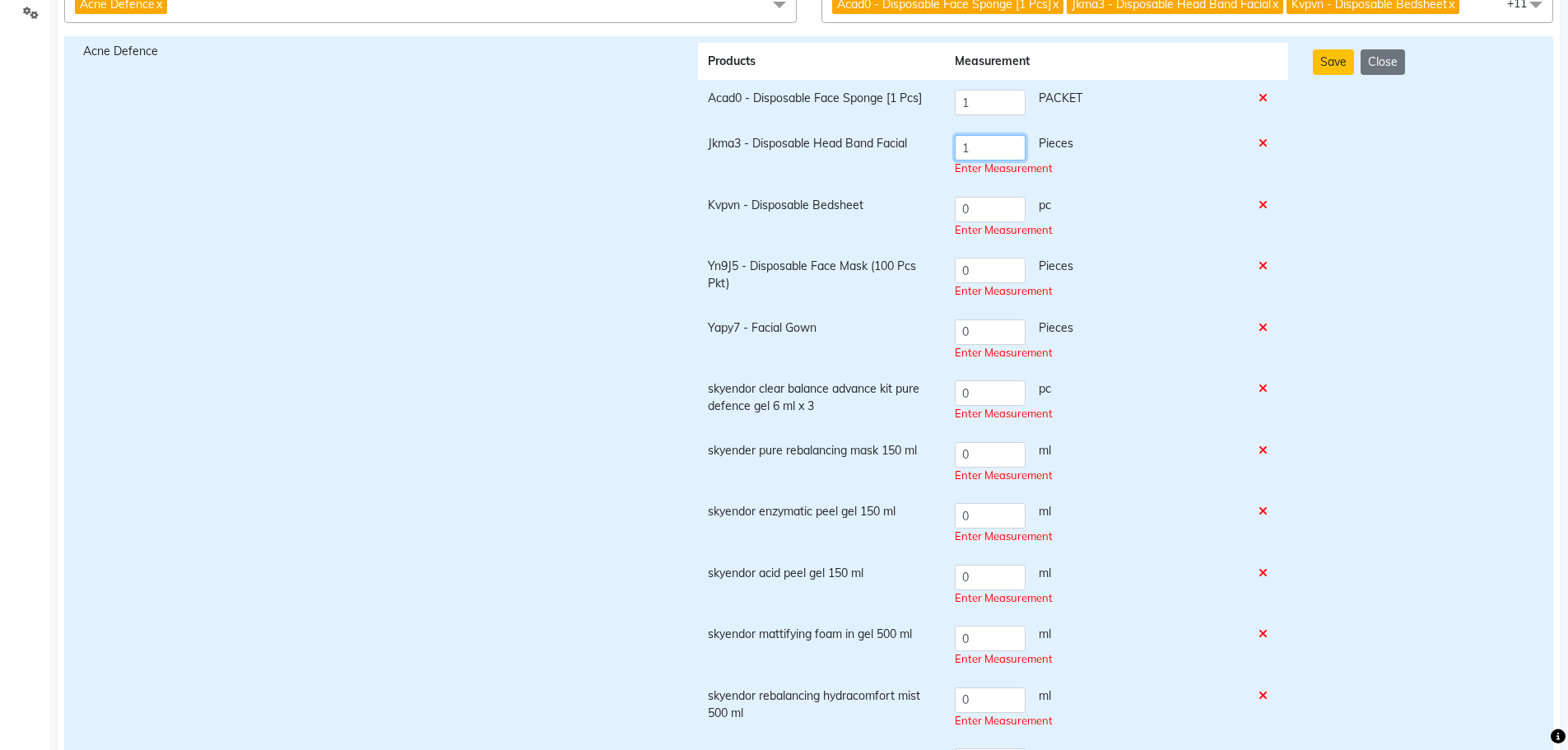
type input "1"
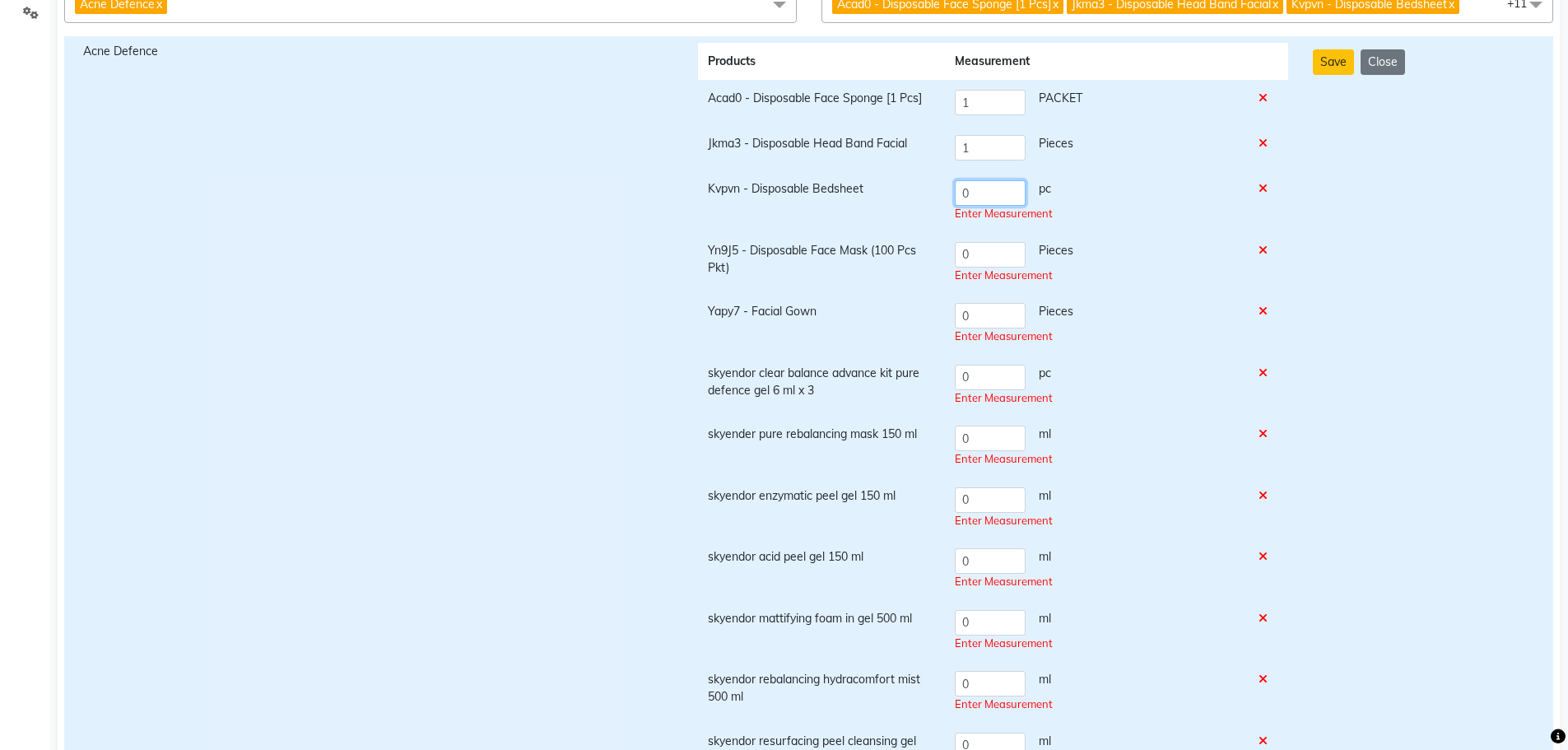
drag, startPoint x: 979, startPoint y: 214, endPoint x: 909, endPoint y: 214, distance: 70.0
click at [912, 214] on tr "Kvpvn - Disposable Bedsheet 0 pc Enter Measurement" at bounding box center [993, 201] width 590 height 62
type input "1"
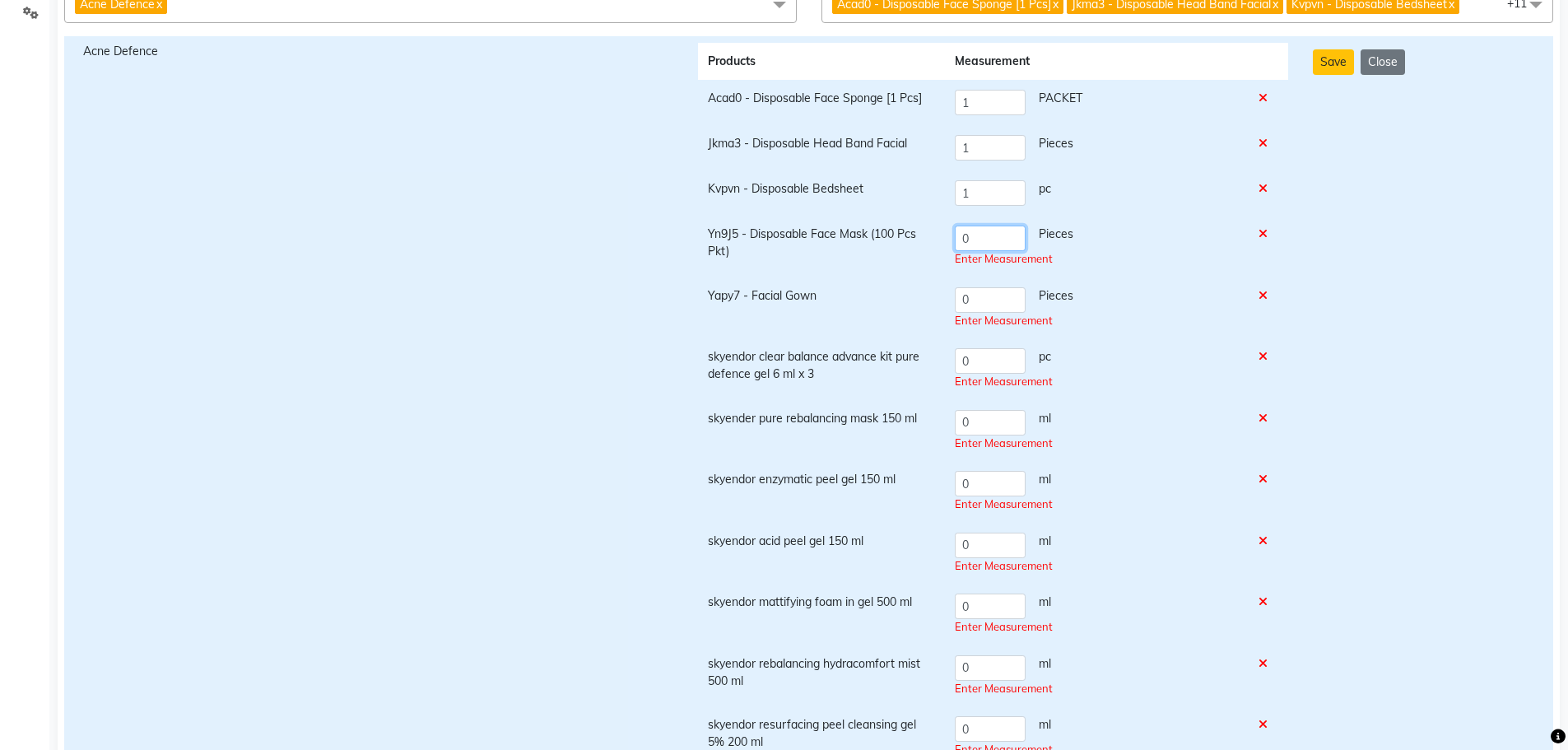
drag, startPoint x: 988, startPoint y: 256, endPoint x: 931, endPoint y: 255, distance: 57.0
click at [931, 255] on tr "Yn9J5 - Disposable Face Mask (100 Pcs Pkt) 0 Pieces Enter Measurement" at bounding box center [993, 246] width 590 height 62
type input "1"
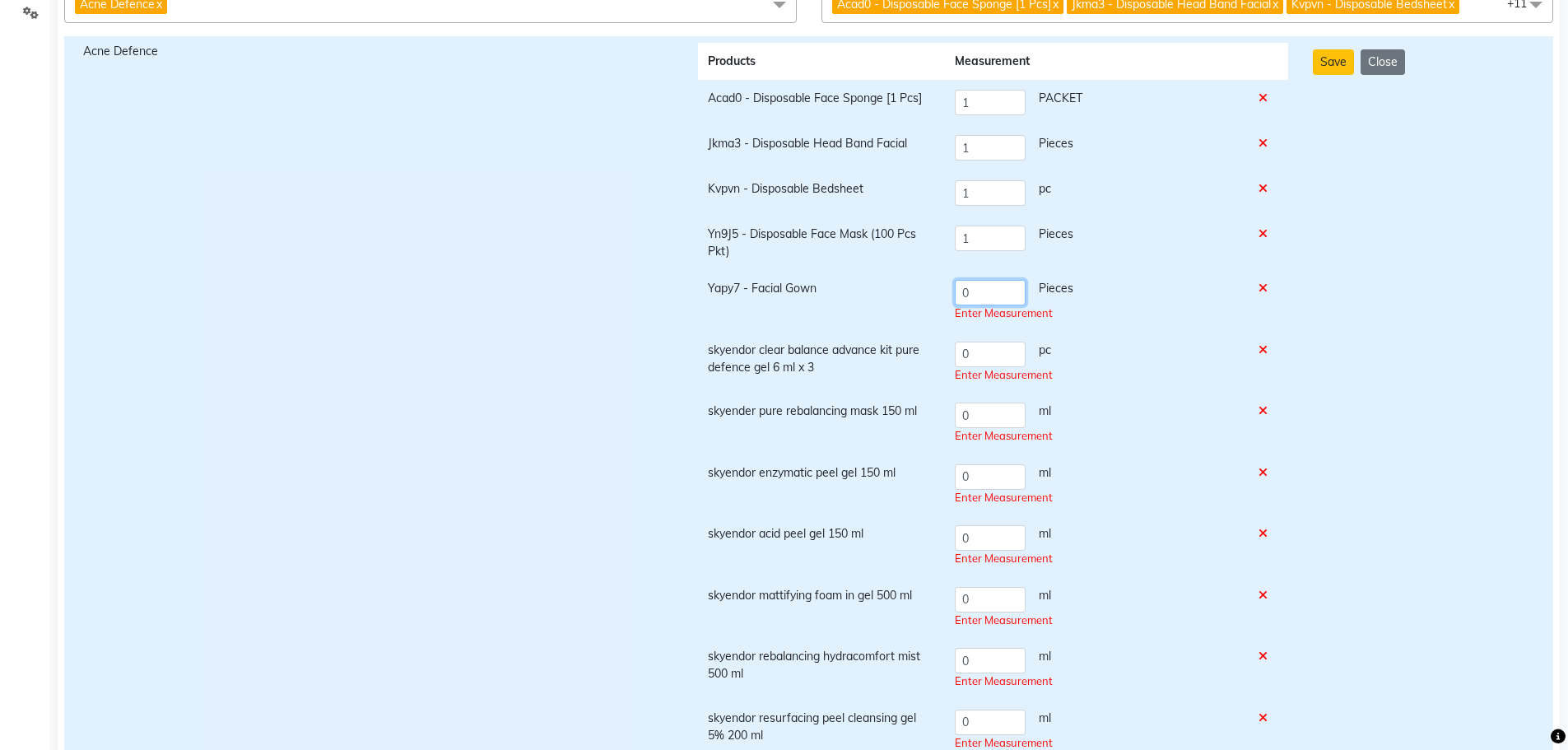
click at [929, 288] on tr "Yapy7 - Facial Gown 0 Pieces Enter Measurement" at bounding box center [993, 301] width 590 height 62
type input "1"
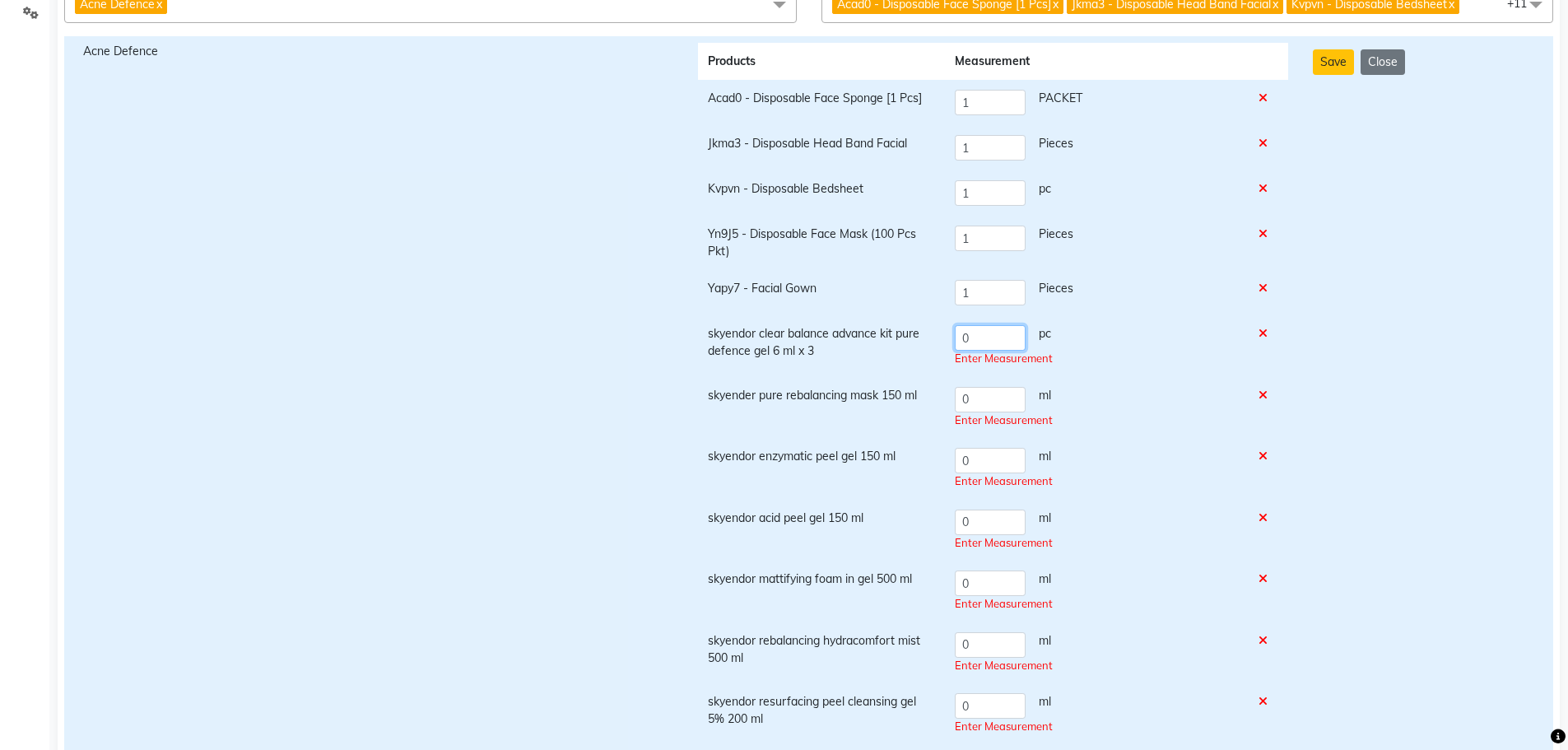
drag, startPoint x: 990, startPoint y: 346, endPoint x: 945, endPoint y: 345, distance: 45.0
click at [945, 345] on td "0 pc Enter Measurement" at bounding box center [1097, 346] width 304 height 62
type input "0.5"
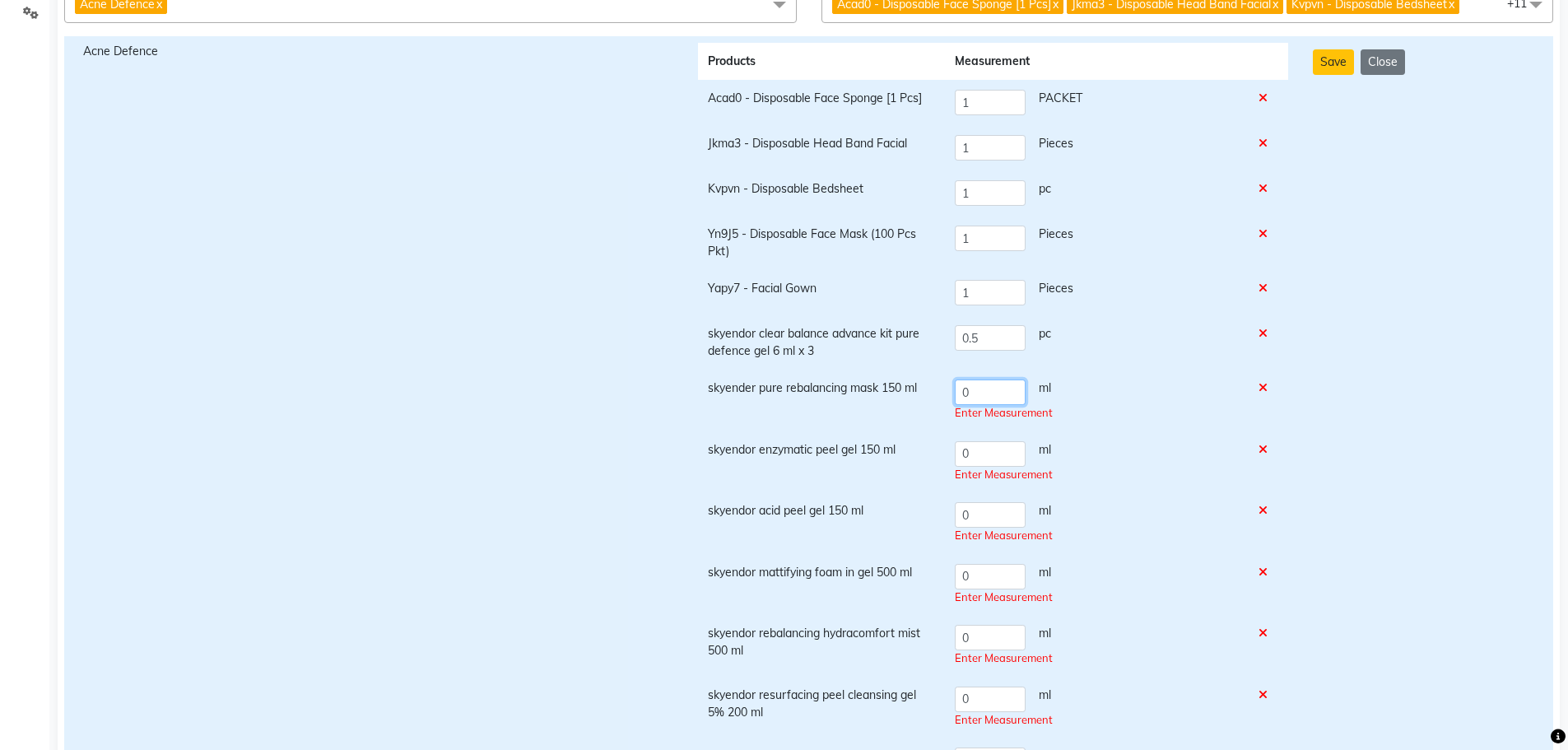
drag, startPoint x: 990, startPoint y: 405, endPoint x: 944, endPoint y: 405, distance: 46.0
click at [944, 405] on tr "skyender pure rebalancing mask 150 ml 0 ml Enter Measurement" at bounding box center [993, 401] width 590 height 62
type input "2"
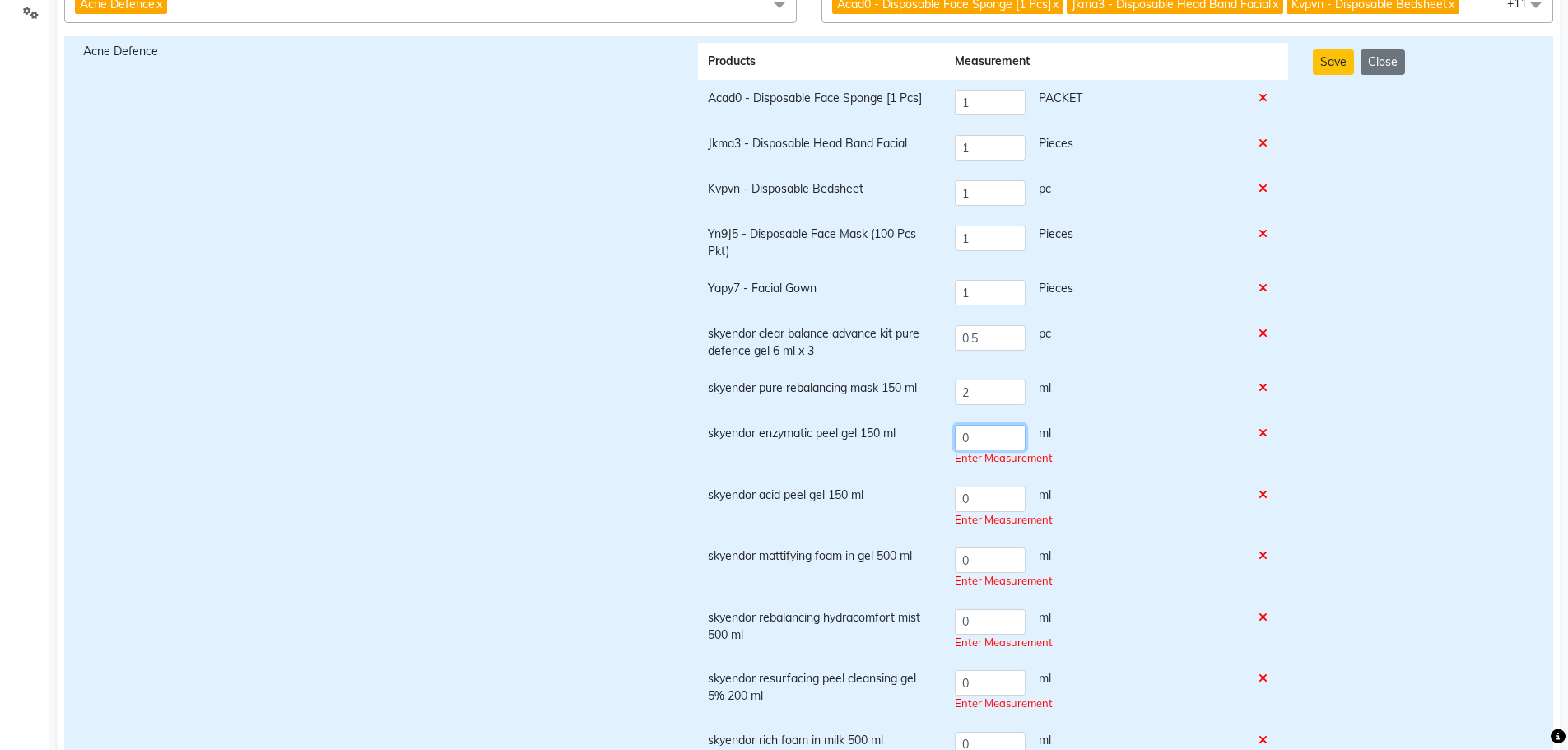
drag, startPoint x: 957, startPoint y: 450, endPoint x: 926, endPoint y: 456, distance: 31.6
click at [926, 456] on tr "skyendor enzymatic peel gel 150 ml 0 ml Enter Measurement" at bounding box center [993, 445] width 590 height 62
type input "2"
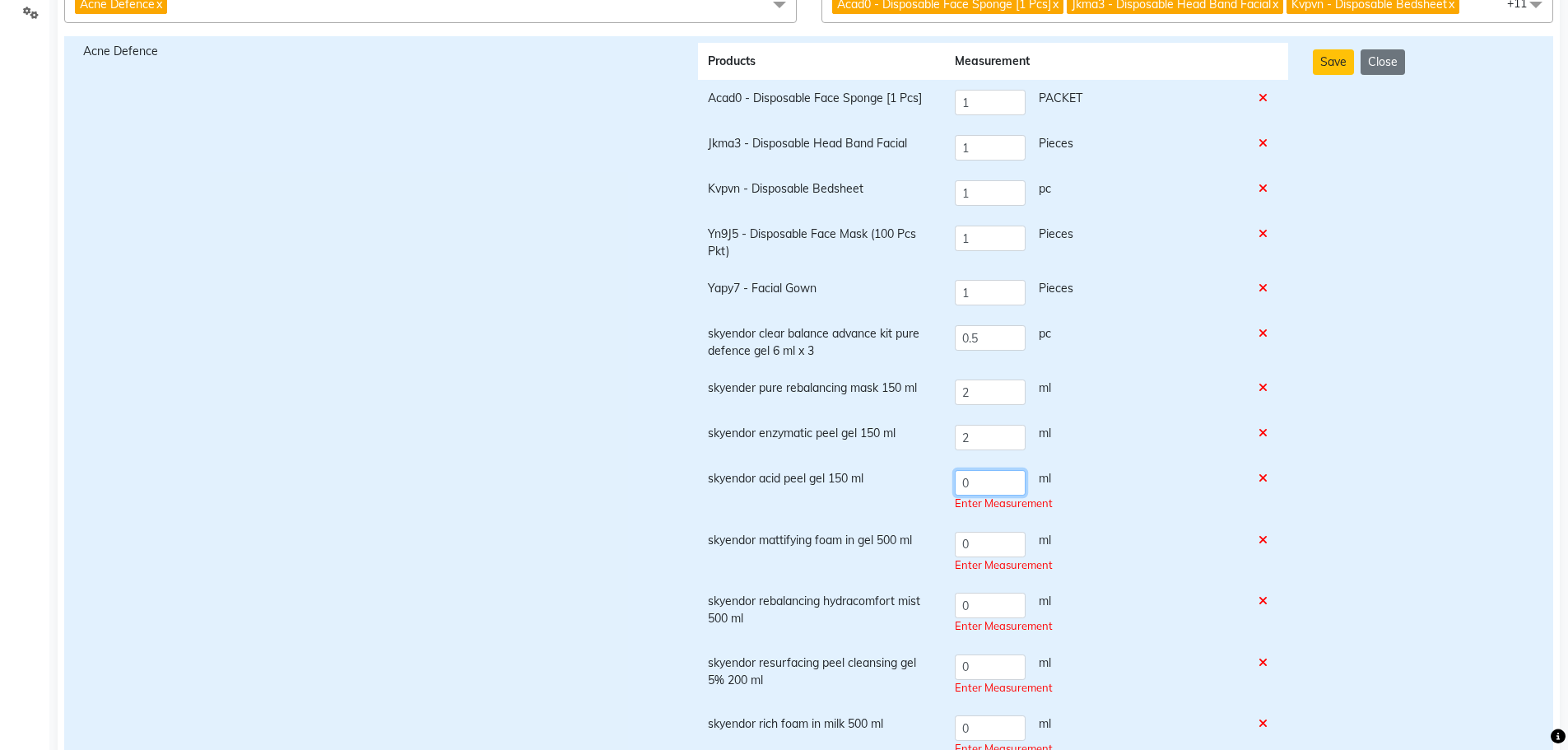
click at [946, 496] on td "0 ml Enter Measurement" at bounding box center [1097, 491] width 304 height 62
type input "2"
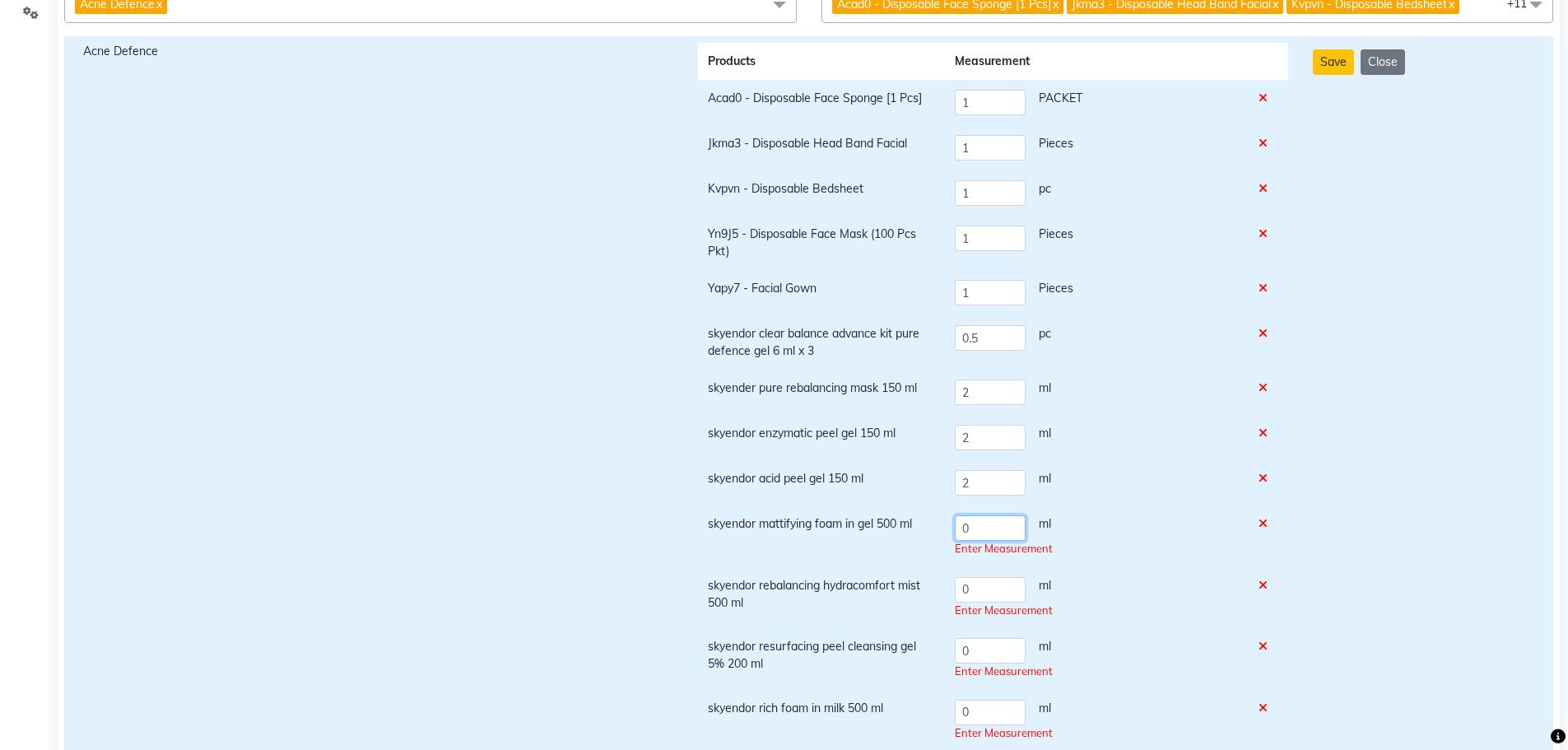
drag, startPoint x: 976, startPoint y: 538, endPoint x: 949, endPoint y: 540, distance: 27.1
click at [949, 540] on td "0 ml Enter Measurement" at bounding box center [1097, 536] width 304 height 62
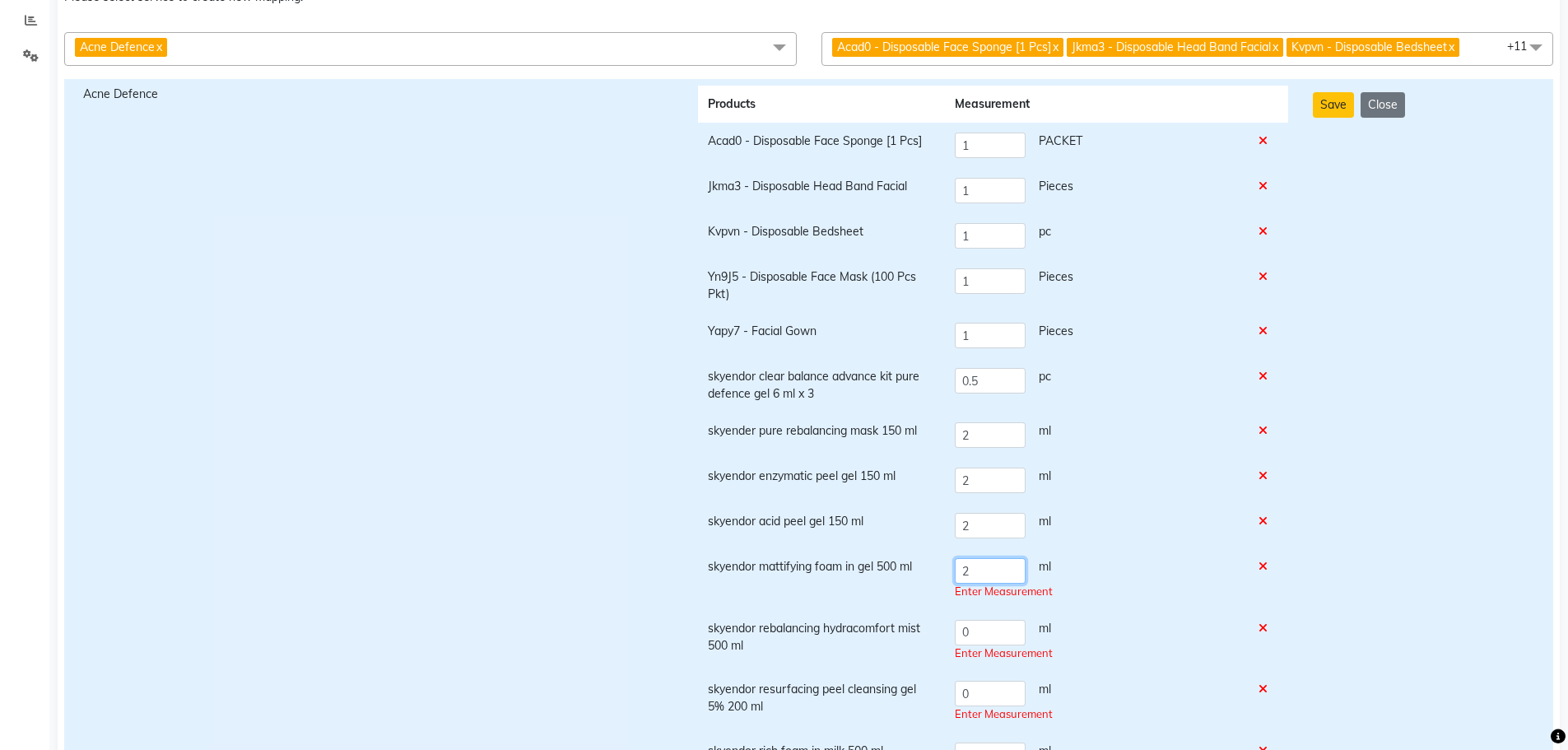
scroll to position [165, 0]
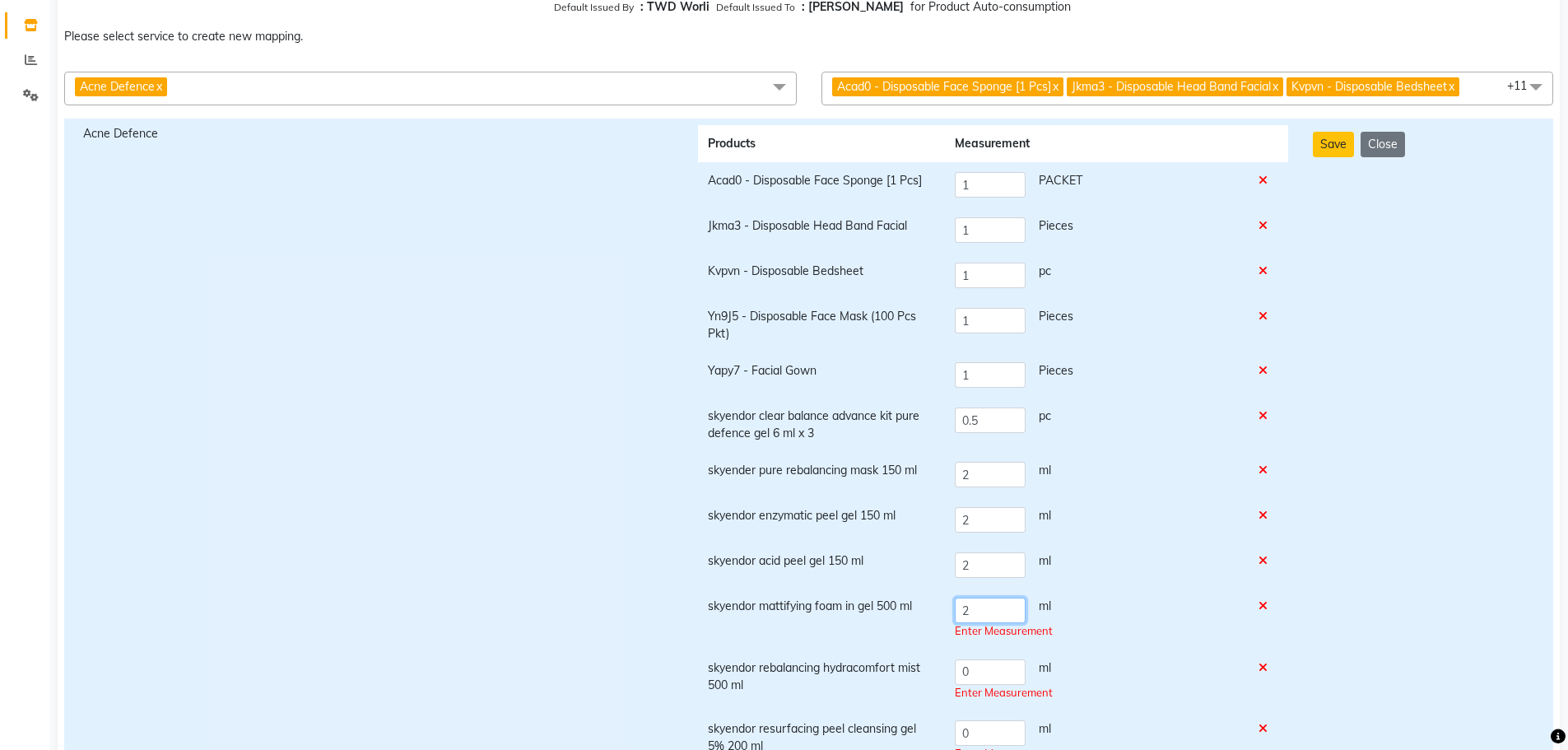
type input "2"
click at [1487, 82] on span "Acad0 - Disposable Face Sponge [1 Pcs] x Jkma3 - Disposable Head Band Facial x …" at bounding box center [1188, 88] width 733 height 34
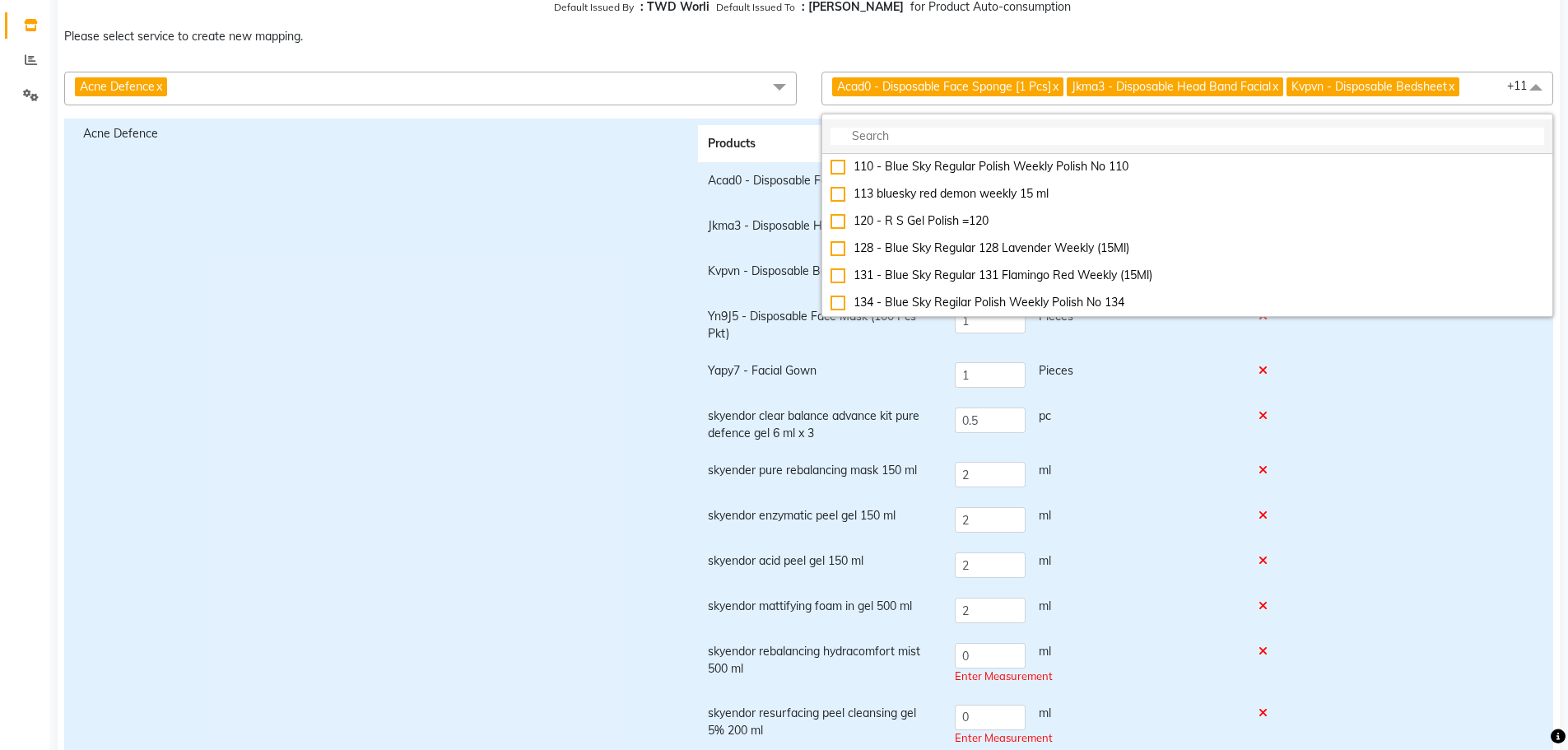
click at [1031, 136] on input "multiselect-search" at bounding box center [1188, 135] width 714 height 17
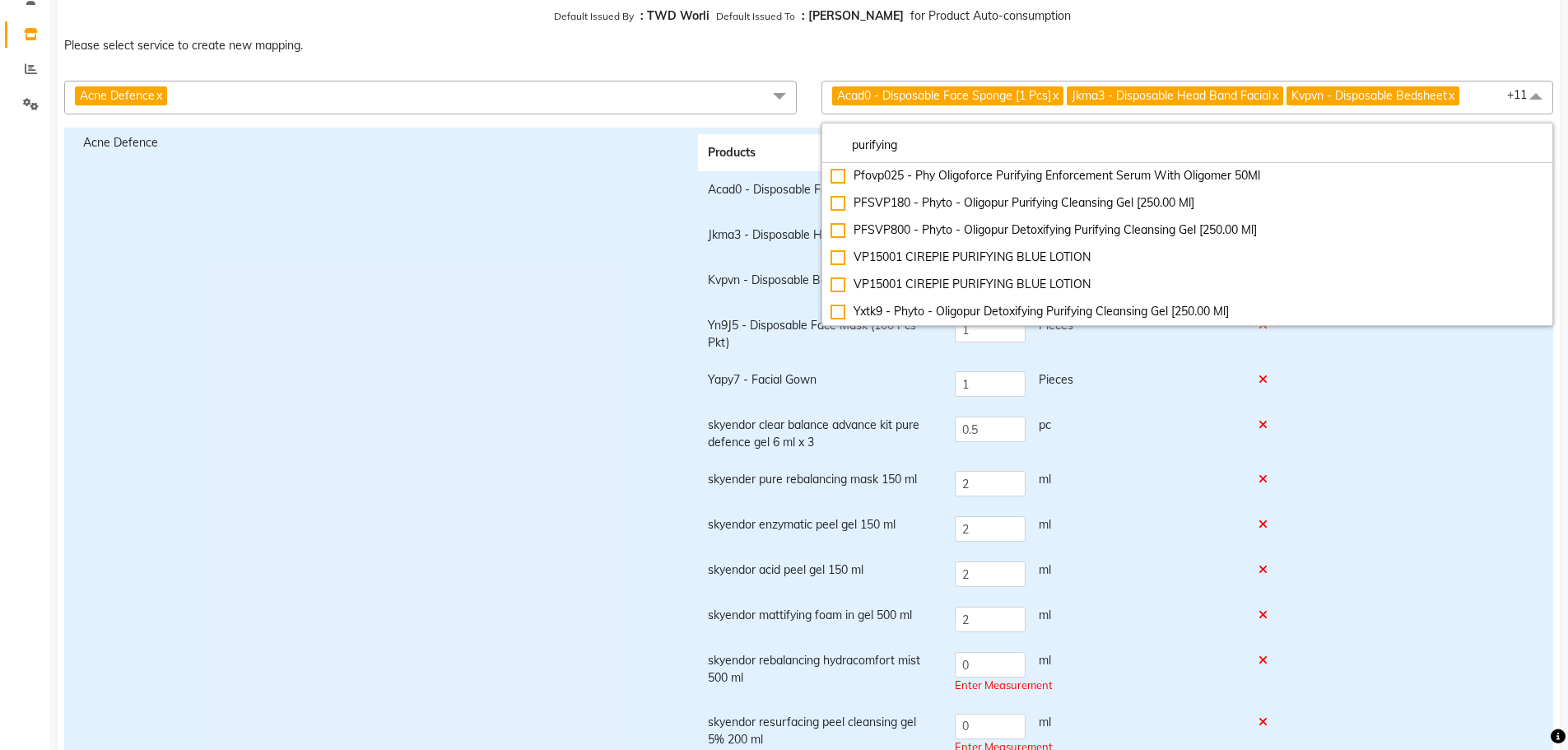
scroll to position [0, 0]
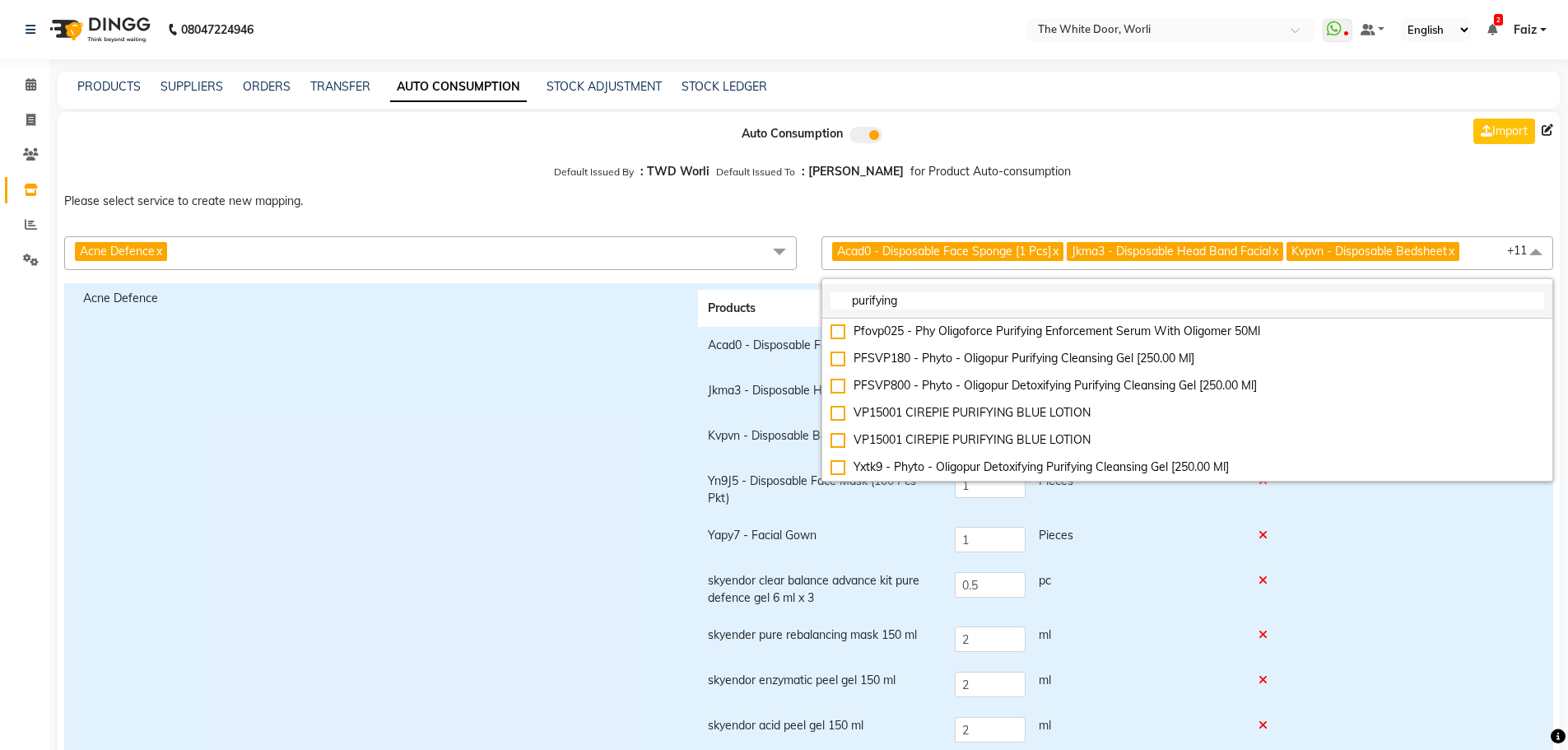
click at [953, 291] on li "purifying" at bounding box center [1188, 301] width 731 height 35
click at [953, 299] on input "purifying" at bounding box center [1188, 300] width 714 height 17
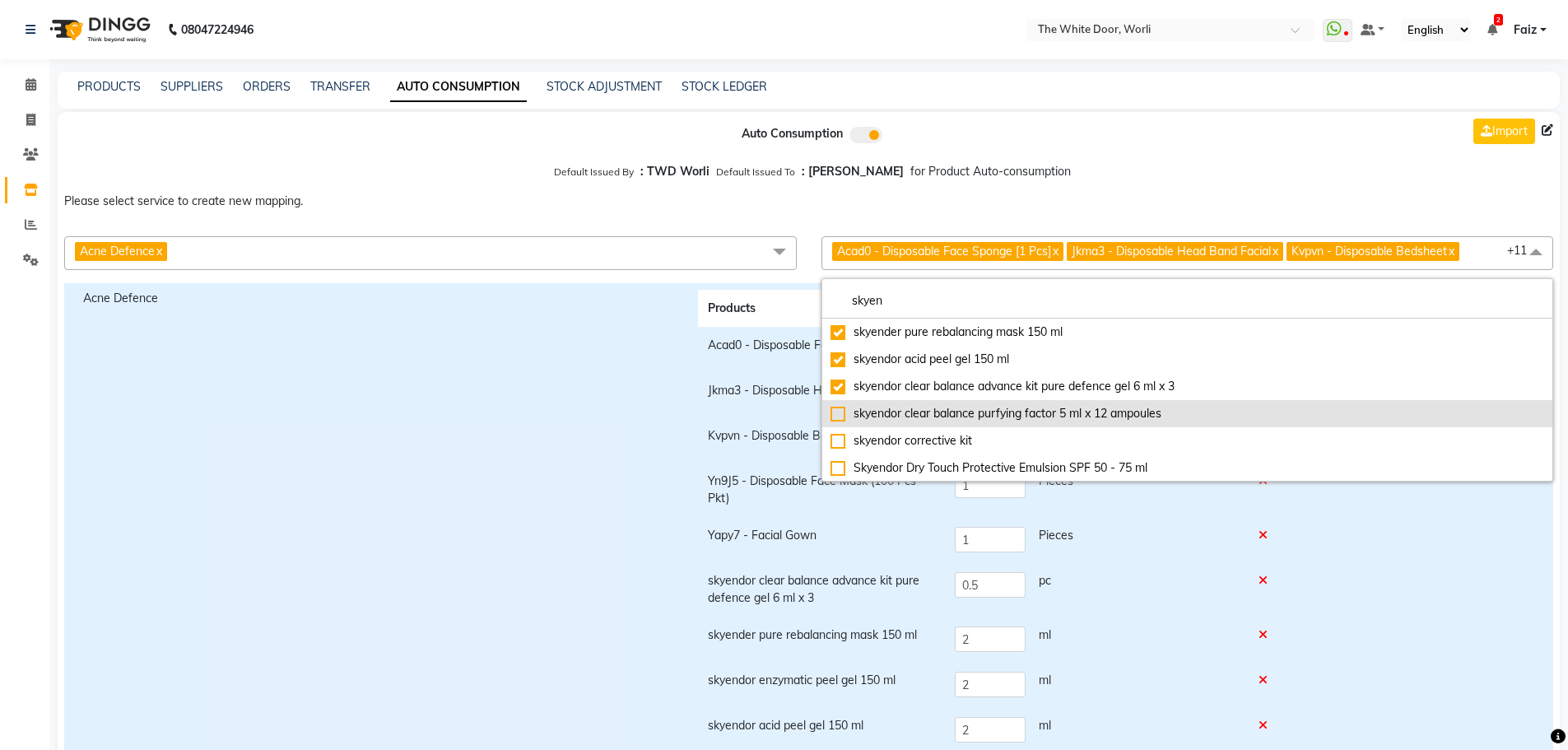
type input "skyen"
click at [931, 407] on div "skyendor clear balance purfying factor 5 ml x 12 ampoules" at bounding box center [1188, 414] width 714 height 17
checkbox input "true"
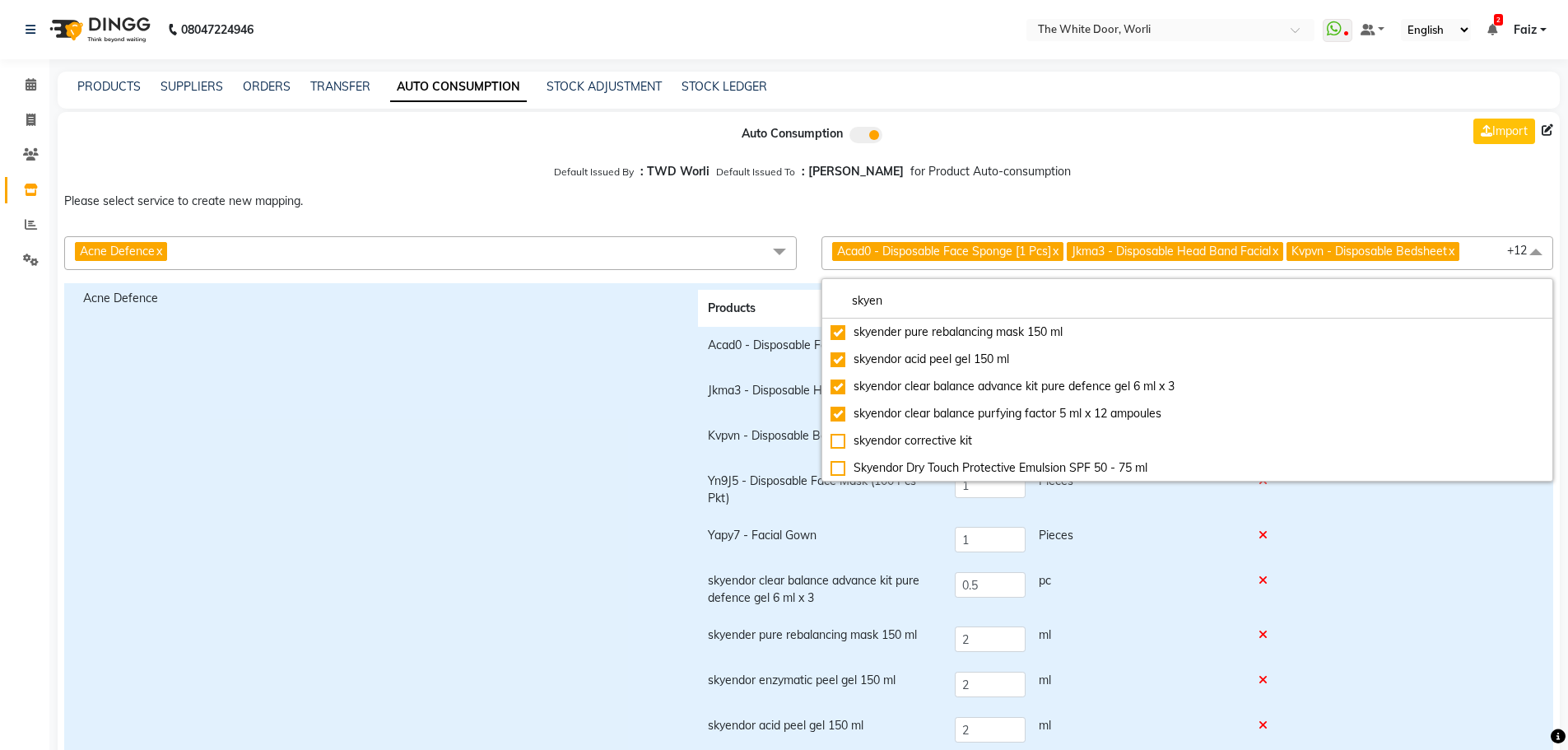
click at [1403, 600] on div "Save Close" at bounding box center [1423, 704] width 246 height 828
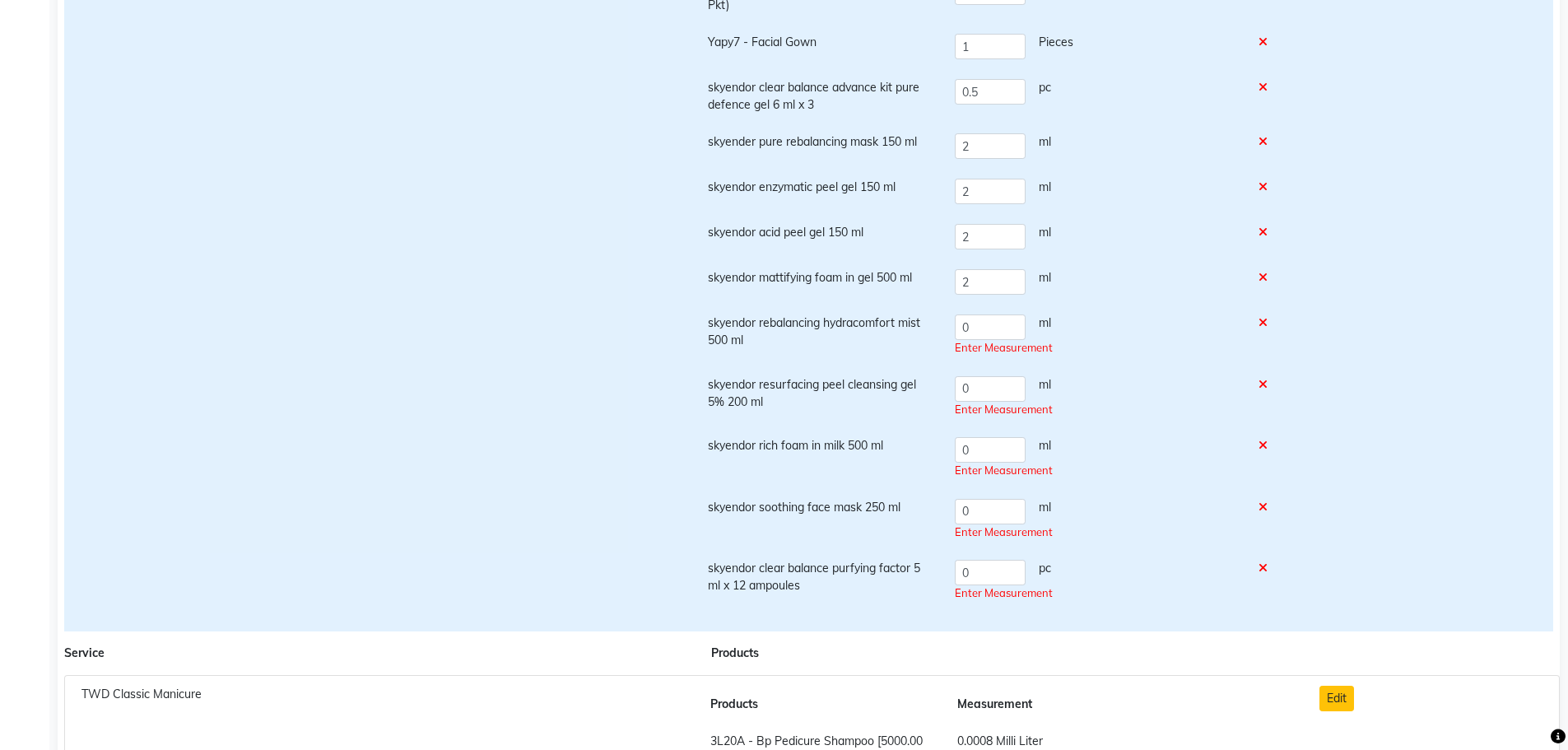
scroll to position [494, 0]
drag, startPoint x: 990, startPoint y: 566, endPoint x: 941, endPoint y: 559, distance: 49.5
click at [941, 559] on tr "skyendor clear balance purfying factor 5 ml x 12 ampoules 0 pc Enter Measurement" at bounding box center [993, 580] width 590 height 62
click at [974, 567] on input "0" at bounding box center [990, 572] width 71 height 25
type input "0.5"
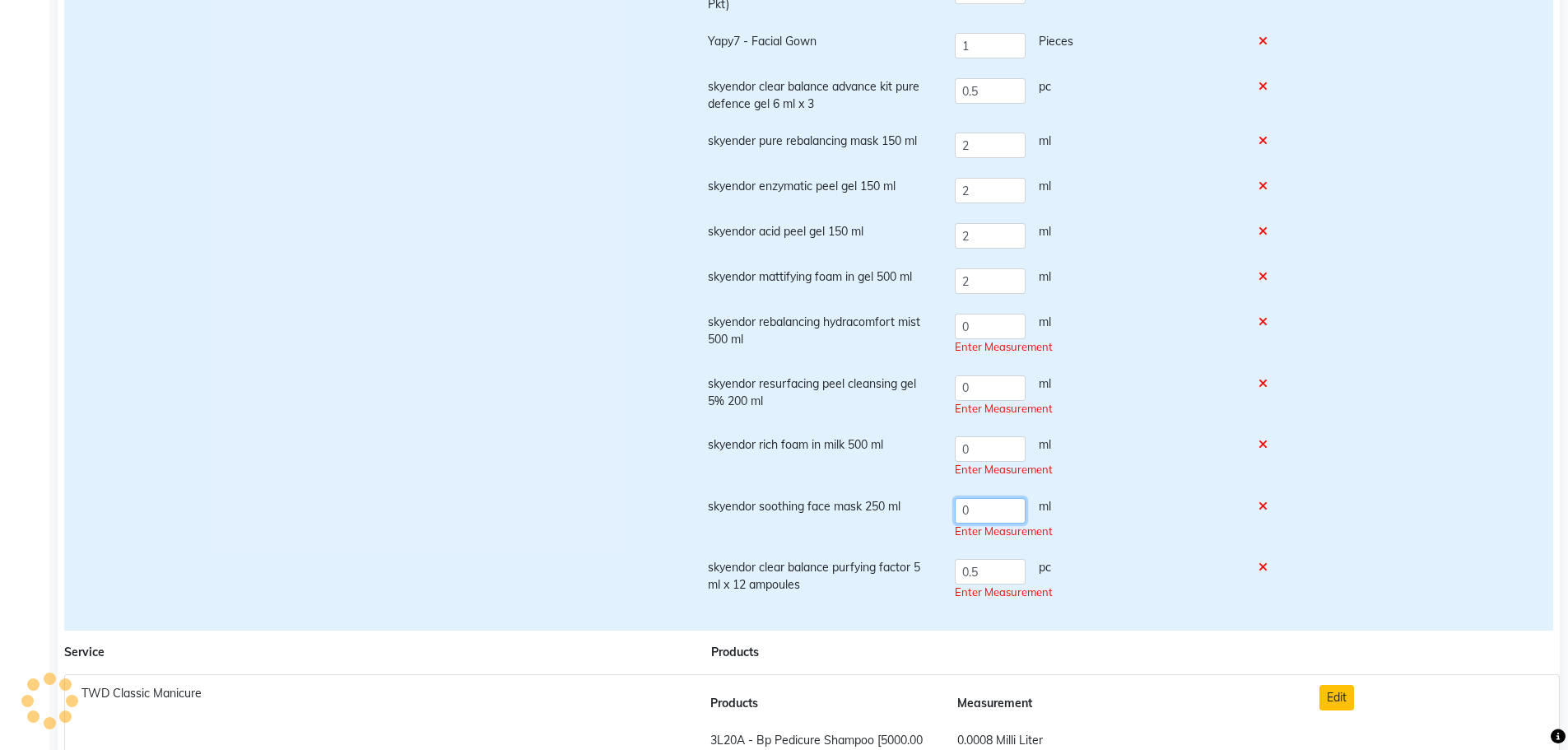
click at [971, 510] on input "0" at bounding box center [990, 511] width 71 height 25
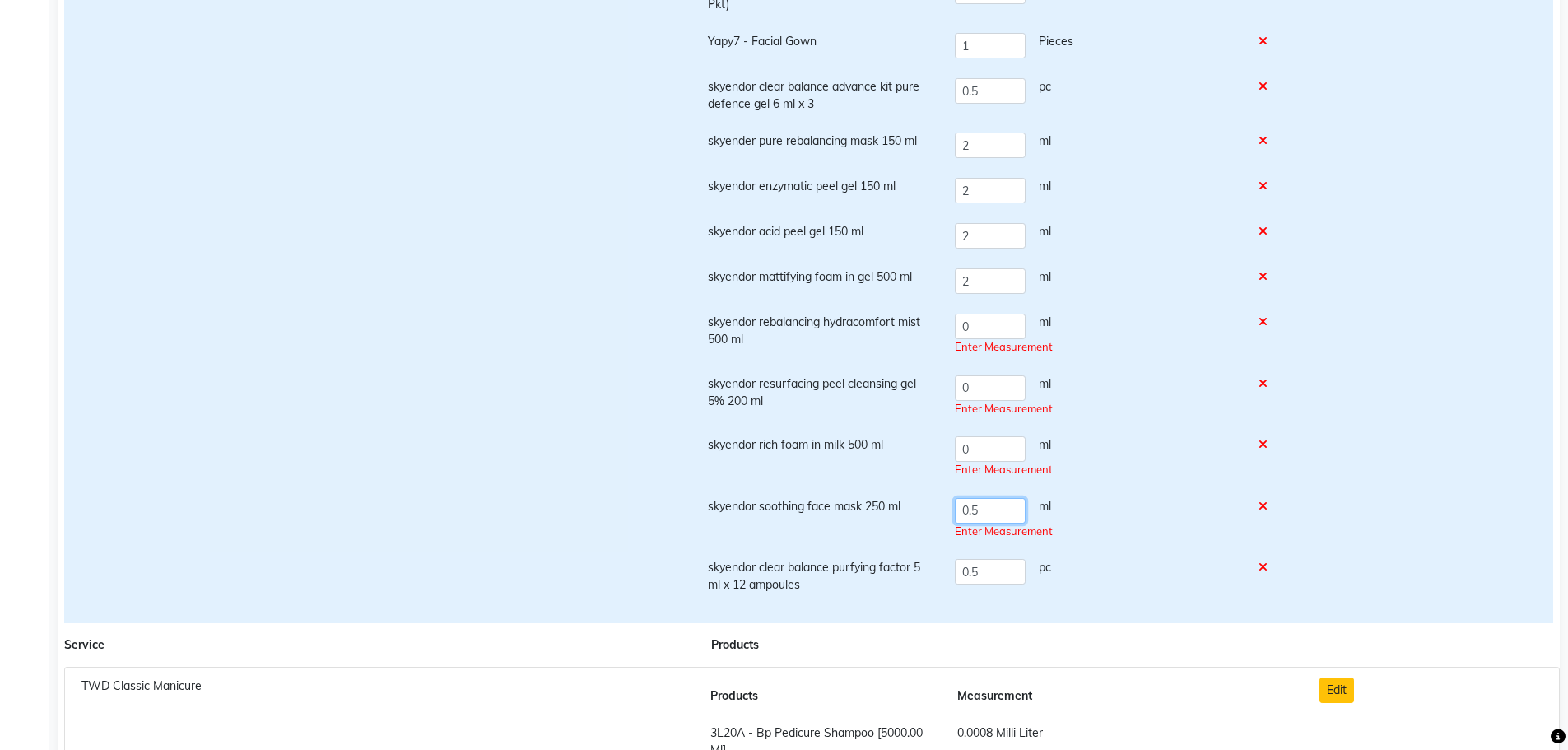
drag, startPoint x: 978, startPoint y: 513, endPoint x: 945, endPoint y: 511, distance: 33.1
click at [945, 511] on td "0.5 ml Enter Measurement" at bounding box center [1097, 519] width 304 height 62
type input "1"
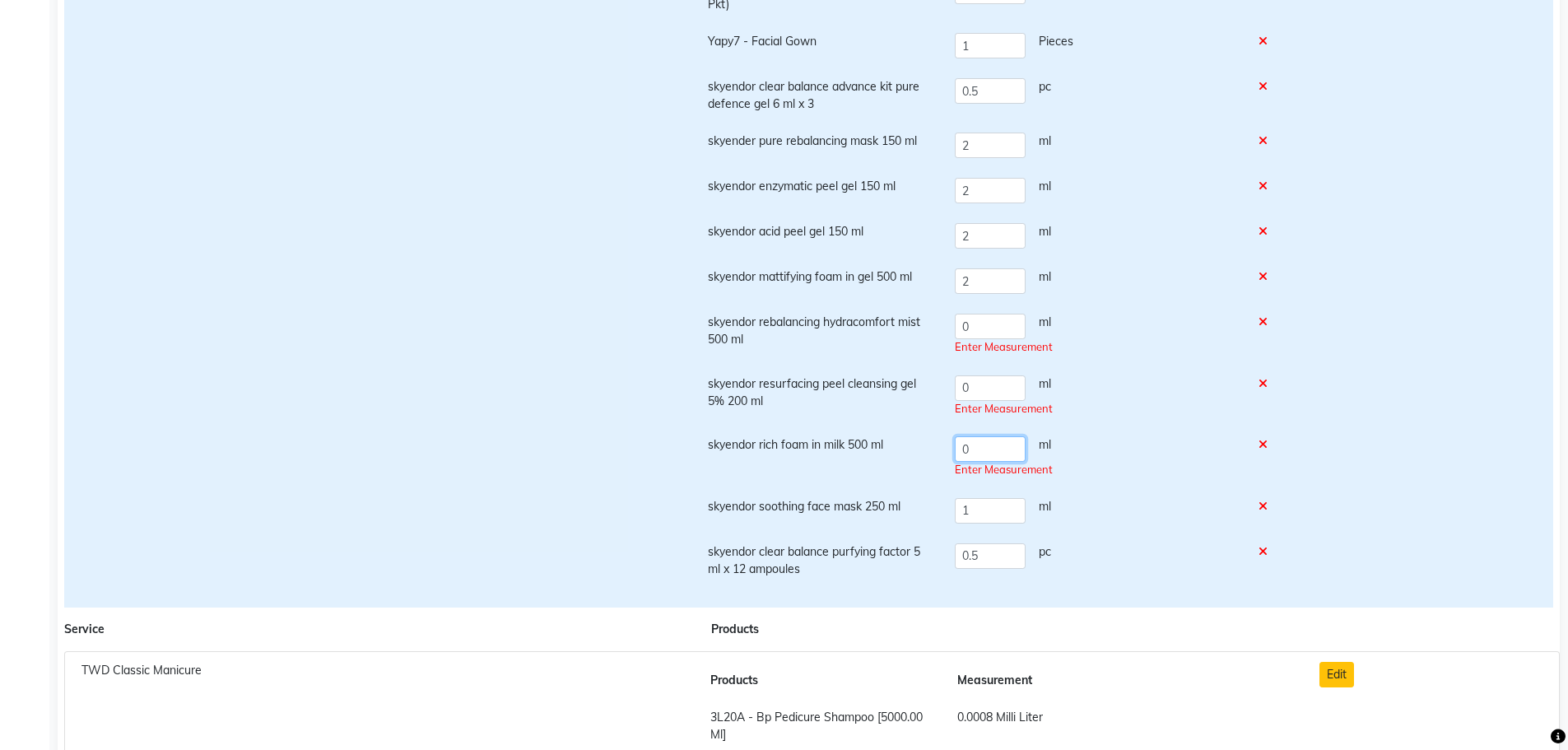
drag, startPoint x: 995, startPoint y: 445, endPoint x: 929, endPoint y: 433, distance: 67.1
click at [929, 433] on tr "skyendor rich foam in milk 500 ml 0 ml Enter Measurement" at bounding box center [993, 457] width 590 height 62
type input "1"
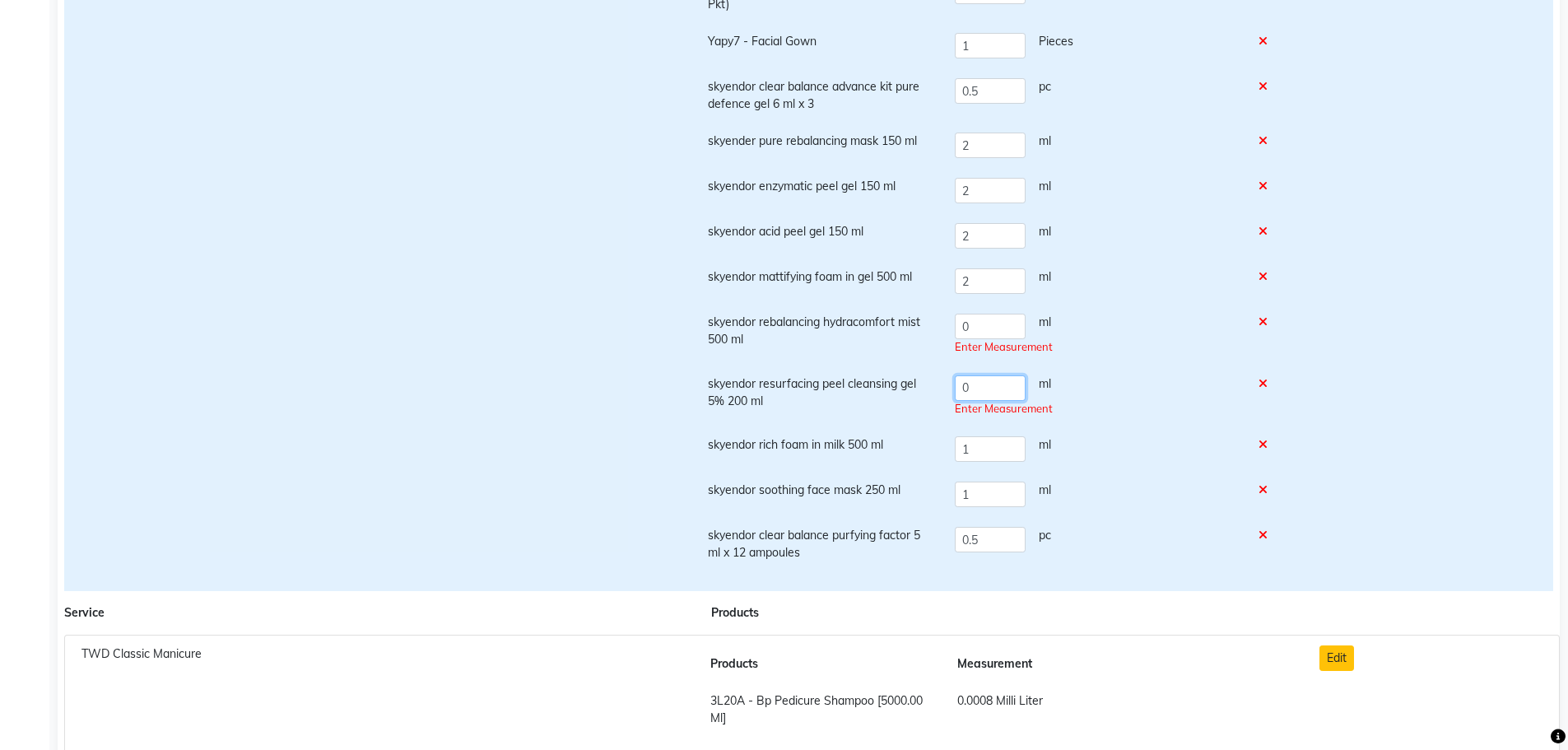
drag, startPoint x: 992, startPoint y: 394, endPoint x: 939, endPoint y: 375, distance: 56.3
click at [939, 375] on tr "skyendor resurfacing peel cleansing gel 5% 200 ml 0 ml Enter Measurement" at bounding box center [993, 396] width 590 height 62
type input "1"
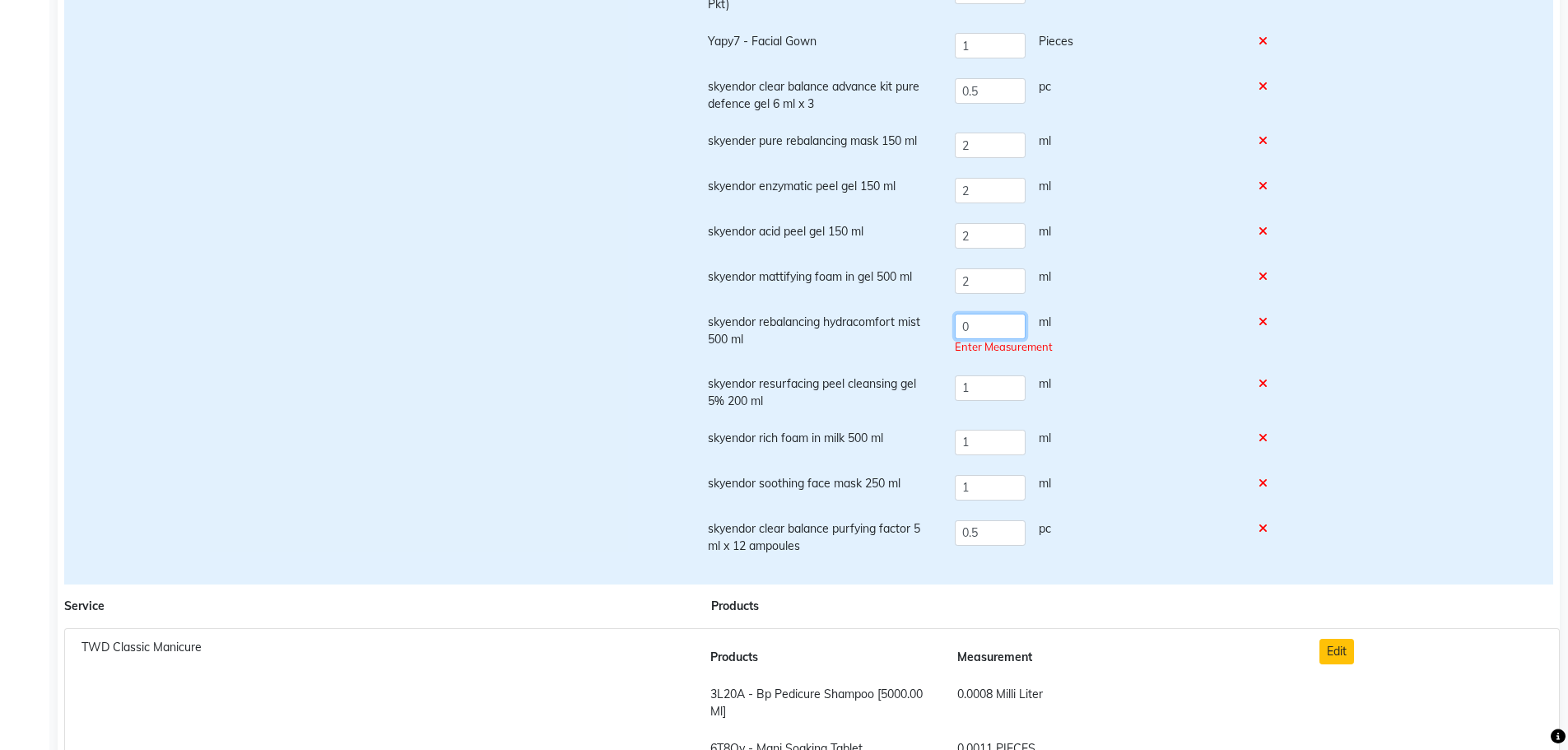
drag, startPoint x: 984, startPoint y: 329, endPoint x: 894, endPoint y: 315, distance: 91.1
click at [894, 315] on tr "skyendor rebalancing hydracomfort mist 500 ml 0 ml Enter Measurement" at bounding box center [993, 335] width 590 height 62
type input "1"
click at [1165, 408] on td "1 ml" at bounding box center [1097, 393] width 304 height 55
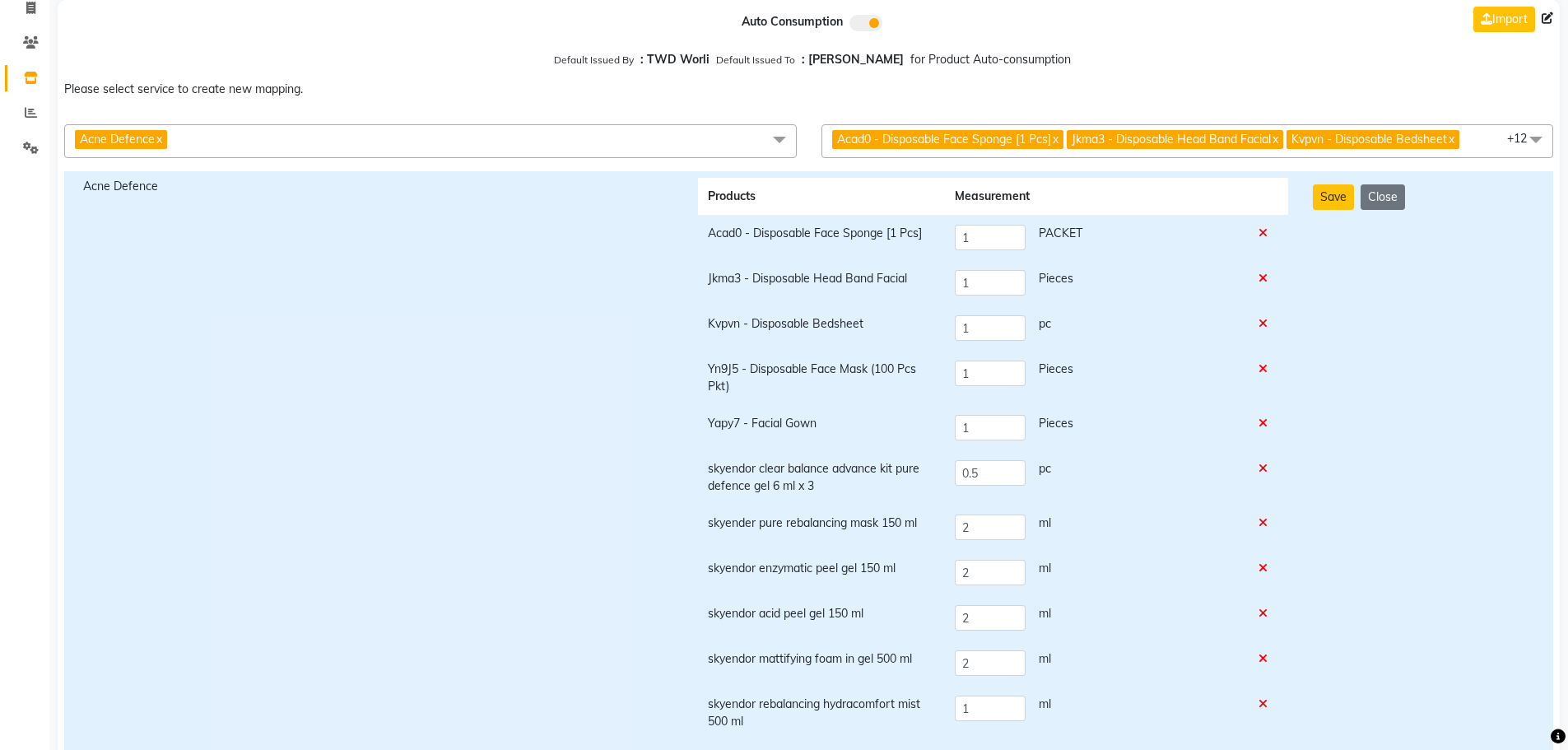
scroll to position [83, 0]
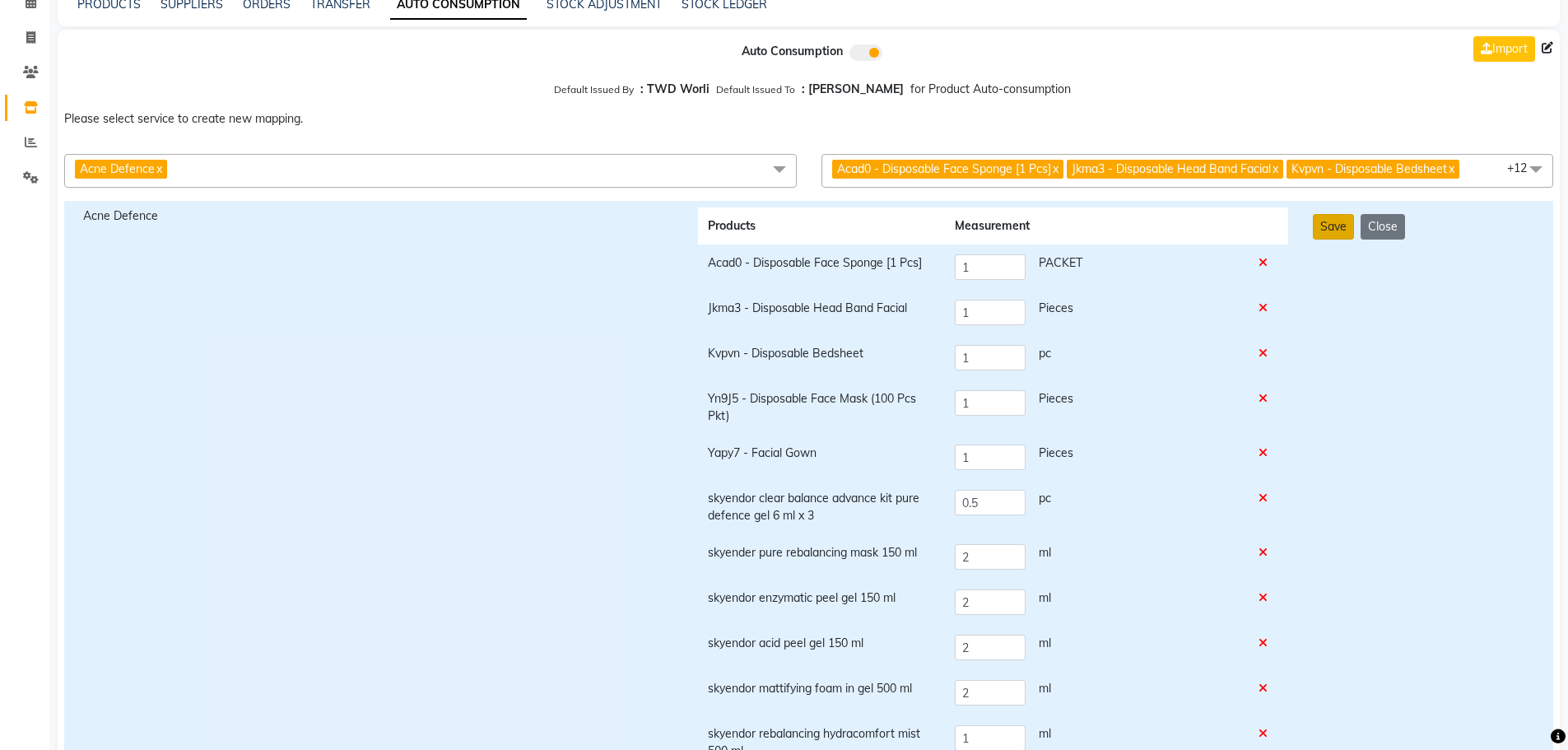
click at [1333, 233] on button "Save" at bounding box center [1333, 226] width 41 height 25
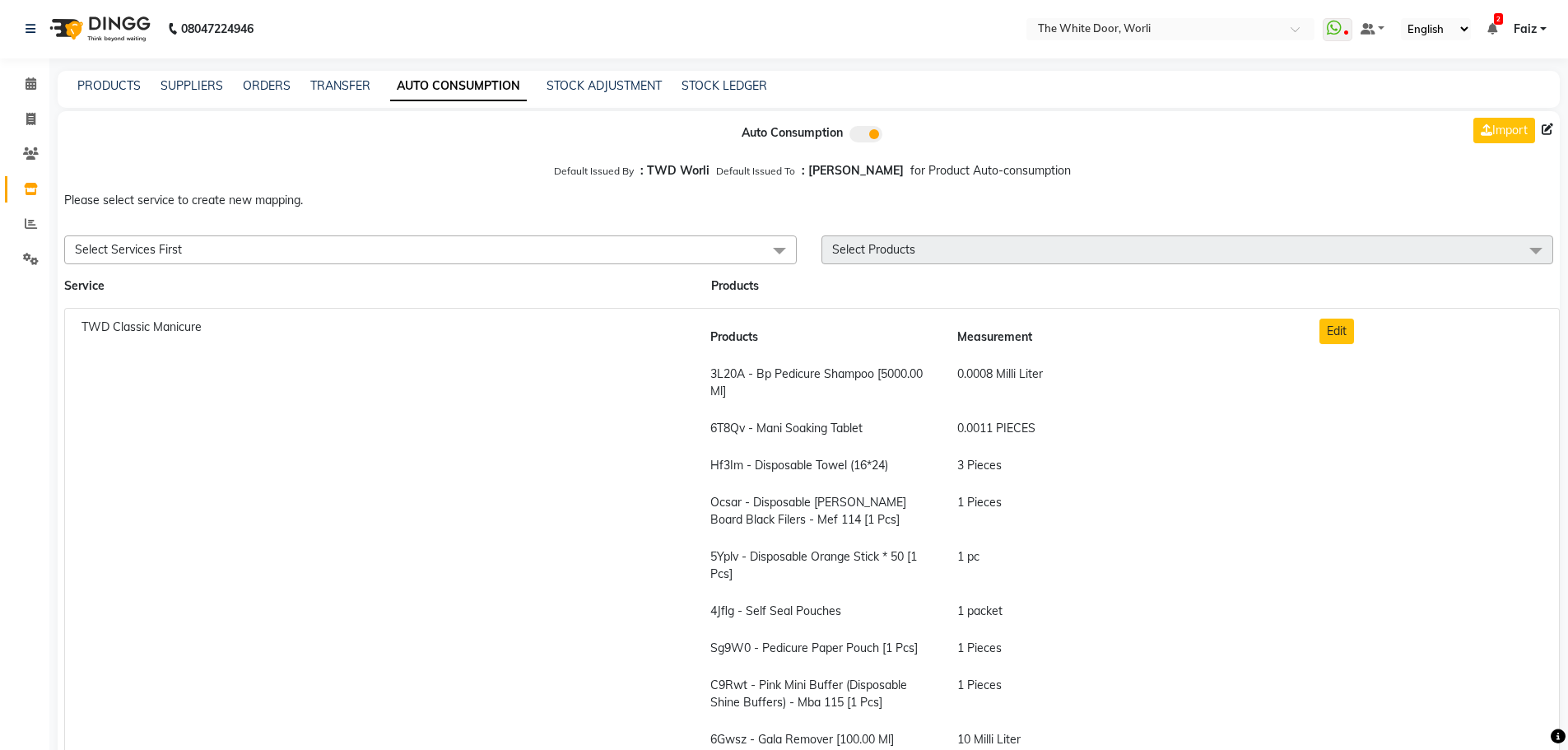
scroll to position [0, 0]
click at [22, 187] on span at bounding box center [31, 190] width 29 height 19
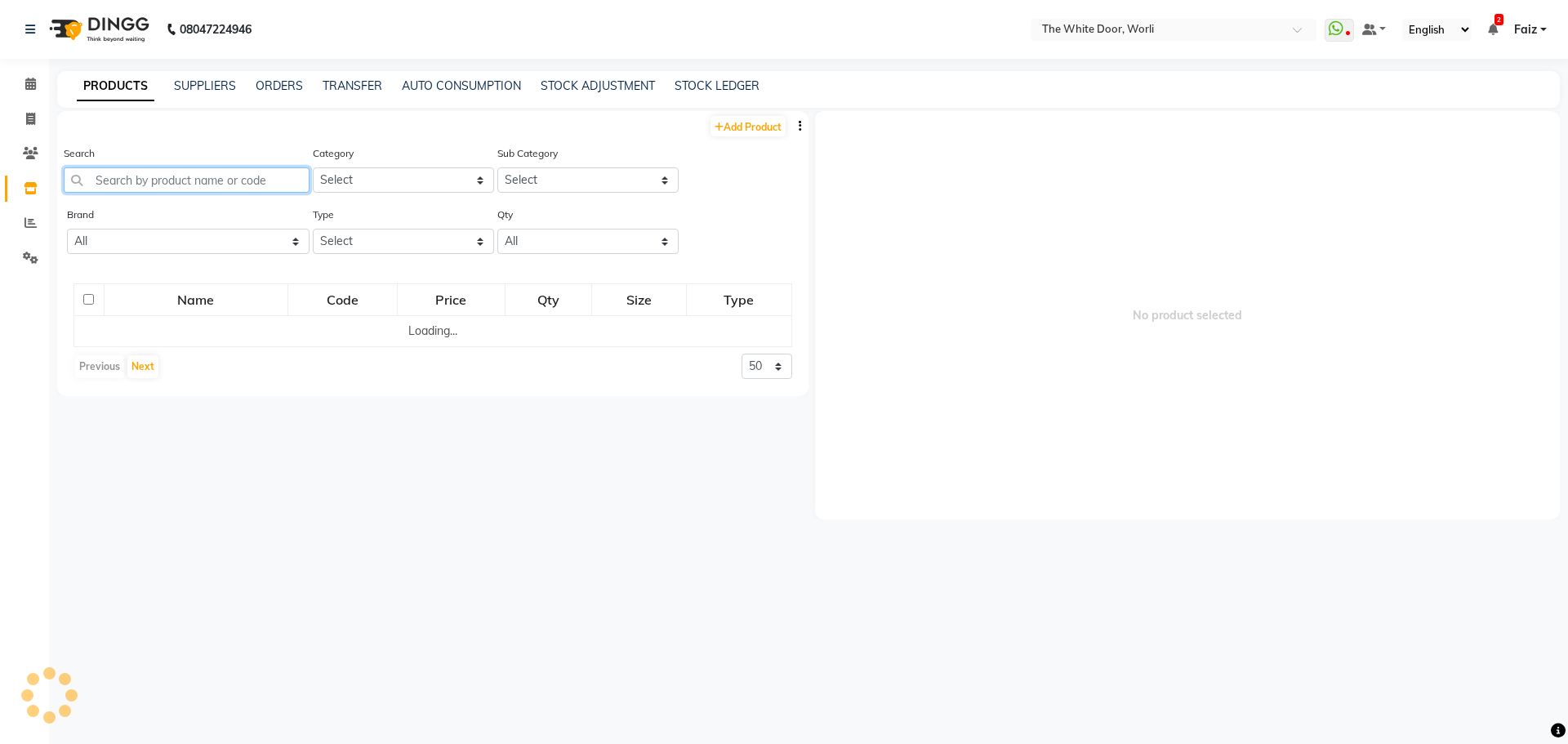
click at [132, 178] on input "text" at bounding box center [187, 180] width 246 height 25
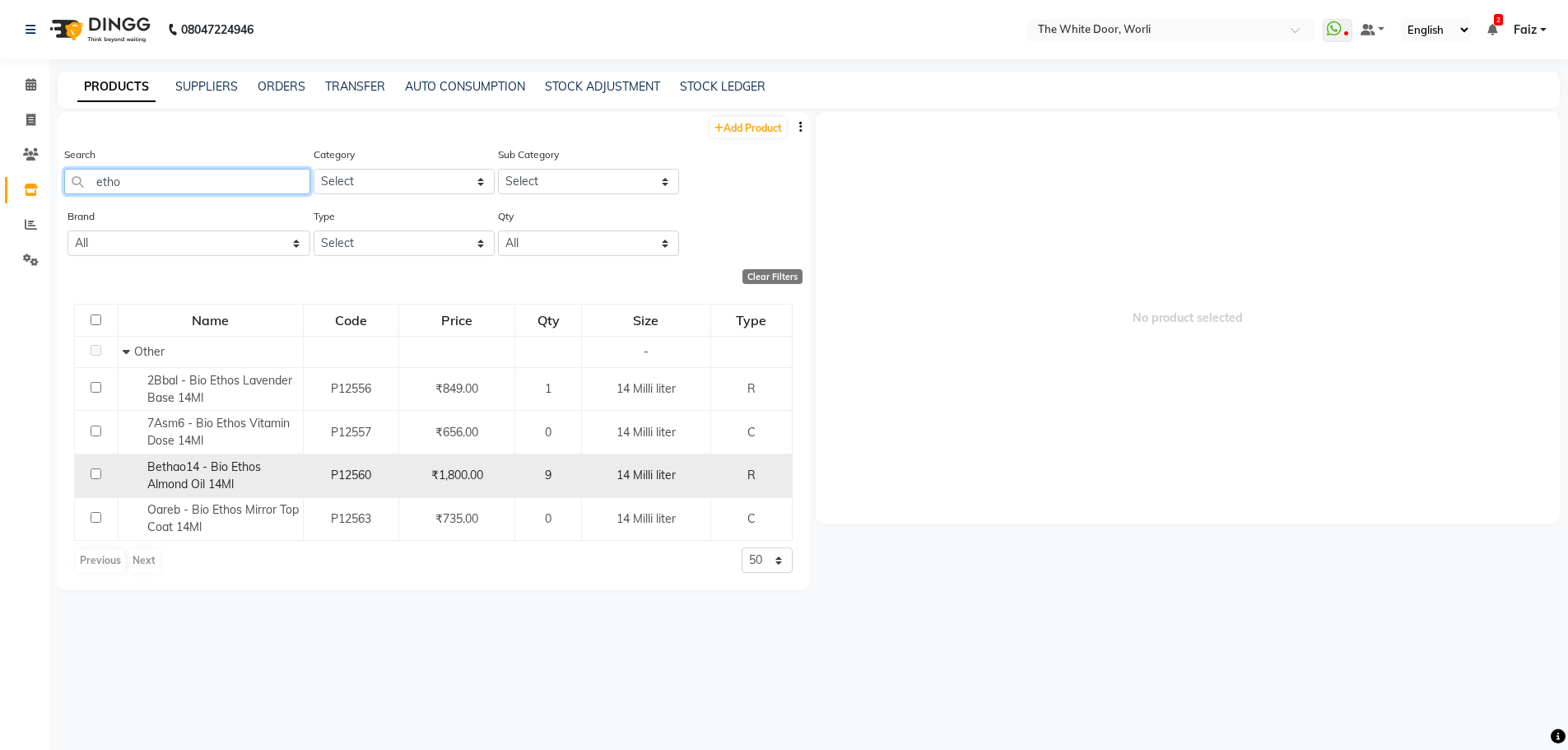
type input "etho"
click at [255, 477] on div "Bethao14 - Bio Ethos Almond Oil 14Ml" at bounding box center [211, 475] width 176 height 35
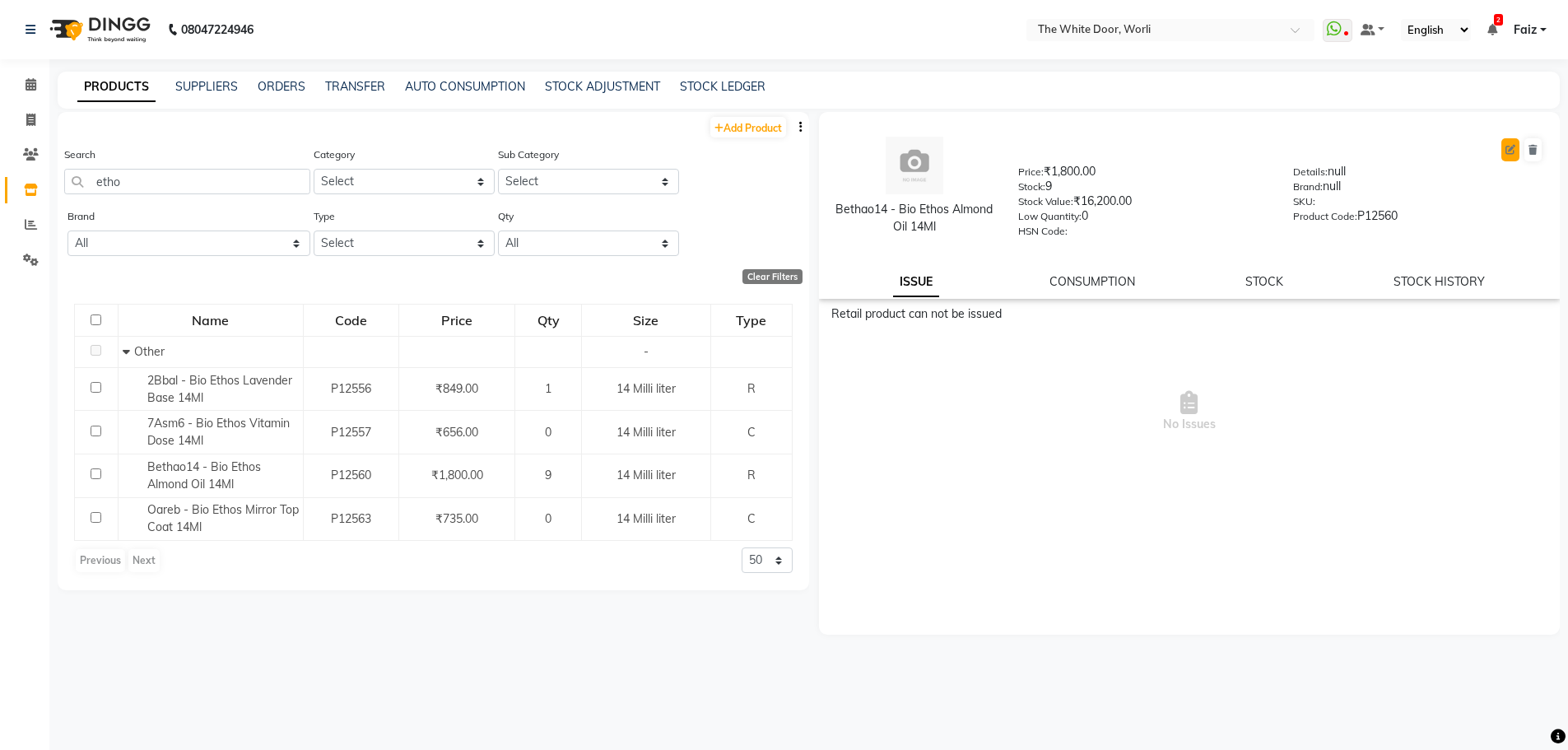
click at [1509, 155] on button at bounding box center [1511, 149] width 18 height 23
select select "true"
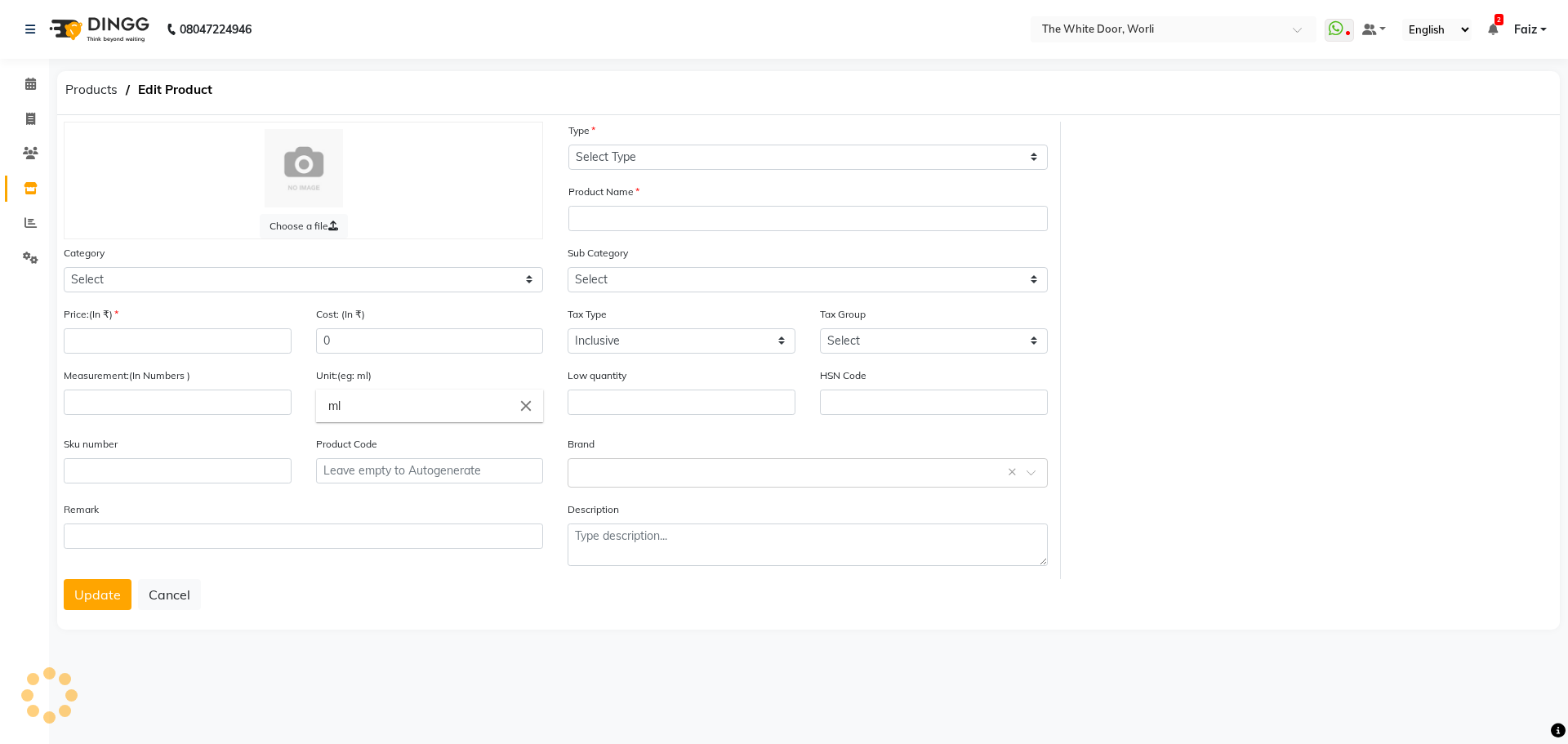
select select "R"
type input "Bethao14 - Bio Ethos Almond Oil 14Ml"
select select
type input "1800"
type input "1260"
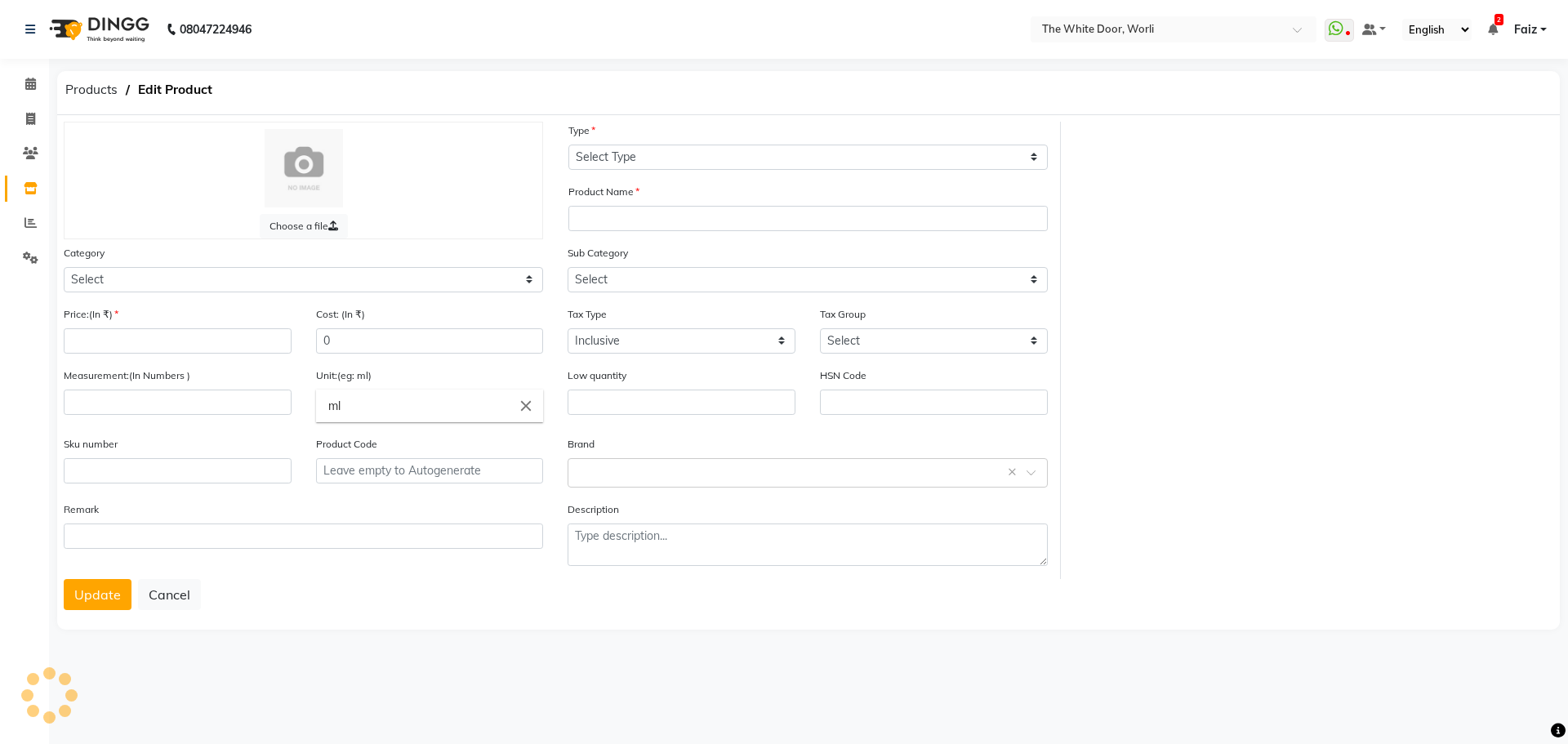
select select "1488"
type input "14"
type input "Milli liter"
type input "0"
type input "P12560"
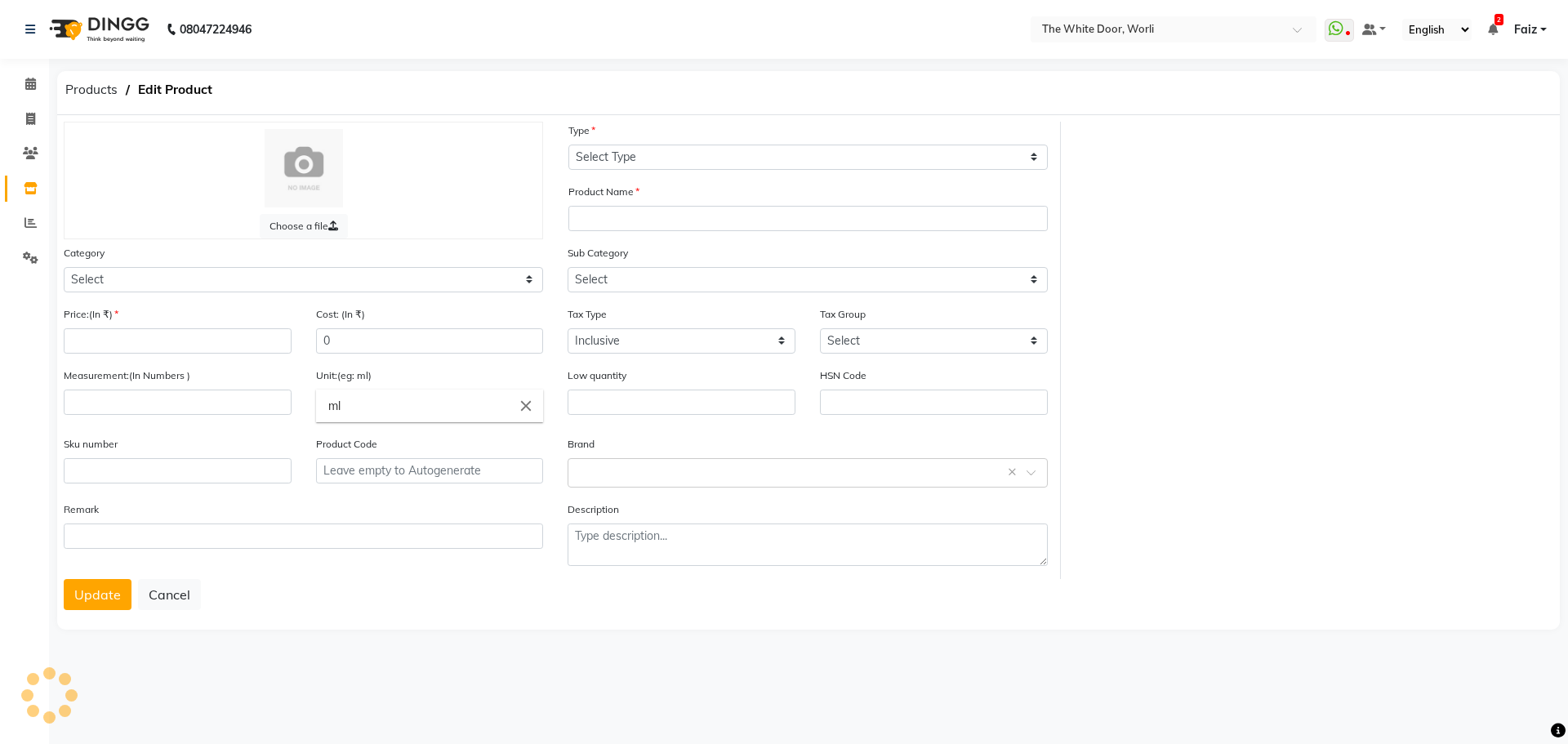
type textarea "null"
select select "475201900"
select select "475201904"
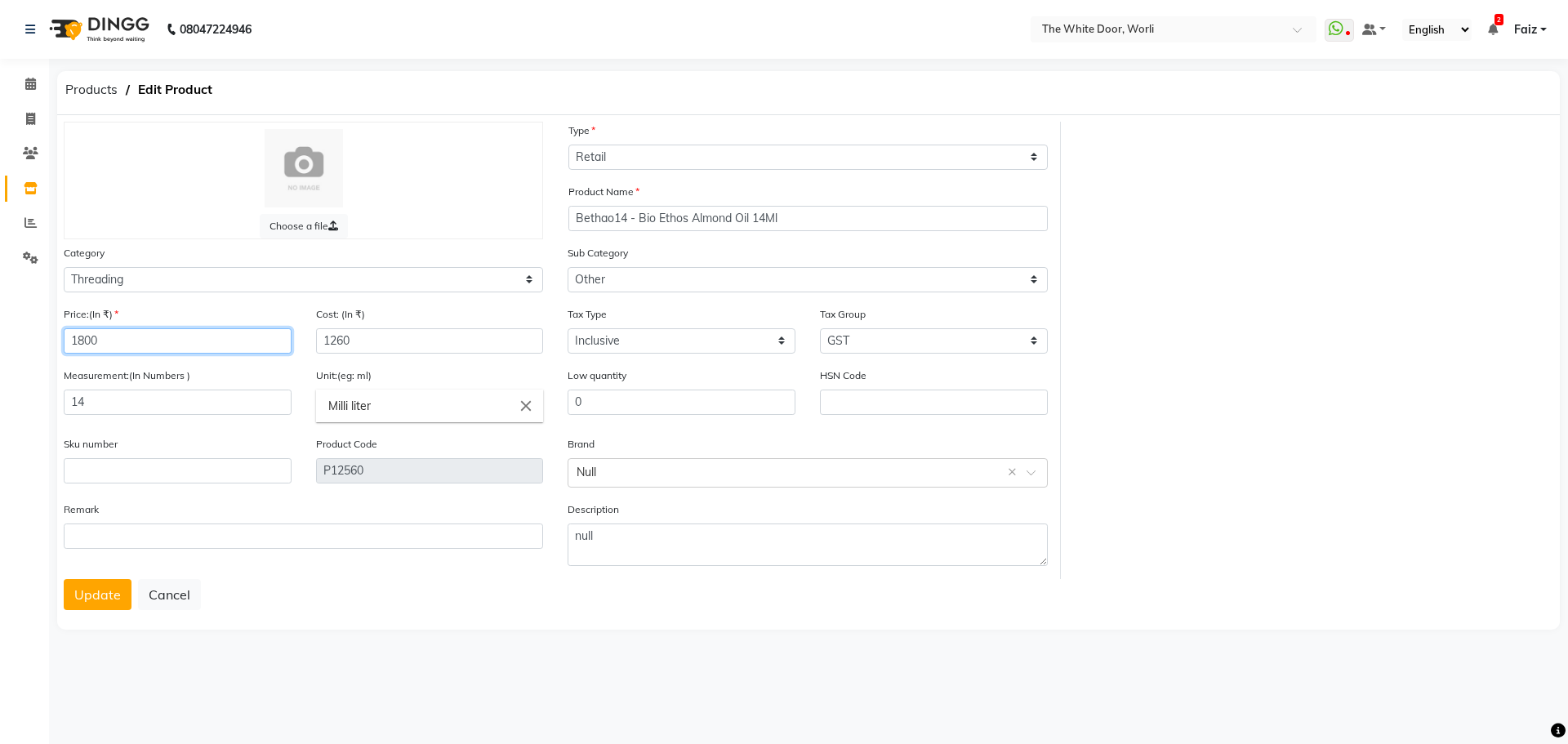
drag, startPoint x: 190, startPoint y: 345, endPoint x: 0, endPoint y: 339, distance: 190.1
click at [0, 339] on app-home "08047224946 Select Location × The White Door, Worli WhatsApp Status ✕ Status: D…" at bounding box center [784, 328] width 1568 height 657
type input "849"
drag, startPoint x: 358, startPoint y: 337, endPoint x: 234, endPoint y: 326, distance: 124.5
click at [226, 326] on div "Price:(In ₹) 849 Cost: (In ₹) 1260" at bounding box center [303, 336] width 504 height 61
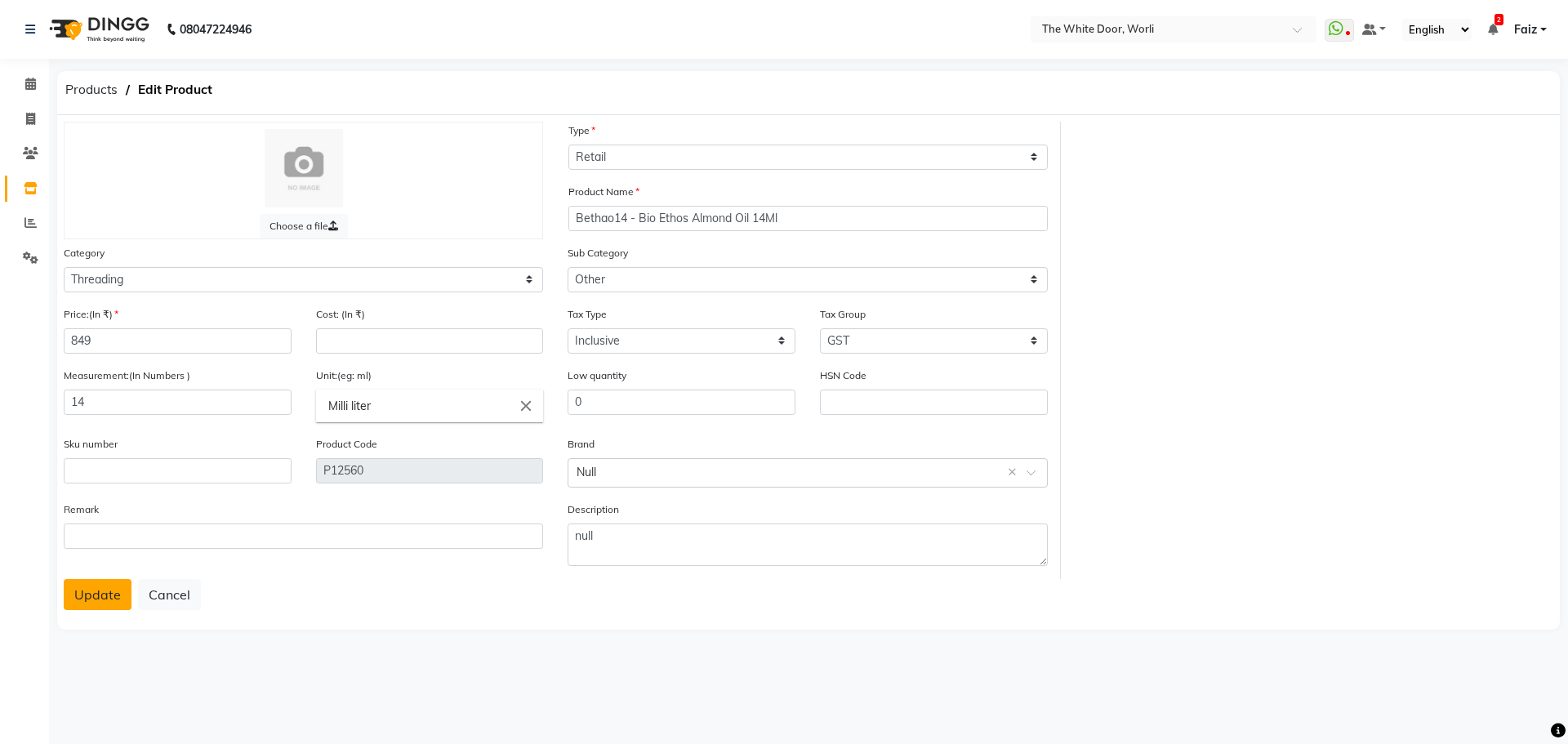
click at [101, 601] on button "Update" at bounding box center [97, 594] width 68 height 31
